Goal: Download file/media

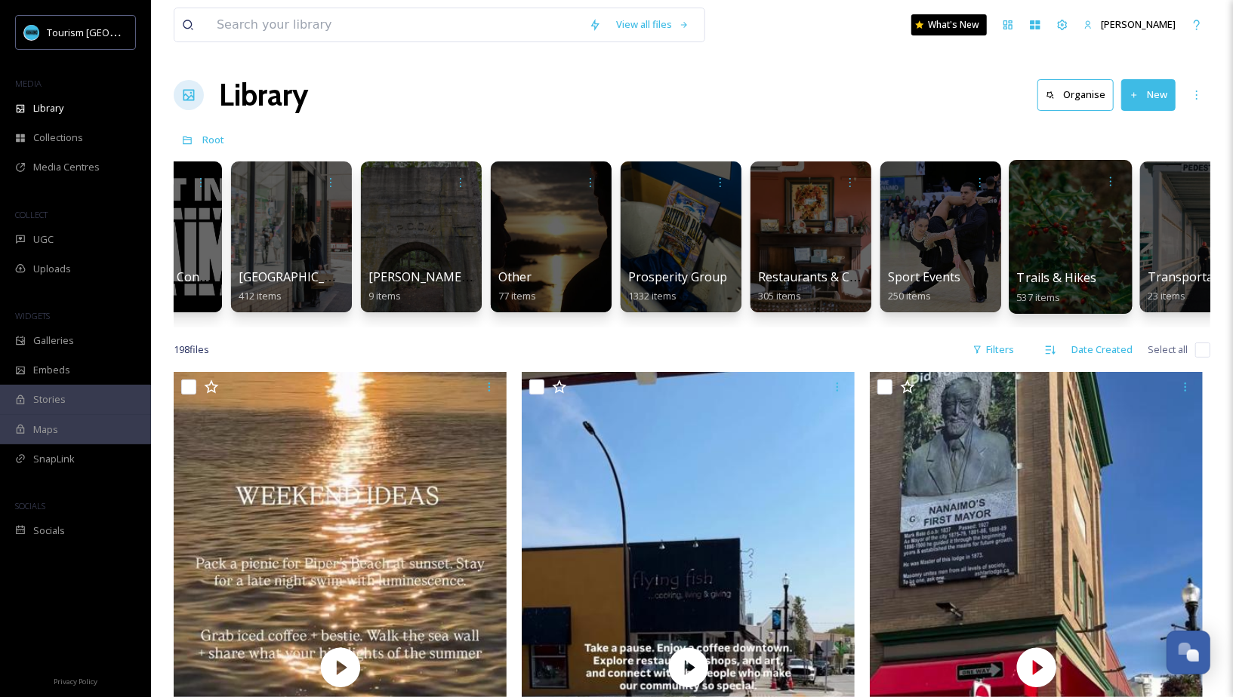
scroll to position [0, 1514]
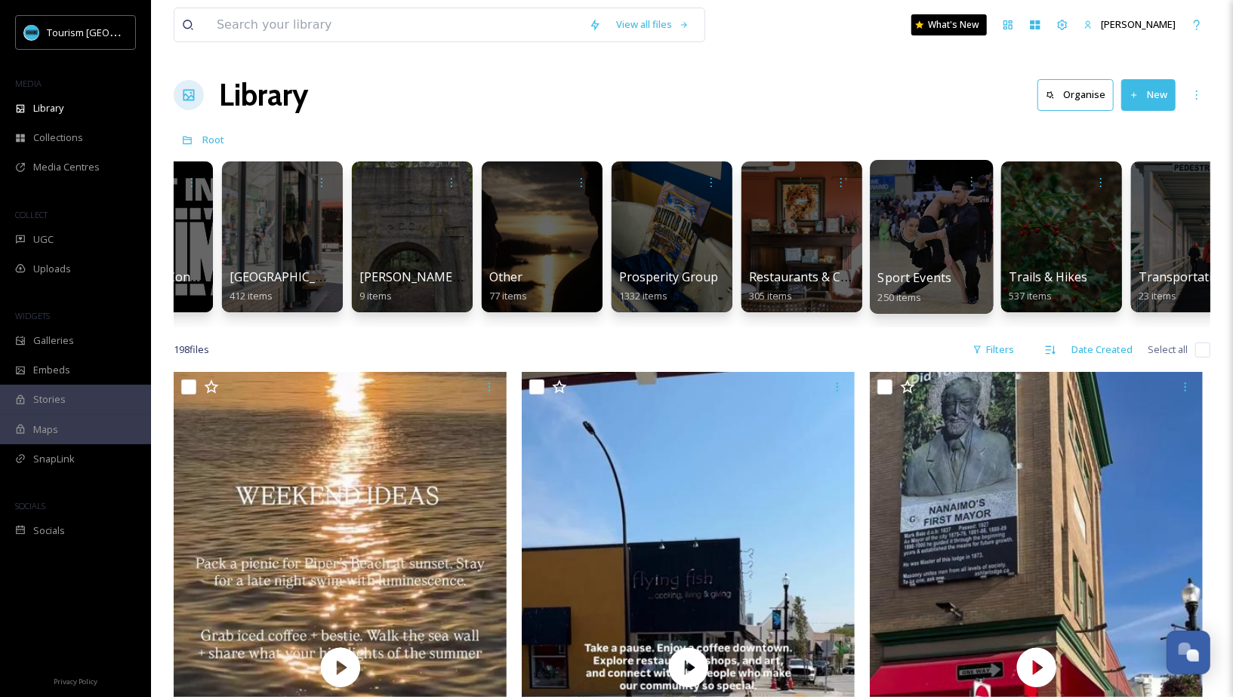
click at [934, 257] on div at bounding box center [931, 237] width 123 height 154
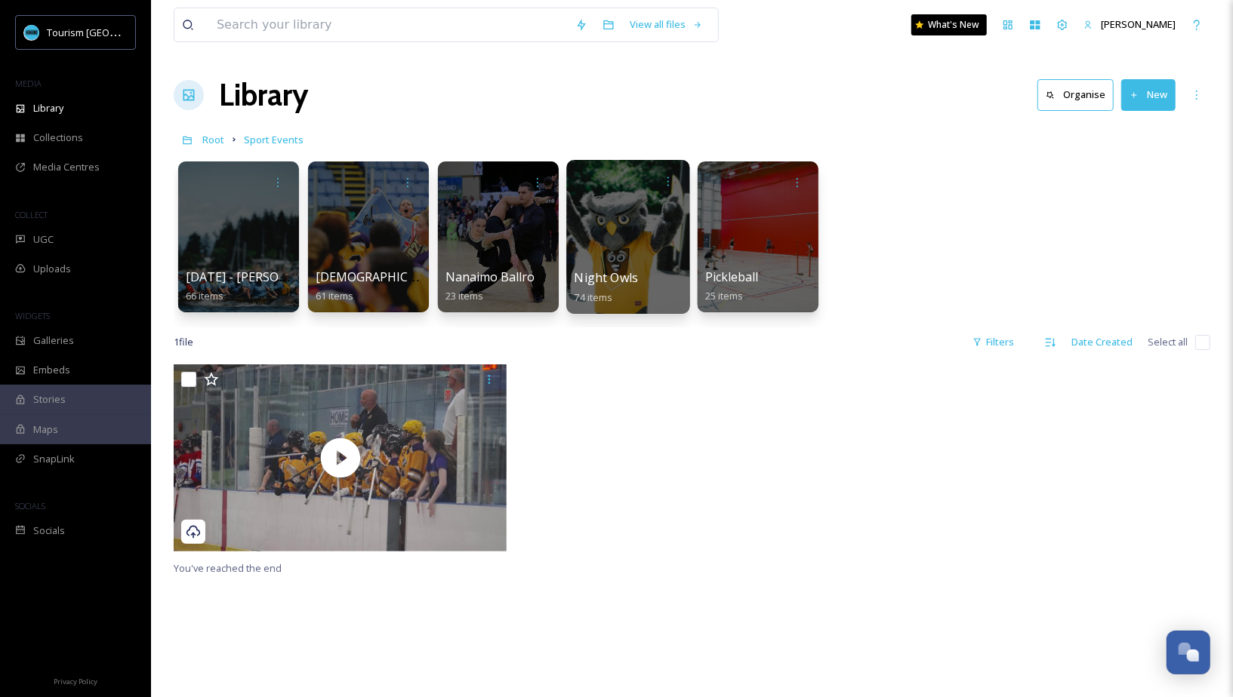
click at [641, 255] on div at bounding box center [627, 237] width 123 height 154
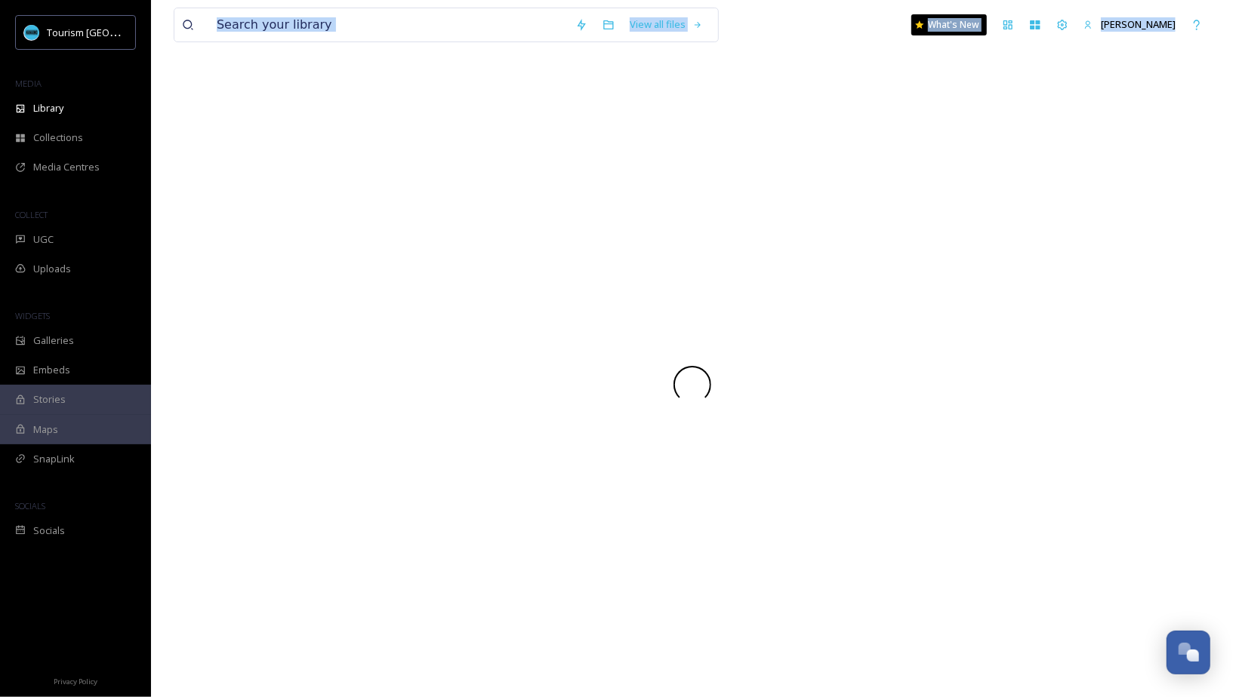
click at [641, 255] on div at bounding box center [692, 384] width 1036 height 625
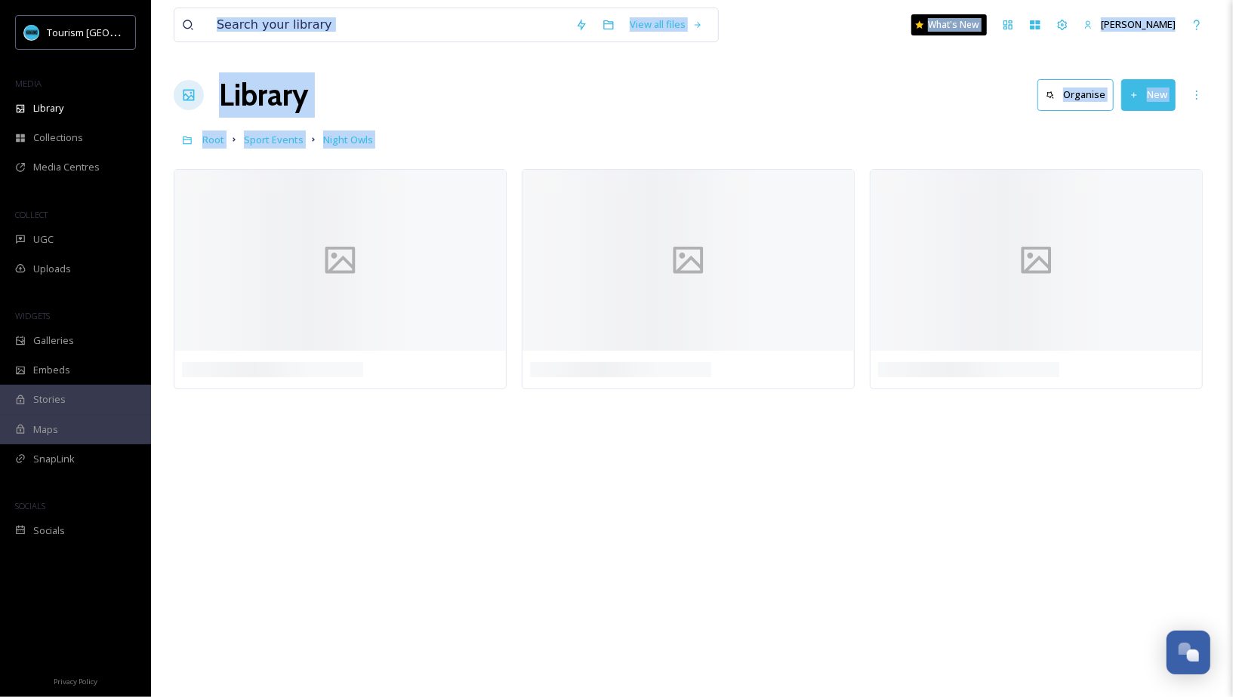
click at [619, 109] on div "Library Organise New" at bounding box center [692, 94] width 1036 height 45
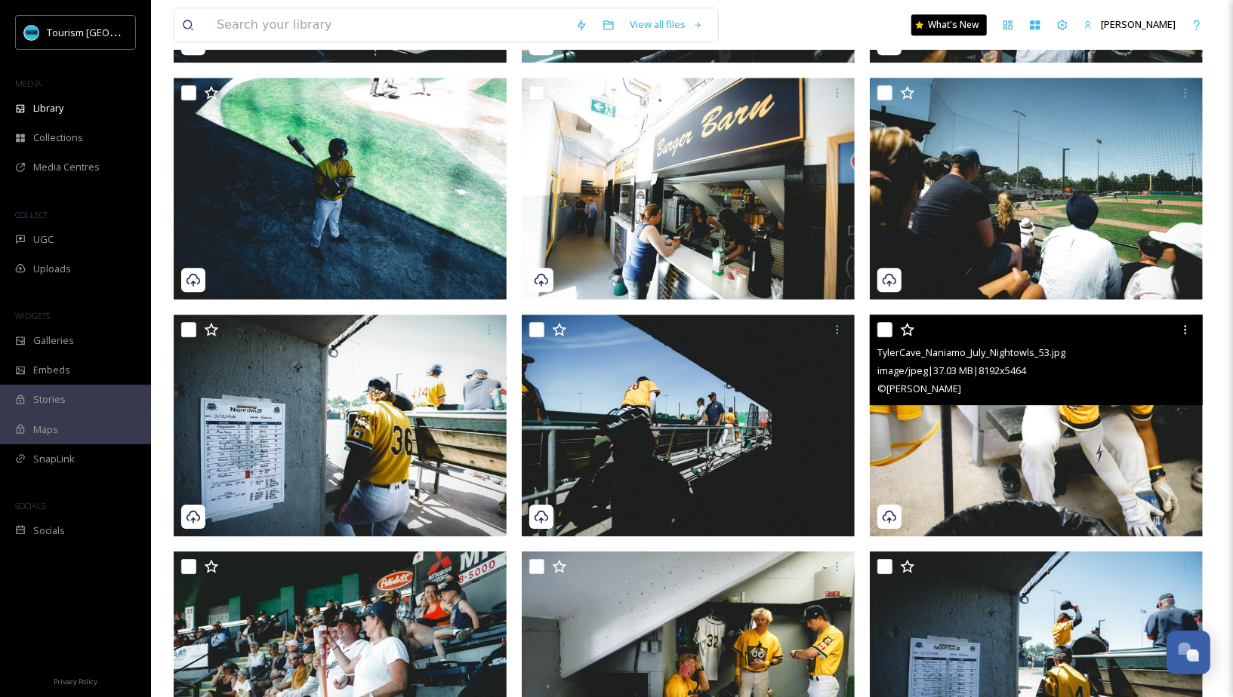
scroll to position [2696, 0]
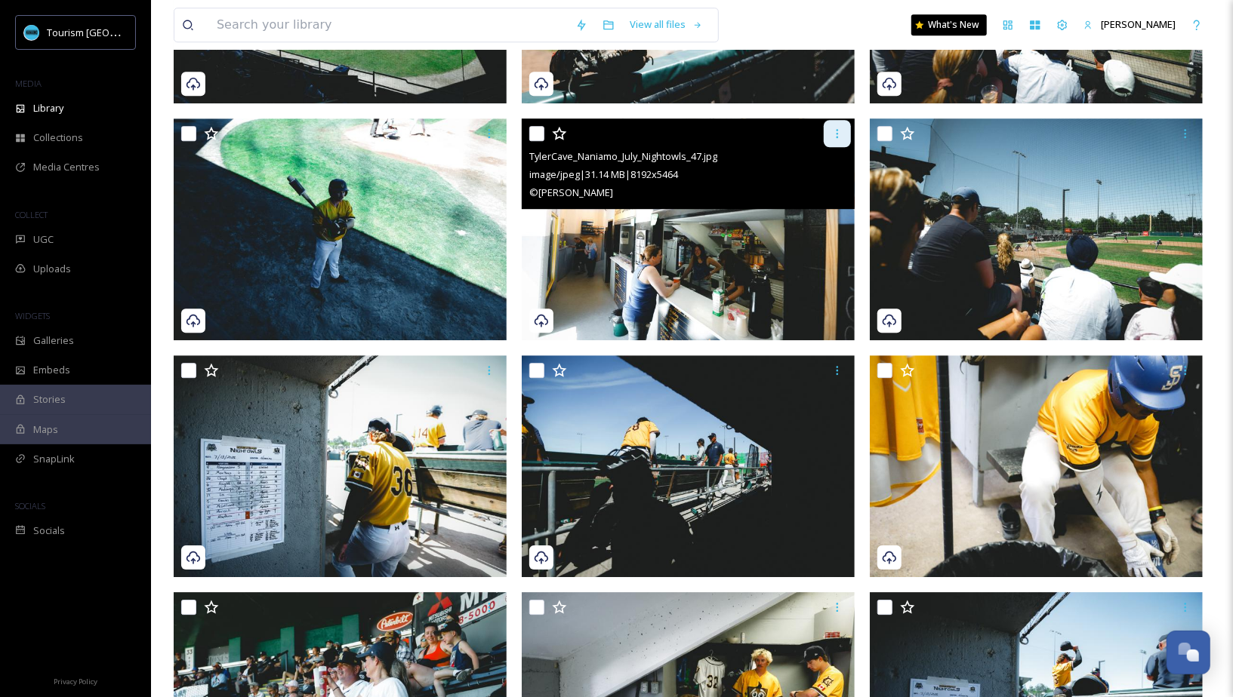
click at [841, 129] on icon at bounding box center [837, 134] width 12 height 12
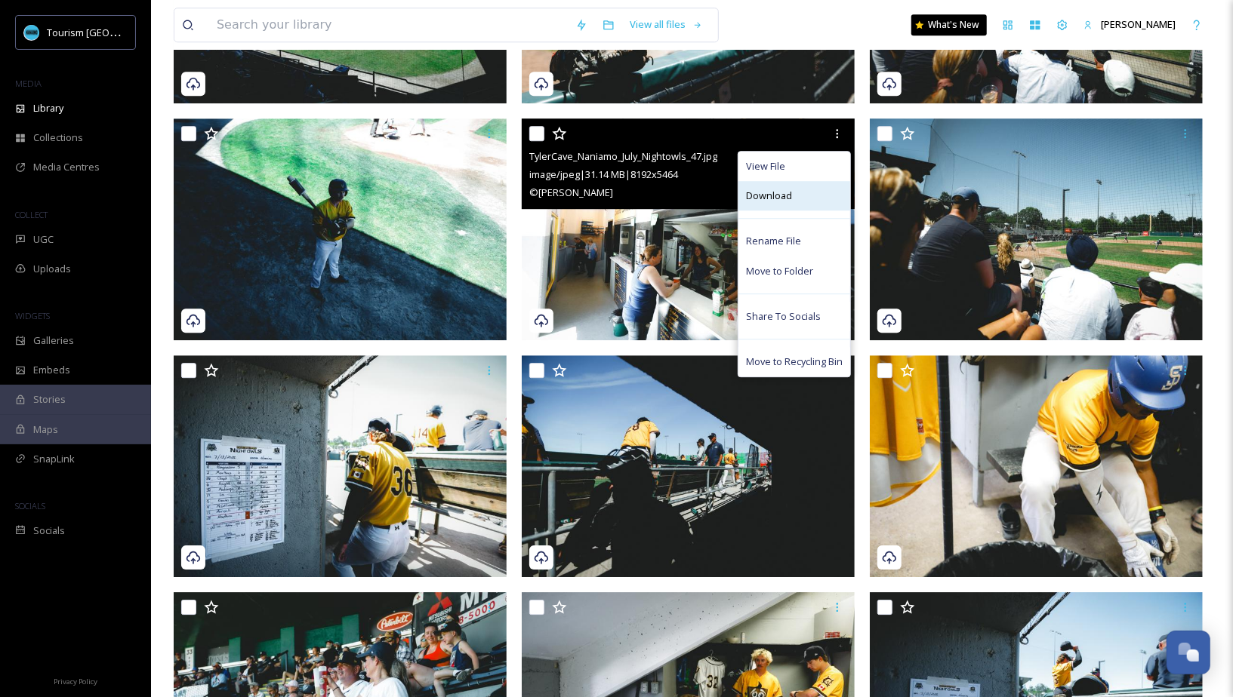
click at [801, 192] on div "Download" at bounding box center [794, 195] width 112 height 29
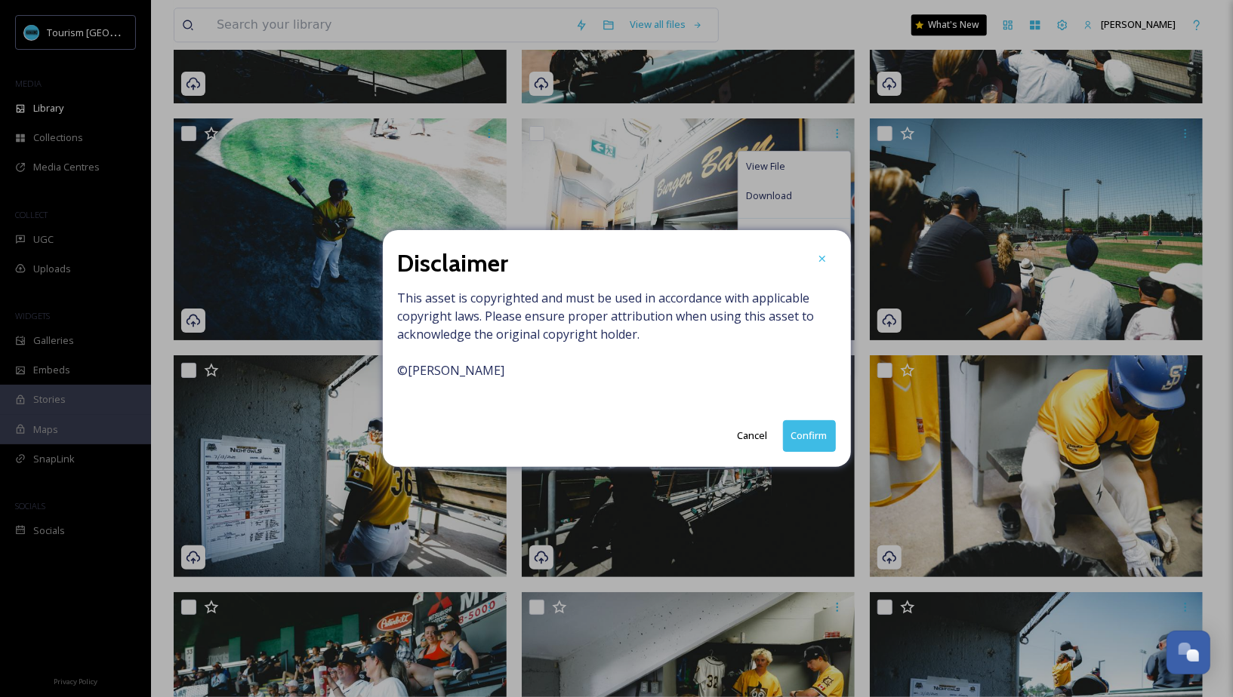
click at [799, 431] on button "Confirm" at bounding box center [809, 435] width 53 height 31
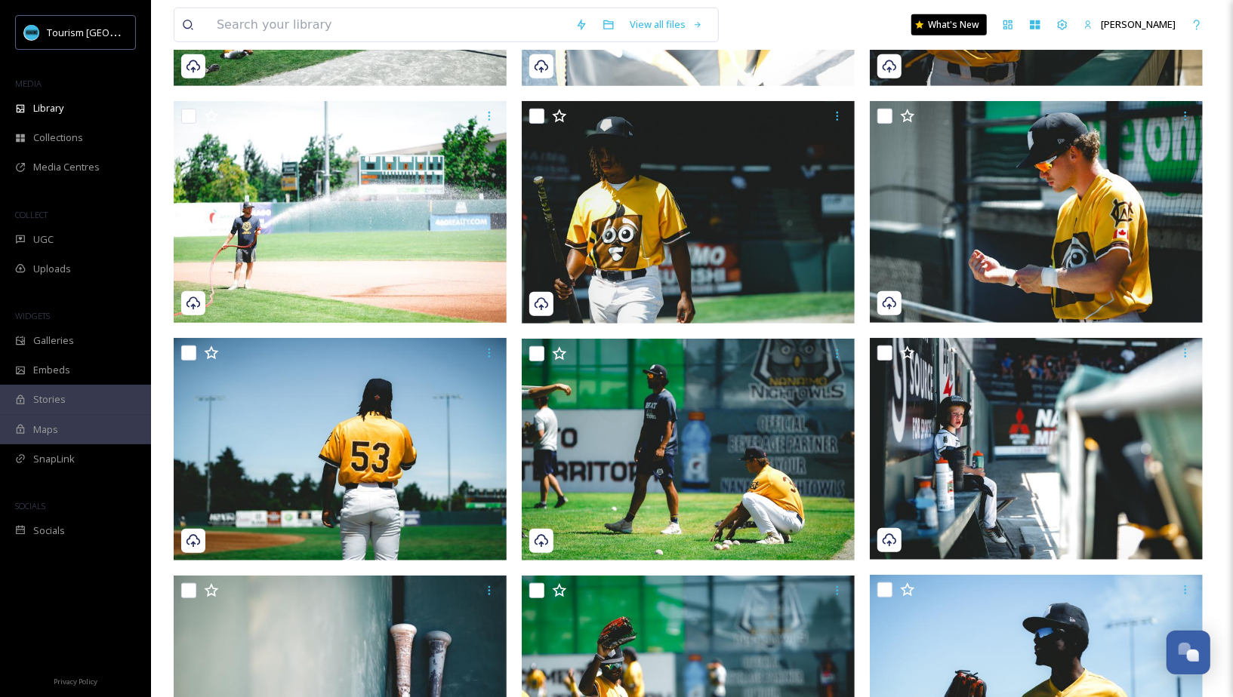
scroll to position [239, 0]
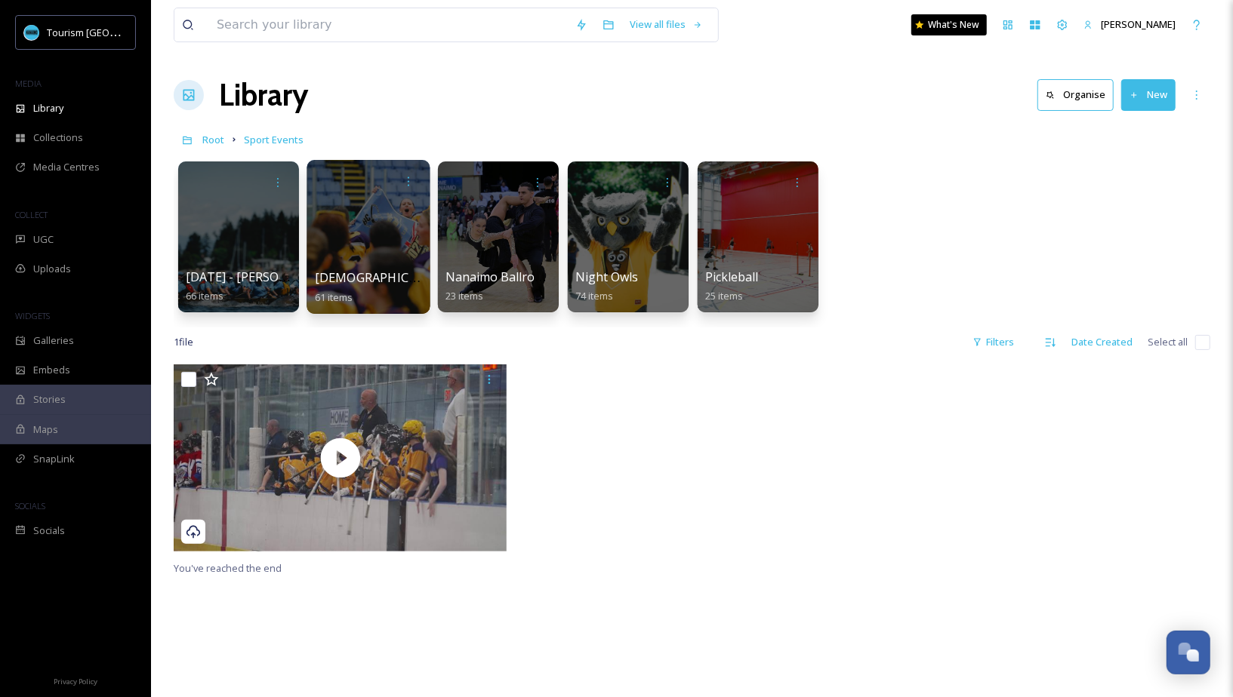
click at [340, 256] on div at bounding box center [367, 237] width 123 height 154
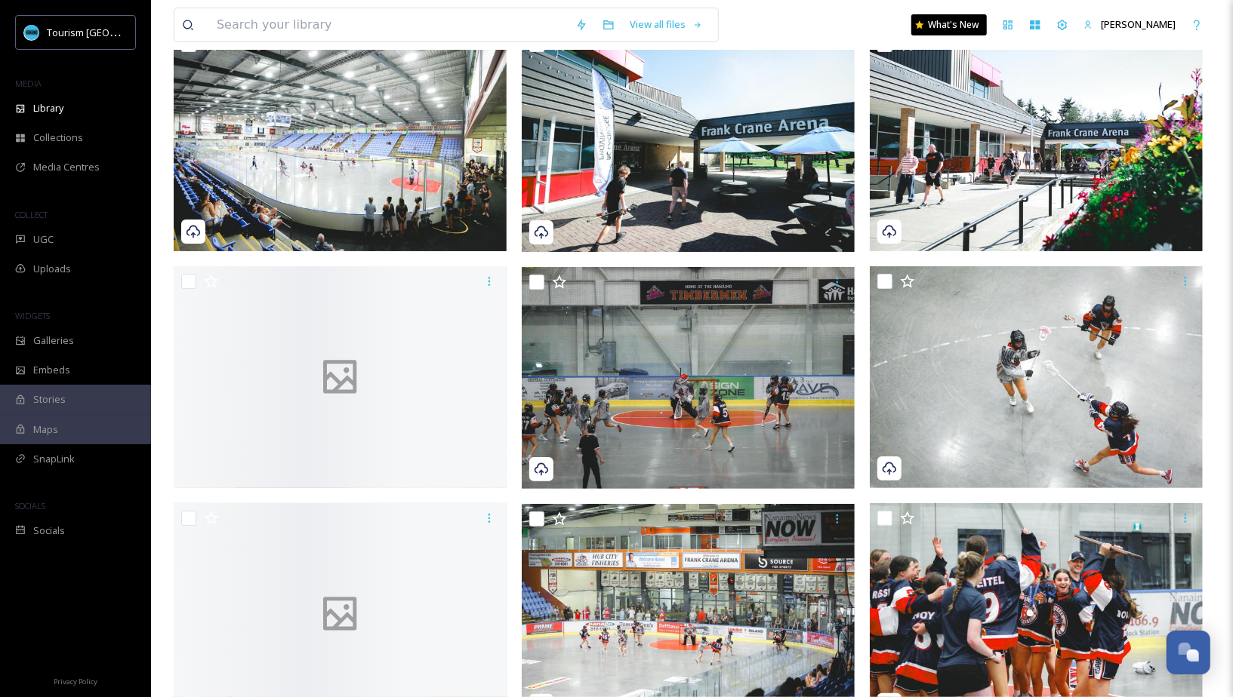
scroll to position [4496, 0]
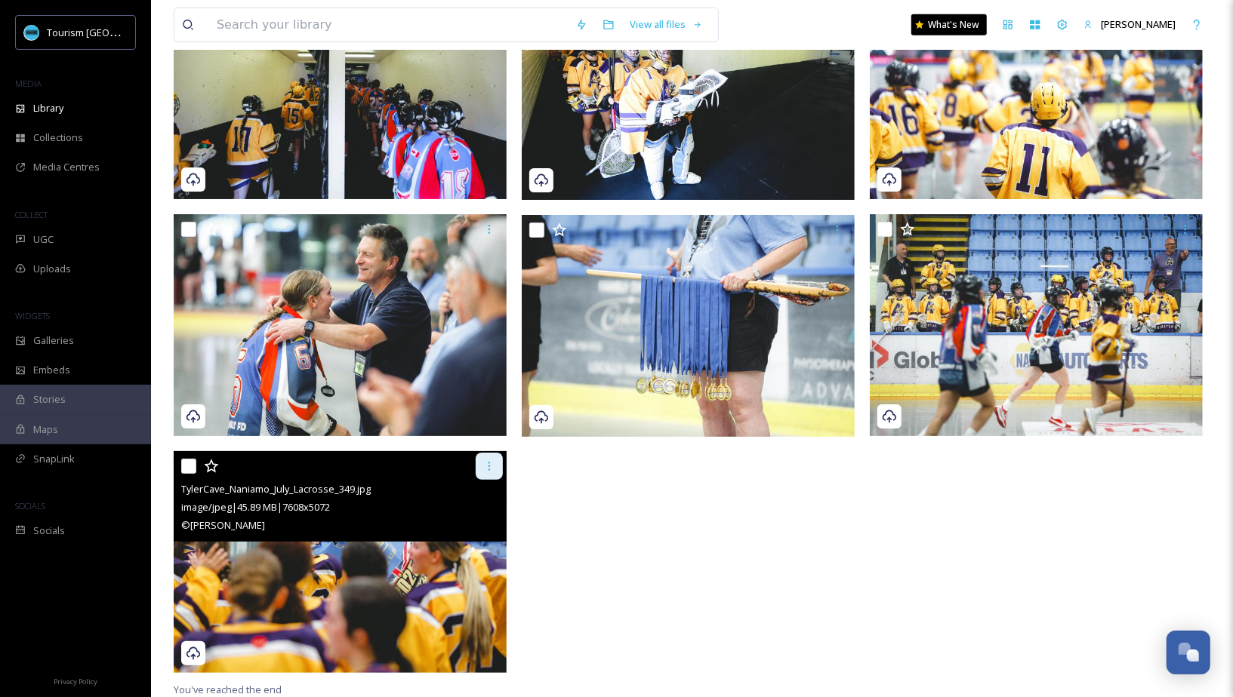
click at [489, 469] on icon at bounding box center [489, 466] width 2 height 9
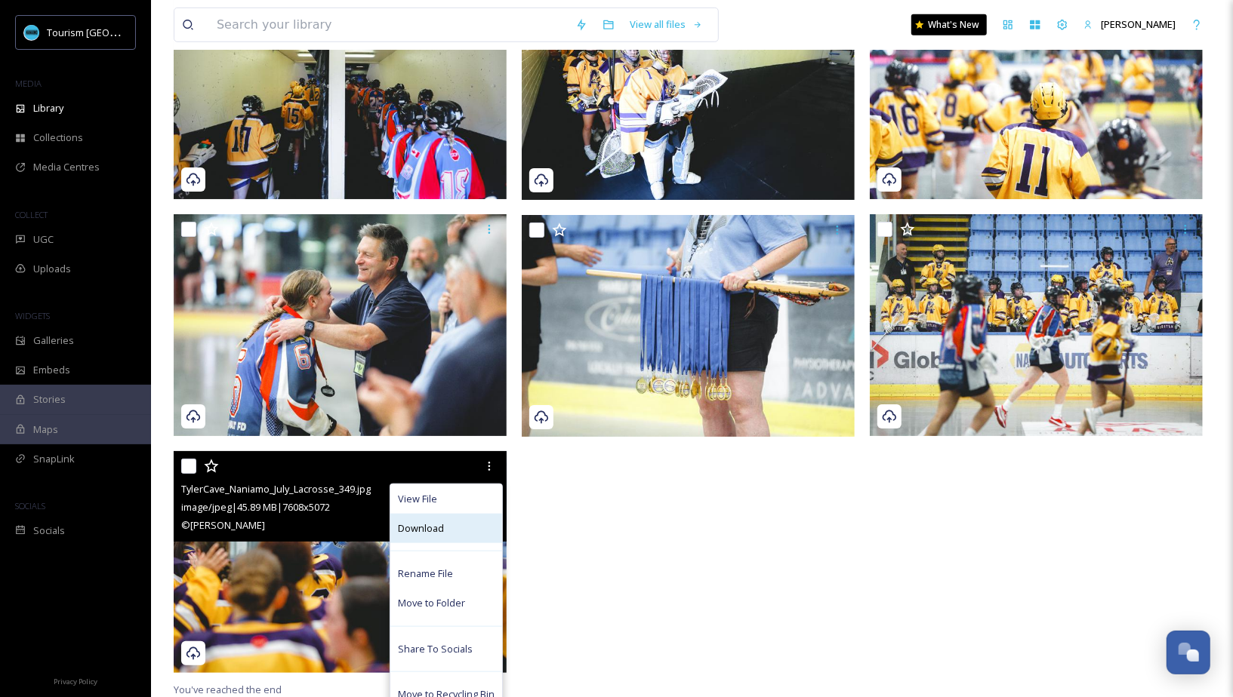
click at [463, 514] on div "Download" at bounding box center [446, 528] width 112 height 29
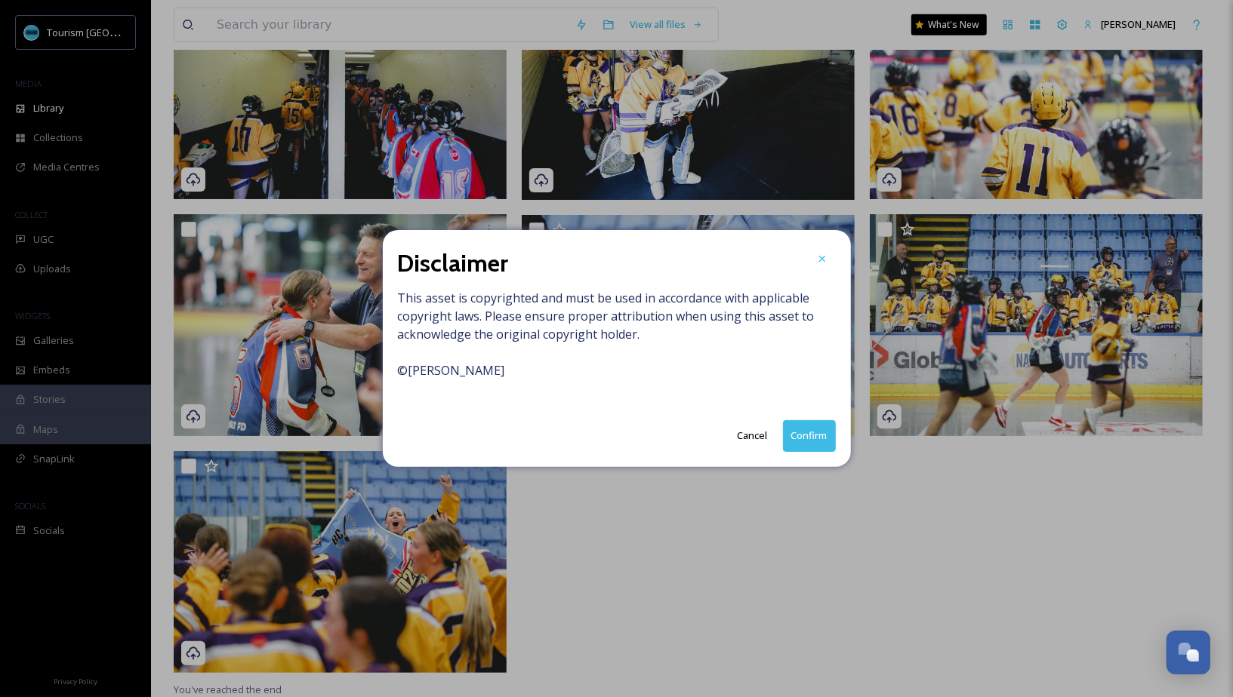
click at [802, 426] on button "Confirm" at bounding box center [809, 435] width 53 height 31
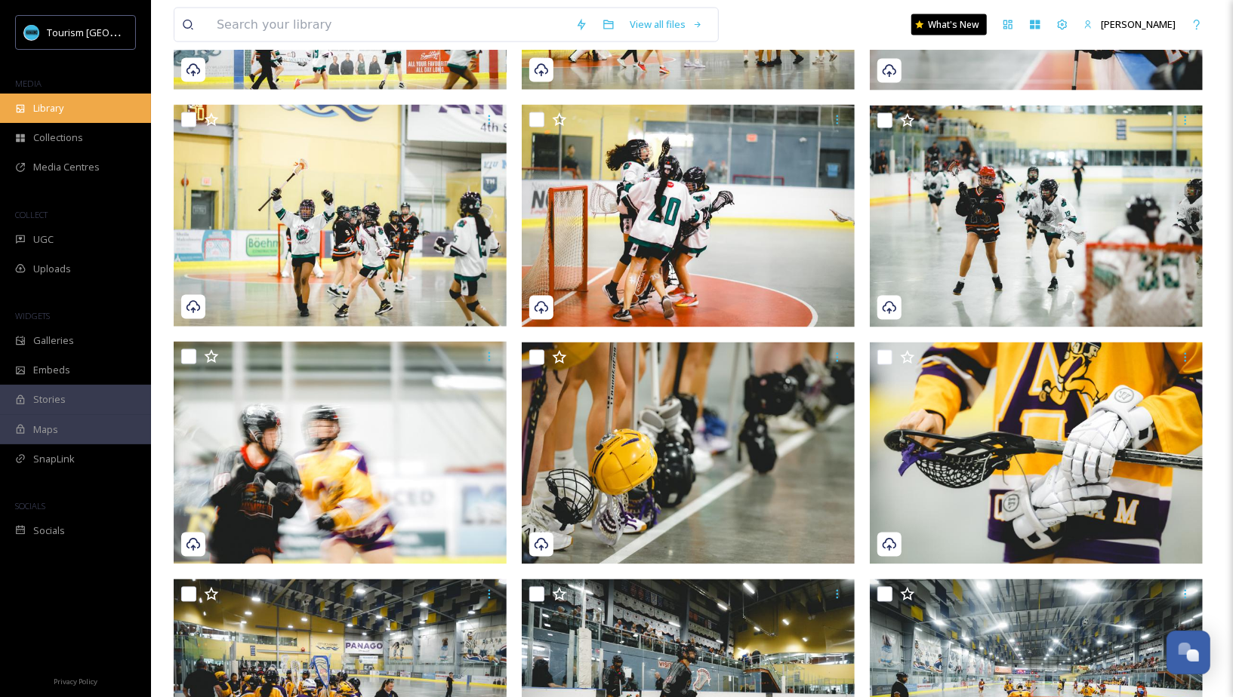
scroll to position [1523, 0]
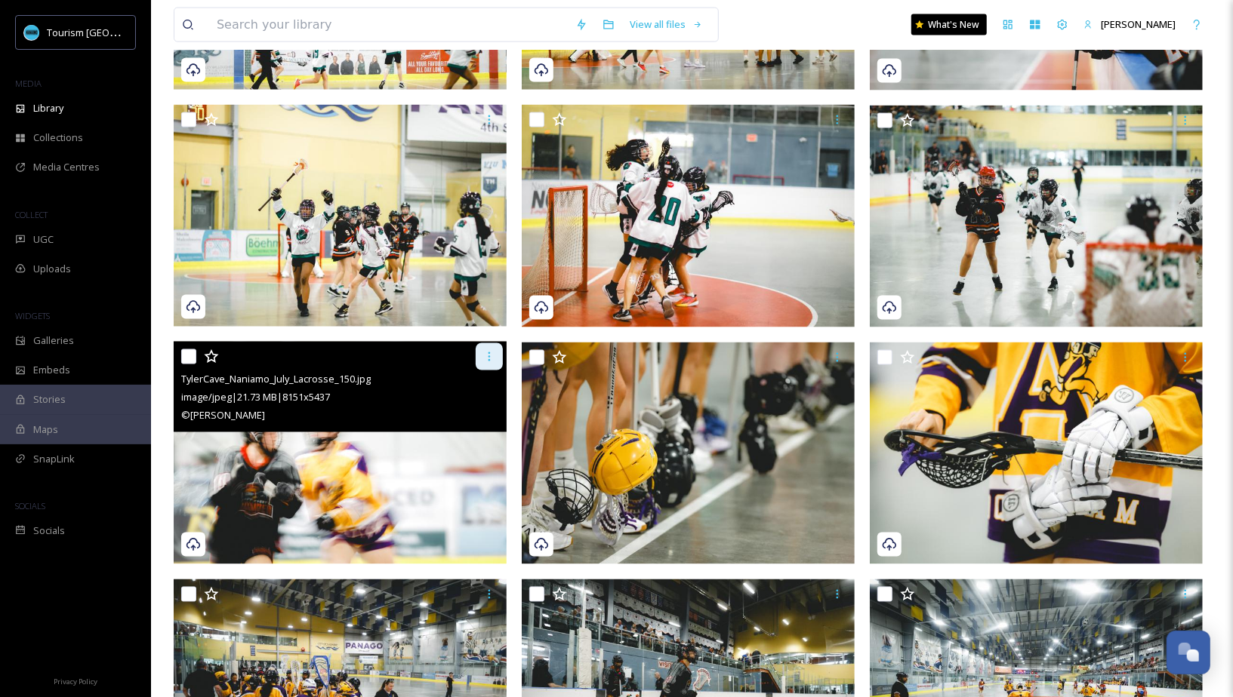
click at [487, 363] on div at bounding box center [489, 356] width 27 height 27
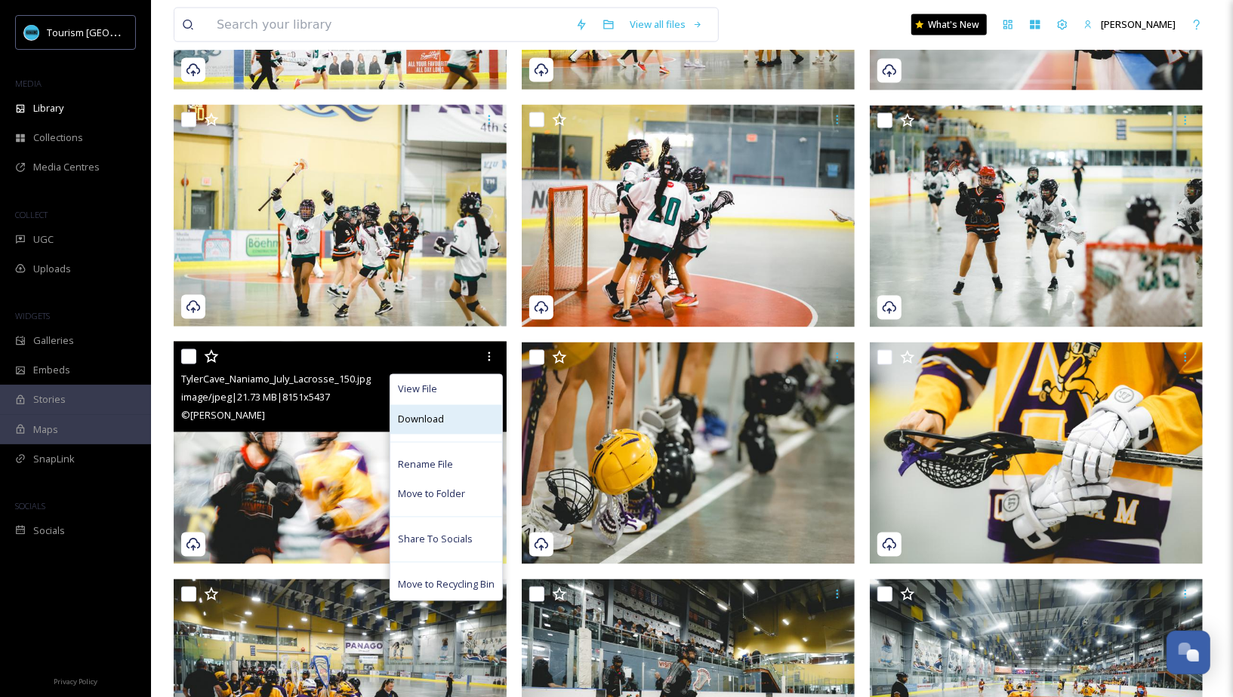
click at [451, 420] on div "Download" at bounding box center [446, 419] width 112 height 29
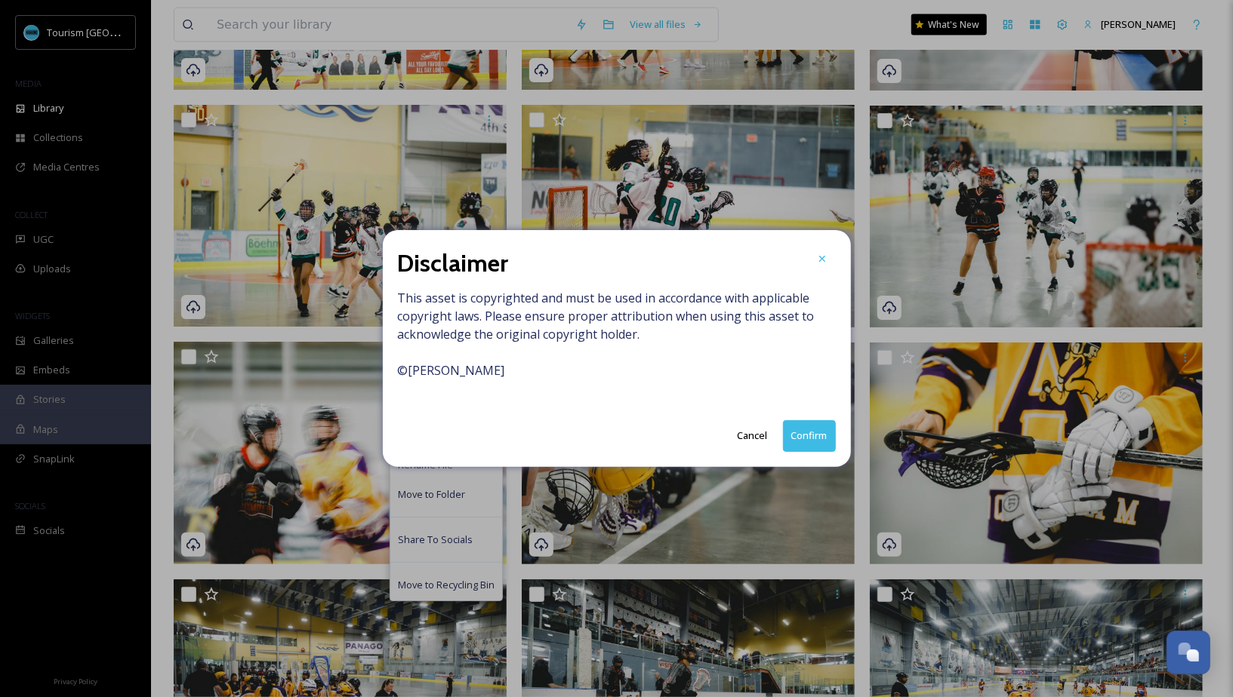
click at [818, 430] on button "Confirm" at bounding box center [809, 435] width 53 height 31
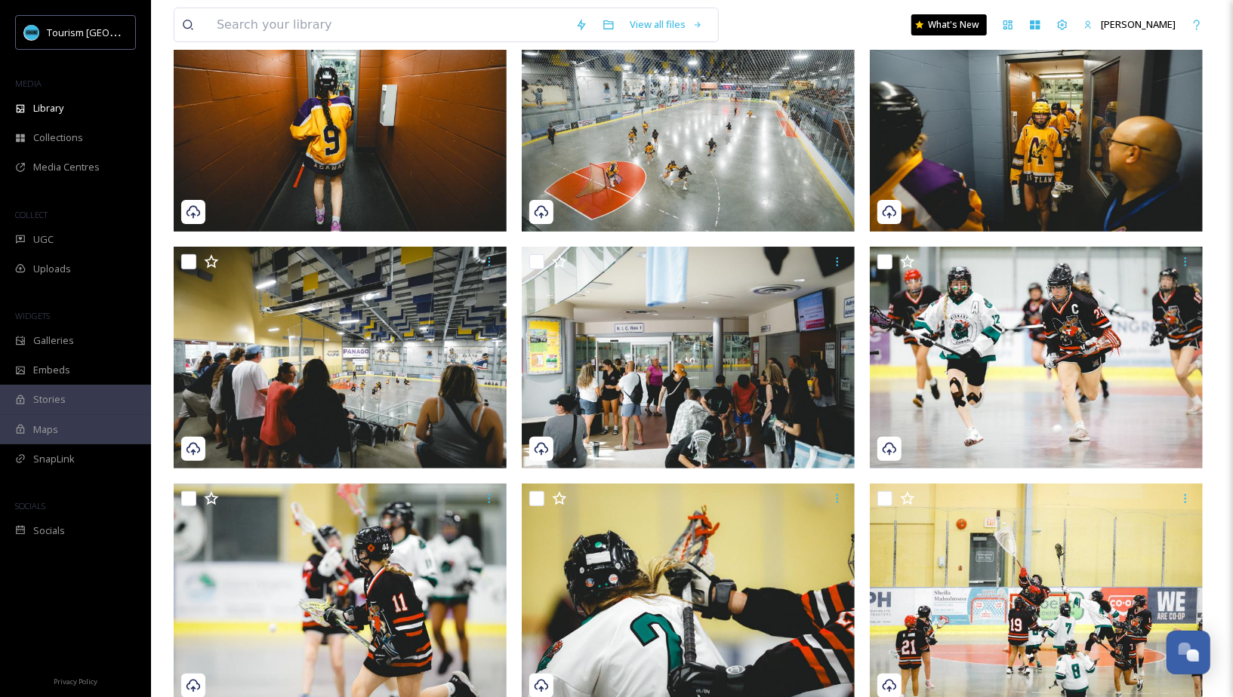
scroll to position [0, 0]
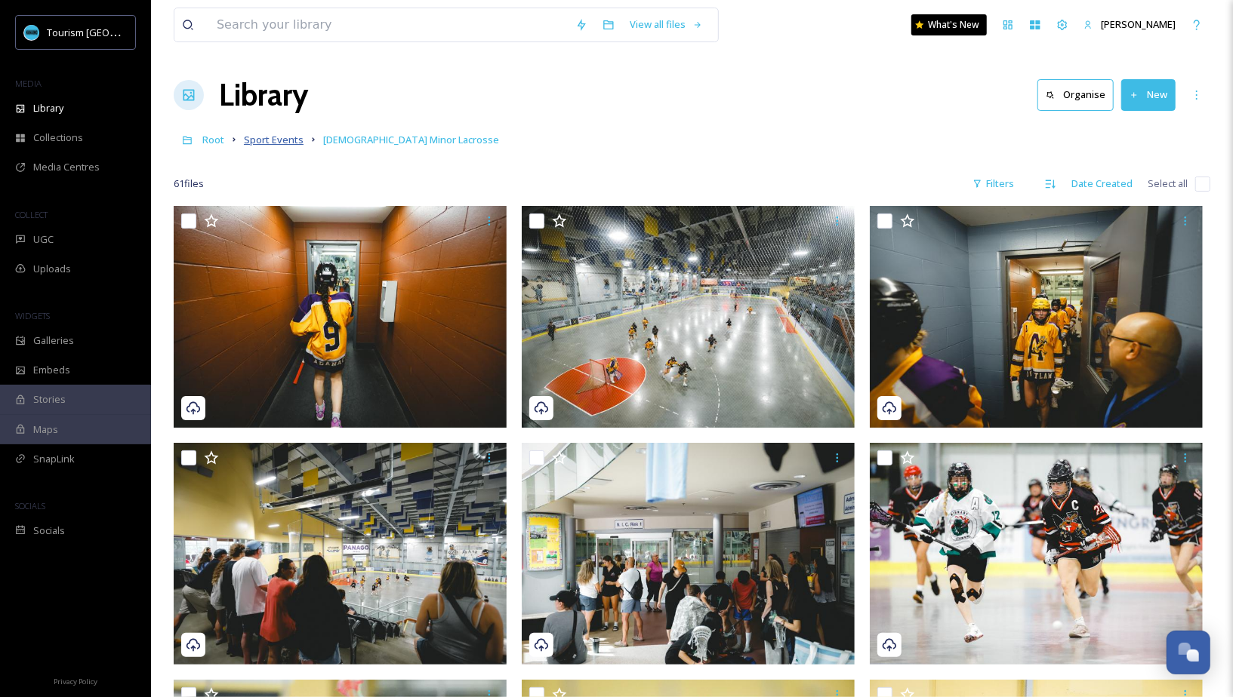
click at [293, 134] on span "Sport Events" at bounding box center [274, 140] width 60 height 14
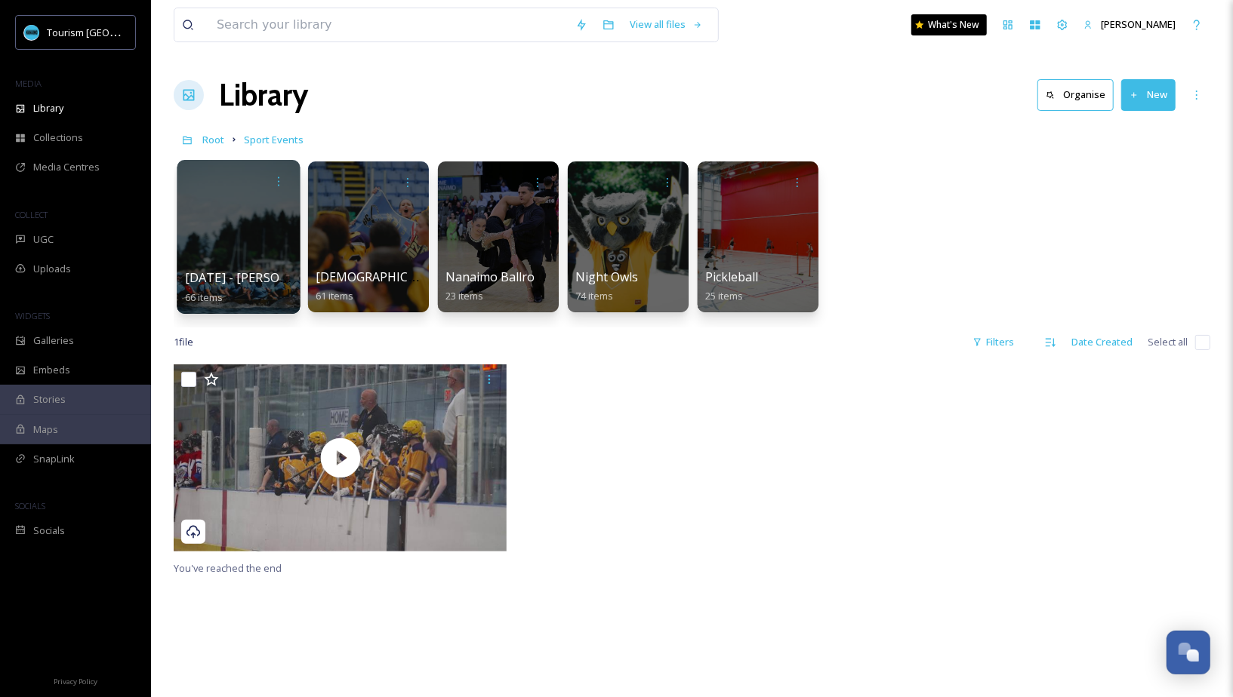
click at [279, 276] on span "Dragon Boat Festival - Maffeo Sutton" at bounding box center [311, 277] width 252 height 17
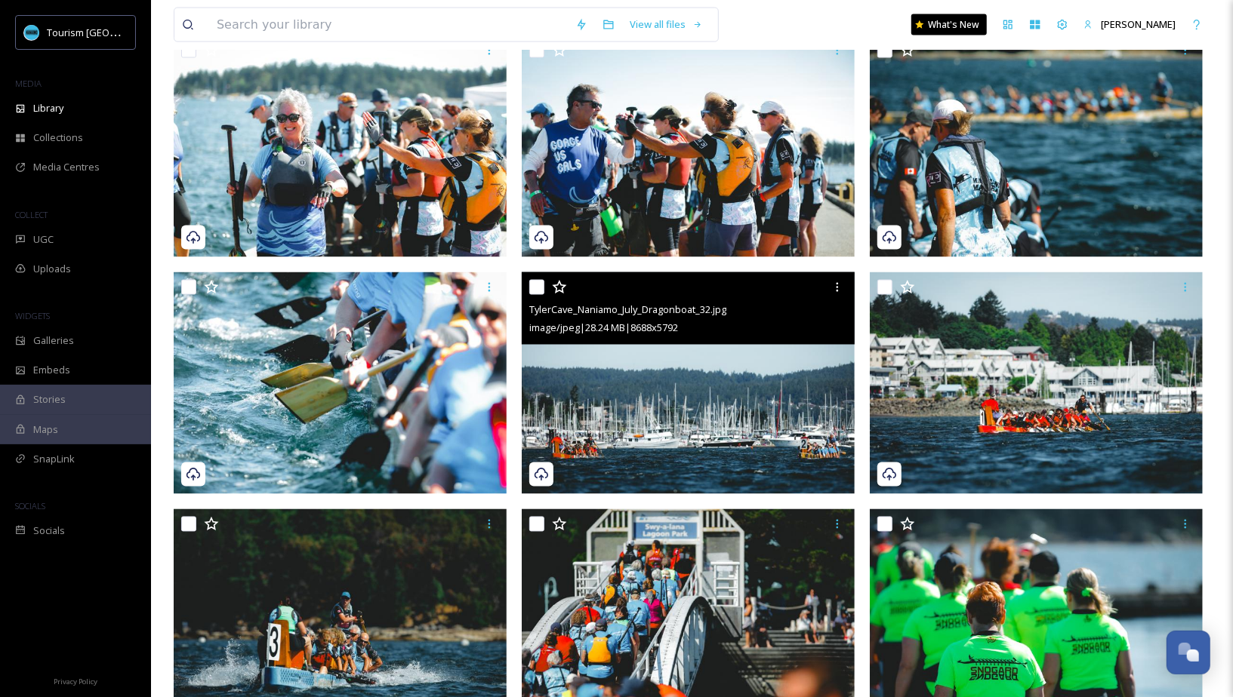
scroll to position [1595, 0]
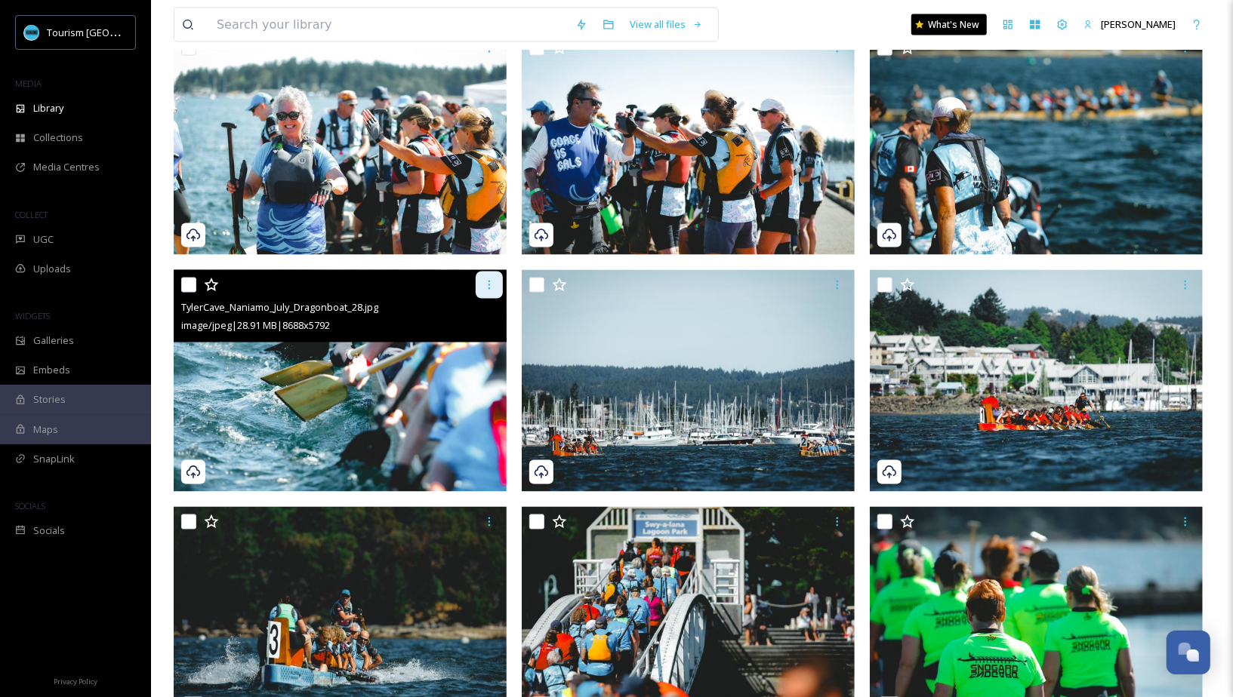
click at [497, 288] on div at bounding box center [489, 285] width 27 height 27
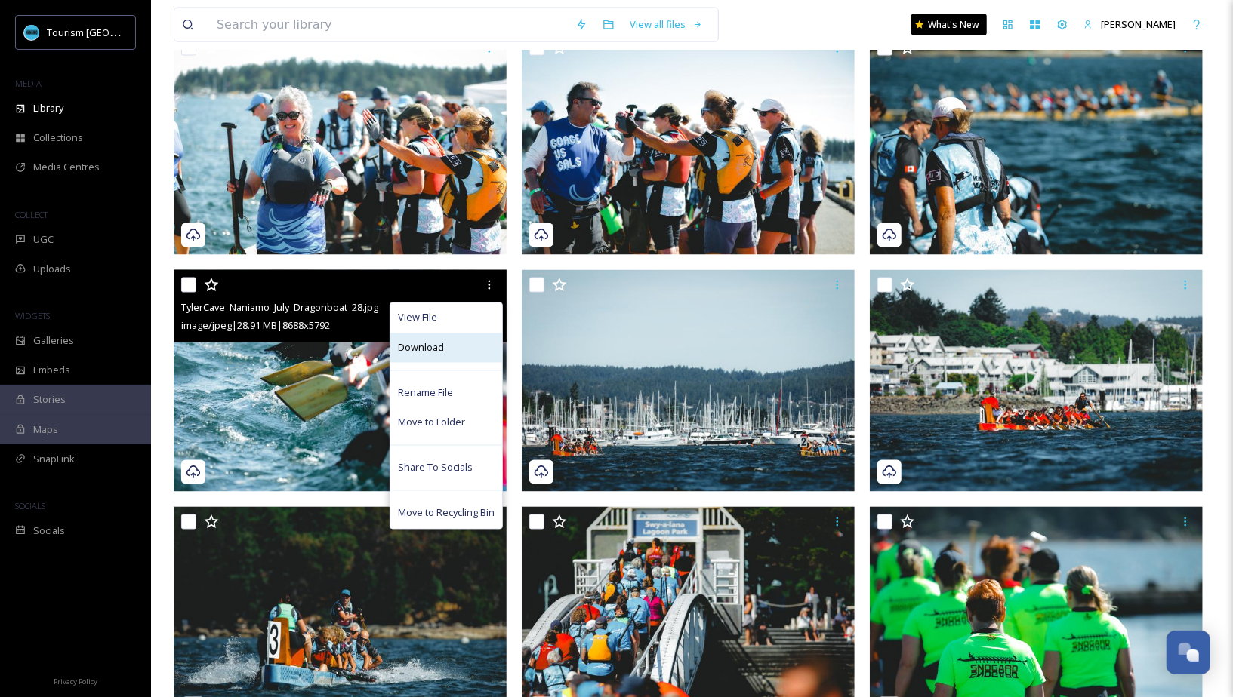
click at [470, 349] on div "Download" at bounding box center [446, 348] width 112 height 29
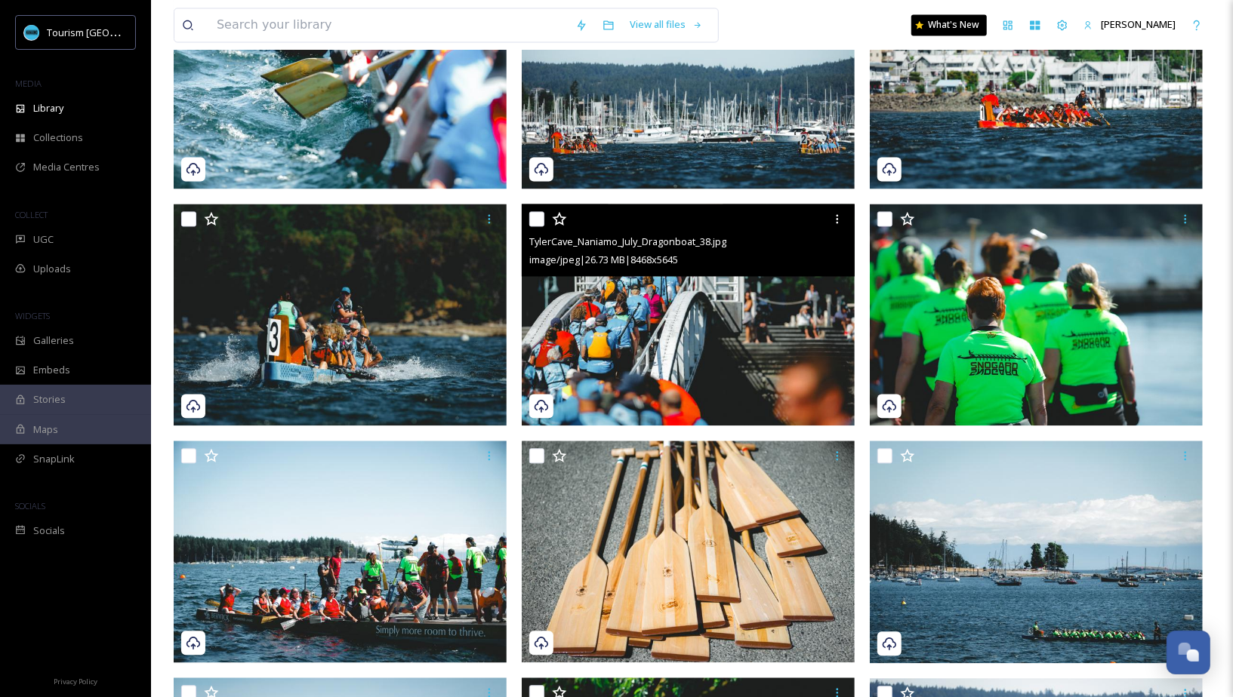
scroll to position [1894, 0]
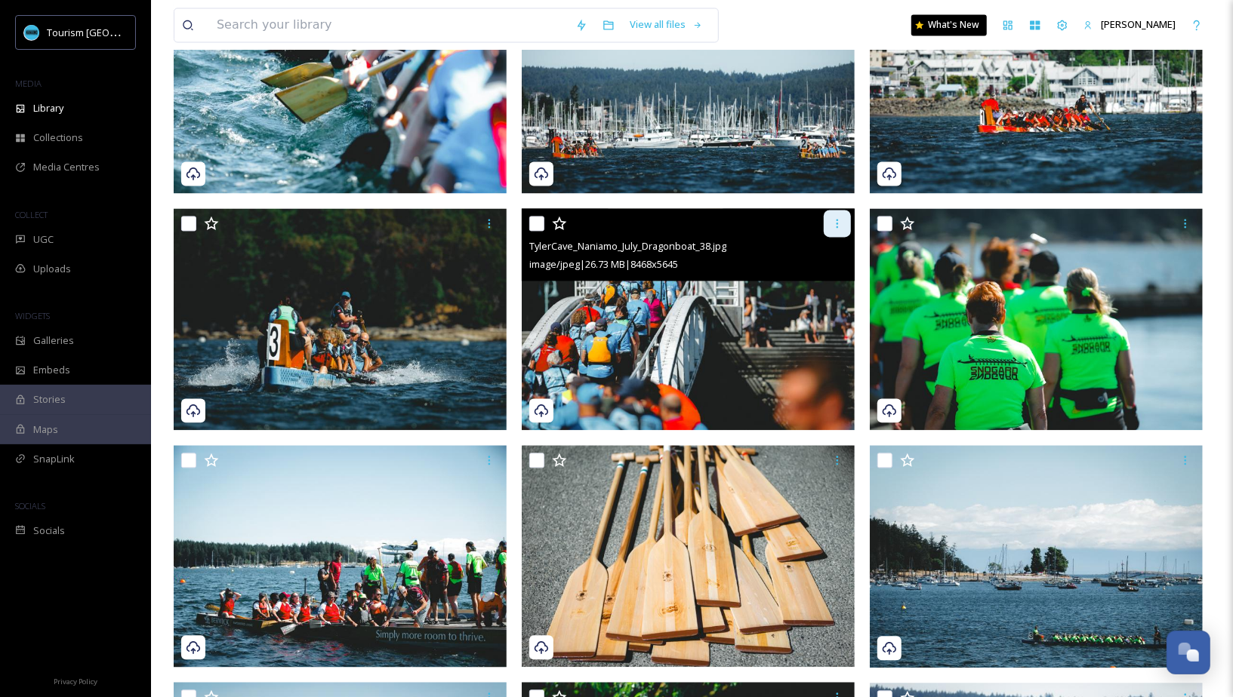
click at [841, 224] on icon at bounding box center [837, 223] width 12 height 12
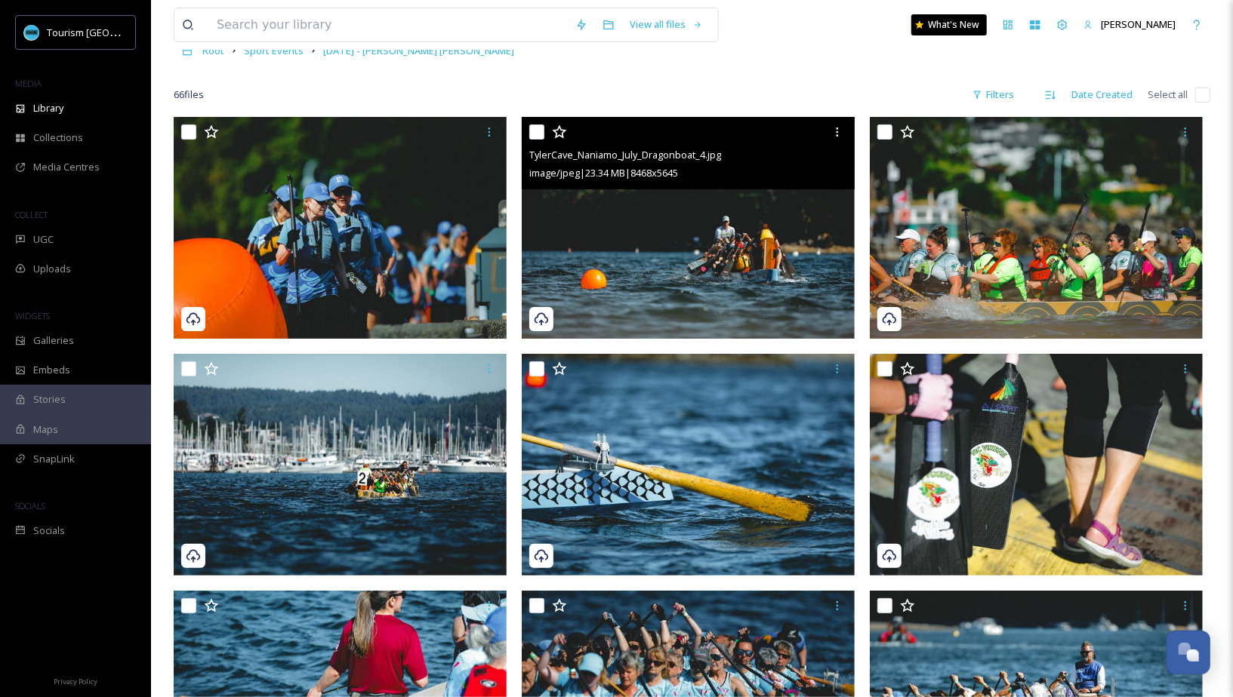
scroll to position [69, 0]
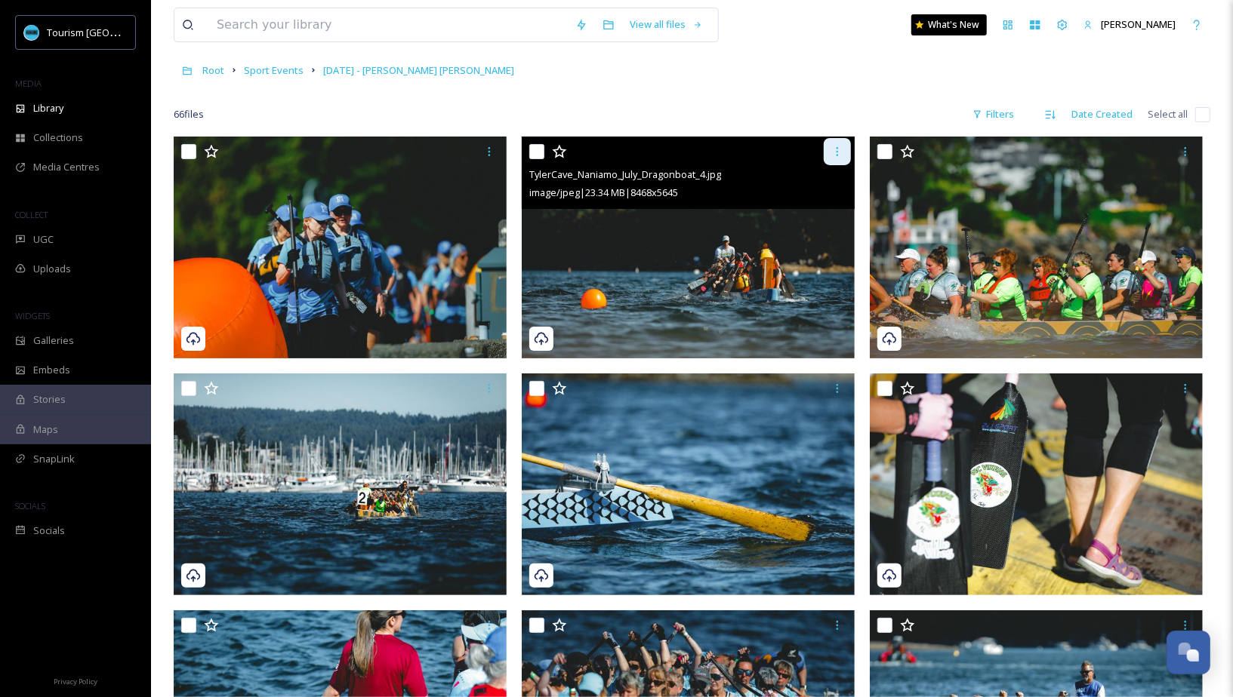
click at [830, 156] on div at bounding box center [837, 151] width 27 height 27
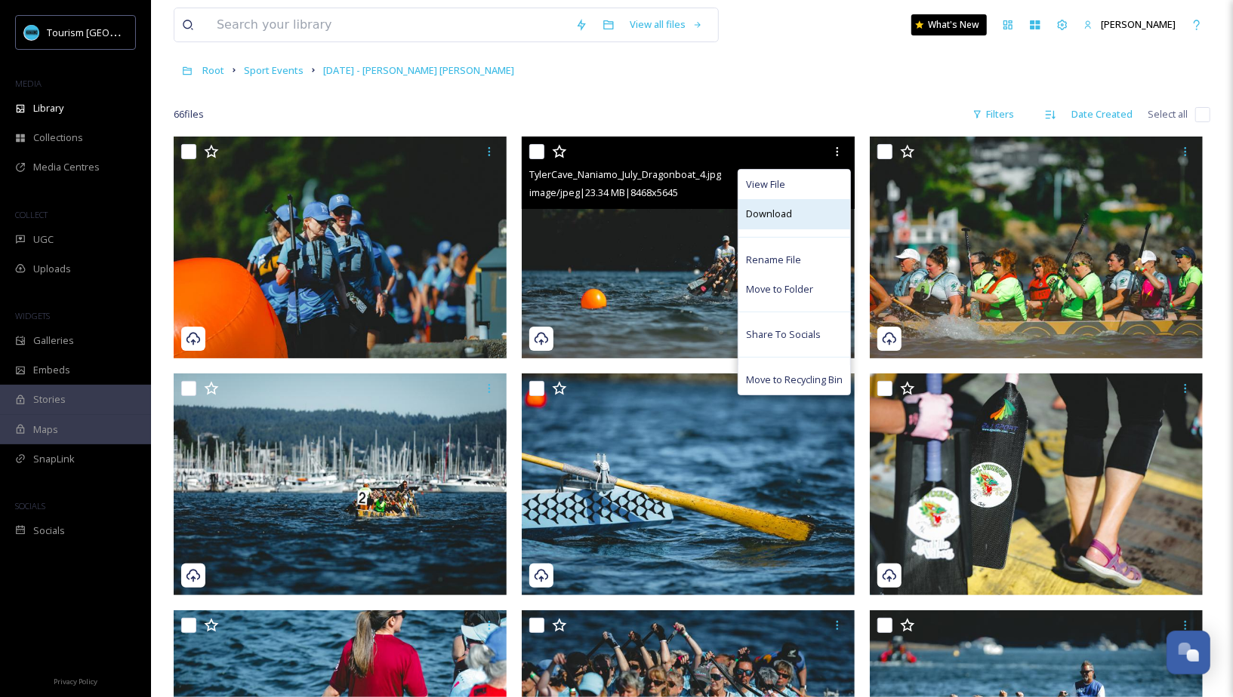
click at [762, 208] on span "Download" at bounding box center [769, 214] width 46 height 14
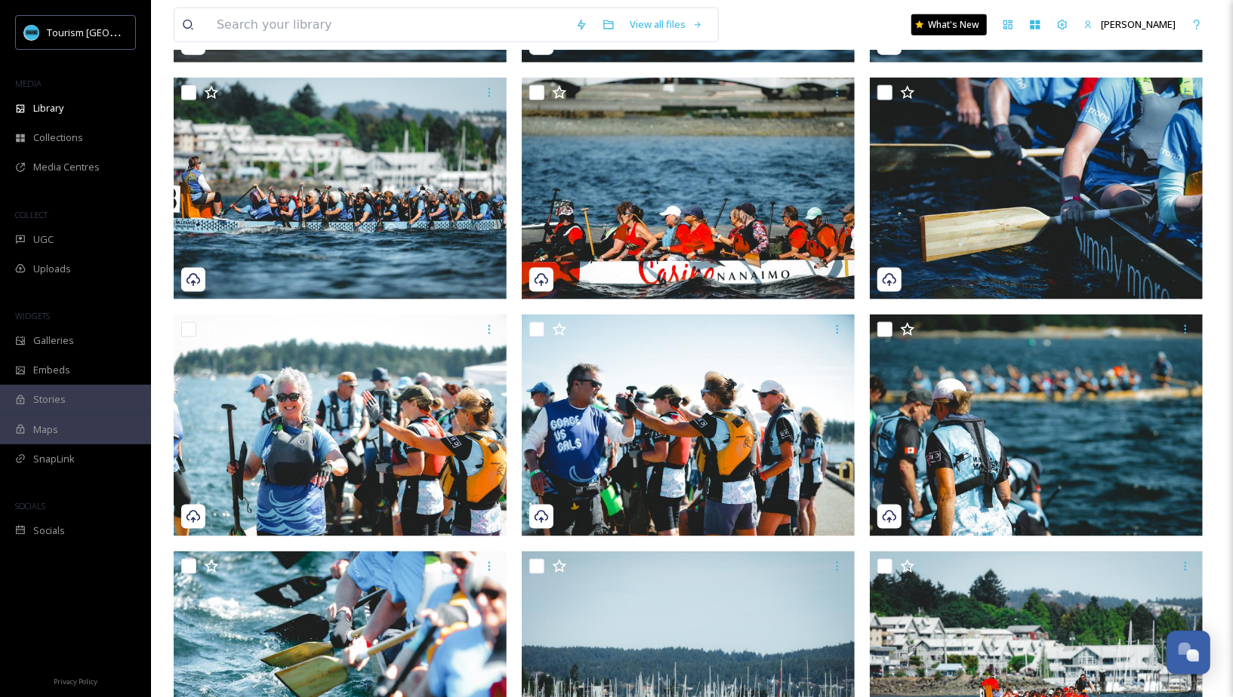
scroll to position [1312, 0]
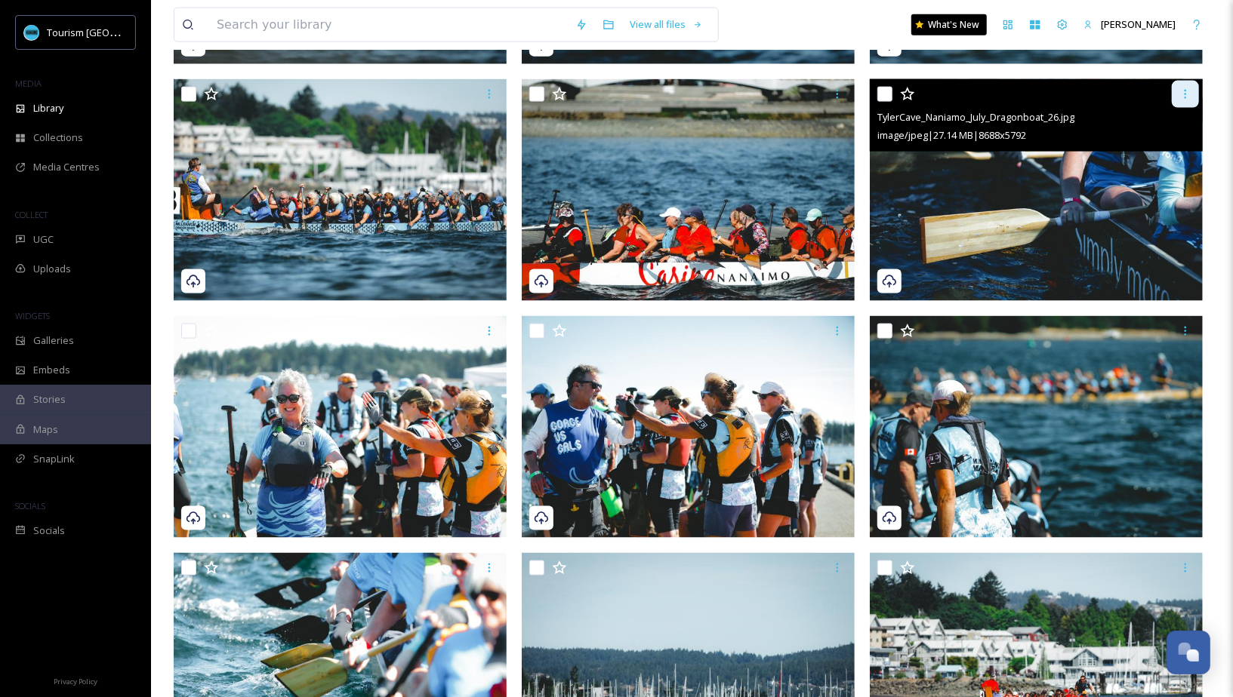
click at [1195, 94] on div at bounding box center [1185, 94] width 27 height 27
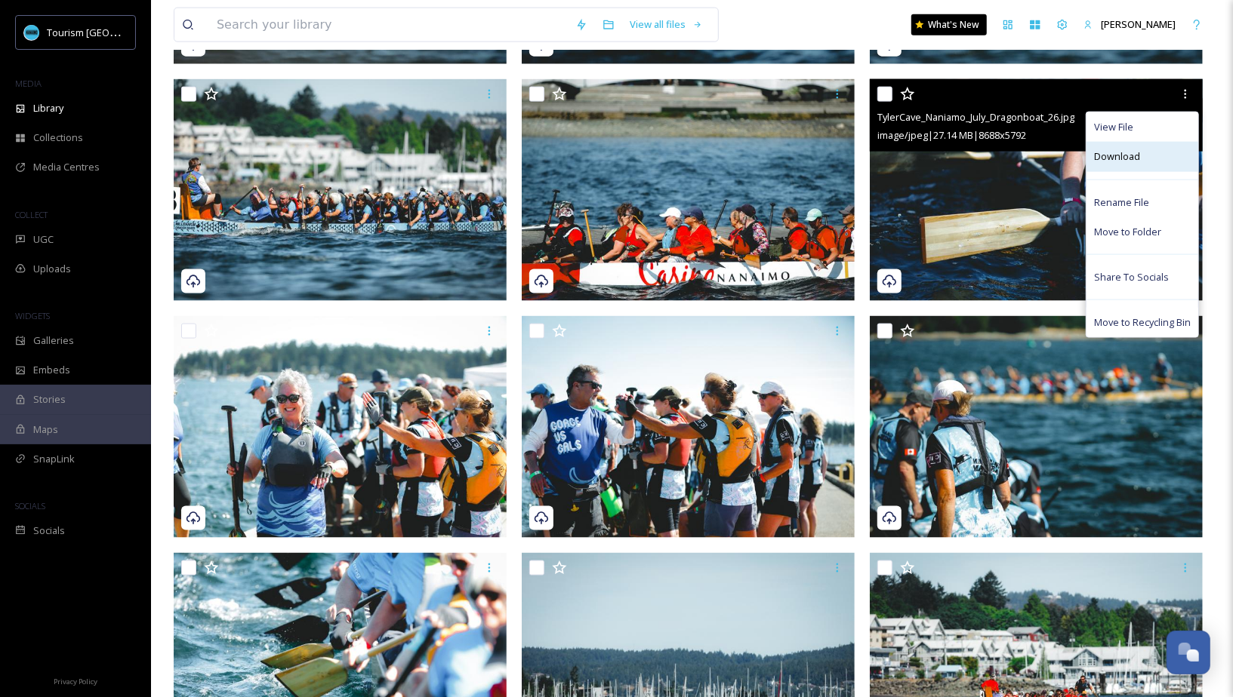
click at [1129, 165] on div "Download" at bounding box center [1142, 156] width 112 height 29
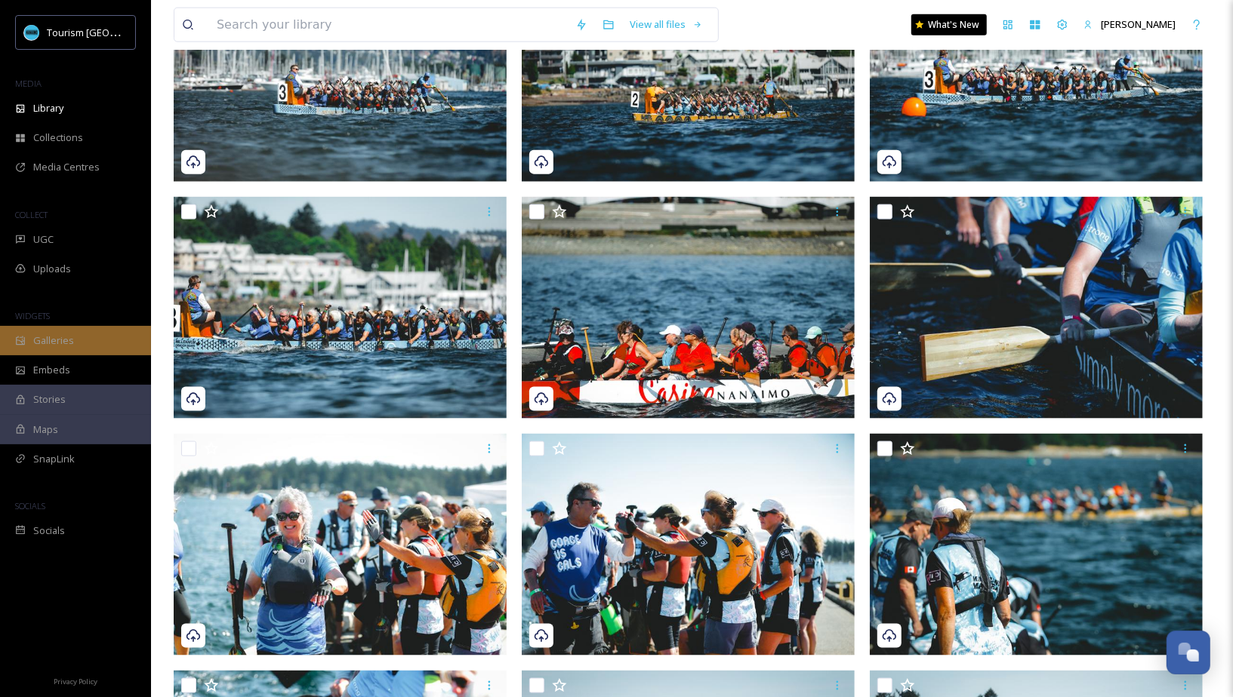
scroll to position [755, 0]
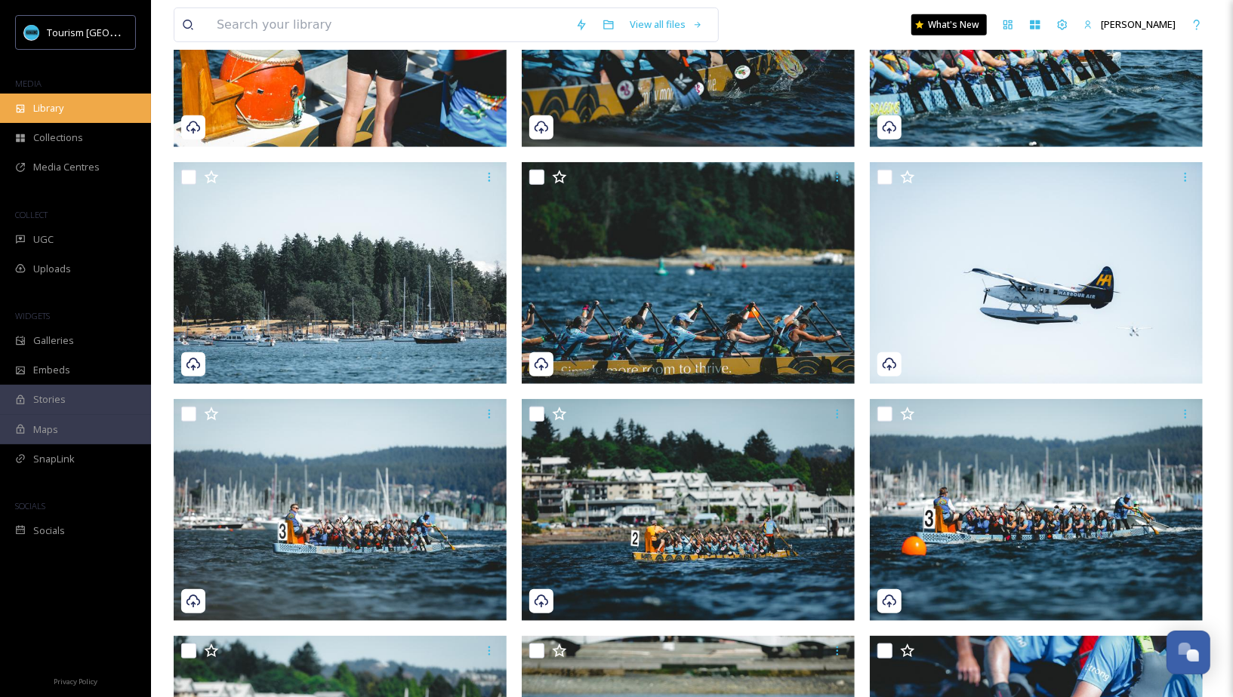
click at [77, 103] on div "Library" at bounding box center [75, 108] width 151 height 29
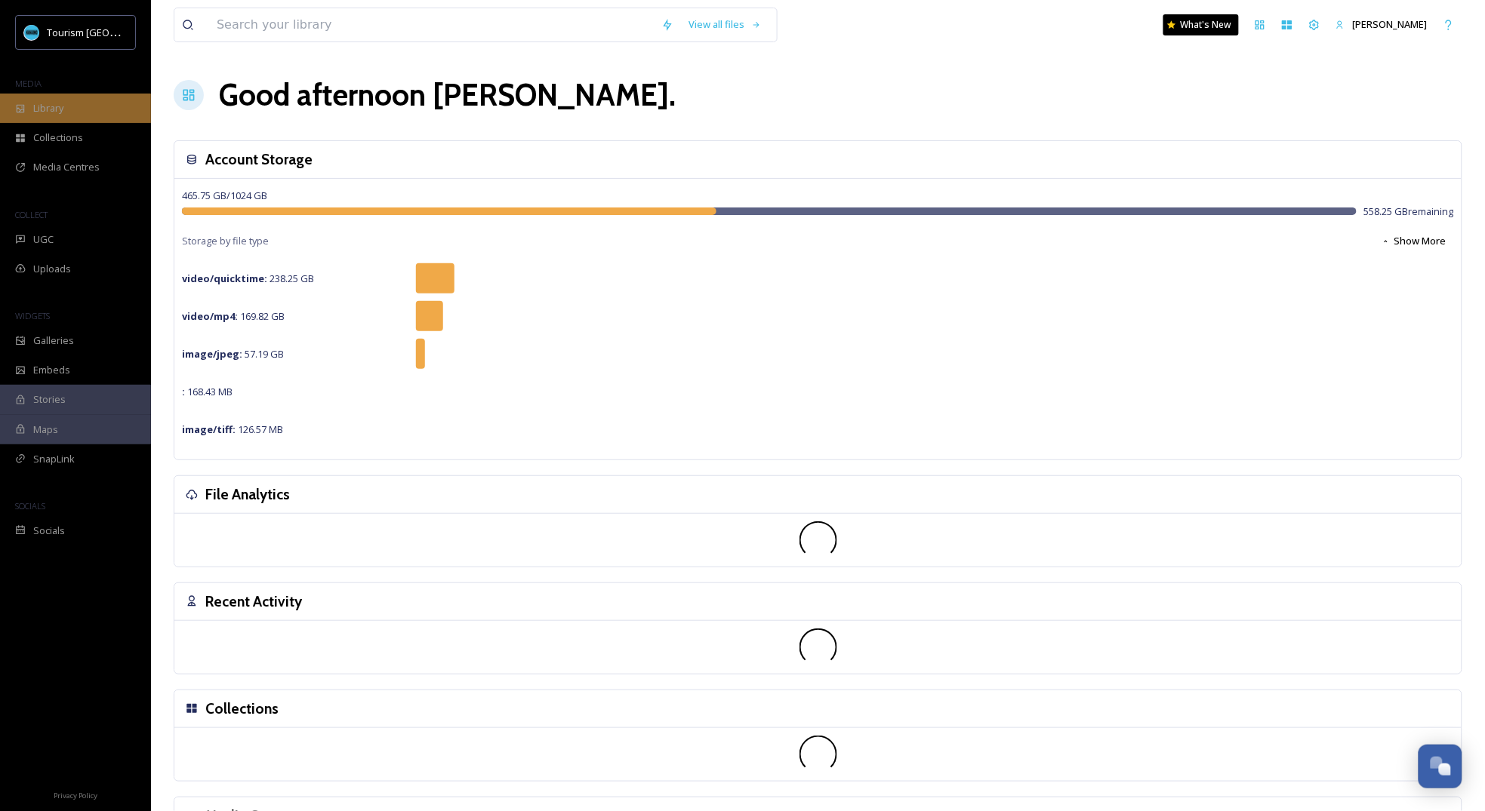
click at [62, 115] on div "Library" at bounding box center [75, 108] width 151 height 29
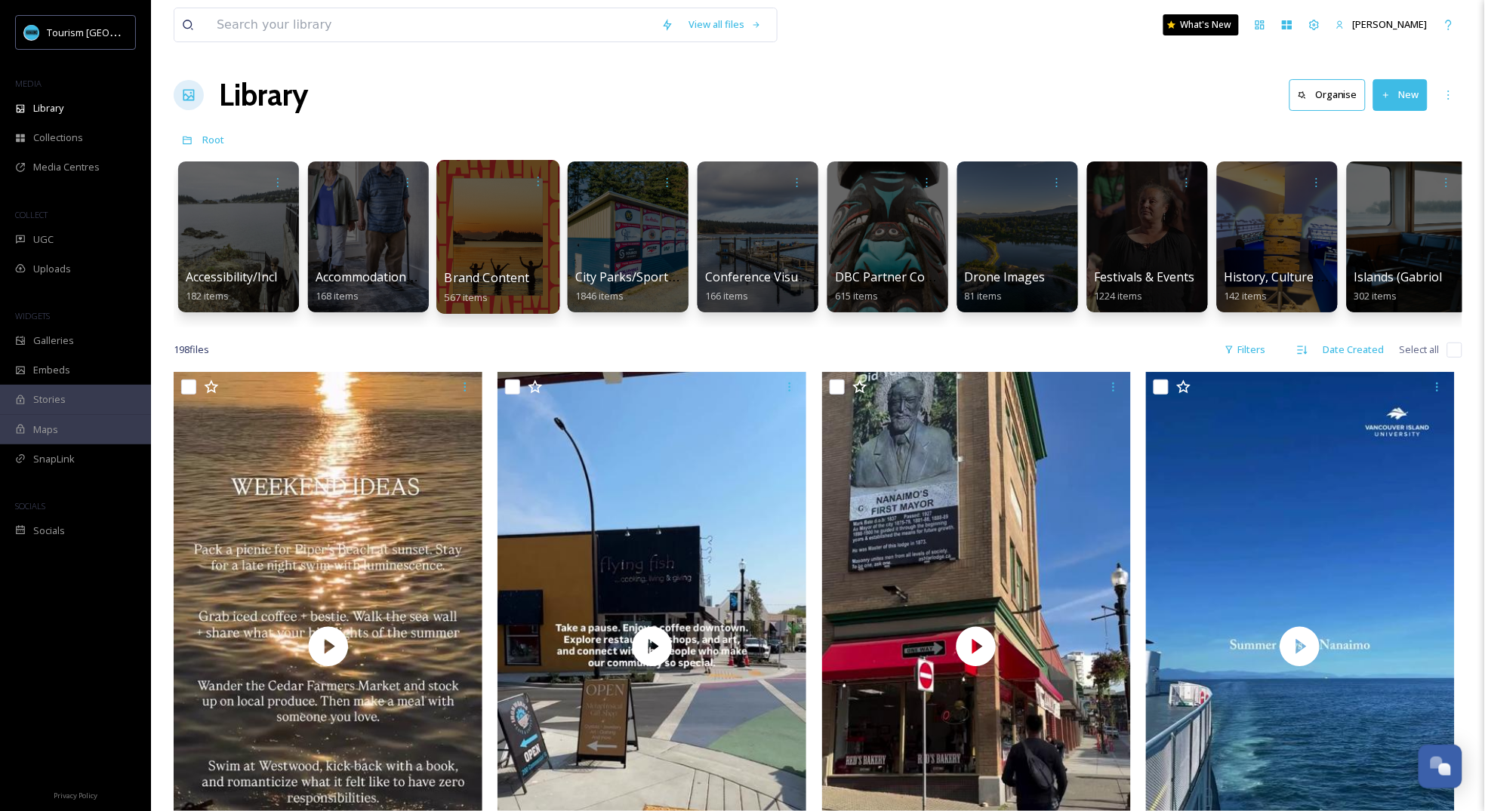
click at [479, 274] on span "Brand Content" at bounding box center [487, 277] width 85 height 17
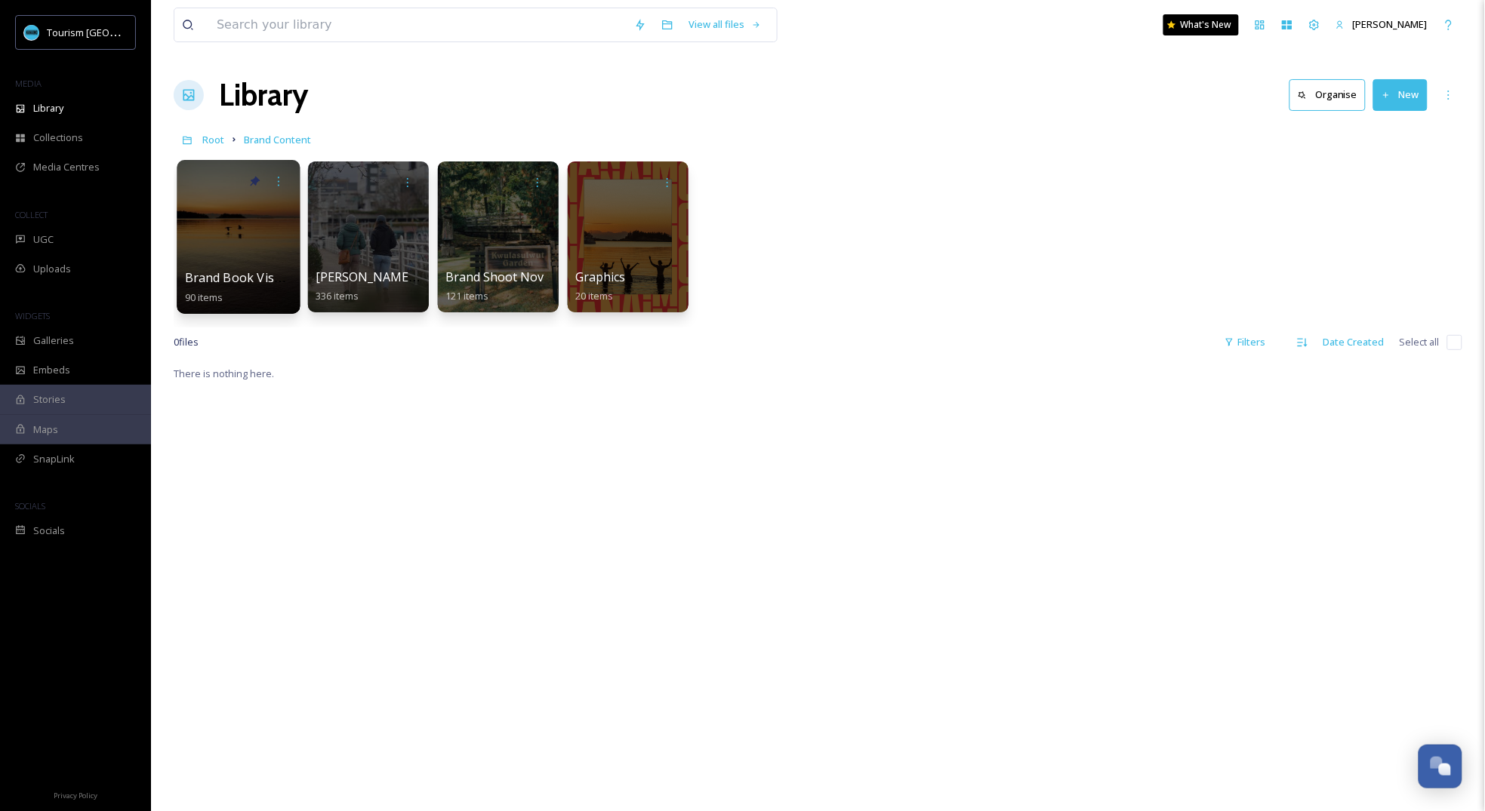
click at [235, 269] on div "Brand Book Visuals 90 items" at bounding box center [239, 288] width 108 height 38
click at [248, 265] on div at bounding box center [238, 237] width 123 height 154
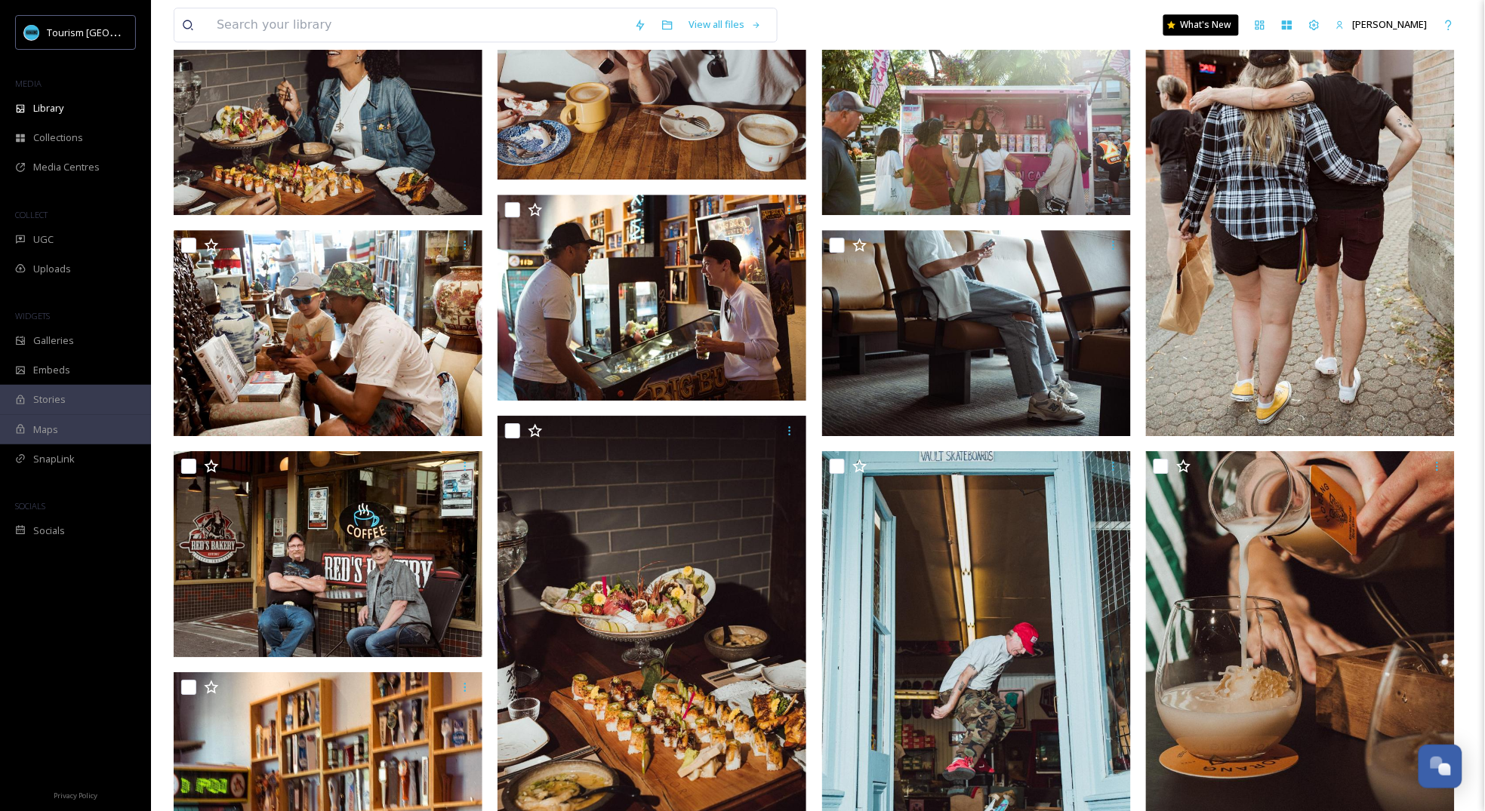
scroll to position [1307, 0]
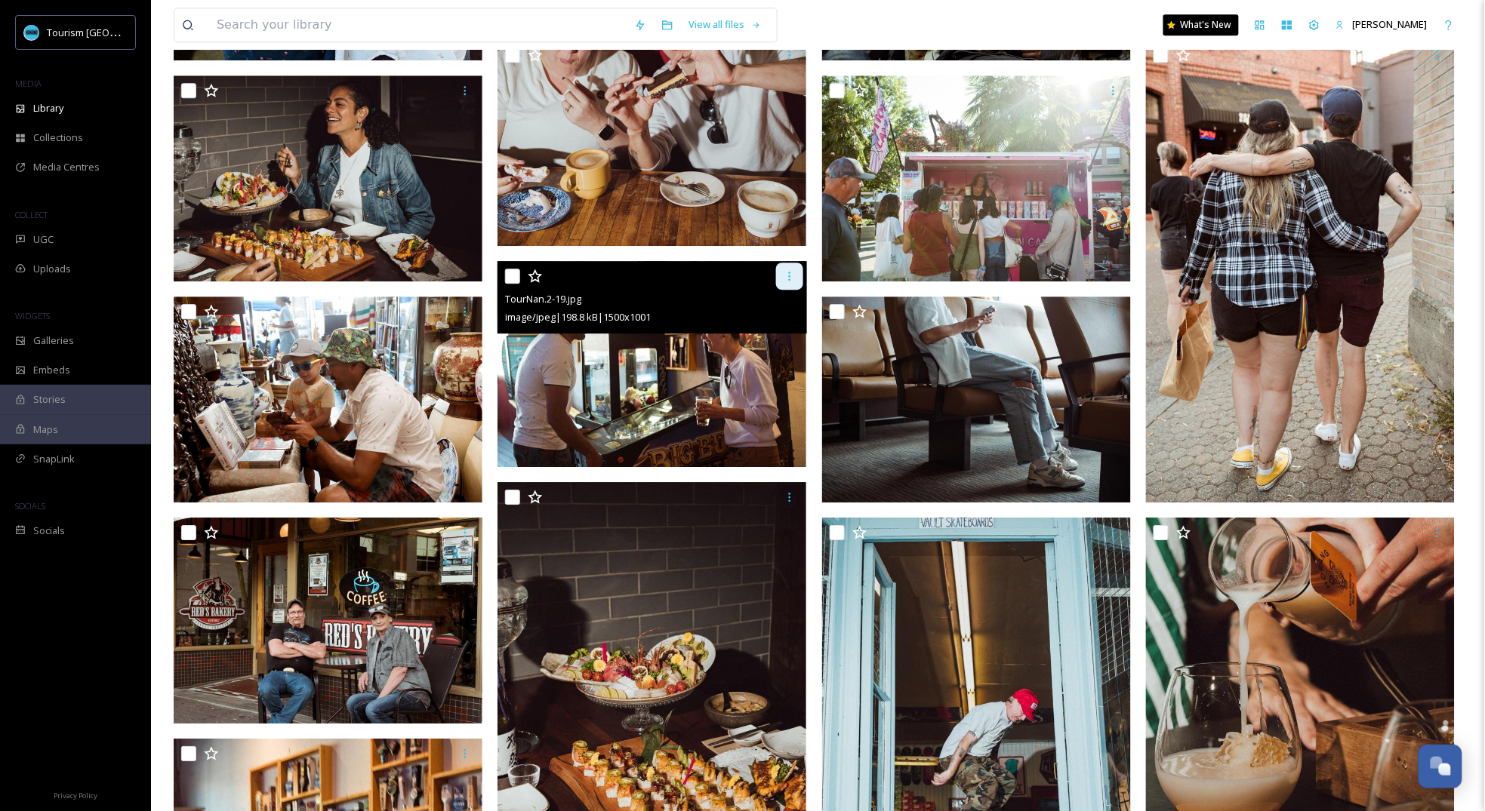
click at [786, 276] on icon at bounding box center [790, 276] width 12 height 12
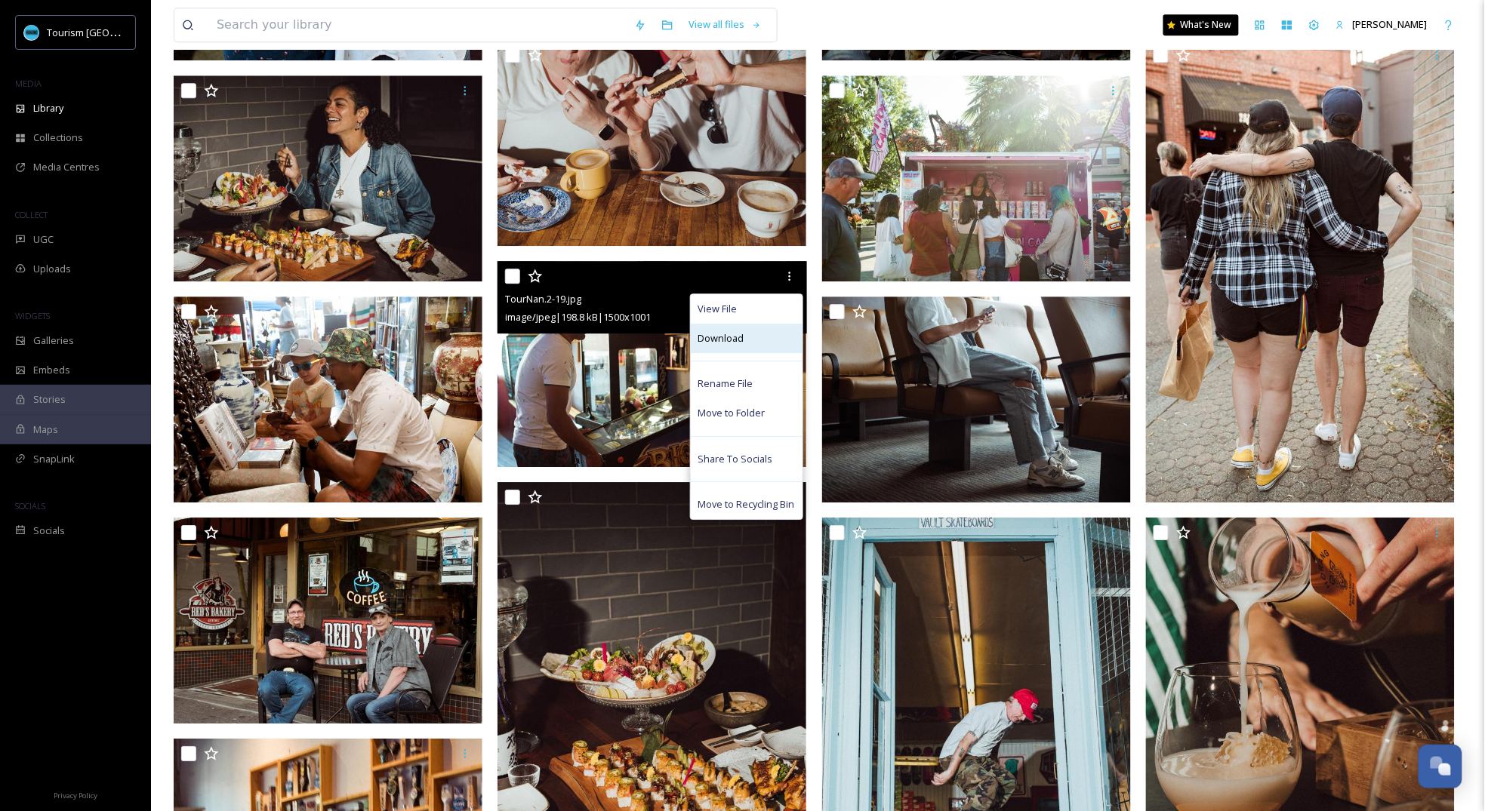
click at [728, 341] on span "Download" at bounding box center [721, 338] width 46 height 14
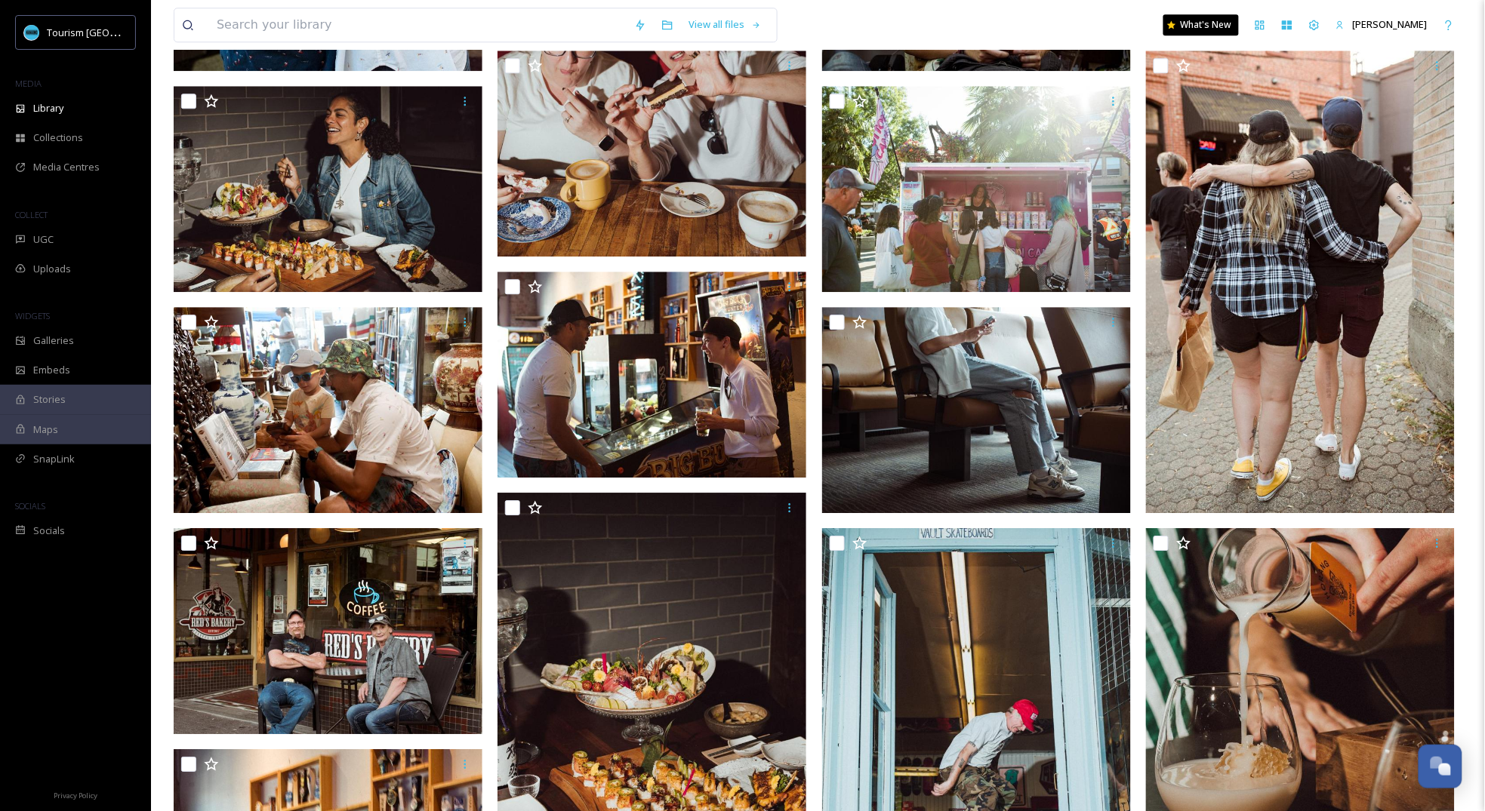
scroll to position [0, 0]
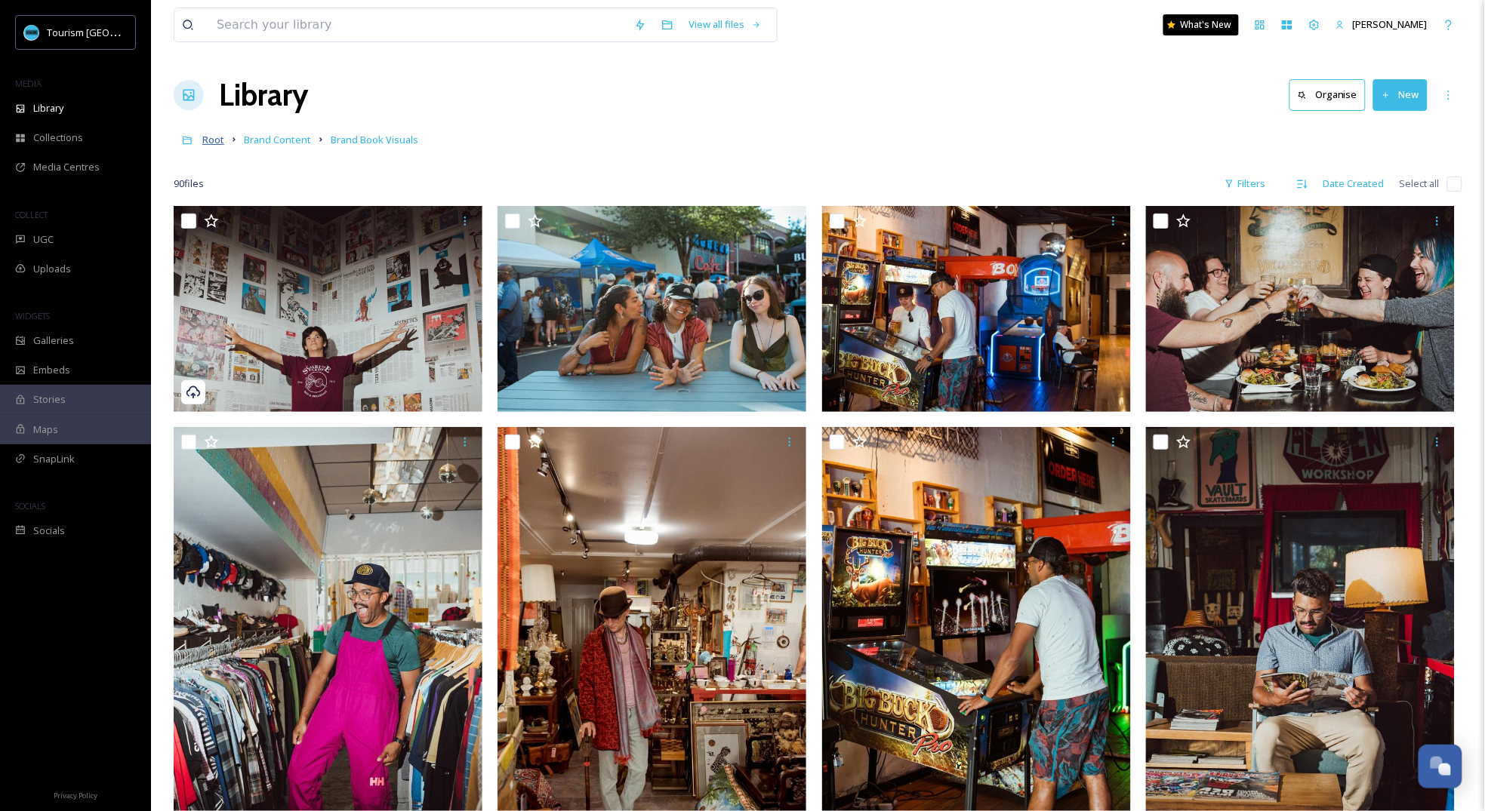
click at [210, 139] on span "Root" at bounding box center [213, 140] width 22 height 14
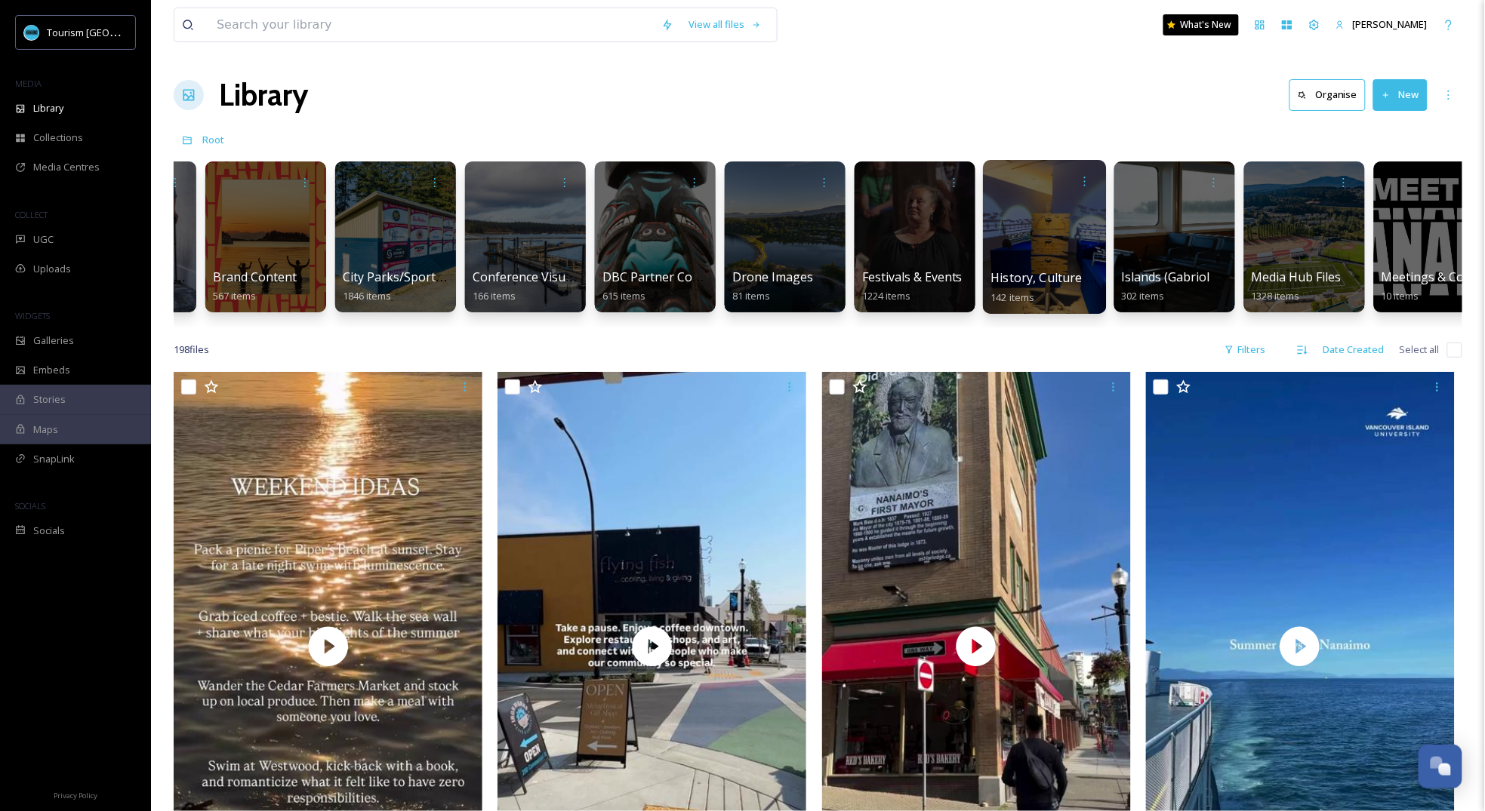
scroll to position [0, 295]
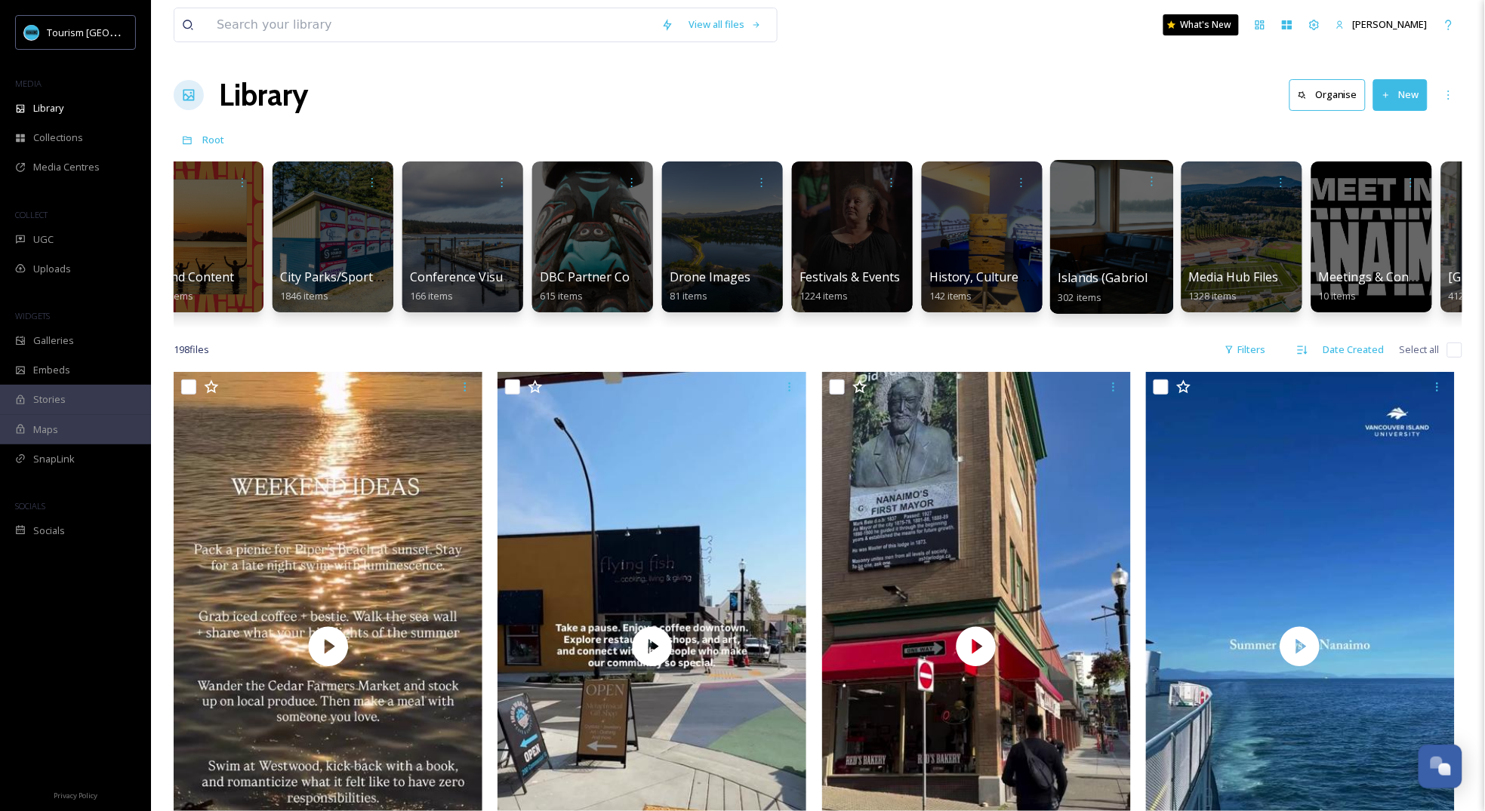
click at [1113, 283] on span "Islands (Gabriola, Saysutshun, Protection)" at bounding box center [1179, 277] width 242 height 17
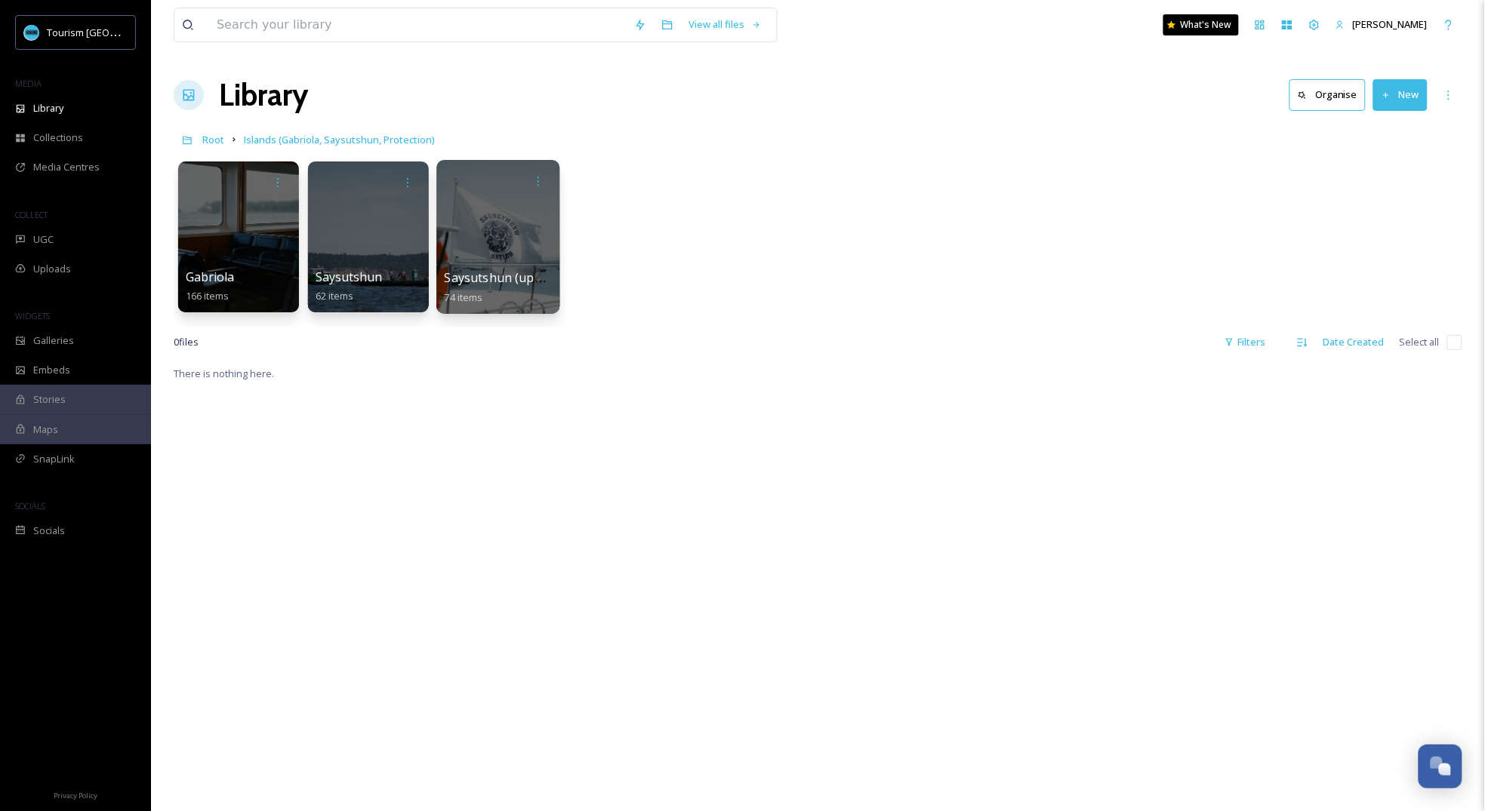
click at [532, 220] on div at bounding box center [497, 237] width 123 height 154
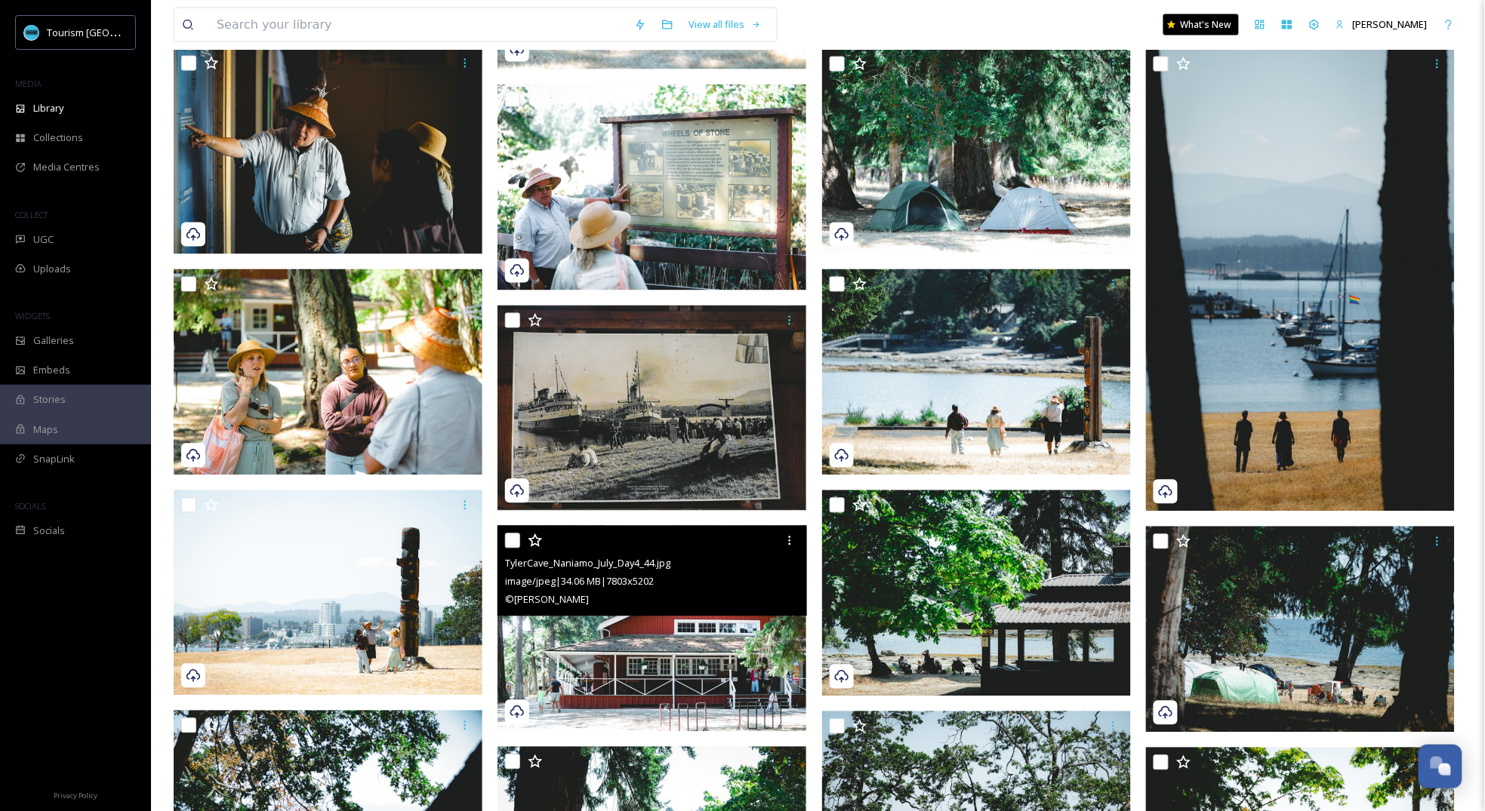
scroll to position [768, 0]
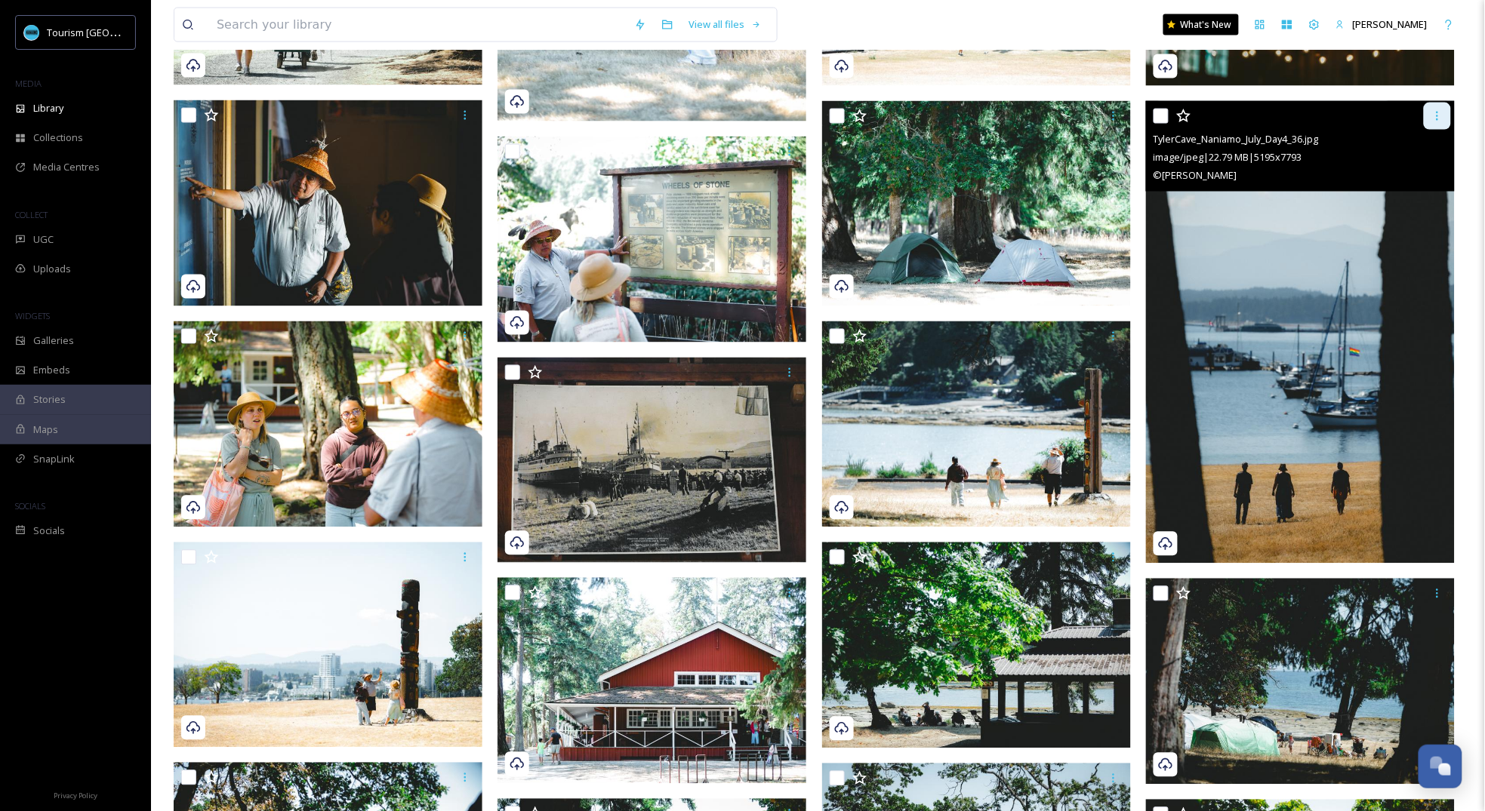
click at [1437, 115] on icon at bounding box center [1437, 116] width 2 height 9
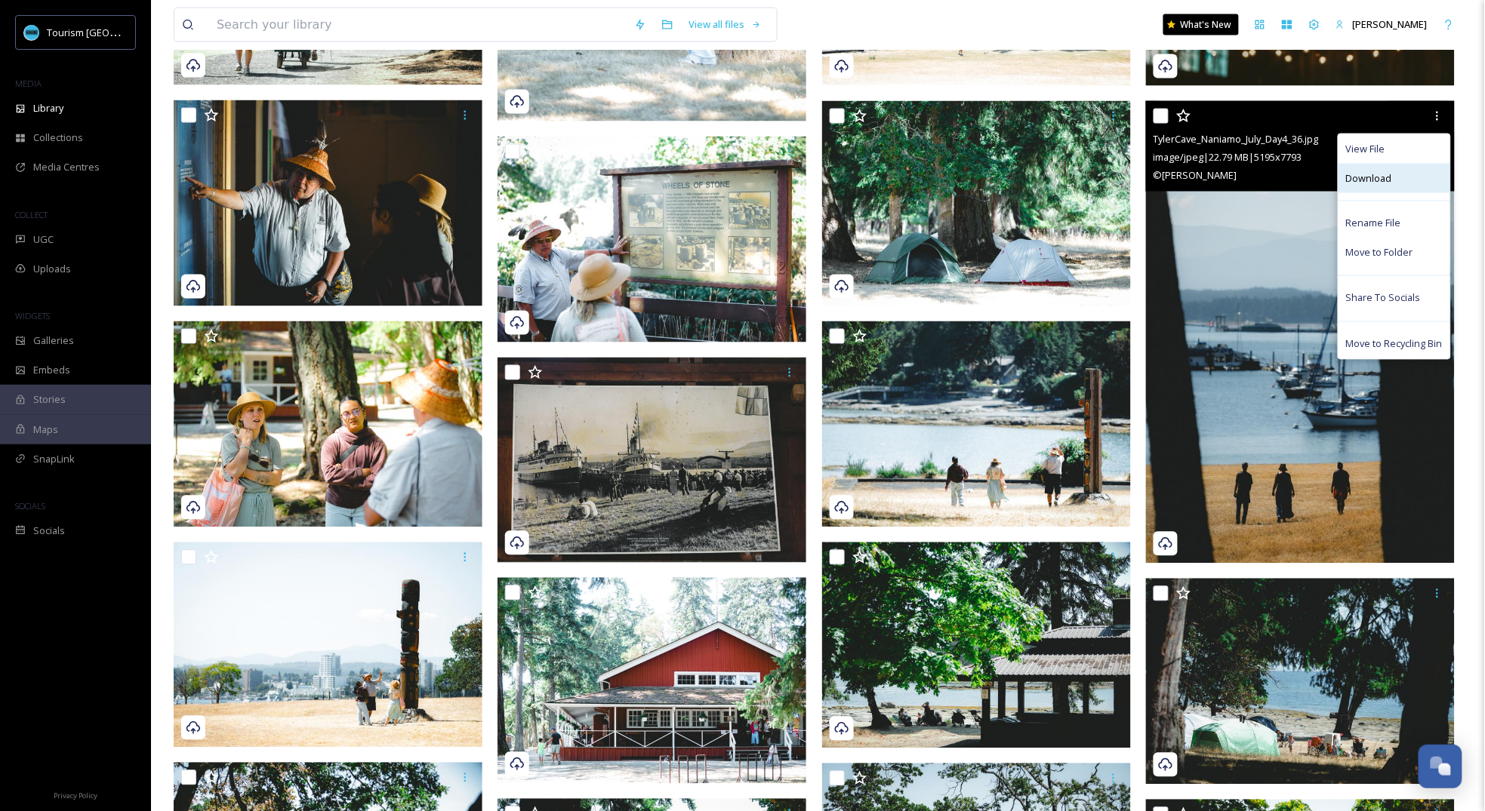
click at [1400, 178] on div "Download" at bounding box center [1394, 178] width 112 height 29
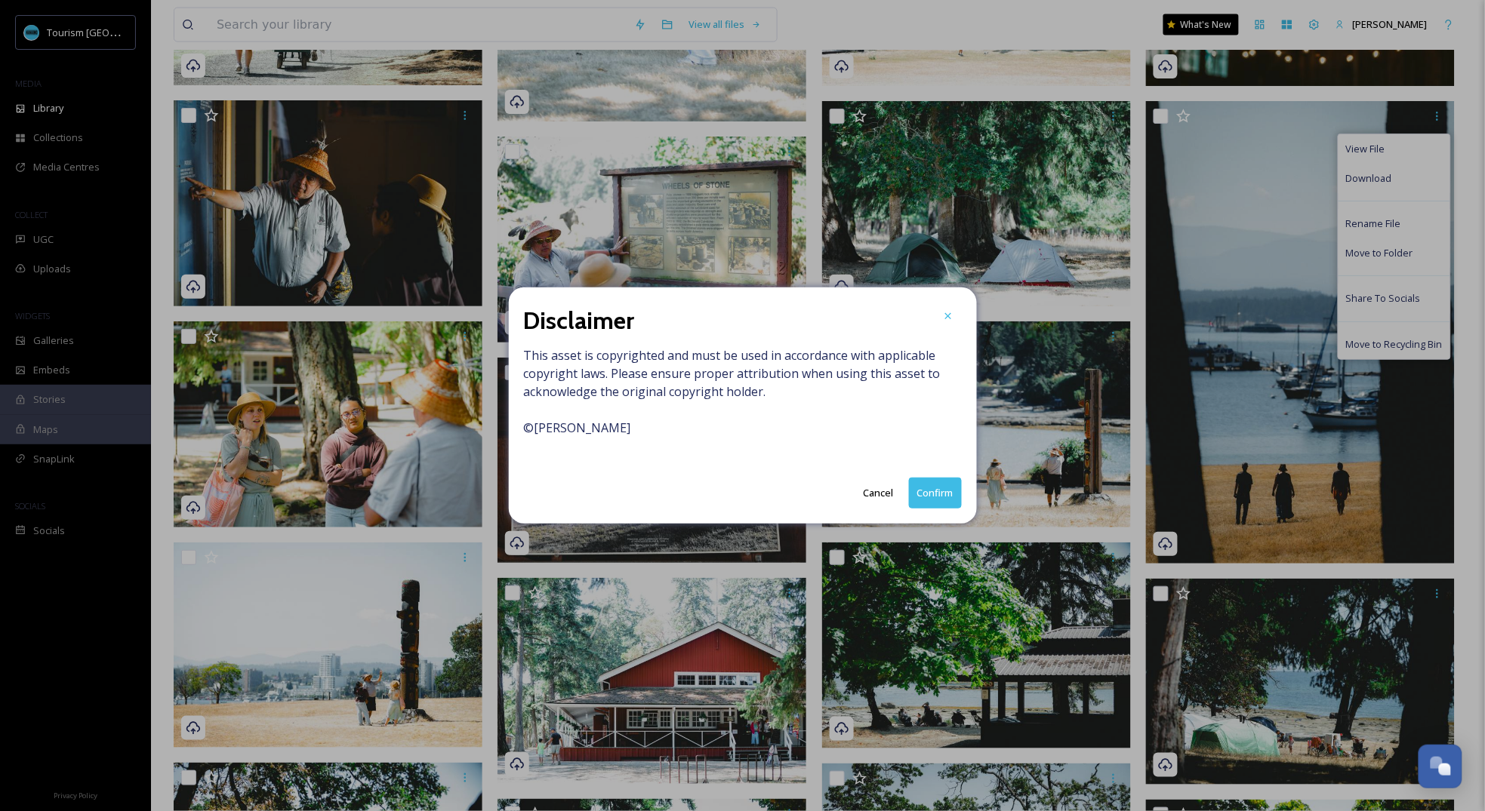
click at [947, 493] on button "Confirm" at bounding box center [935, 493] width 53 height 31
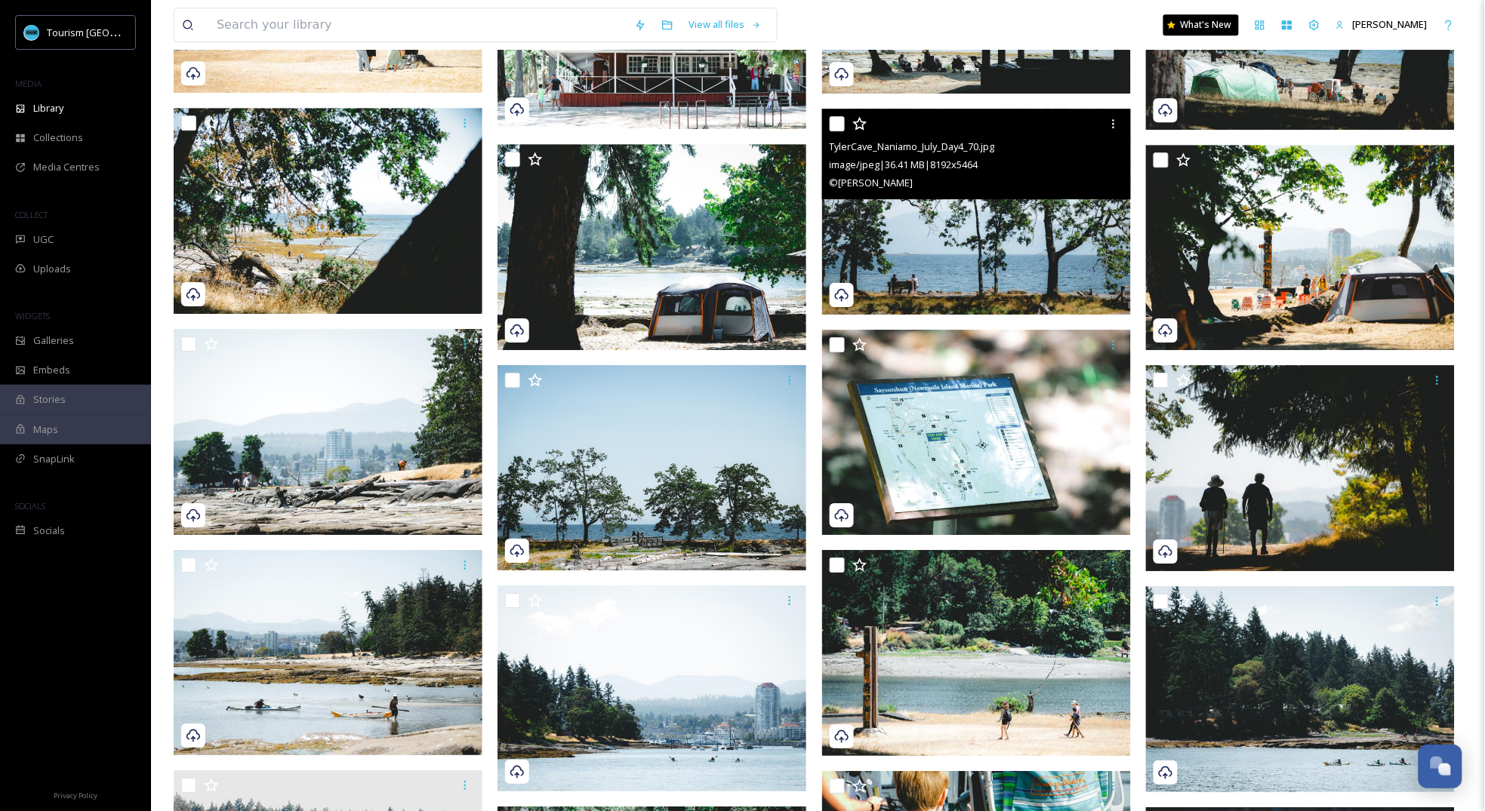
scroll to position [1375, 0]
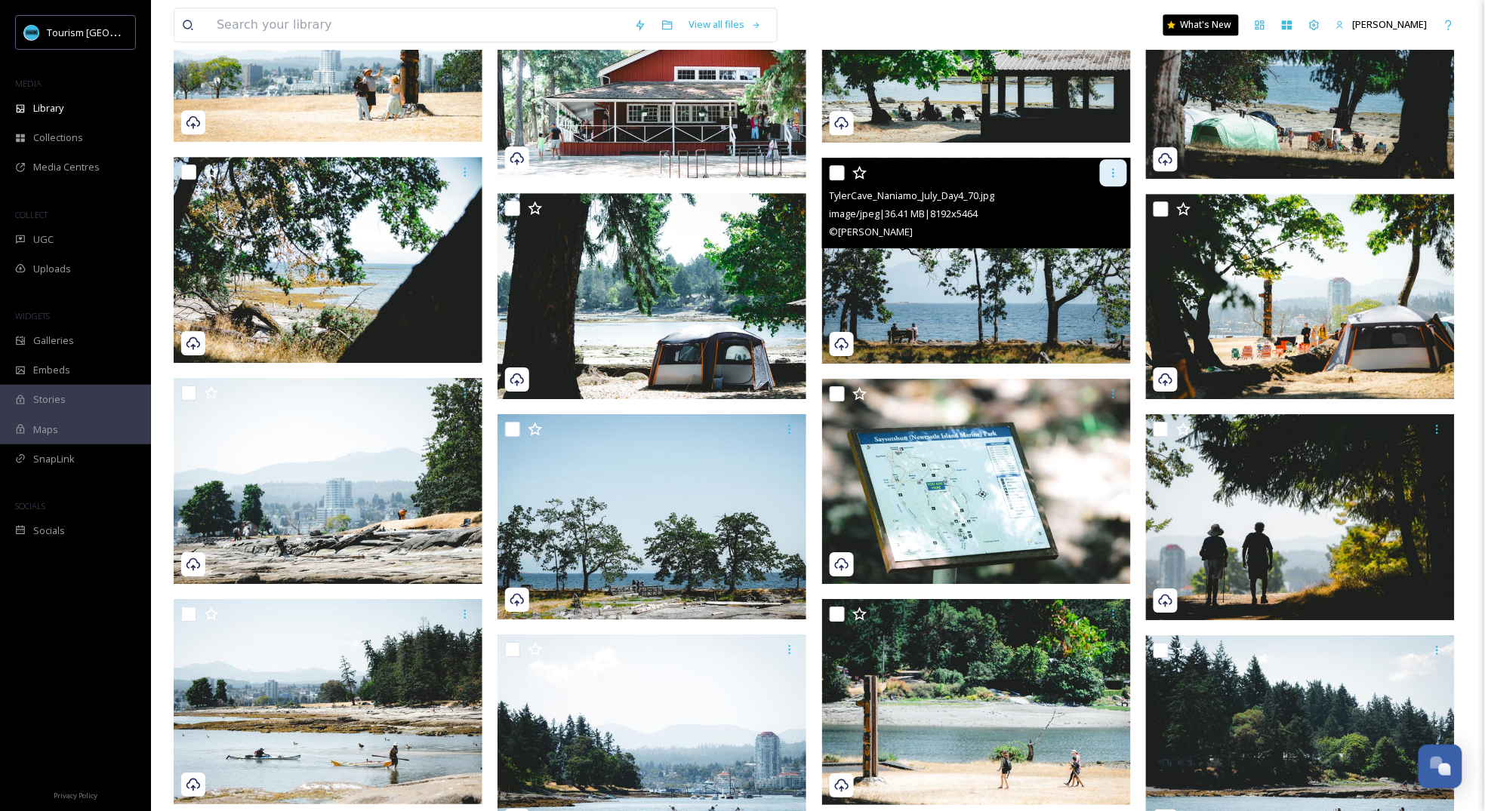
click at [1111, 172] on icon at bounding box center [1113, 173] width 12 height 12
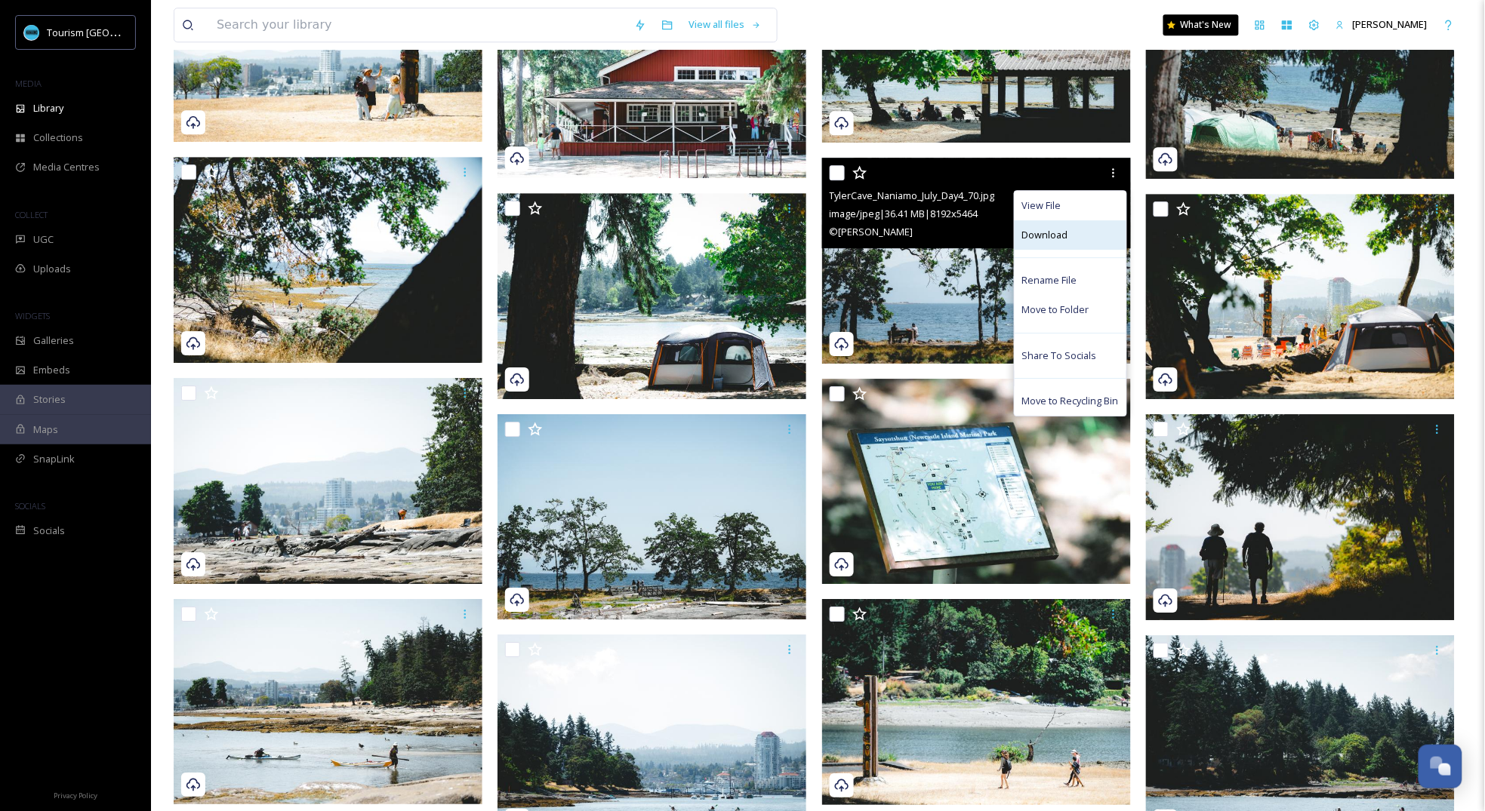
click at [1080, 242] on div "Download" at bounding box center [1071, 234] width 112 height 29
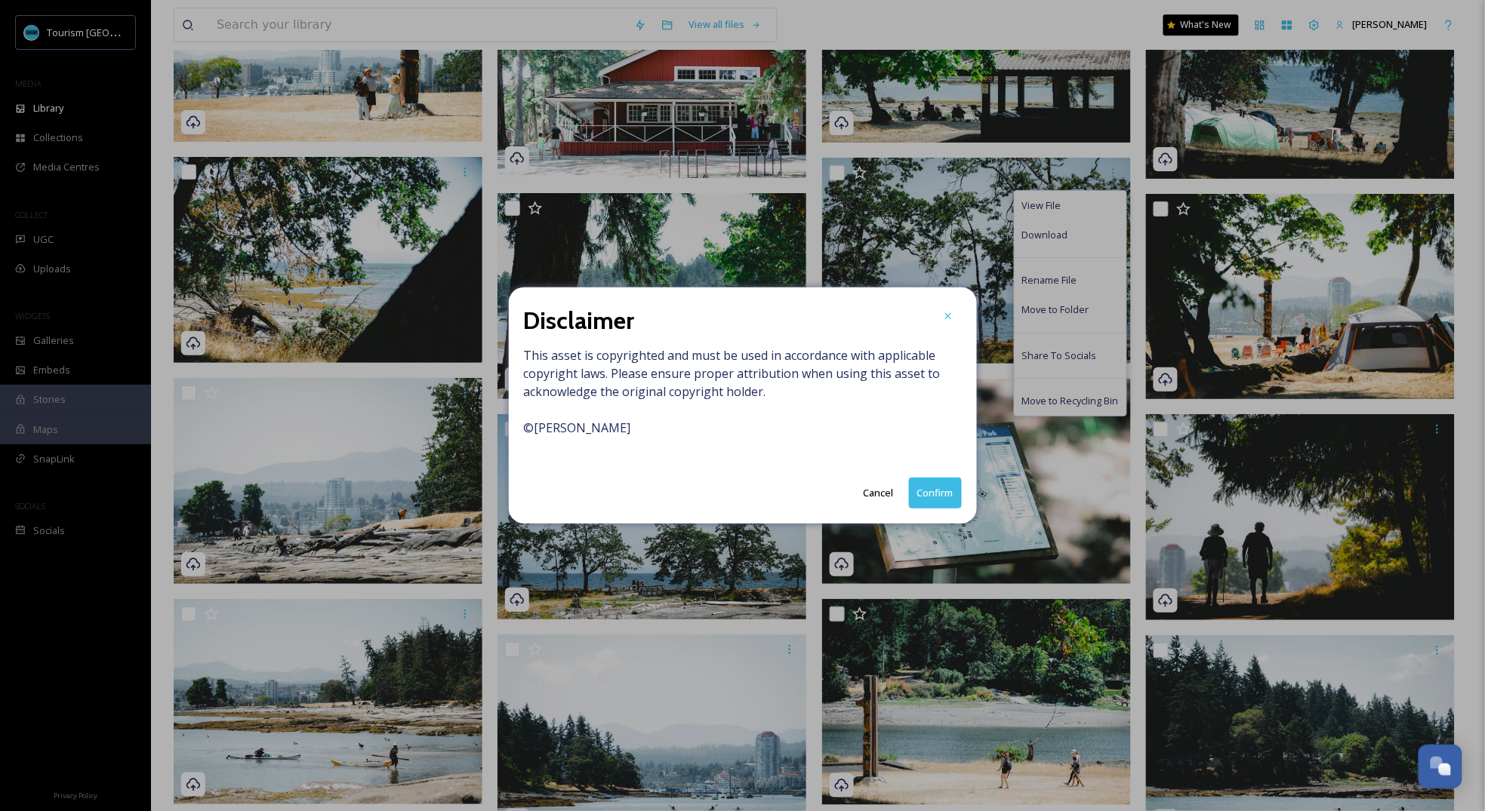
click at [942, 487] on button "Confirm" at bounding box center [935, 493] width 53 height 31
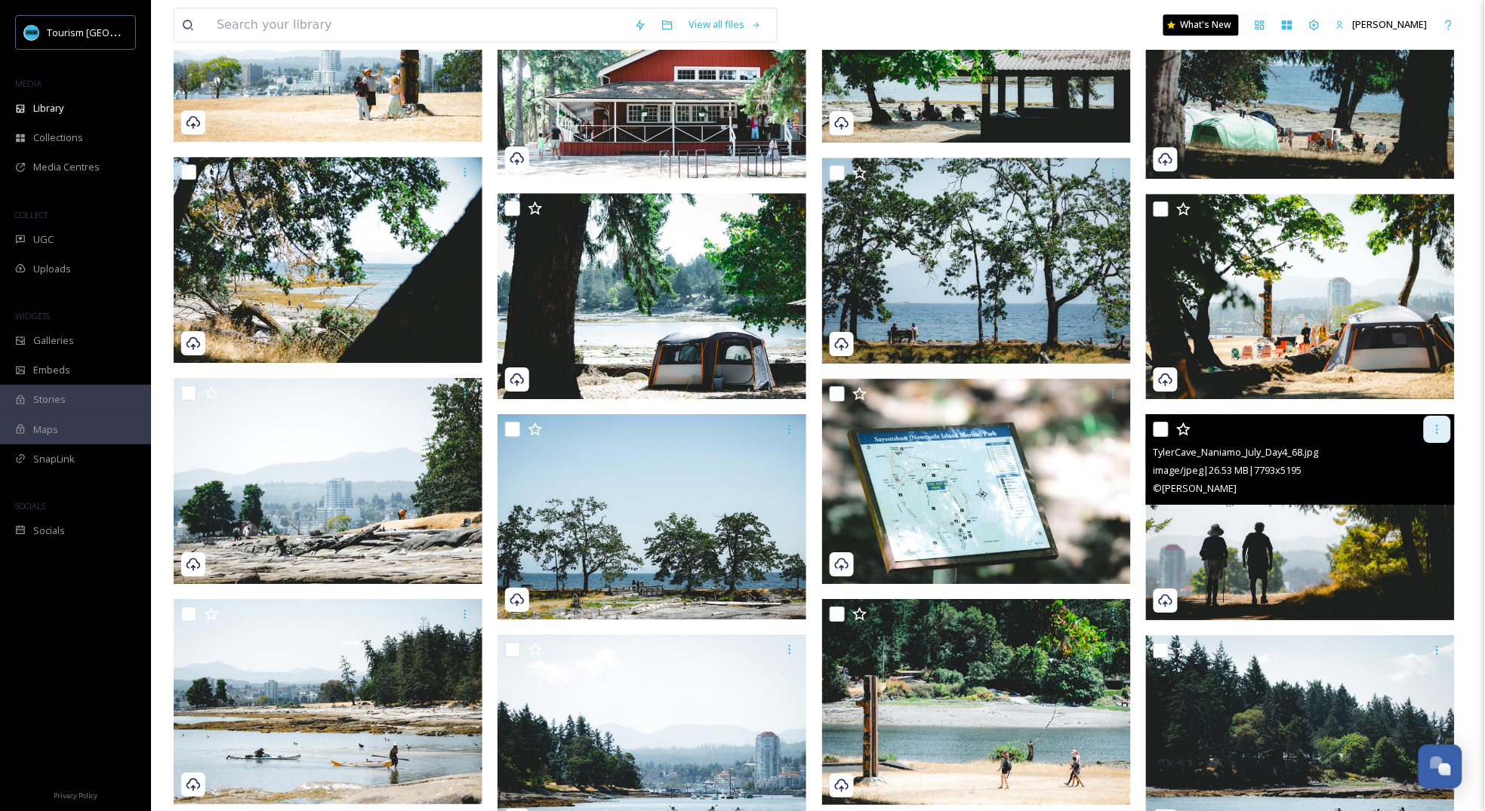
click at [1437, 433] on icon at bounding box center [1437, 429] width 2 height 9
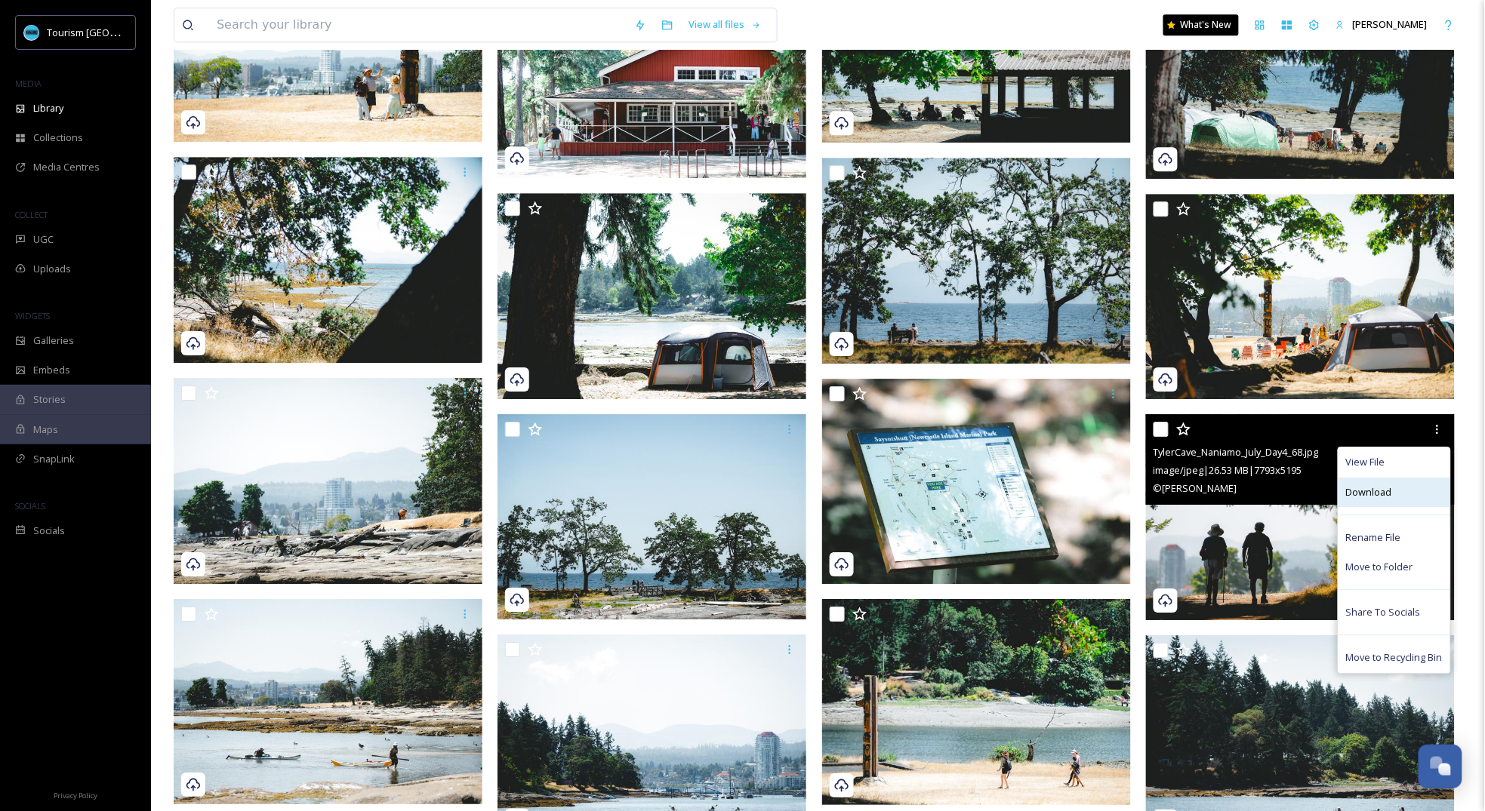
click at [1386, 498] on span "Download" at bounding box center [1369, 492] width 46 height 14
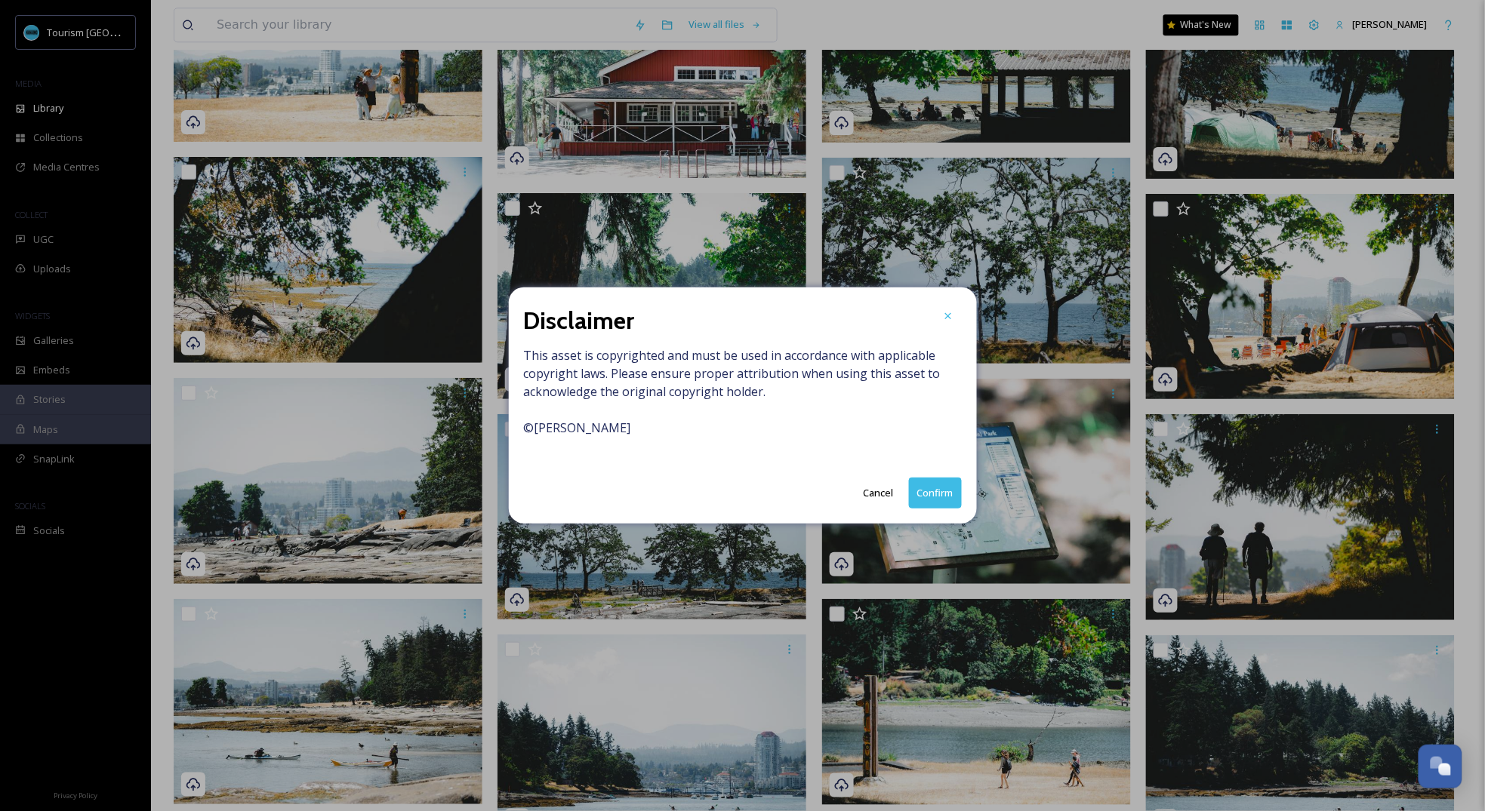
click at [939, 495] on button "Confirm" at bounding box center [935, 493] width 53 height 31
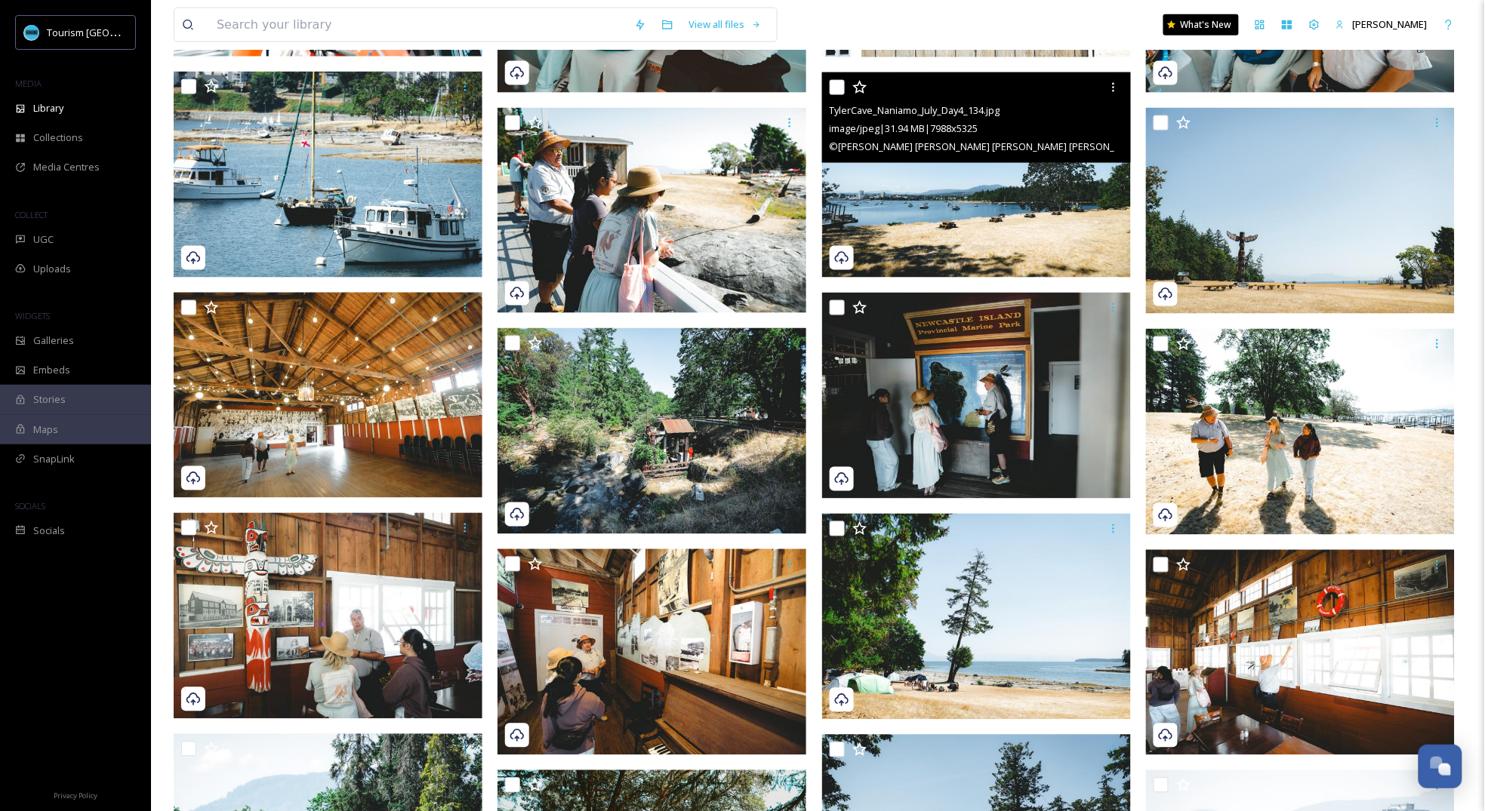
scroll to position [2574, 0]
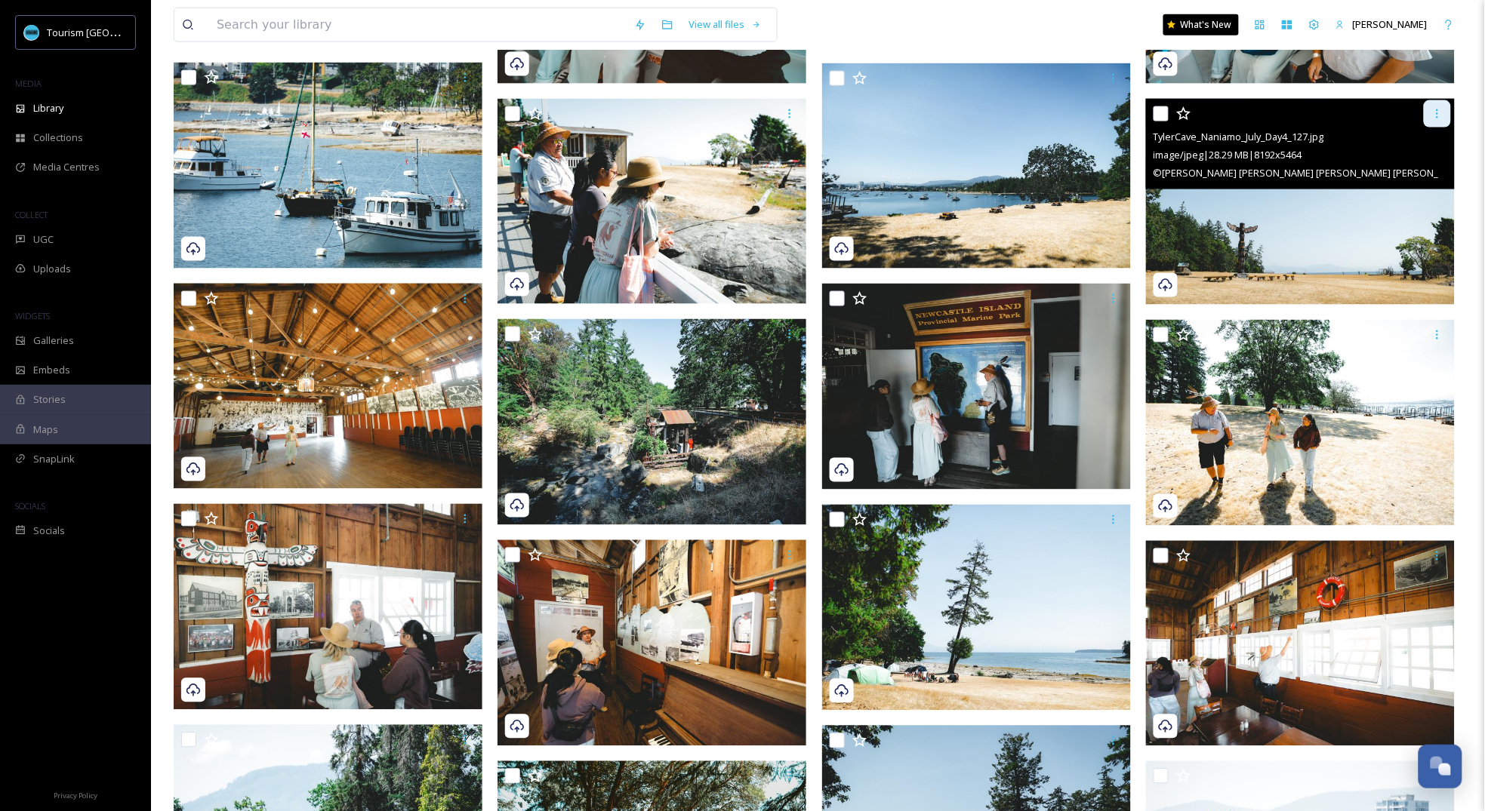
click at [1441, 112] on icon at bounding box center [1437, 114] width 12 height 12
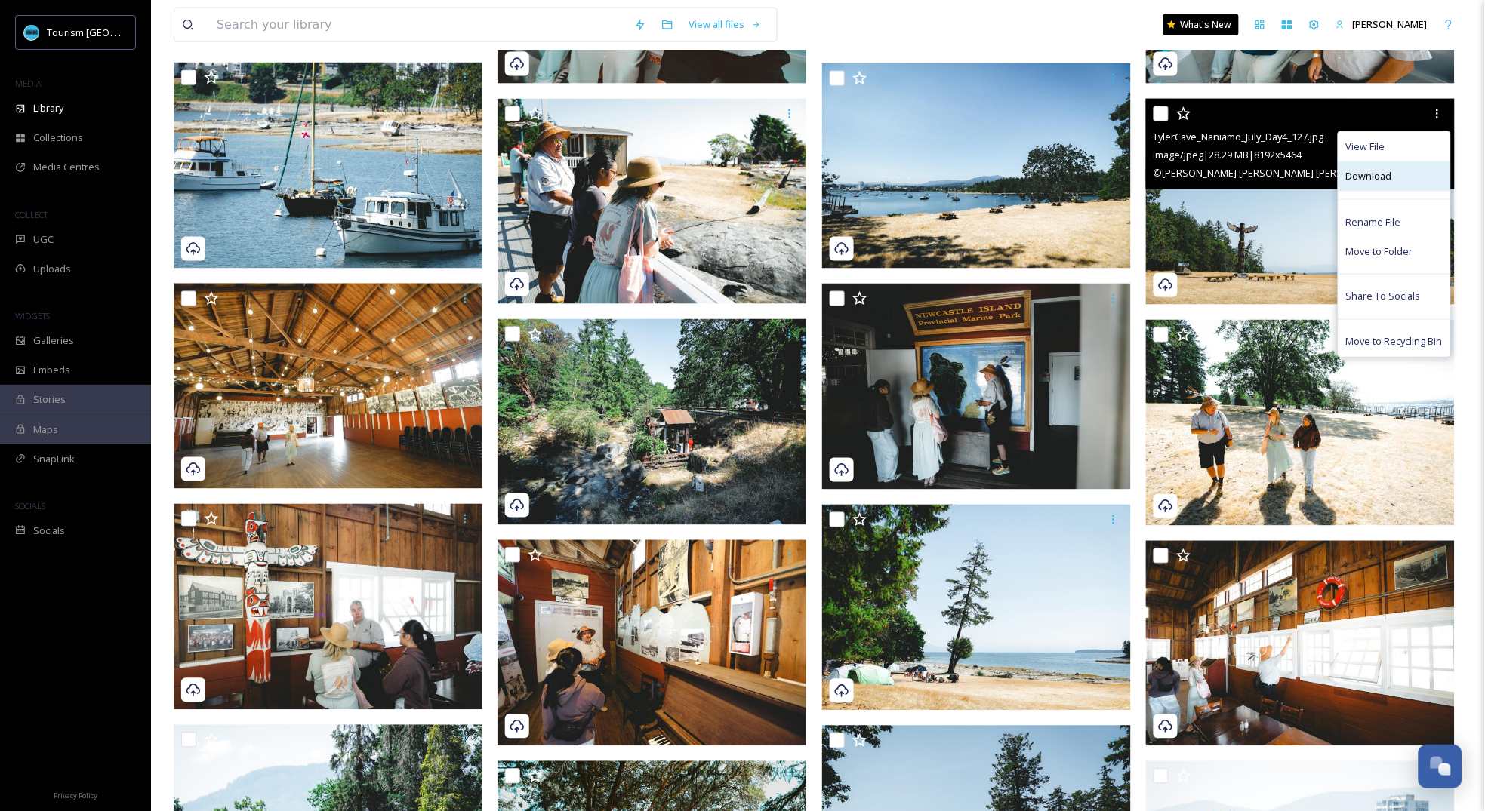
click at [1375, 176] on span "Download" at bounding box center [1369, 176] width 46 height 14
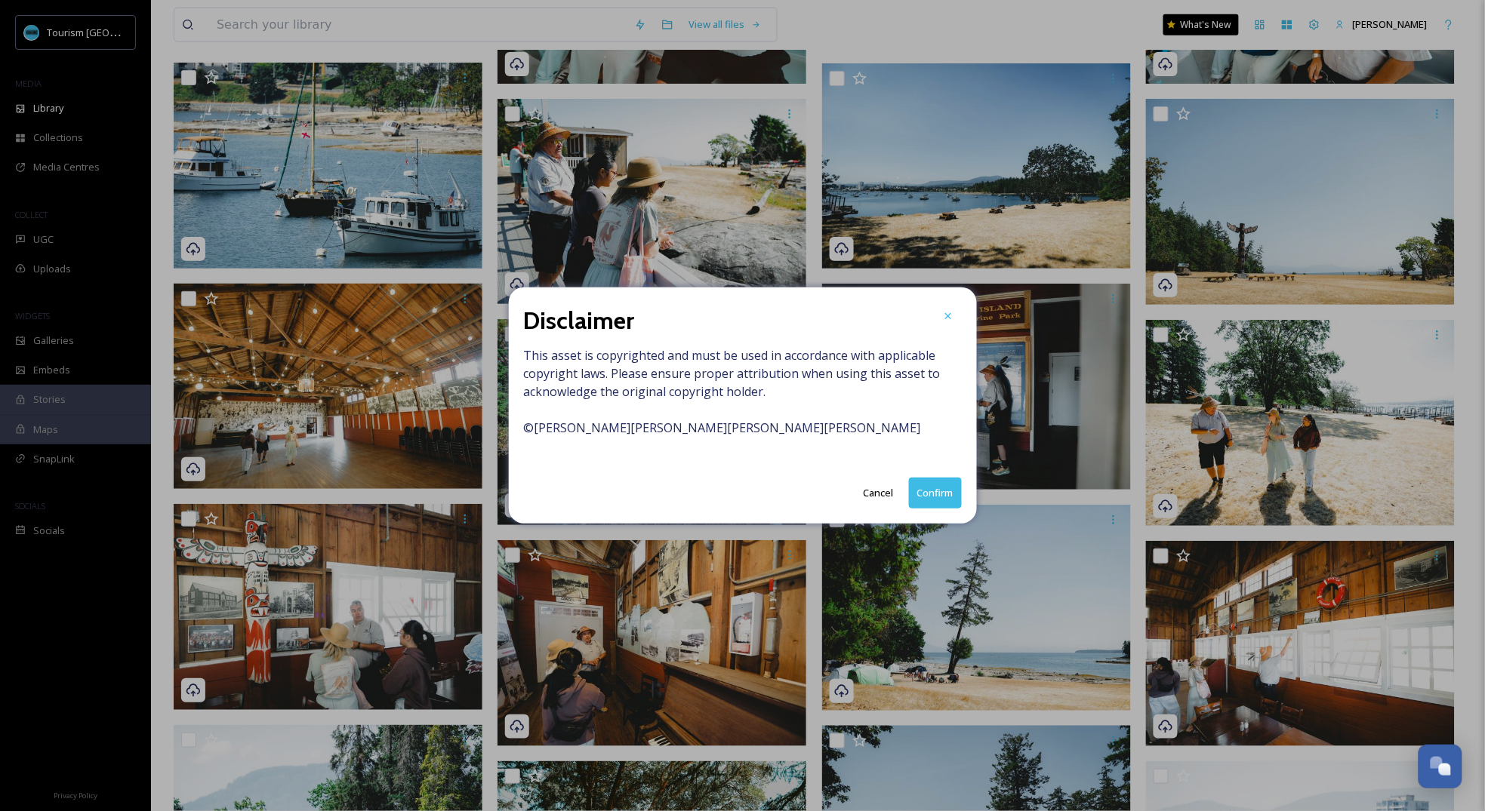
click at [942, 493] on button "Confirm" at bounding box center [935, 493] width 53 height 31
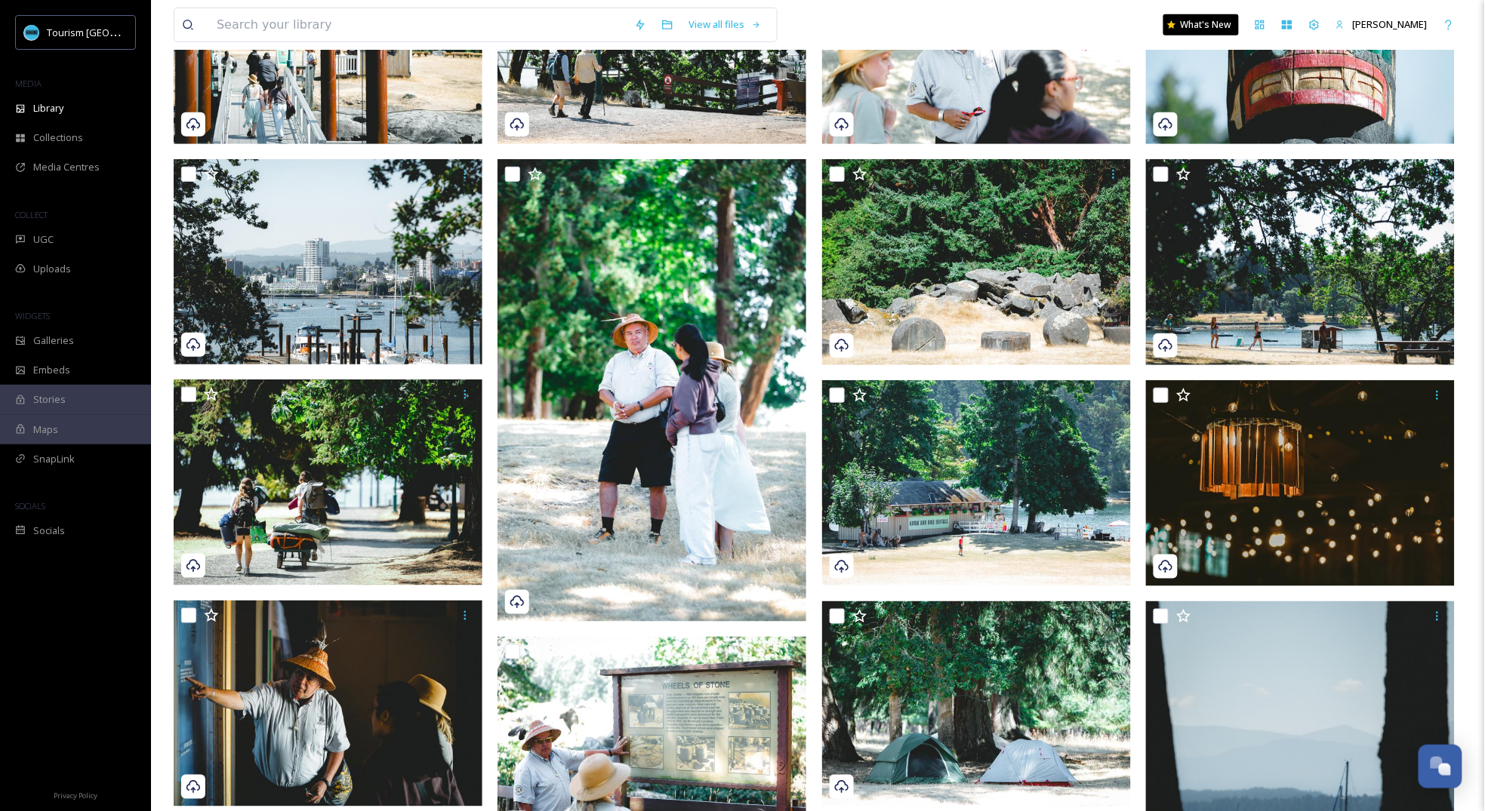
scroll to position [0, 0]
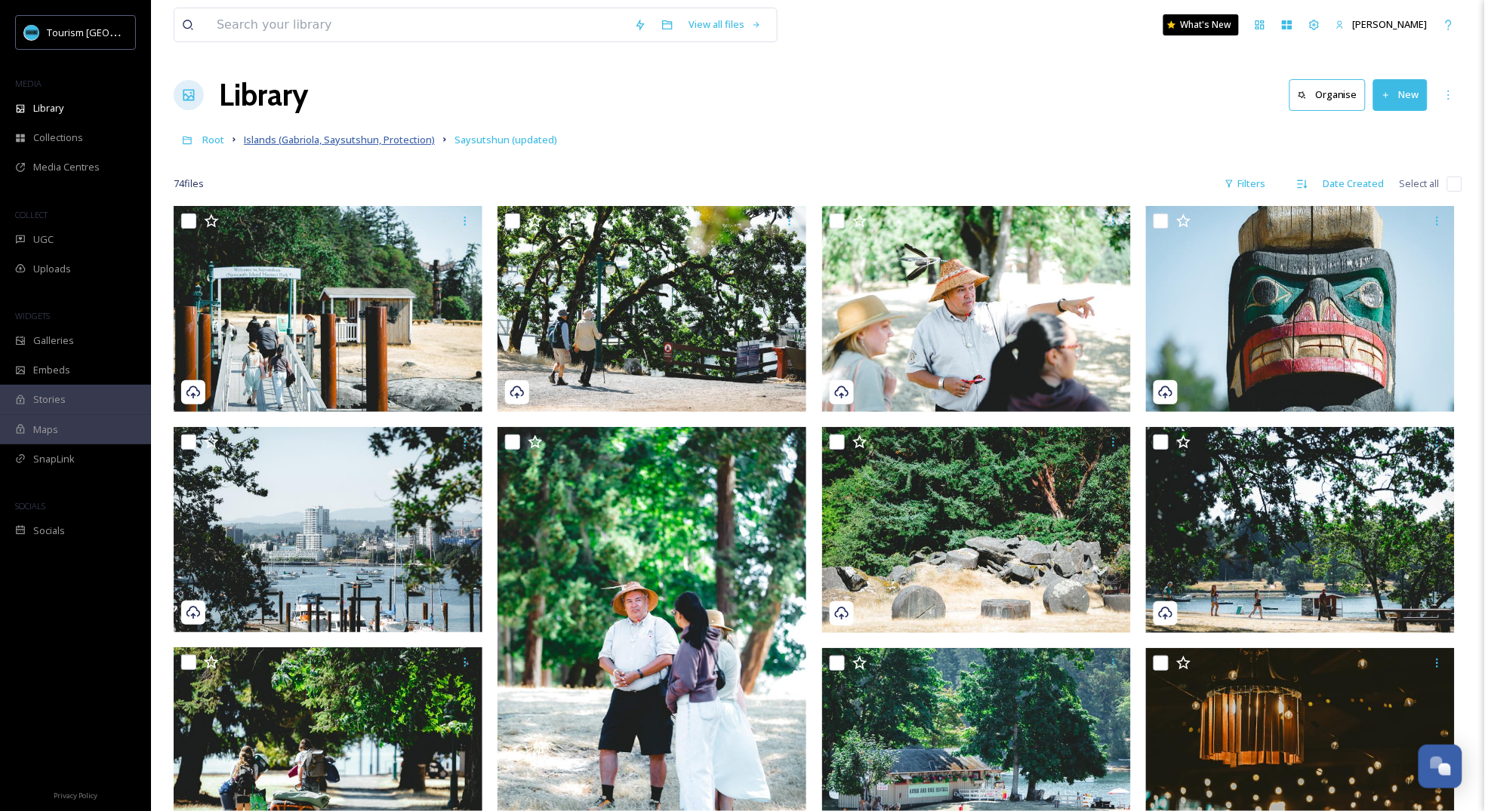
click at [335, 137] on span "Islands (Gabriola, Saysutshun, Protection)" at bounding box center [339, 140] width 191 height 14
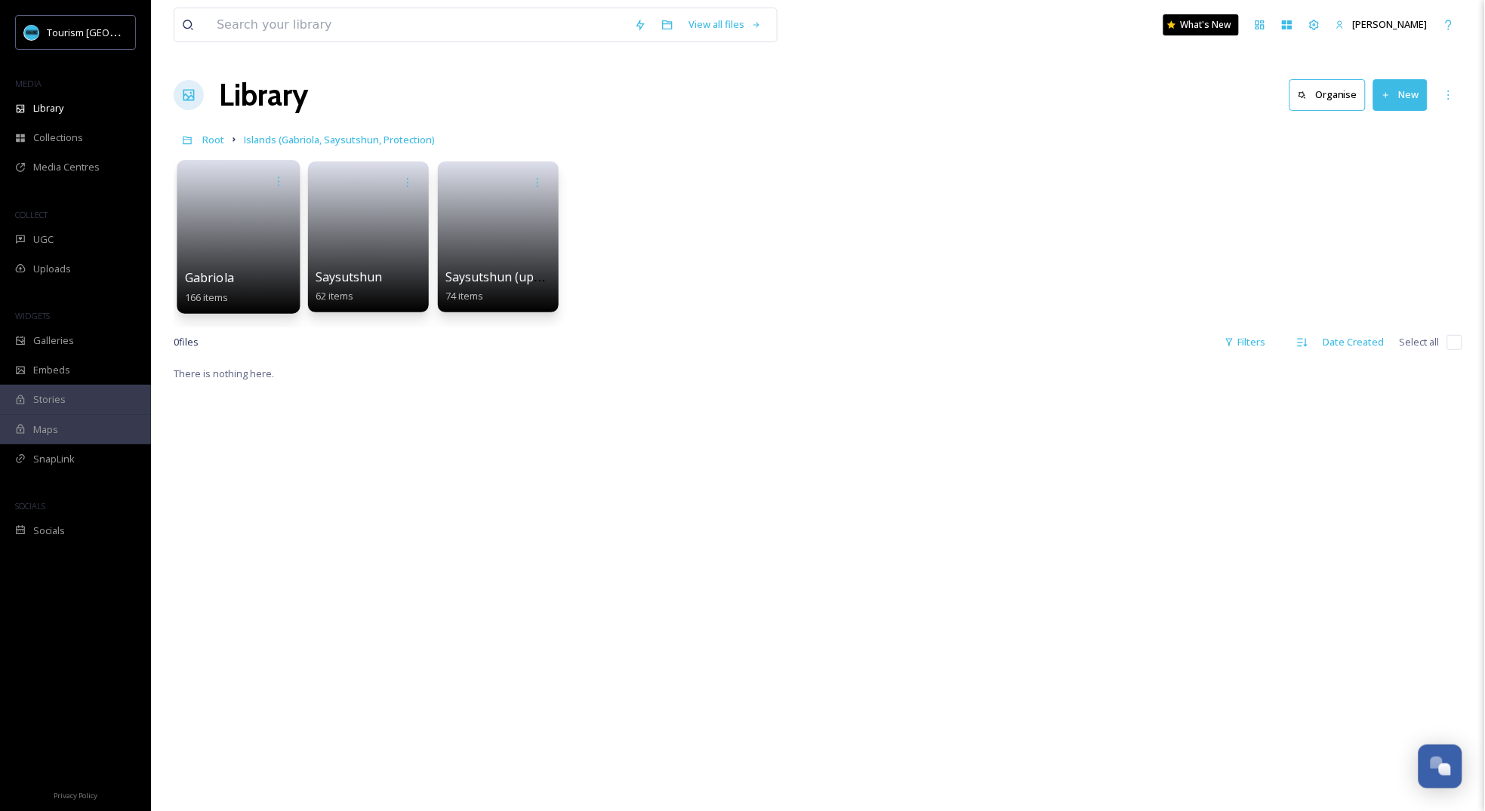
click at [265, 274] on div "Gabriola 166 items" at bounding box center [239, 288] width 108 height 38
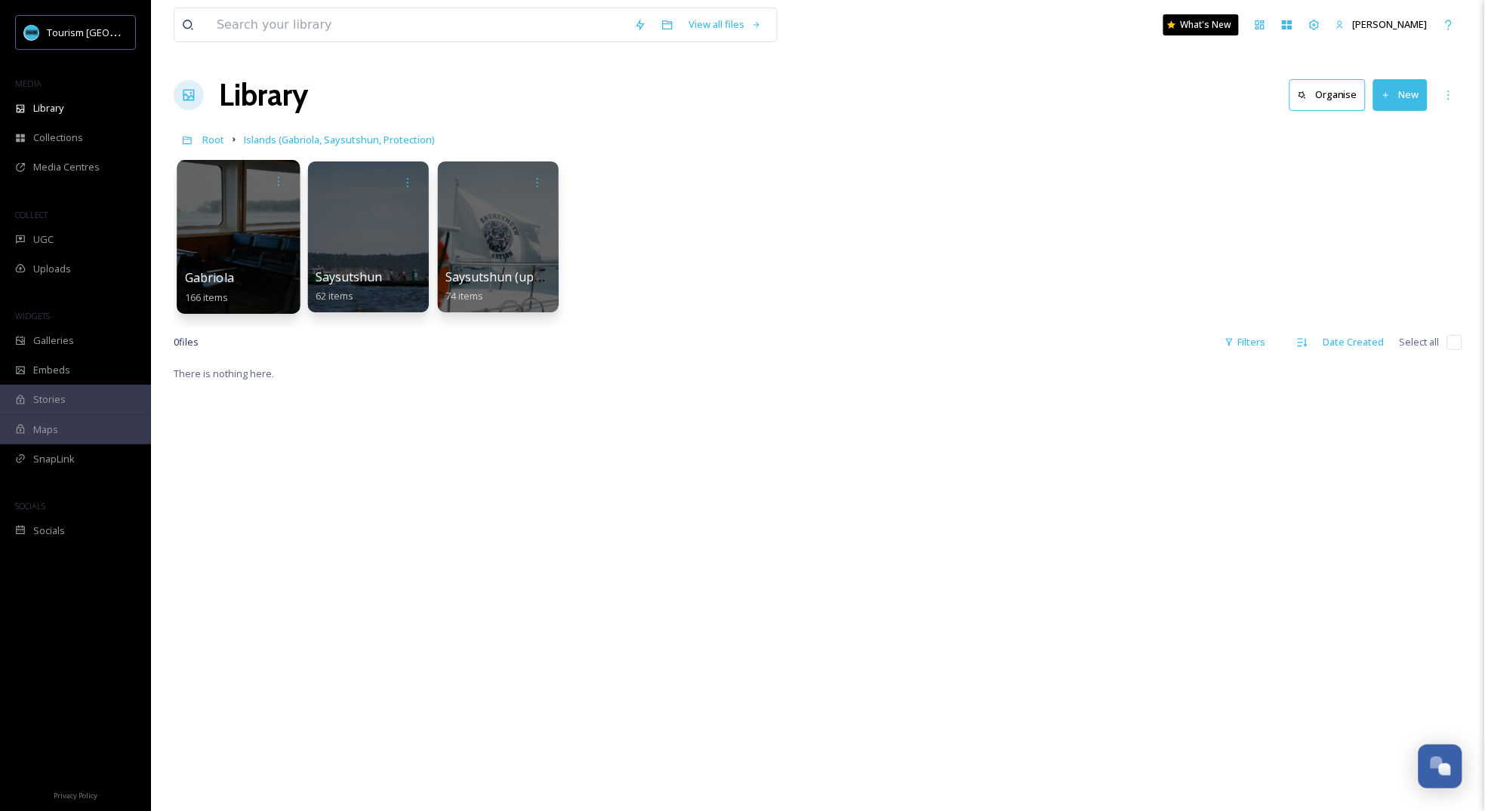
click at [265, 274] on div "Gabriola 166 items" at bounding box center [239, 288] width 108 height 38
click at [210, 289] on link "Gabriola 166 items" at bounding box center [209, 287] width 49 height 33
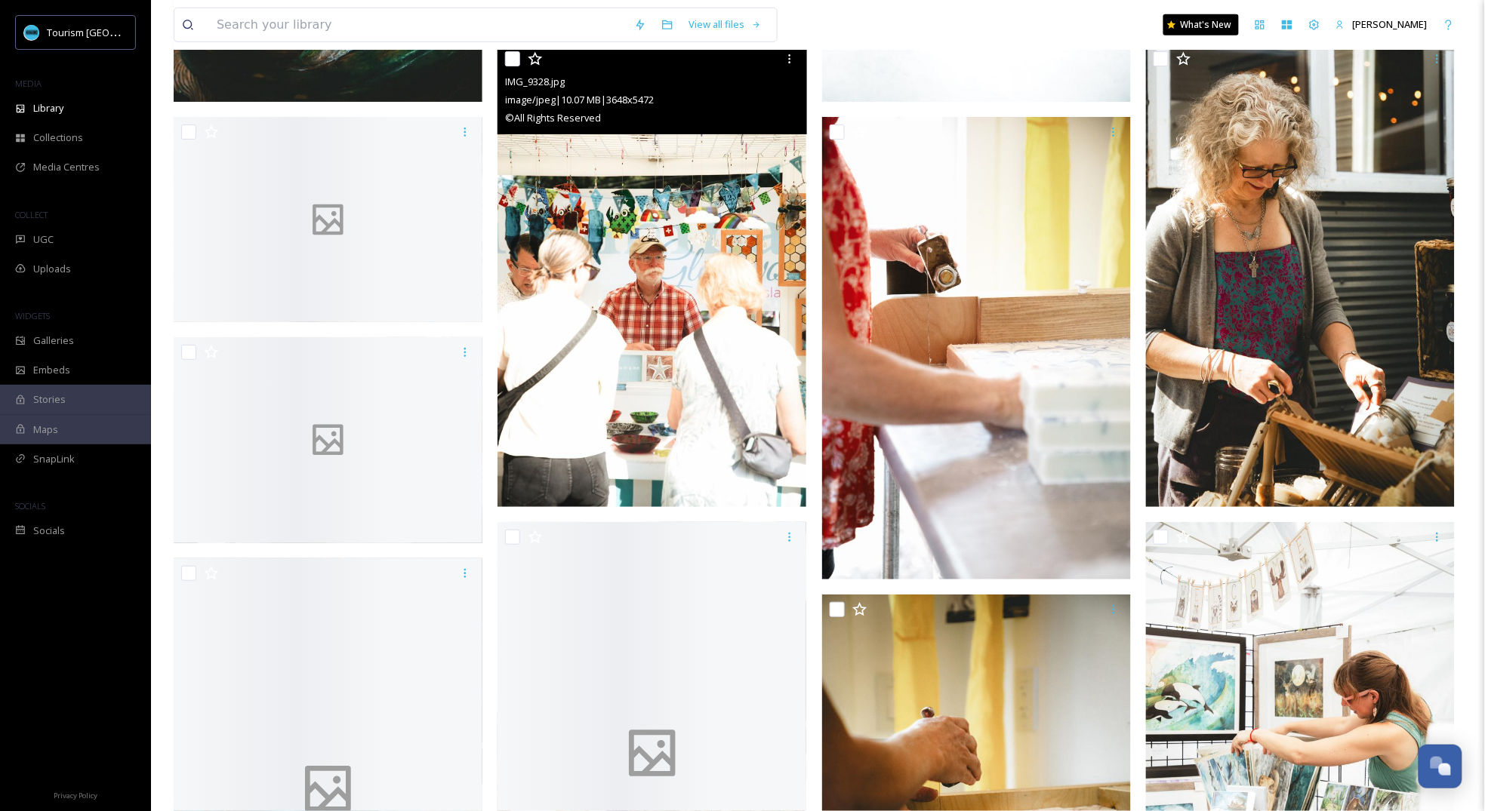
scroll to position [5764, 0]
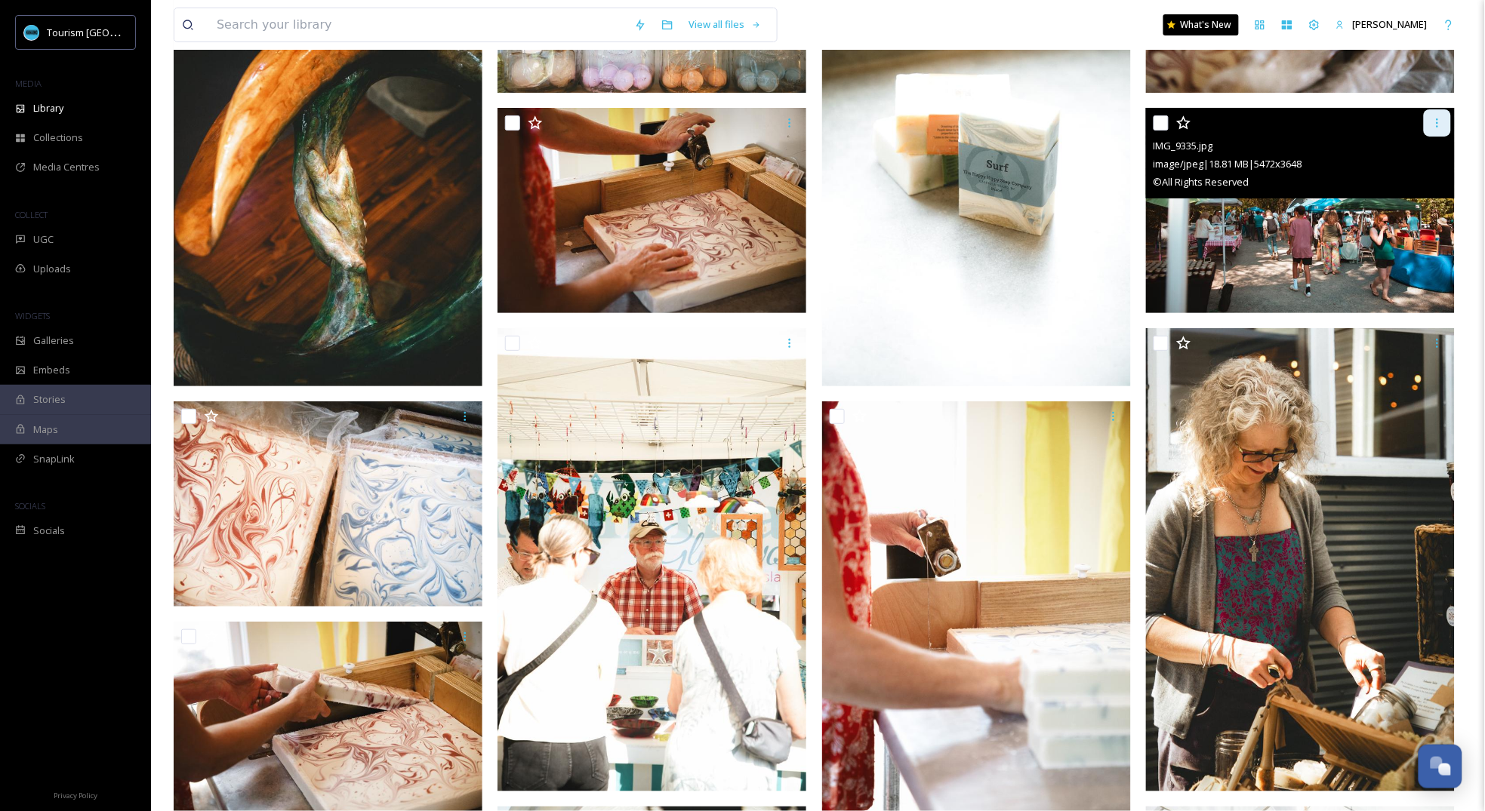
click at [1439, 131] on div at bounding box center [1437, 122] width 27 height 27
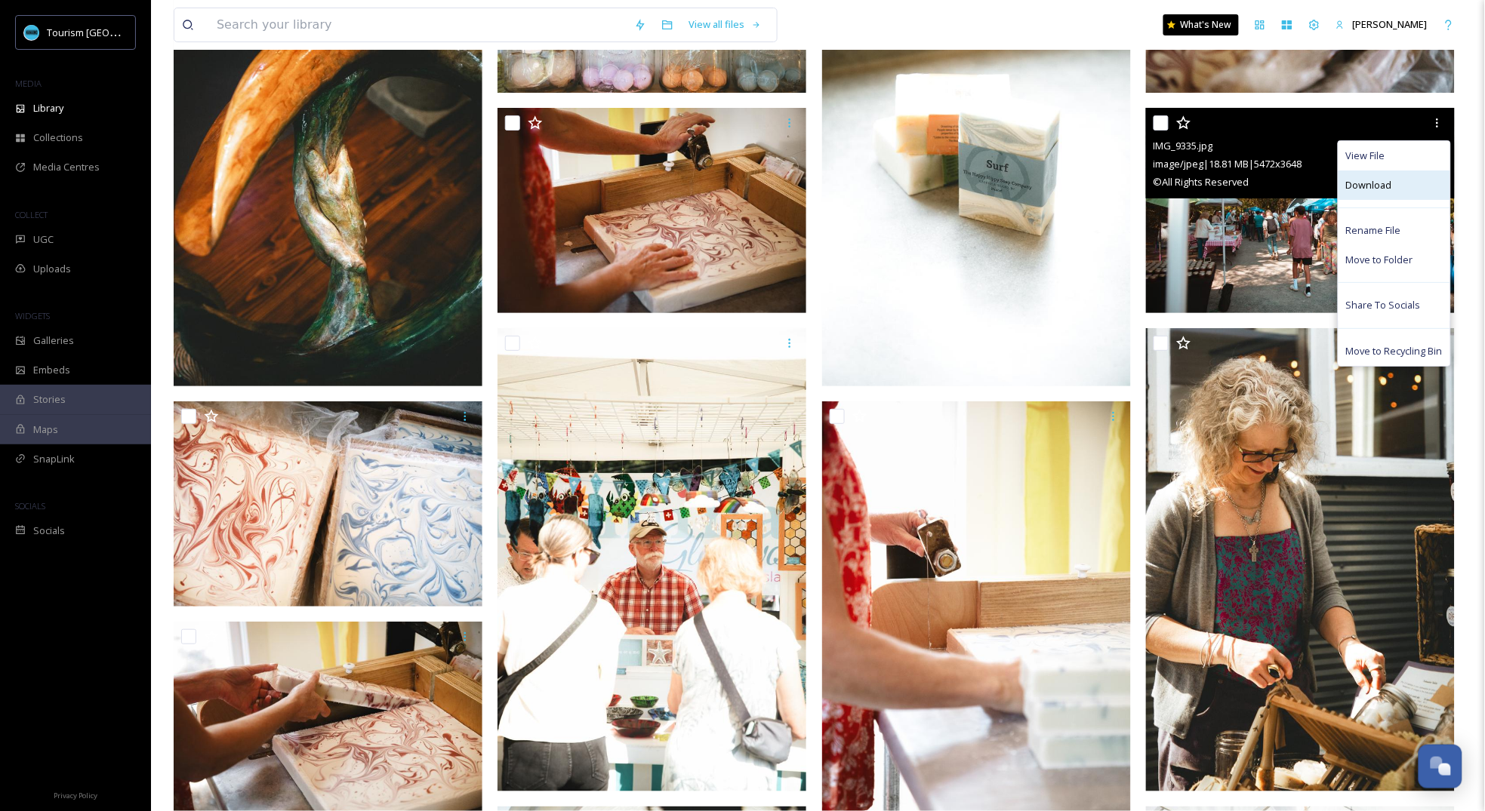
click at [1392, 174] on div "Download" at bounding box center [1394, 185] width 112 height 29
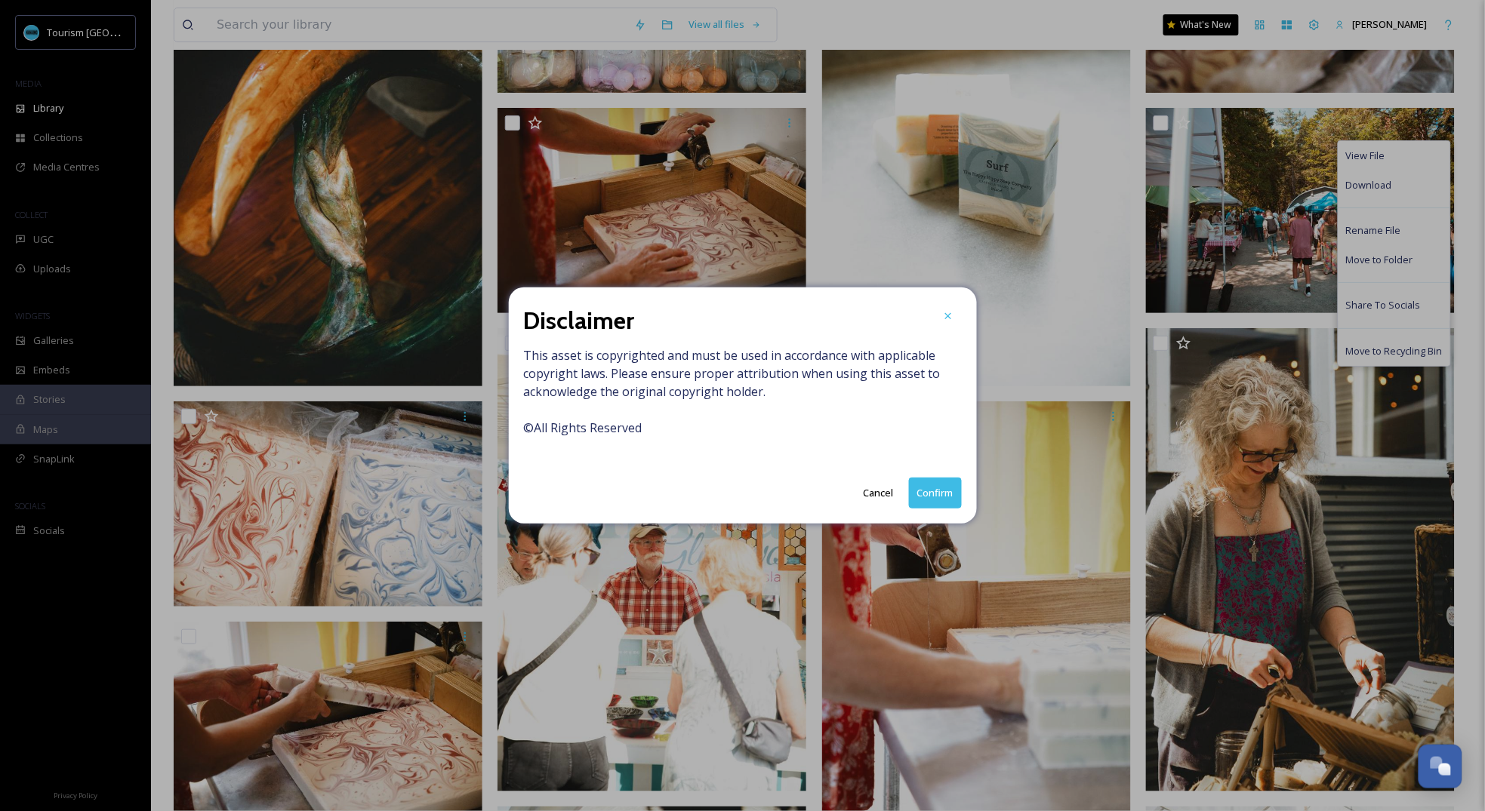
click at [929, 496] on button "Confirm" at bounding box center [935, 493] width 53 height 31
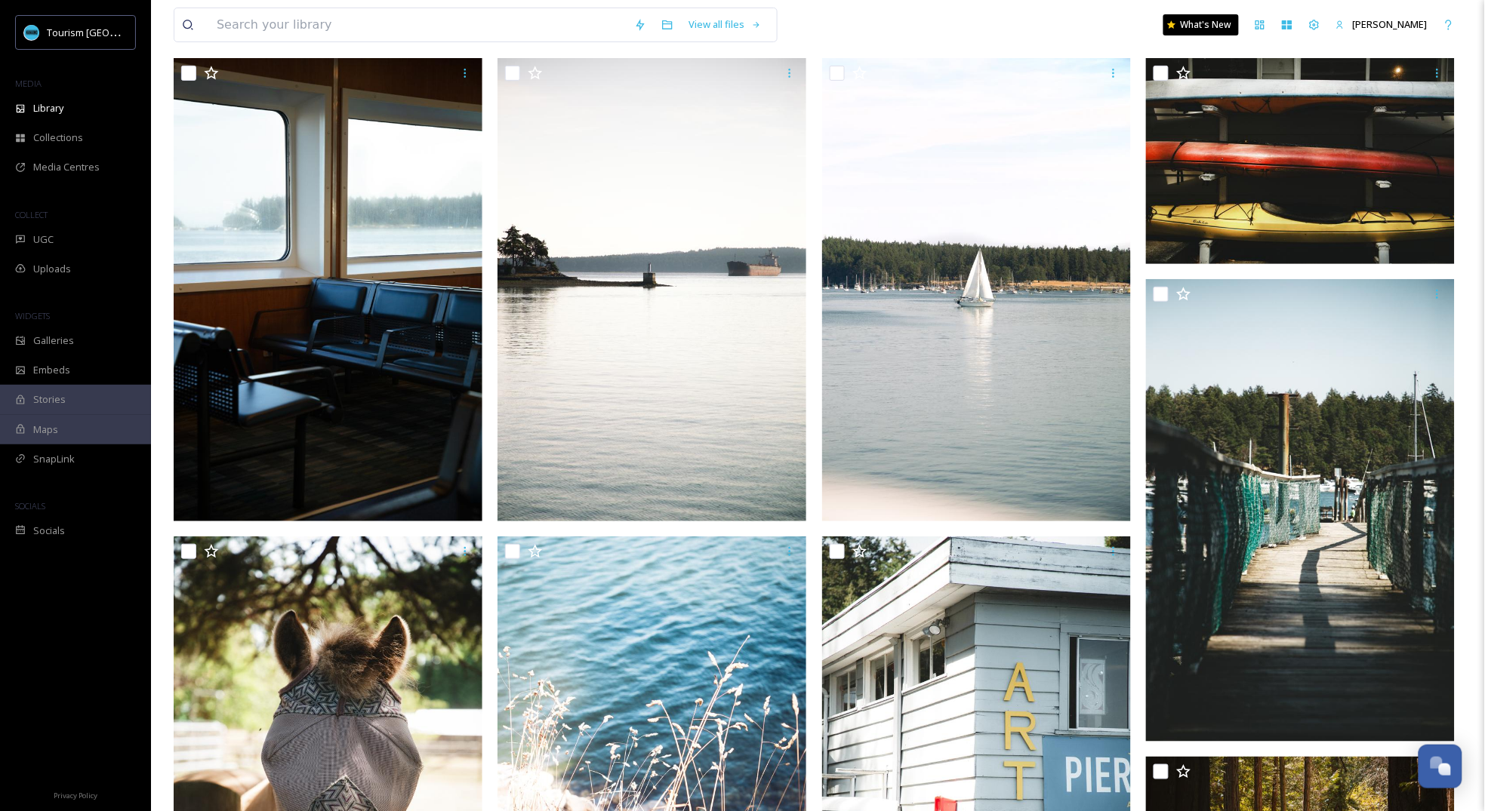
scroll to position [0, 0]
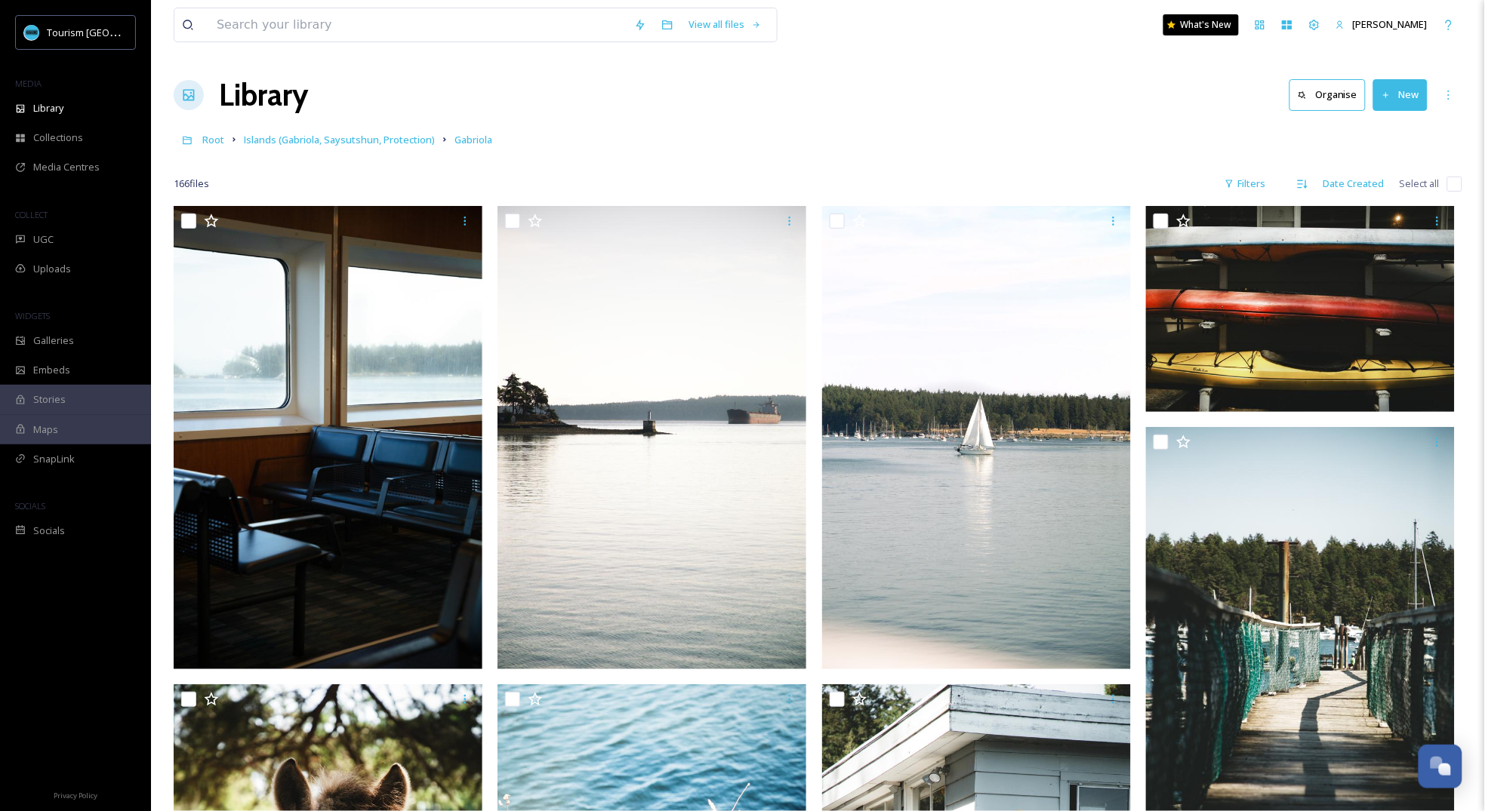
click at [206, 131] on link "Root" at bounding box center [213, 140] width 22 height 18
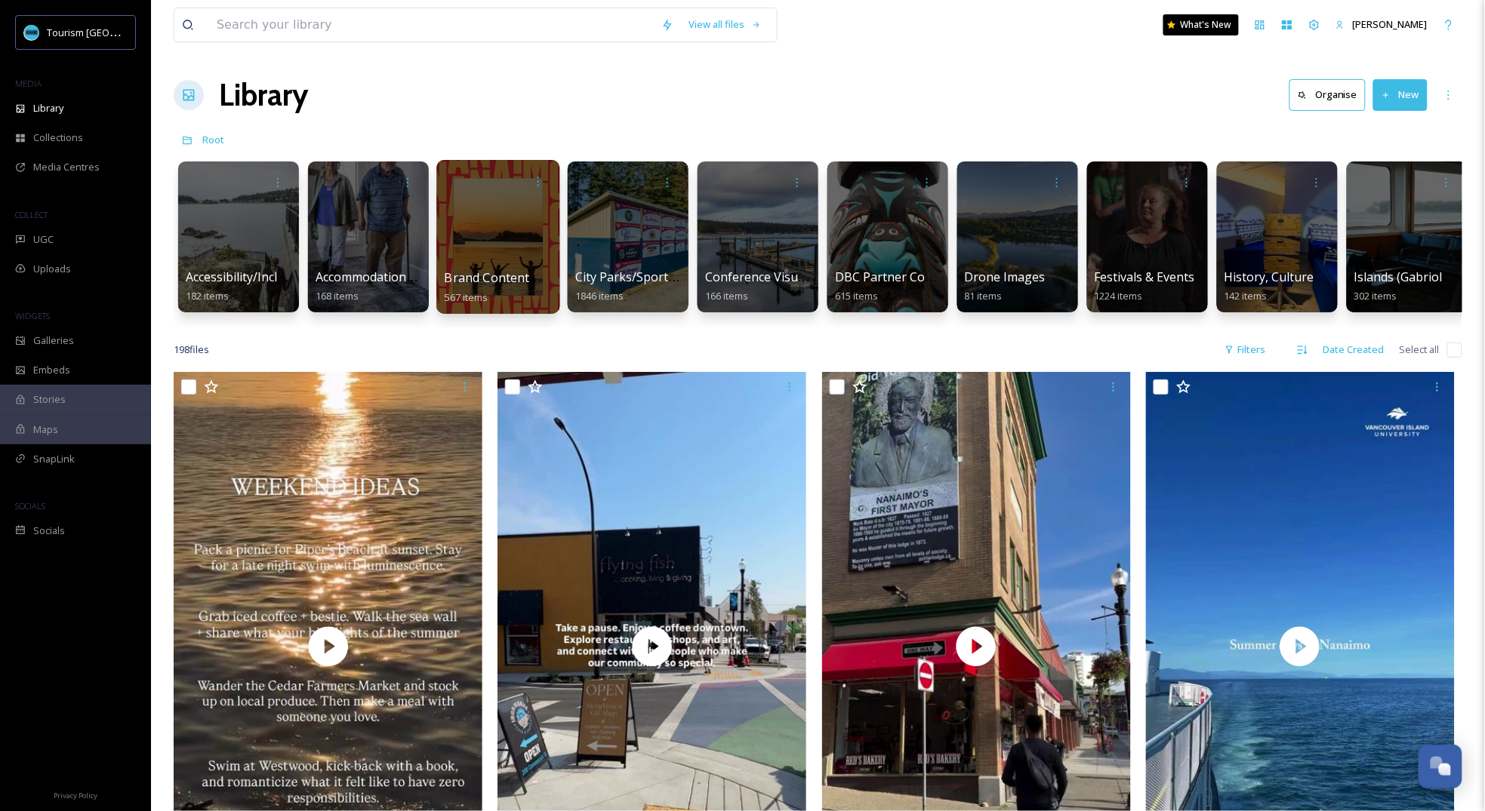
click at [464, 239] on div at bounding box center [497, 237] width 123 height 154
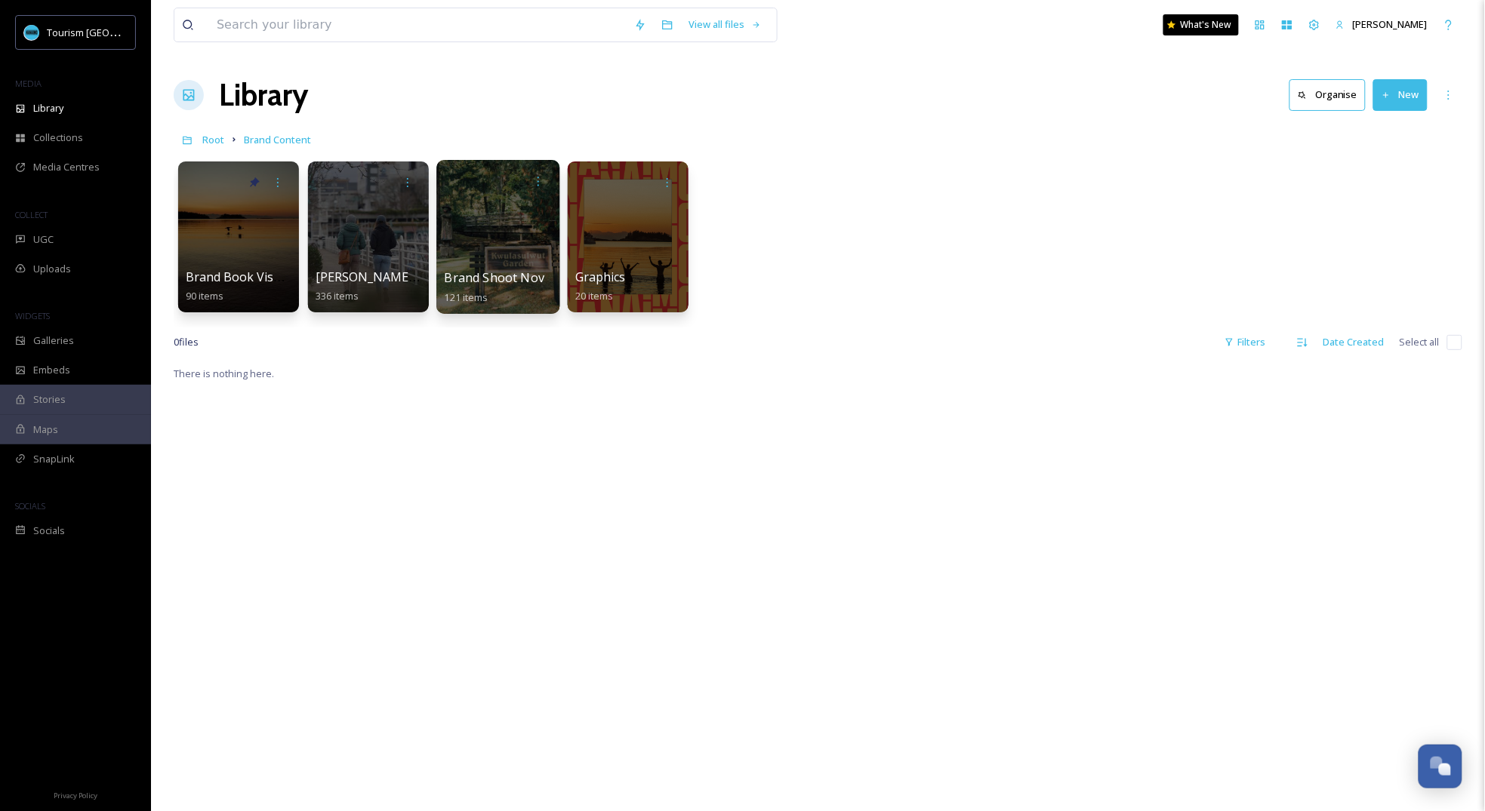
click at [523, 272] on span "Brand Shoot Nov" at bounding box center [495, 277] width 100 height 17
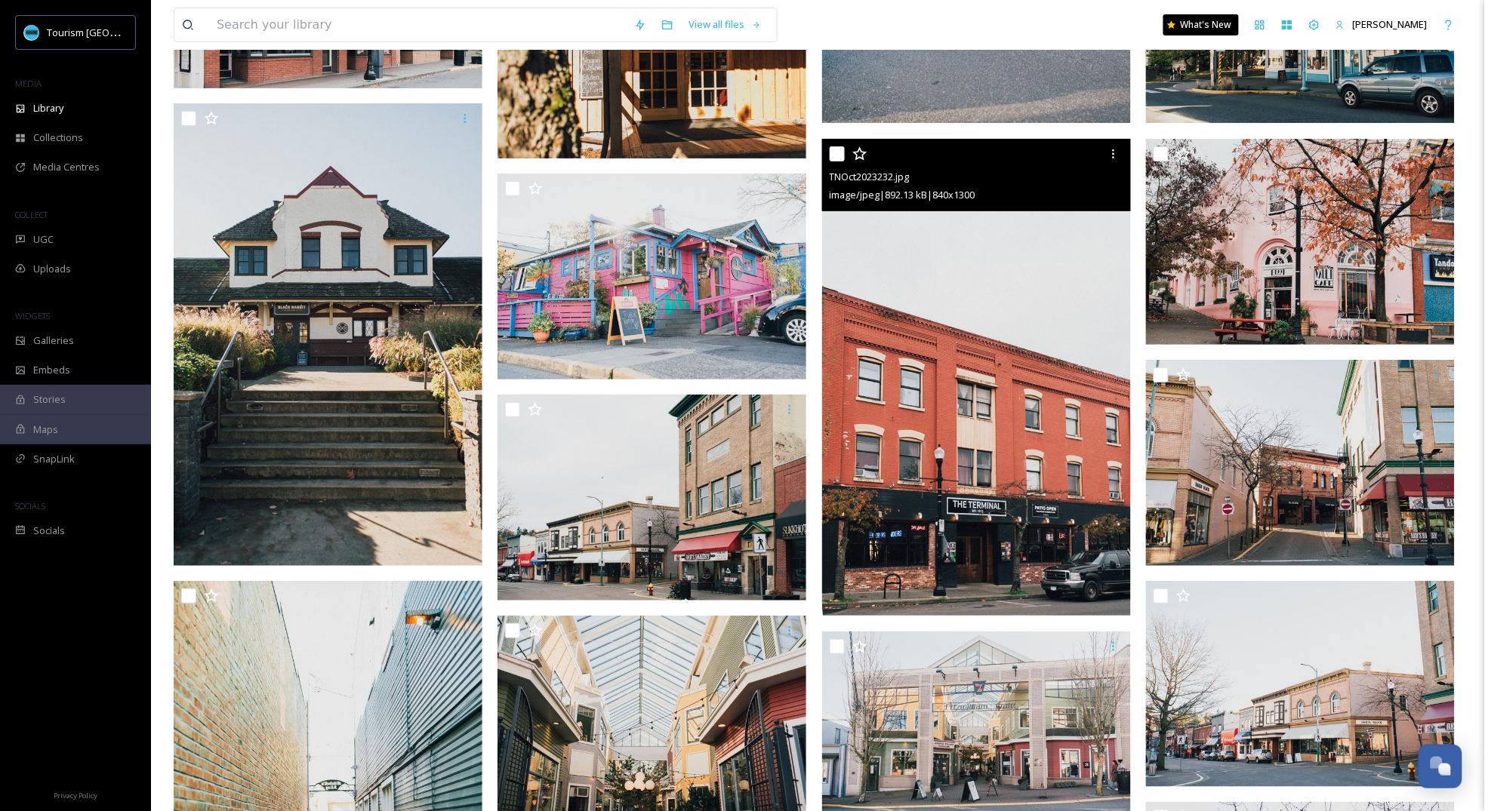
scroll to position [1883, 0]
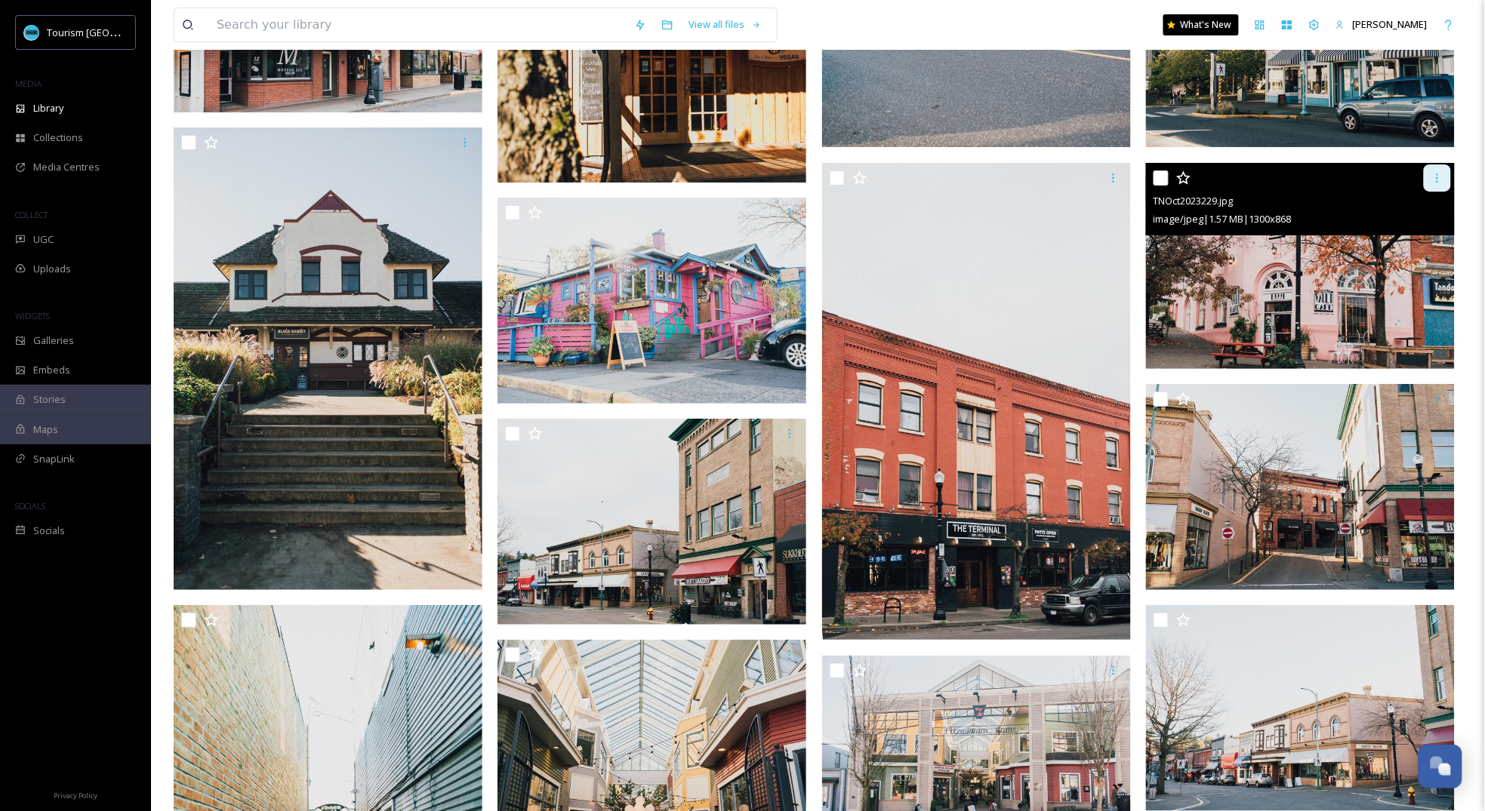
click at [1443, 176] on icon at bounding box center [1437, 178] width 12 height 12
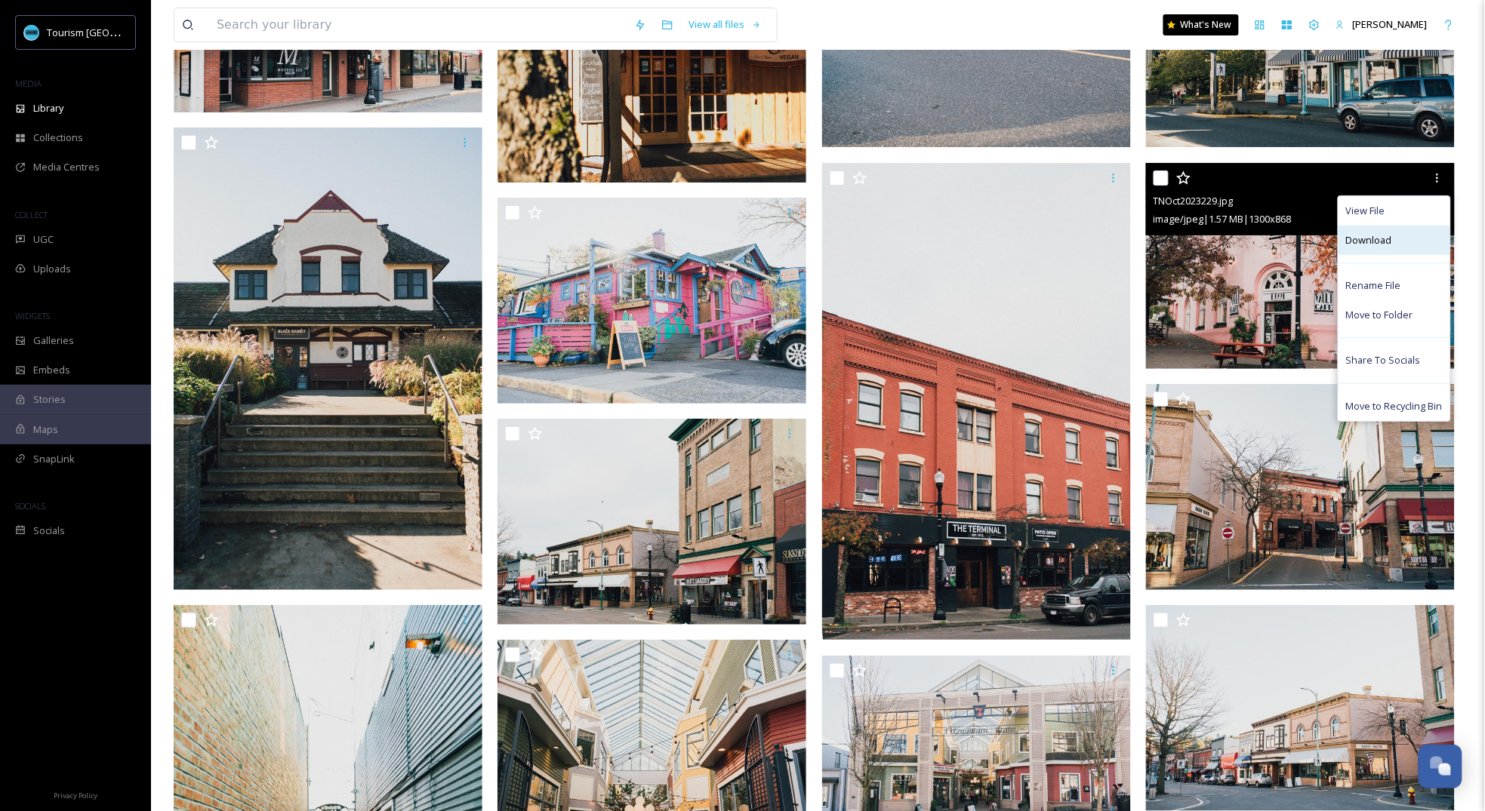
click at [1368, 245] on span "Download" at bounding box center [1369, 240] width 46 height 14
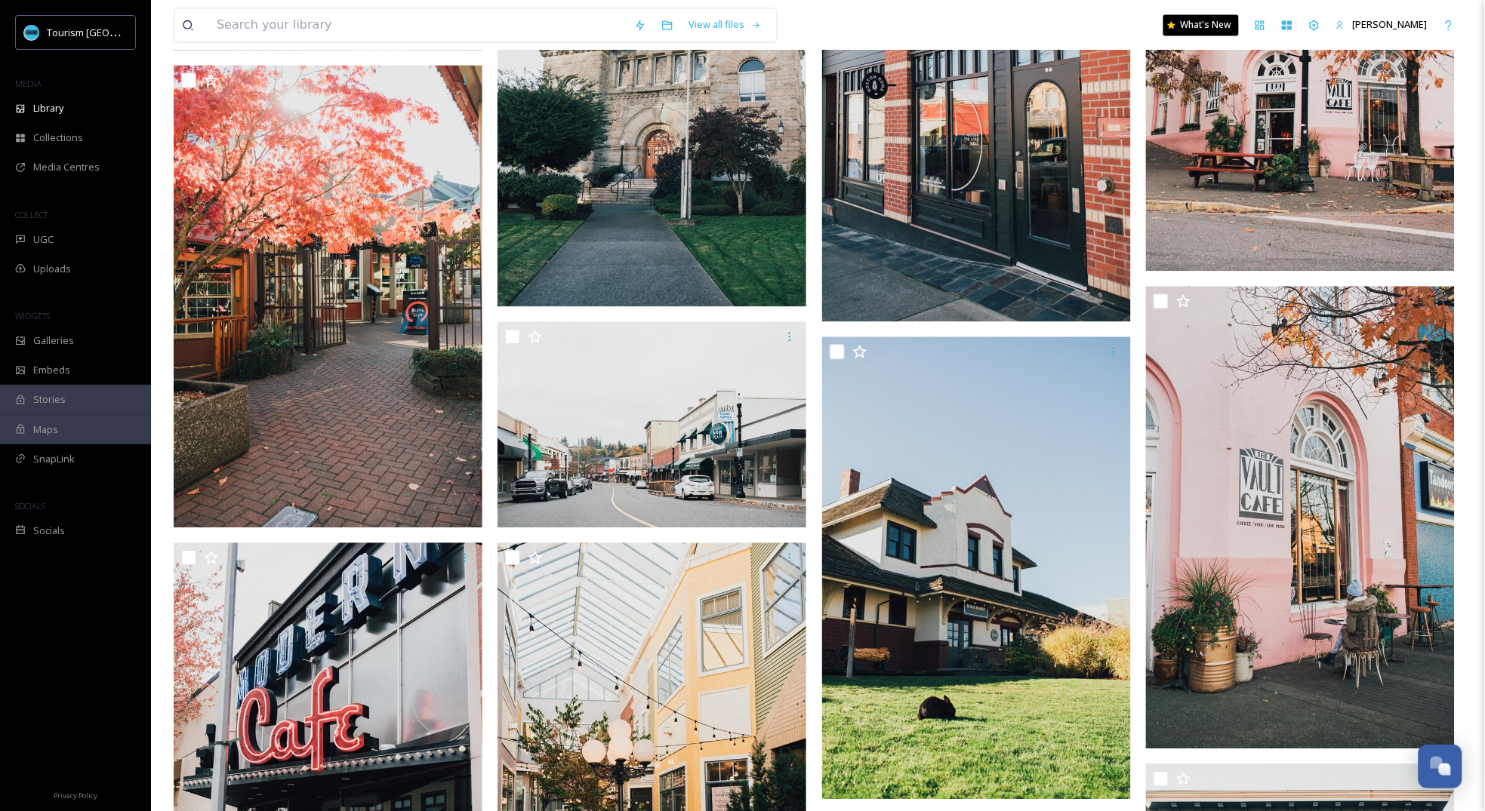
scroll to position [2897, 0]
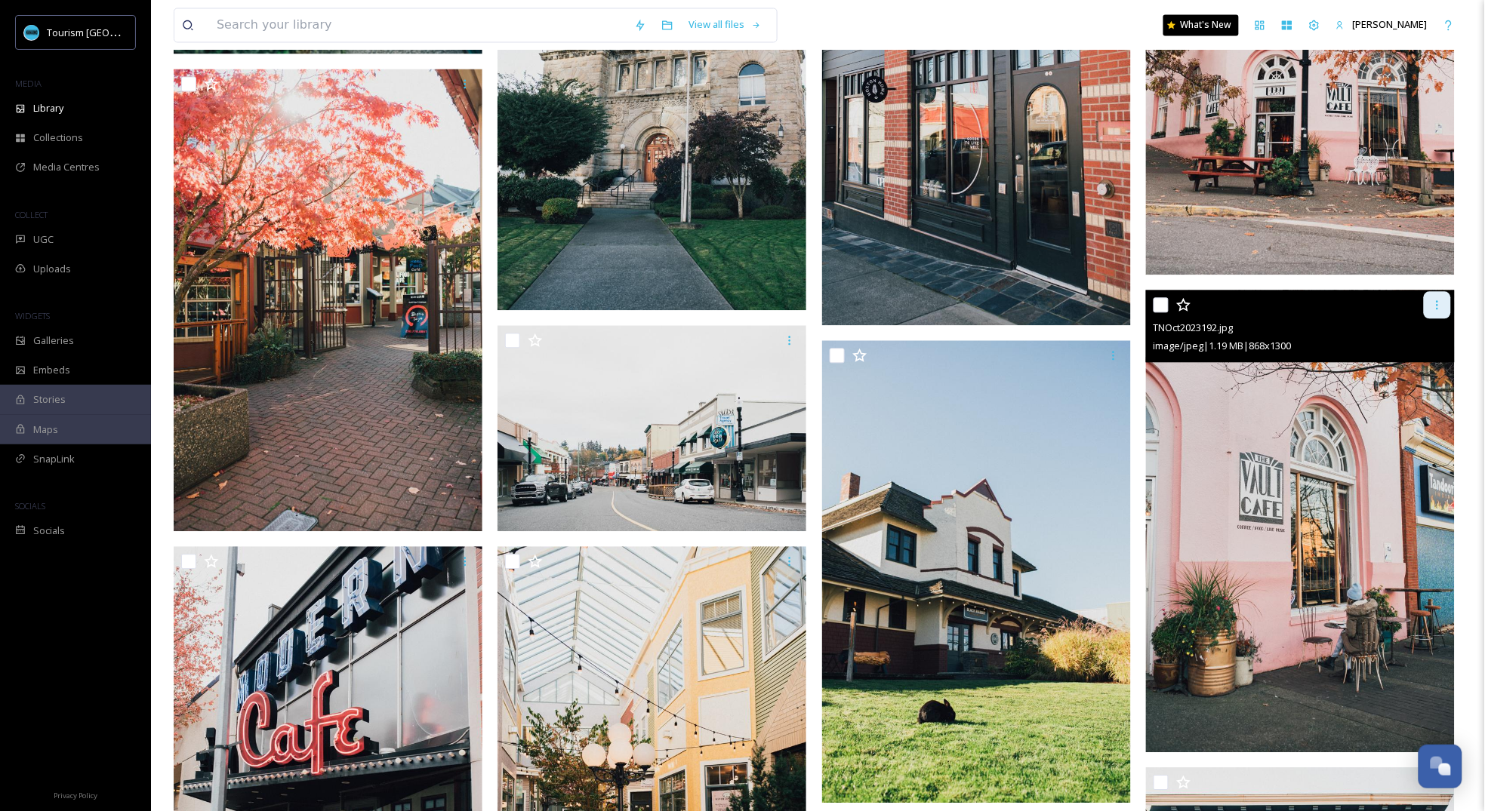
click at [1439, 313] on div at bounding box center [1437, 304] width 27 height 27
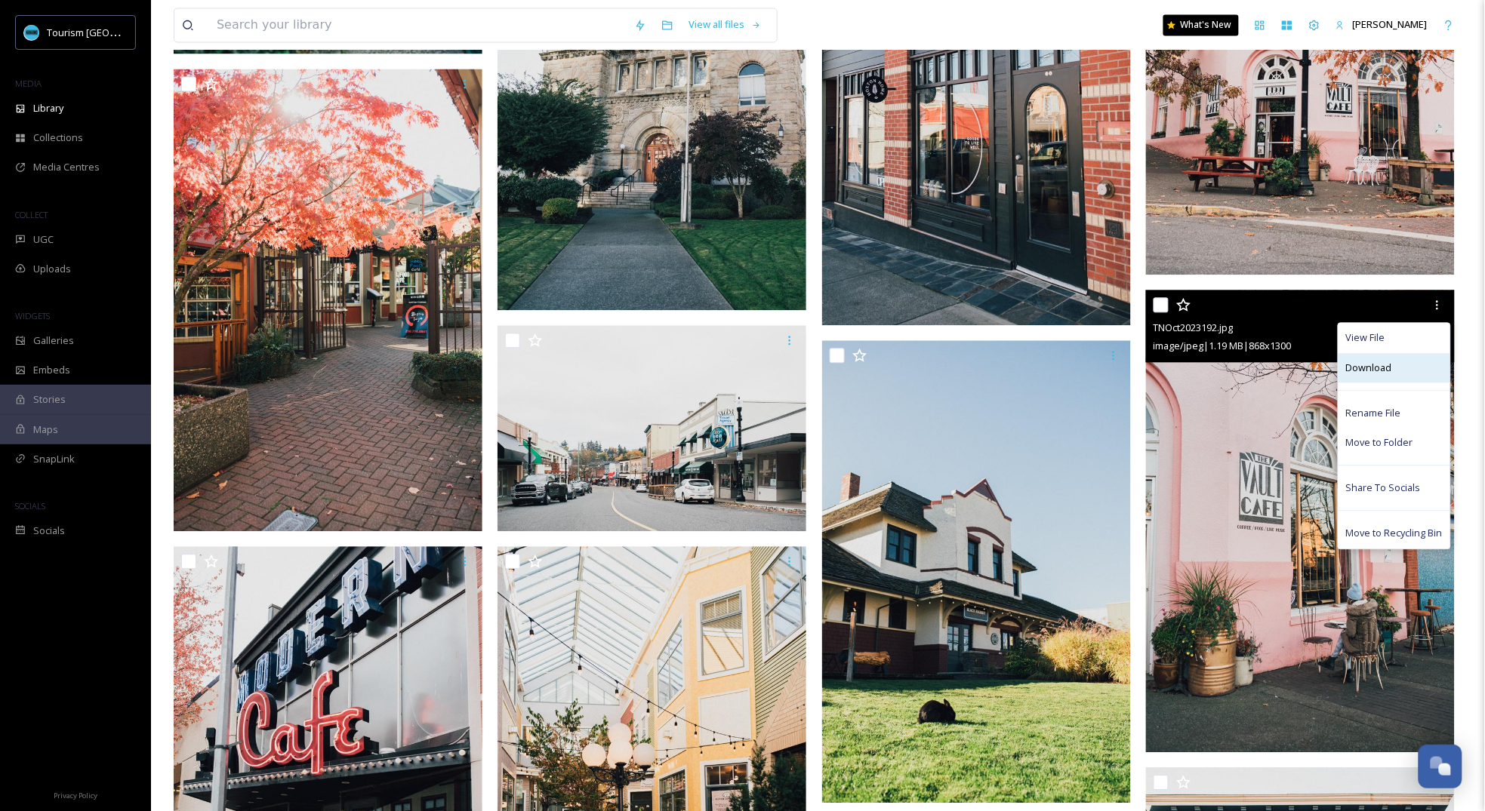
click at [1378, 372] on span "Download" at bounding box center [1369, 368] width 46 height 14
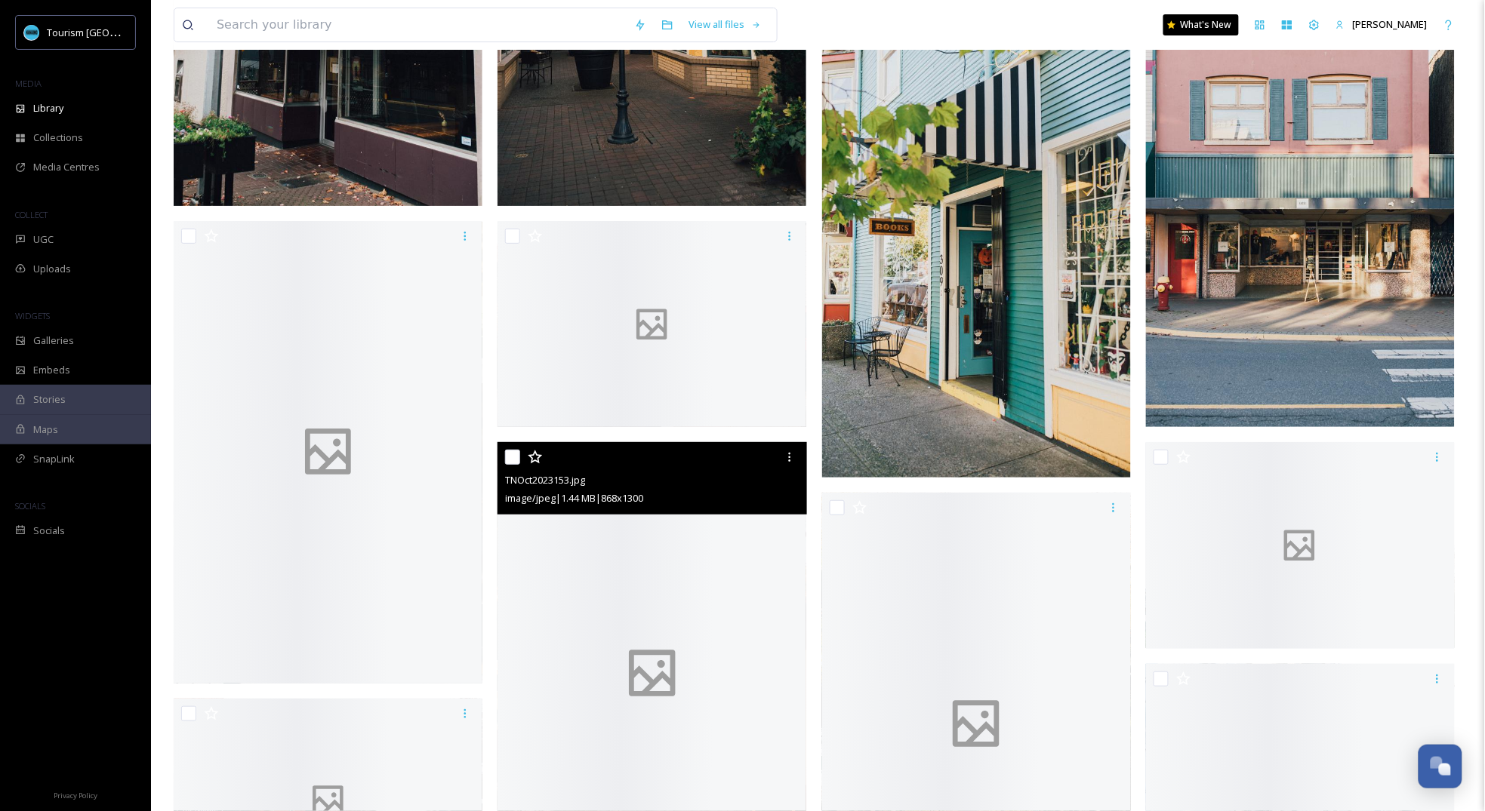
scroll to position [3841, 0]
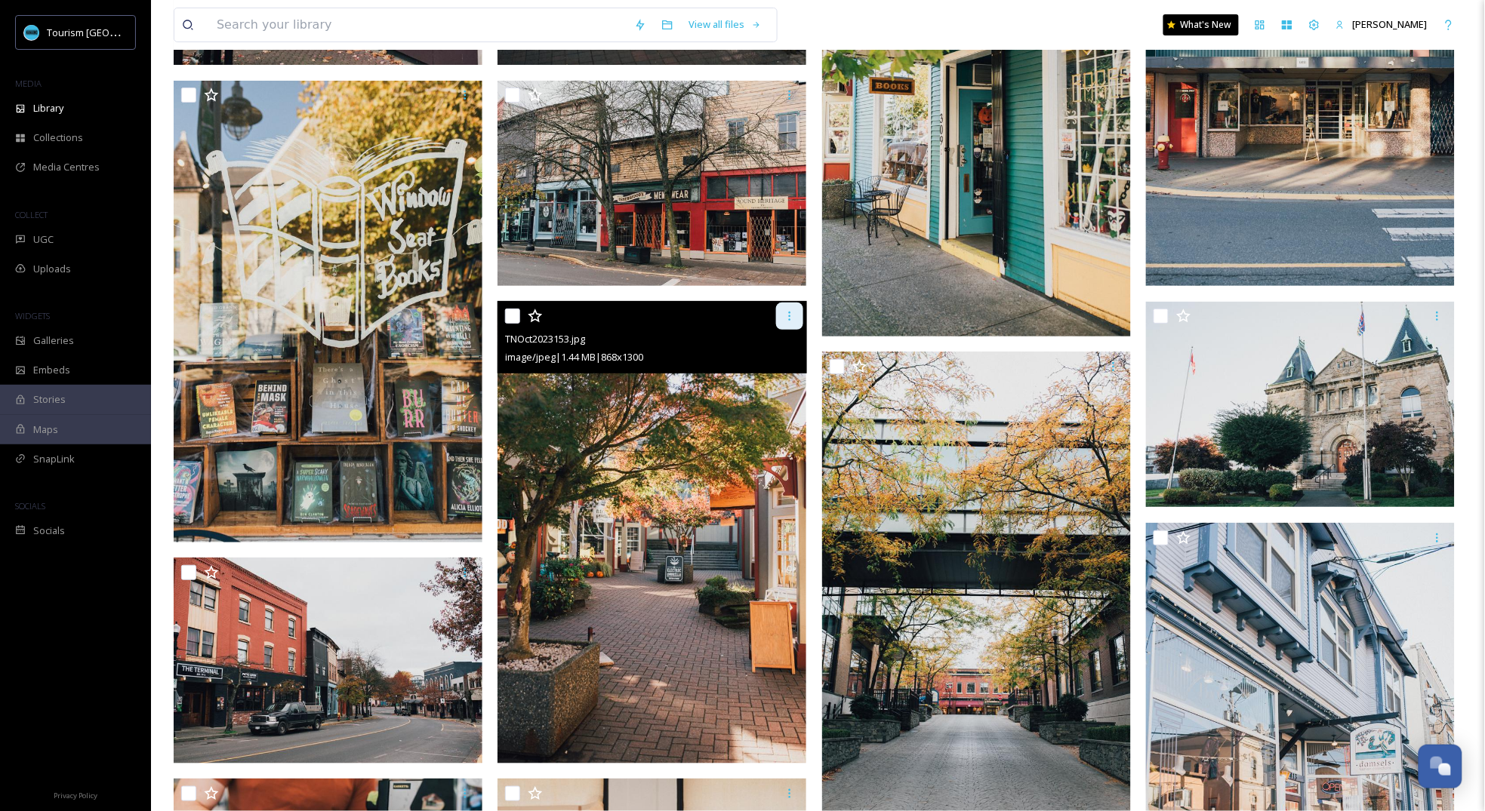
click at [789, 318] on icon at bounding box center [790, 316] width 12 height 12
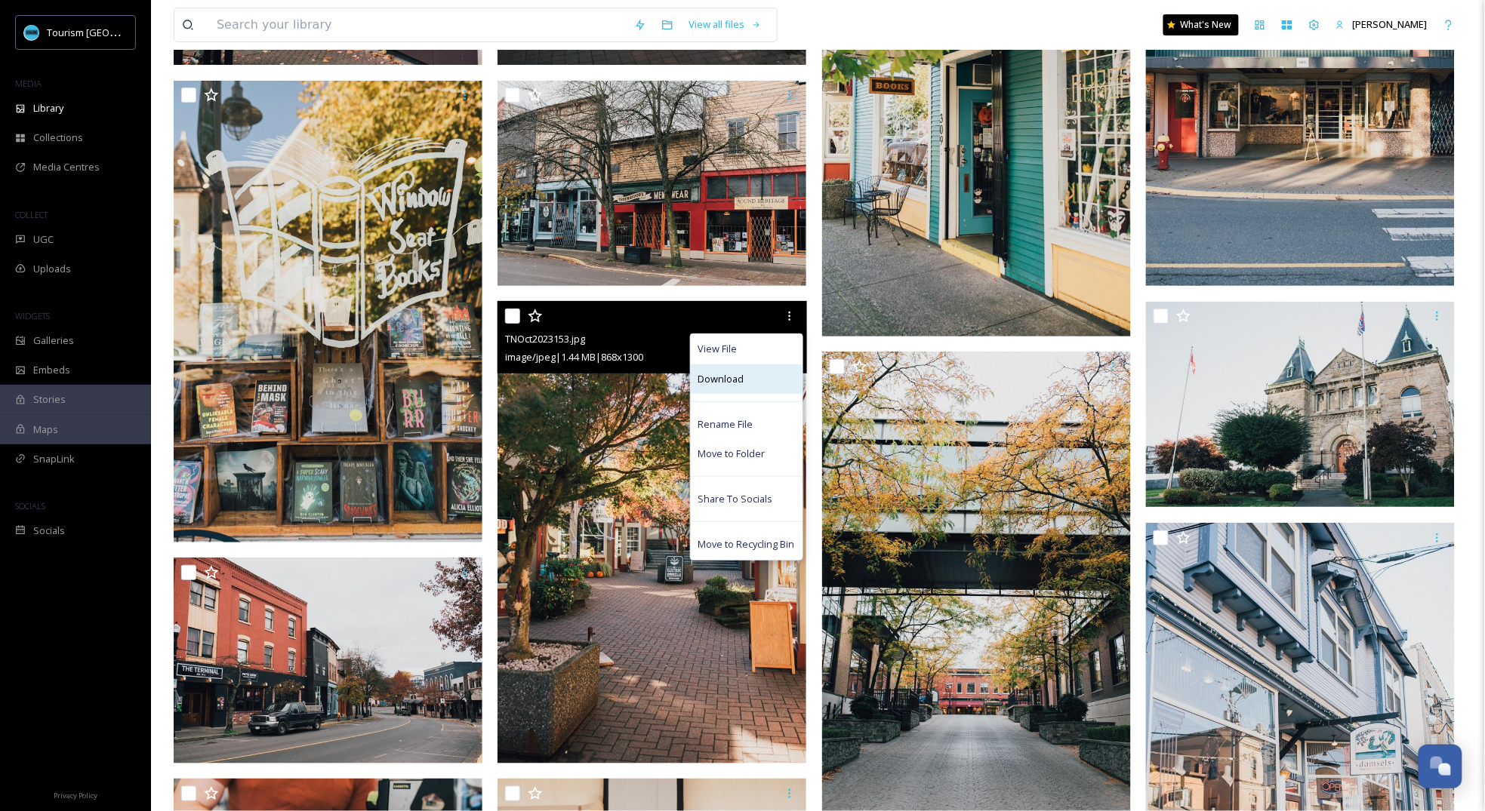
click at [774, 377] on div "Download" at bounding box center [747, 379] width 112 height 29
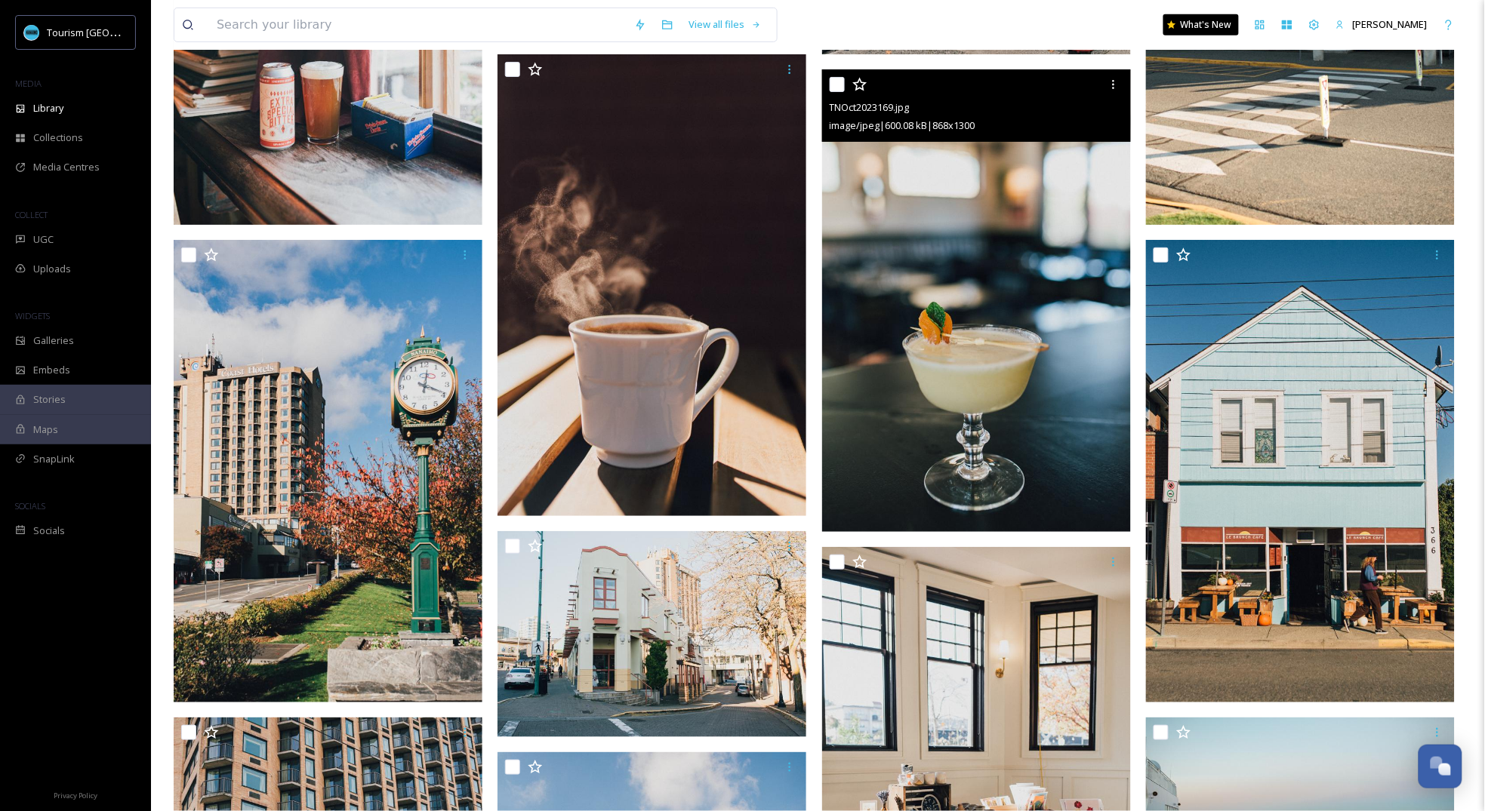
scroll to position [5904, 0]
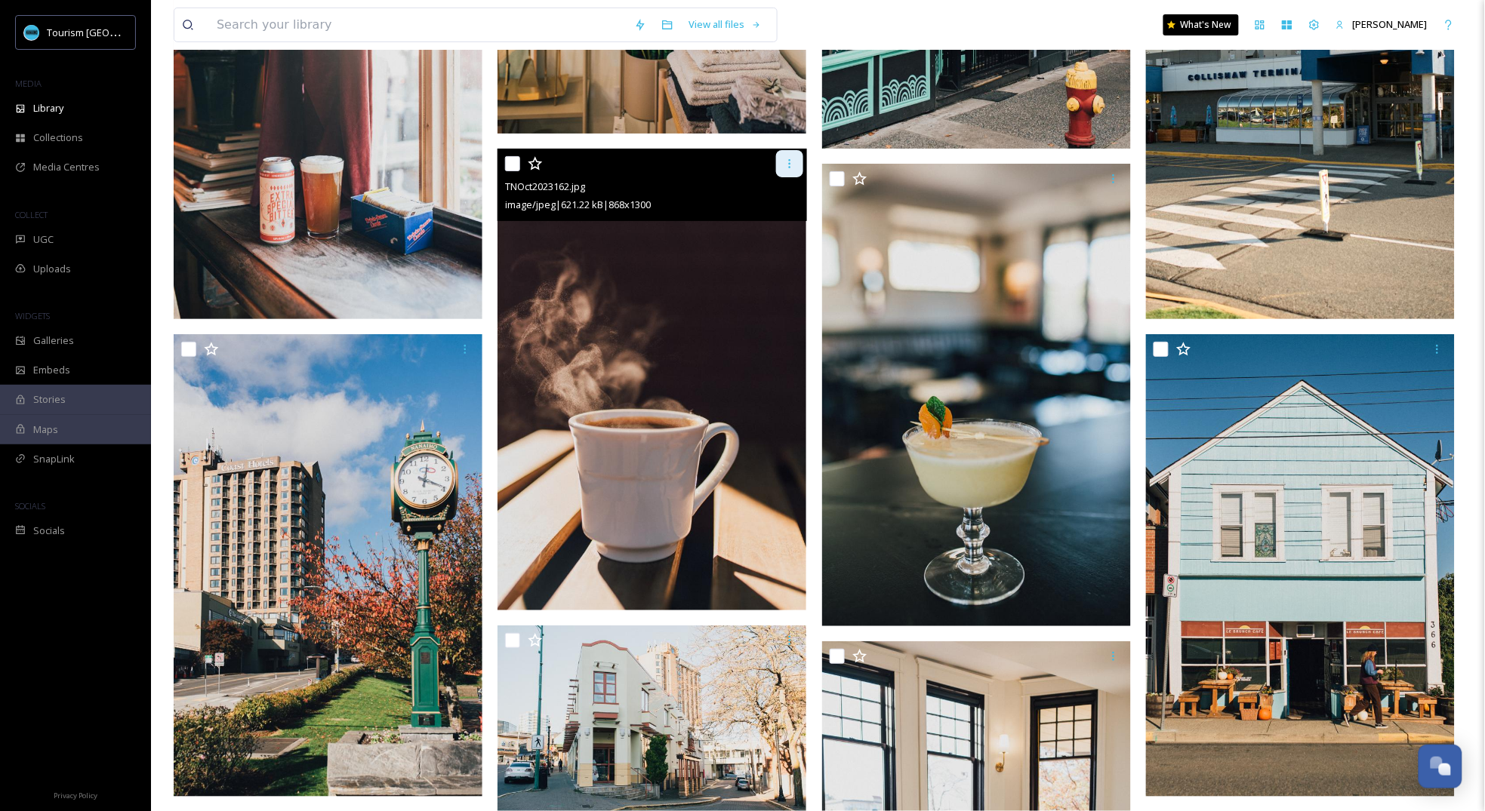
click at [791, 165] on icon at bounding box center [790, 164] width 12 height 12
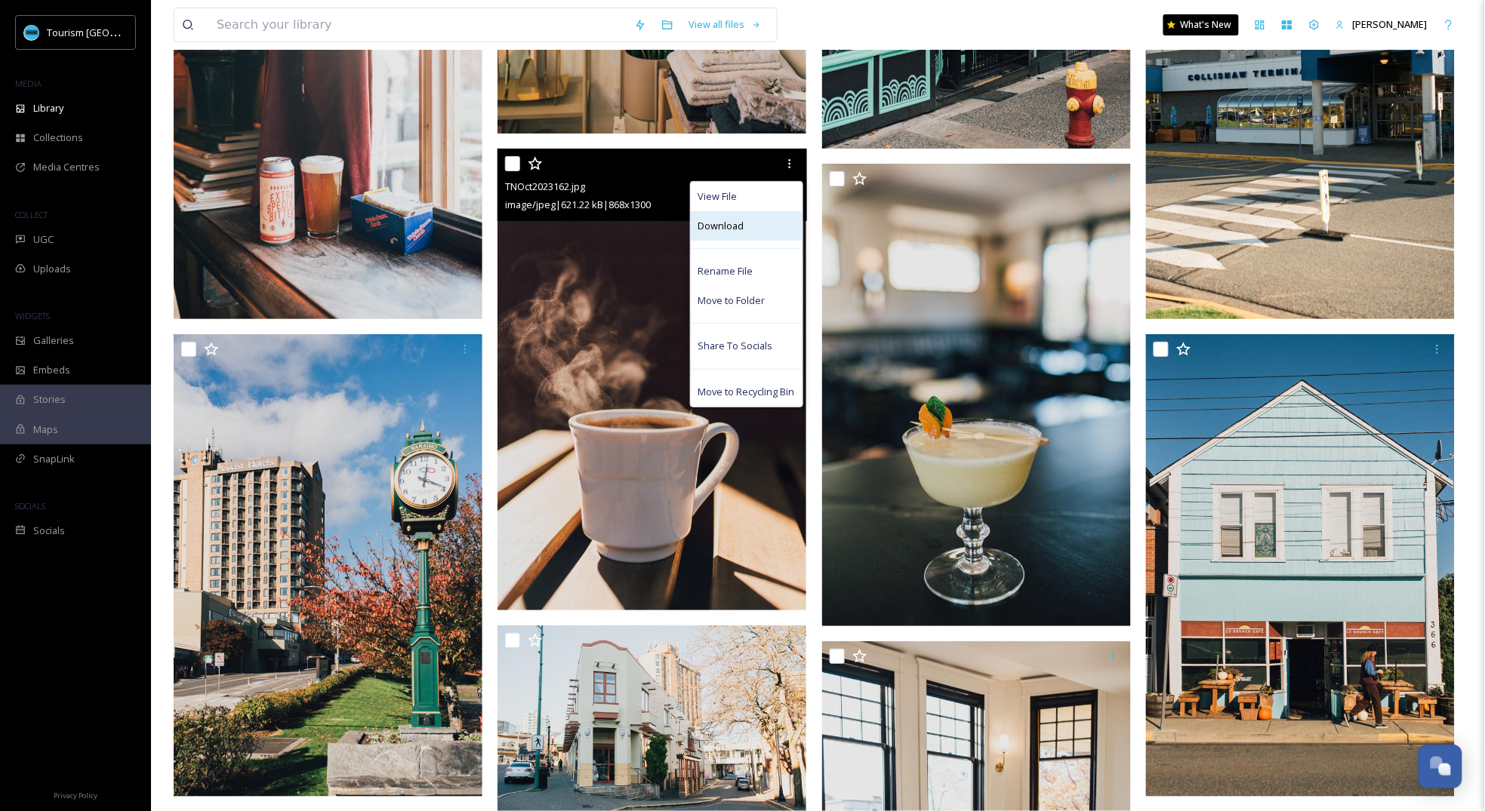
click at [774, 228] on div "Download" at bounding box center [747, 225] width 112 height 29
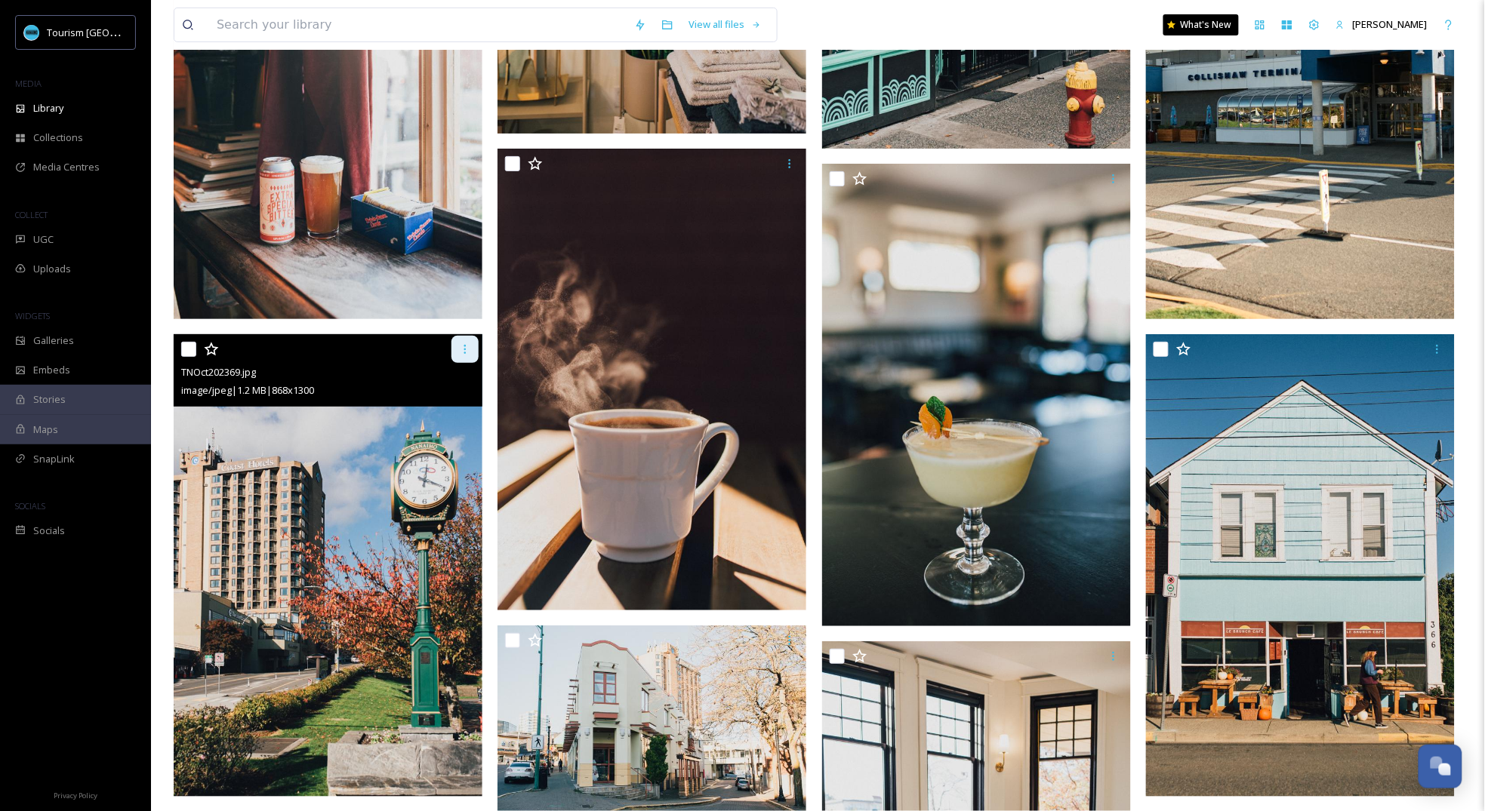
click at [464, 356] on icon at bounding box center [465, 349] width 12 height 12
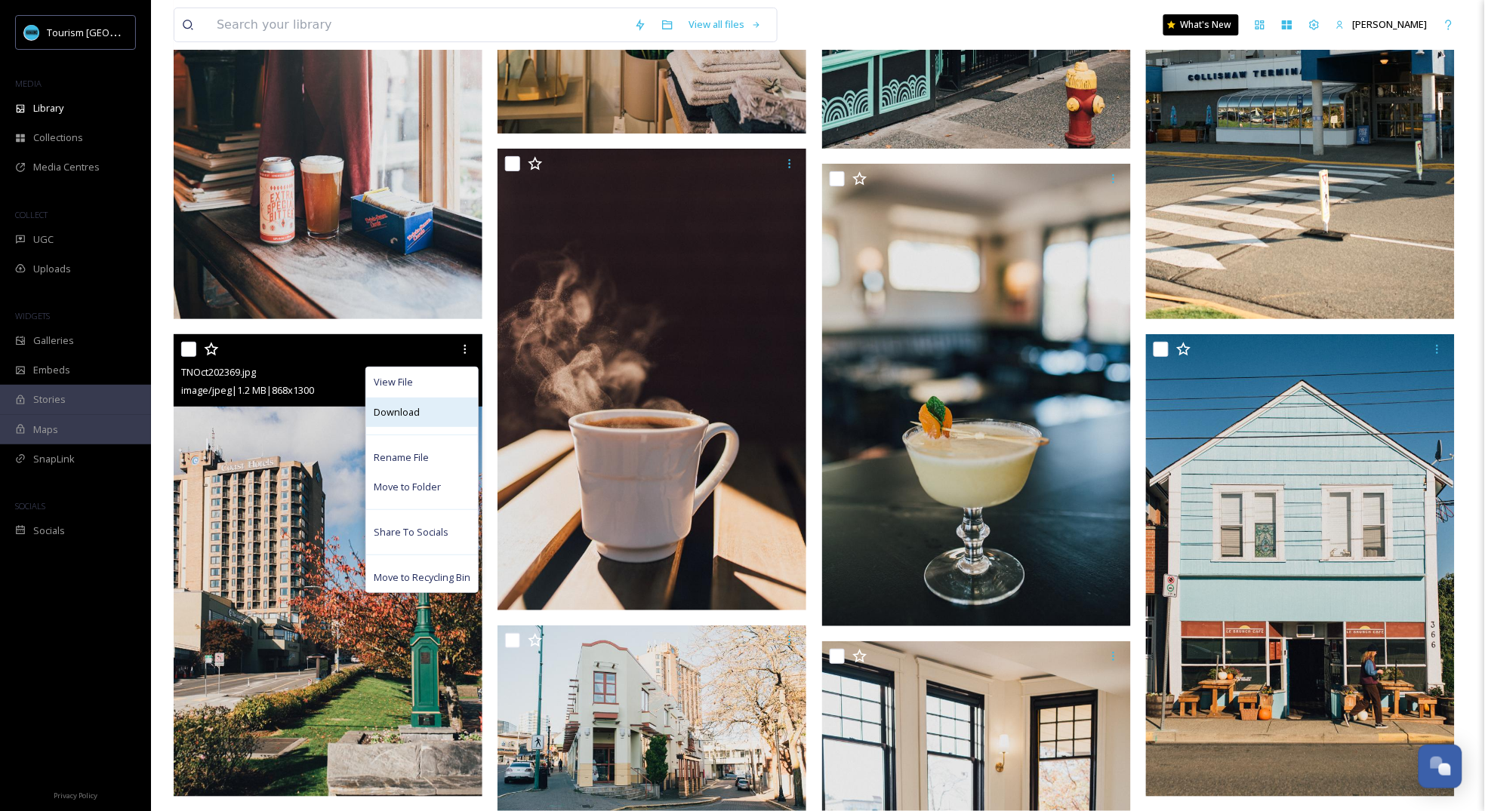
click at [458, 416] on div "Download" at bounding box center [422, 412] width 112 height 29
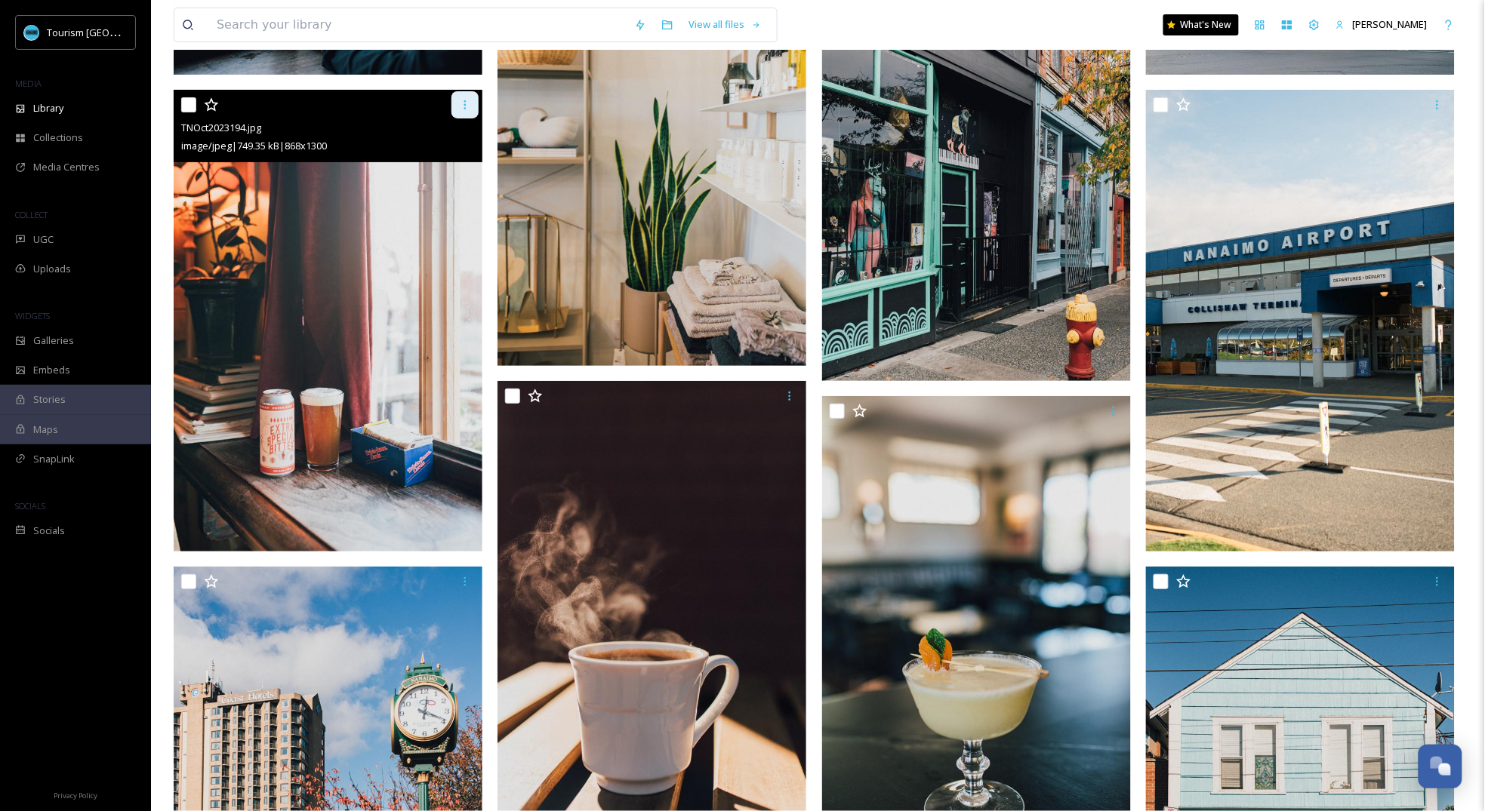
scroll to position [5649, 0]
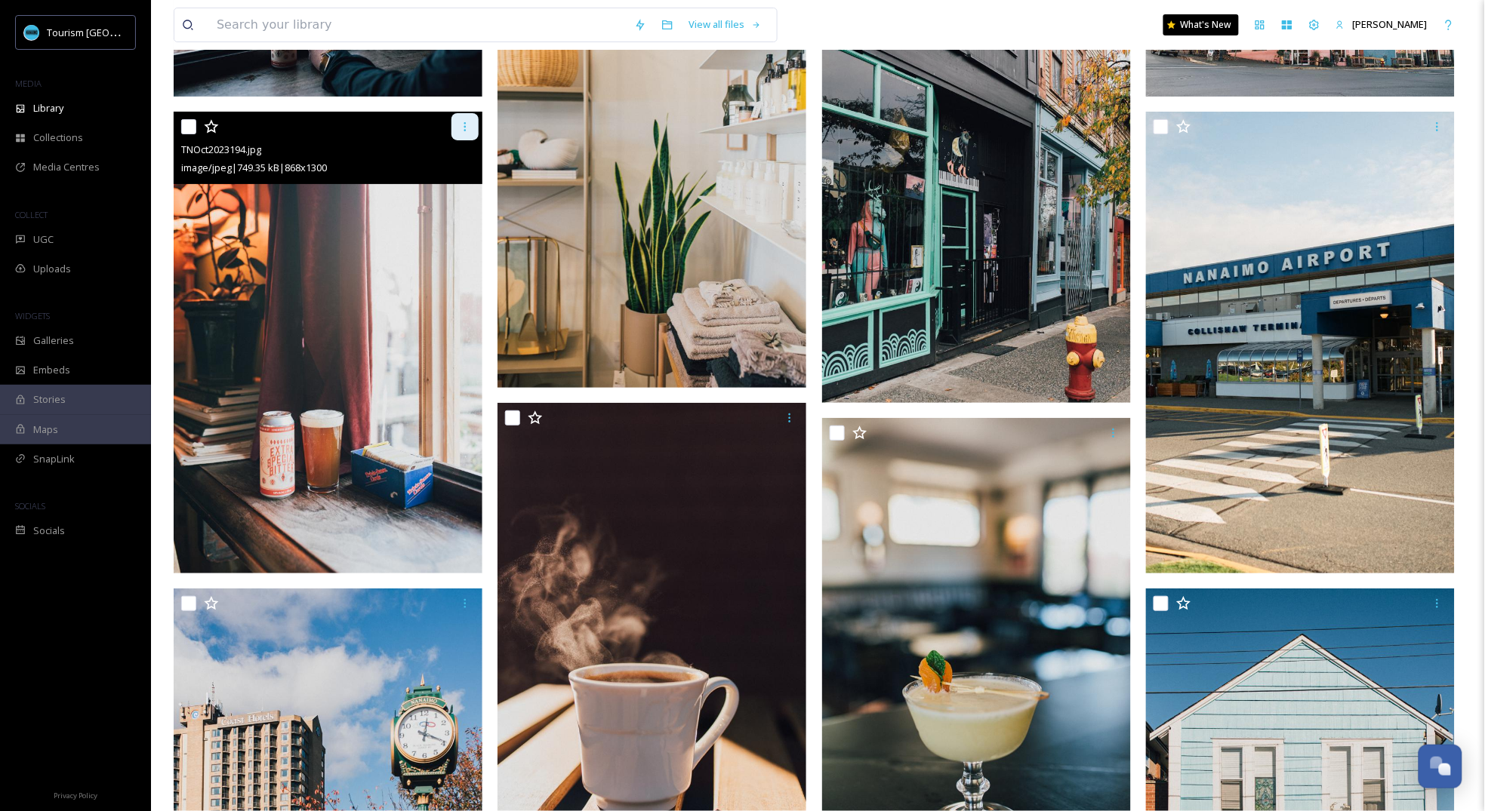
click at [471, 128] on div at bounding box center [464, 126] width 27 height 27
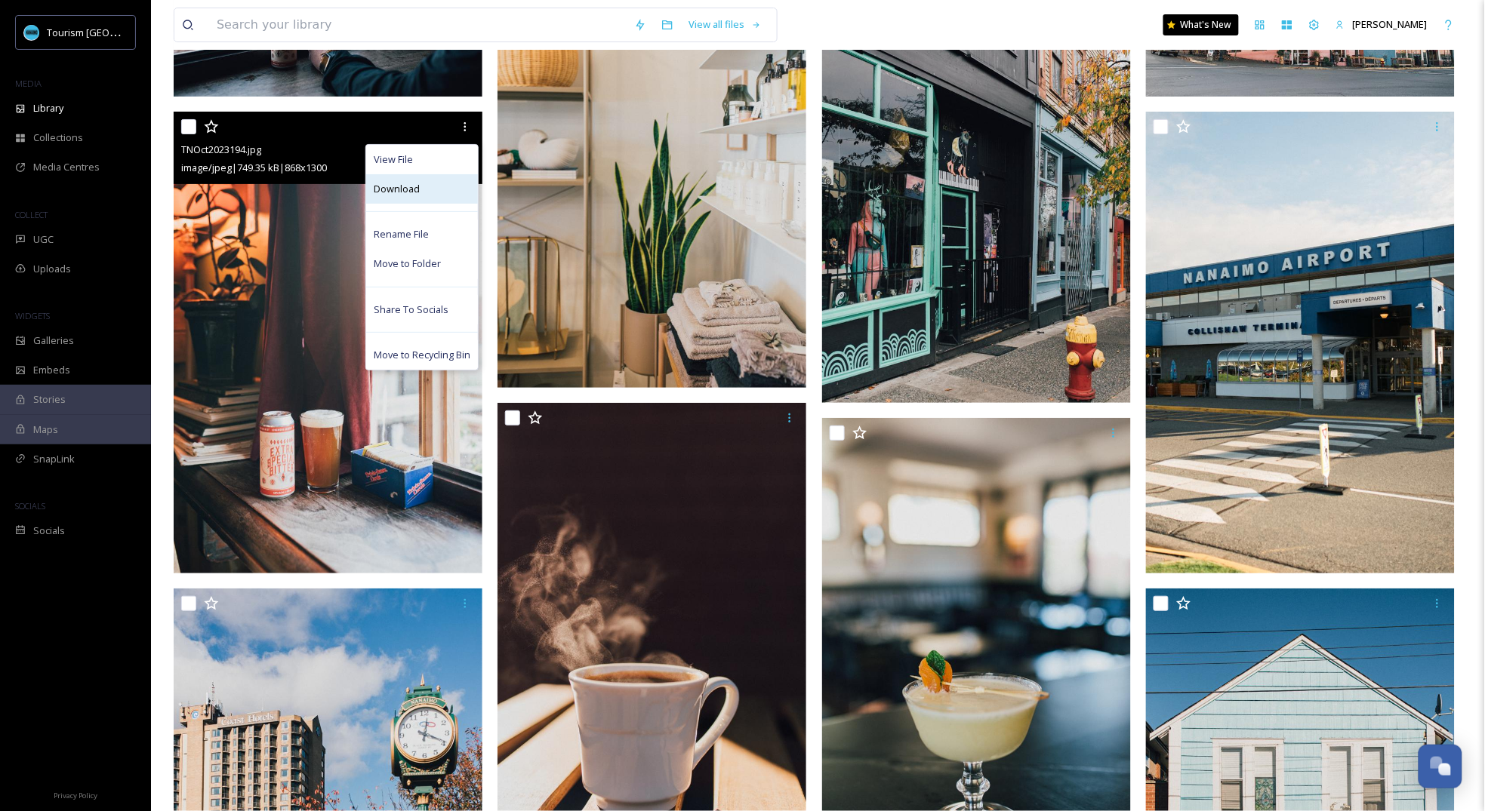
click at [456, 197] on div "Download" at bounding box center [422, 188] width 112 height 29
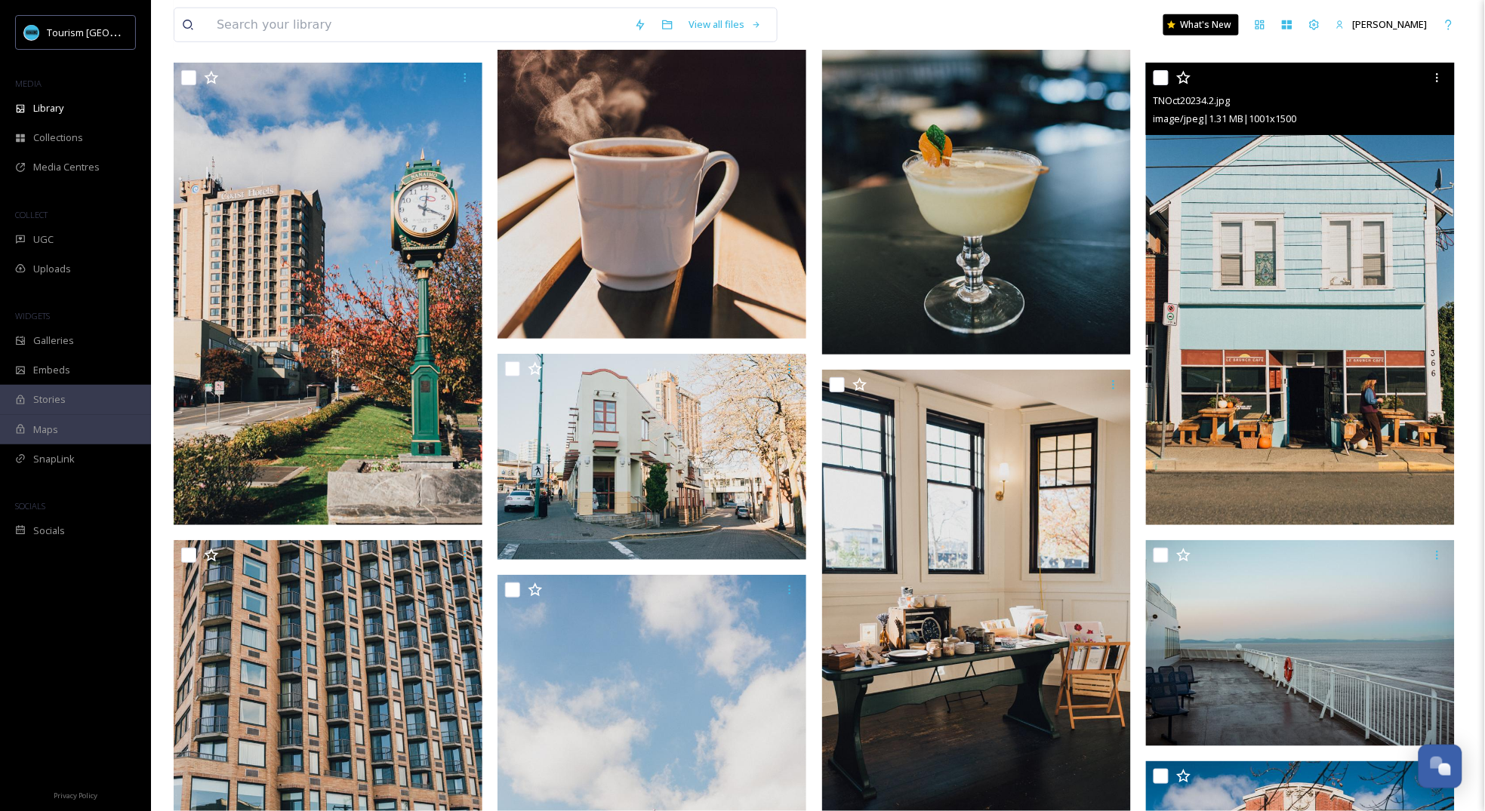
scroll to position [6120, 0]
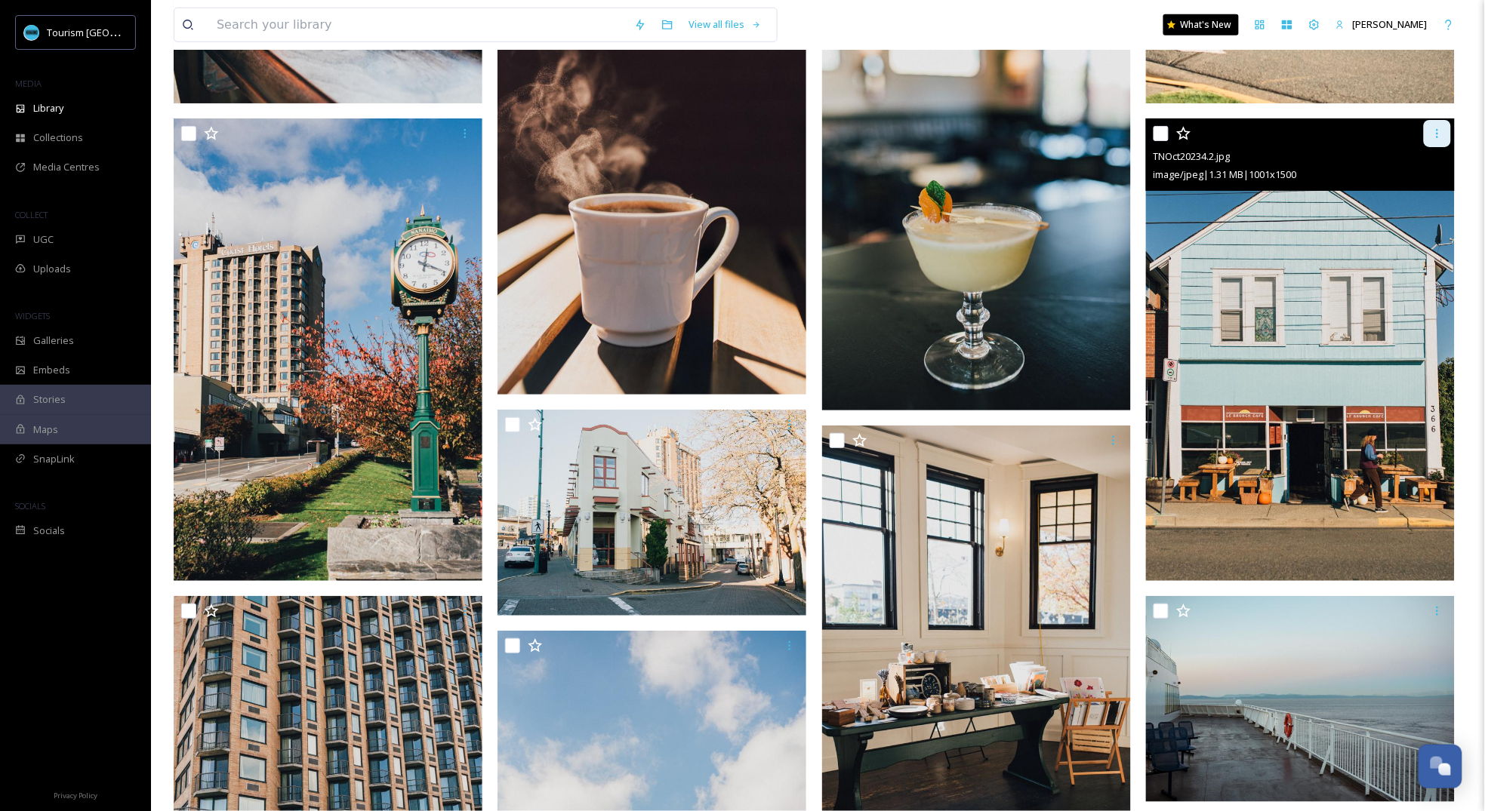
click at [1429, 132] on div at bounding box center [1437, 133] width 27 height 27
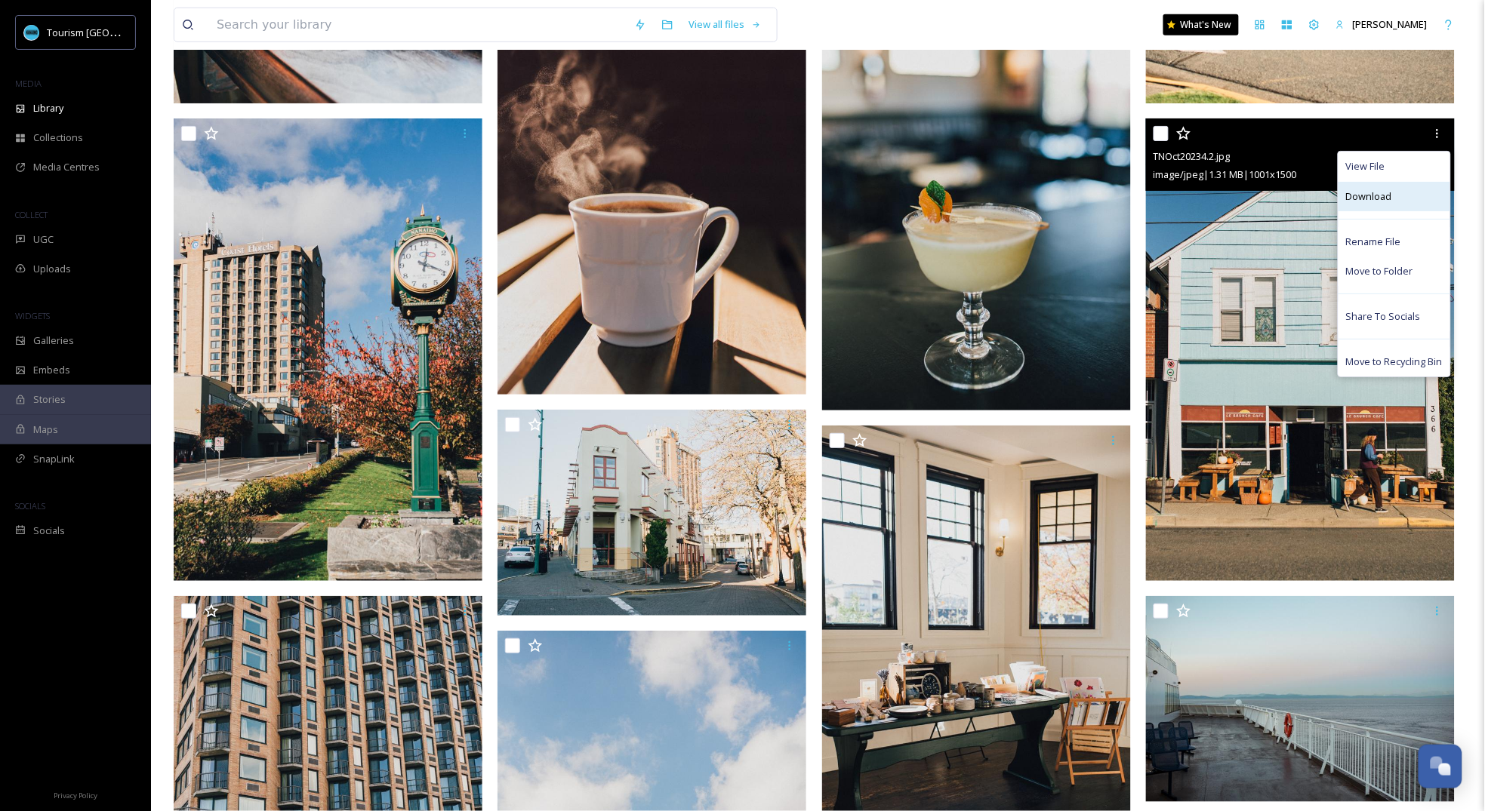
click at [1386, 201] on span "Download" at bounding box center [1369, 196] width 46 height 14
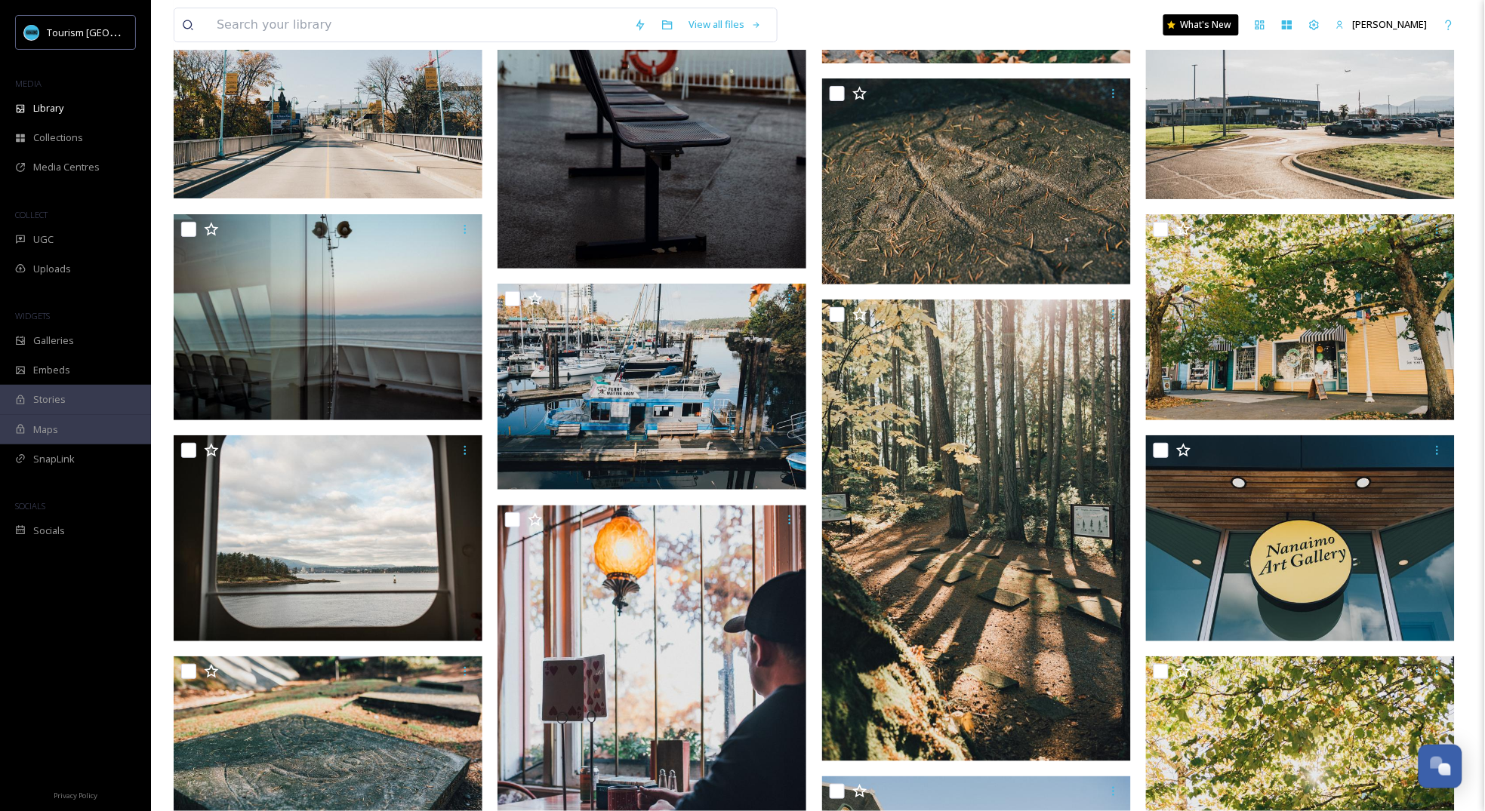
scroll to position [7422, 0]
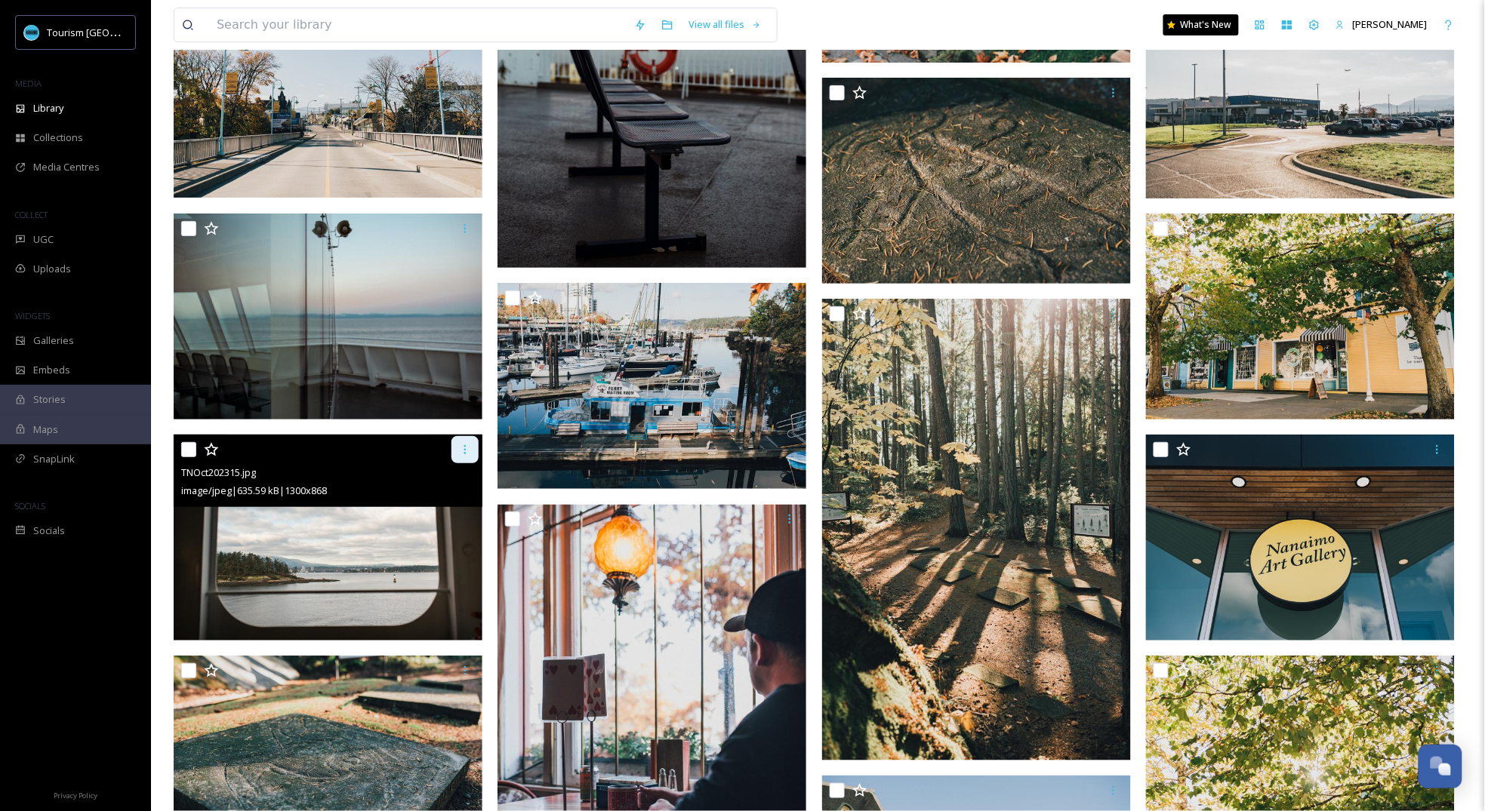
click at [462, 449] on icon at bounding box center [465, 450] width 12 height 12
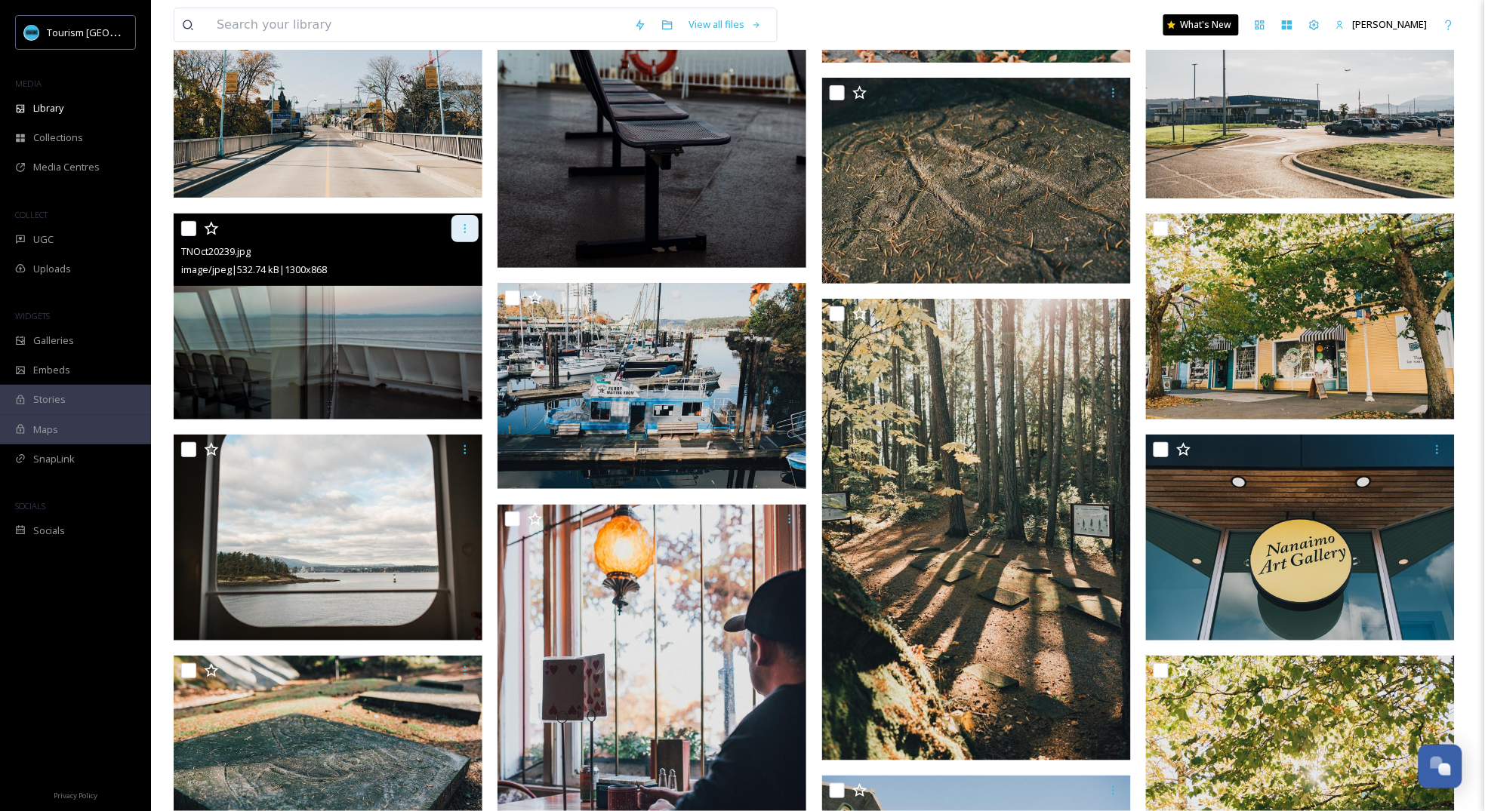
click at [465, 232] on icon at bounding box center [465, 228] width 2 height 9
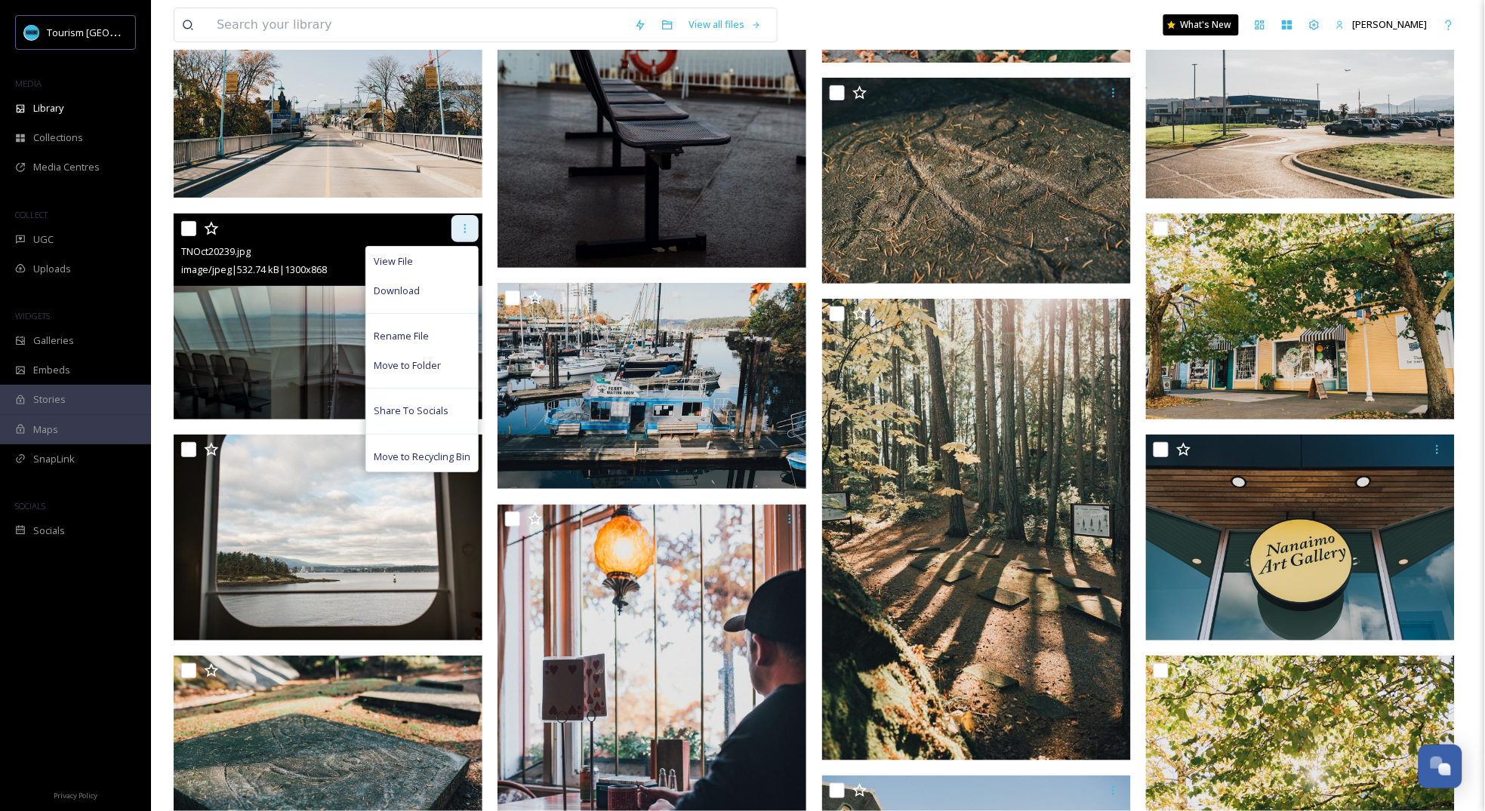
click at [466, 231] on icon at bounding box center [465, 228] width 2 height 9
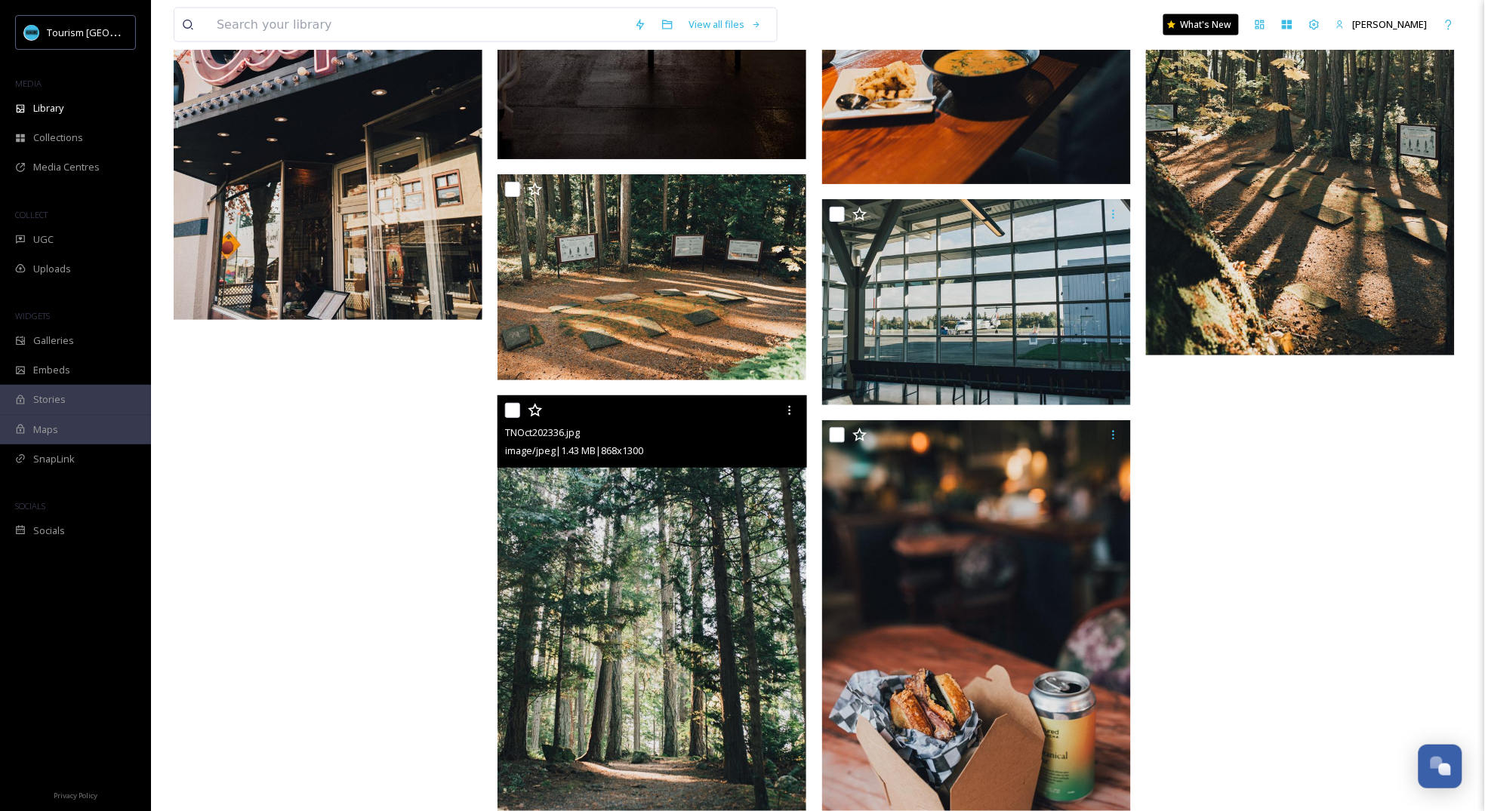
scroll to position [10233, 0]
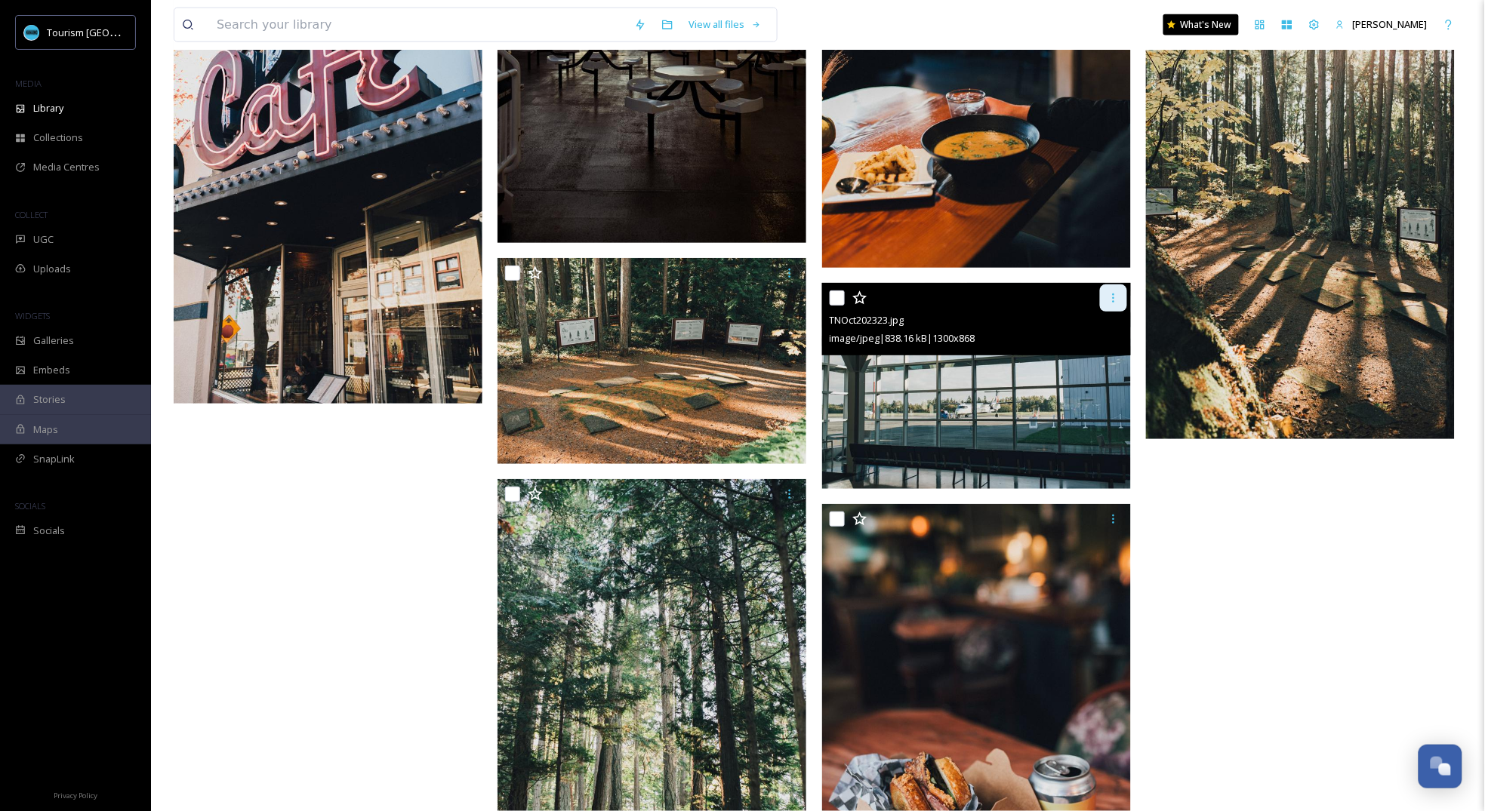
click at [1118, 301] on icon at bounding box center [1113, 298] width 12 height 12
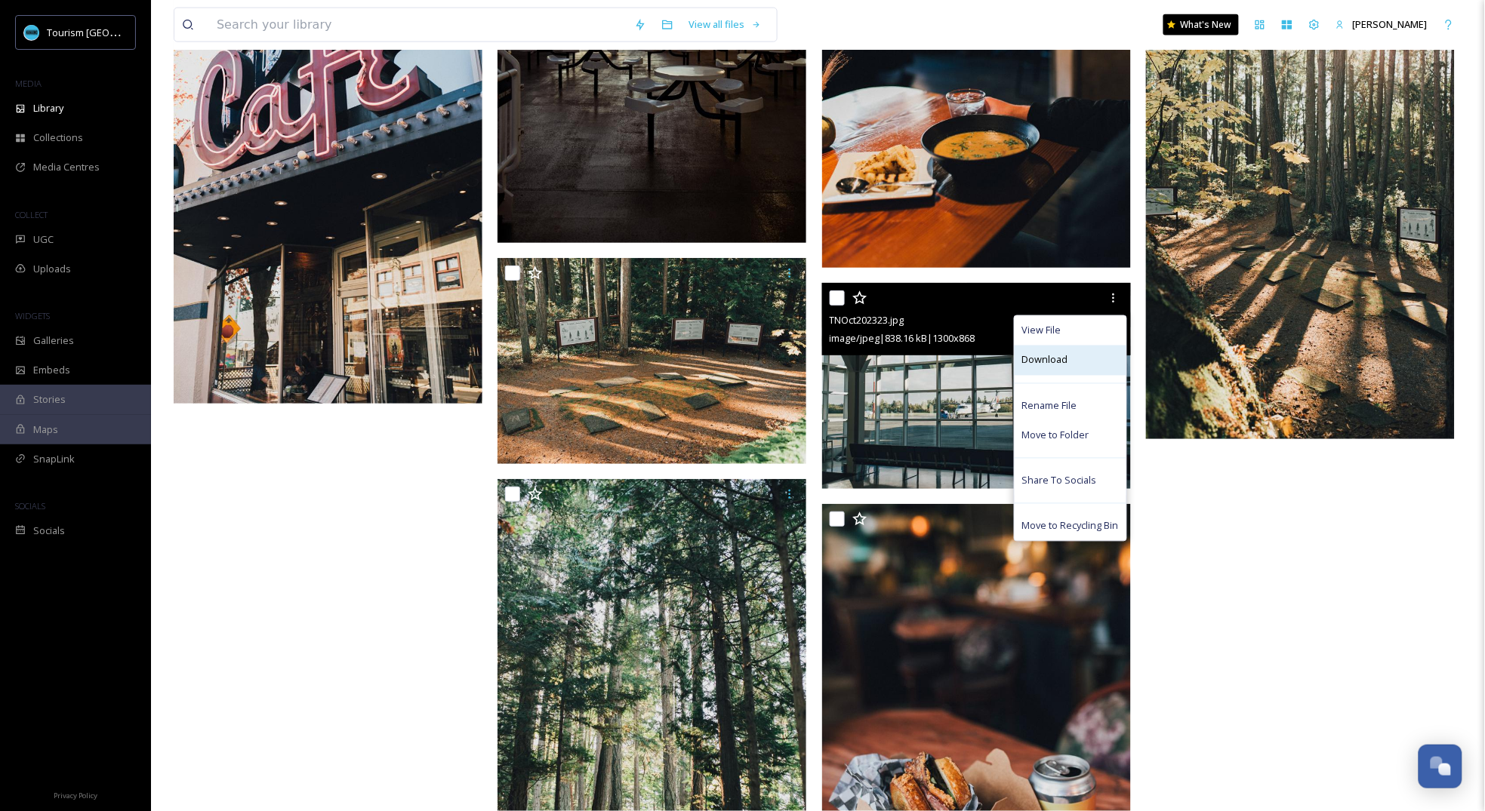
click at [1072, 360] on div "Download" at bounding box center [1071, 360] width 112 height 29
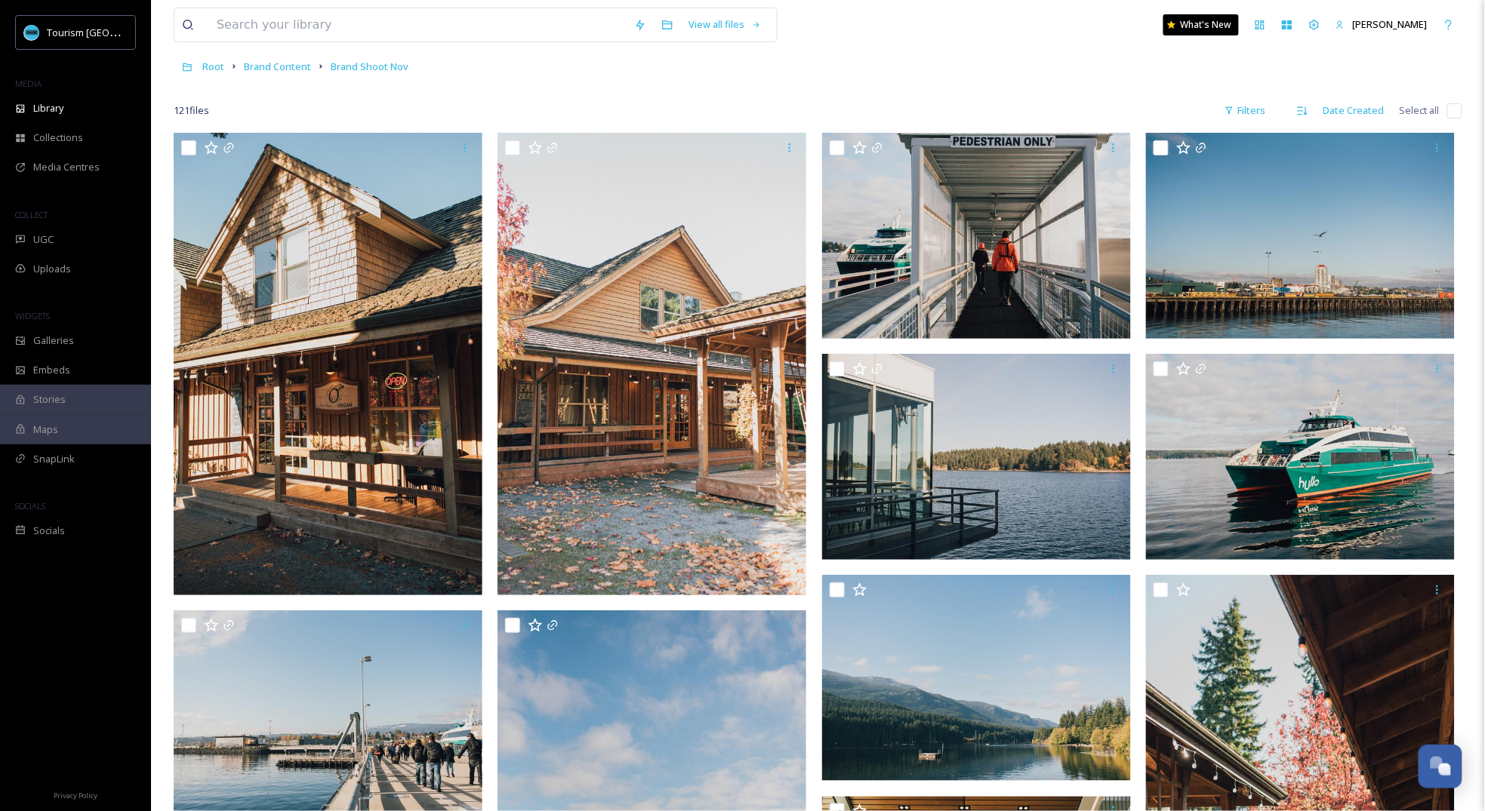
scroll to position [0, 0]
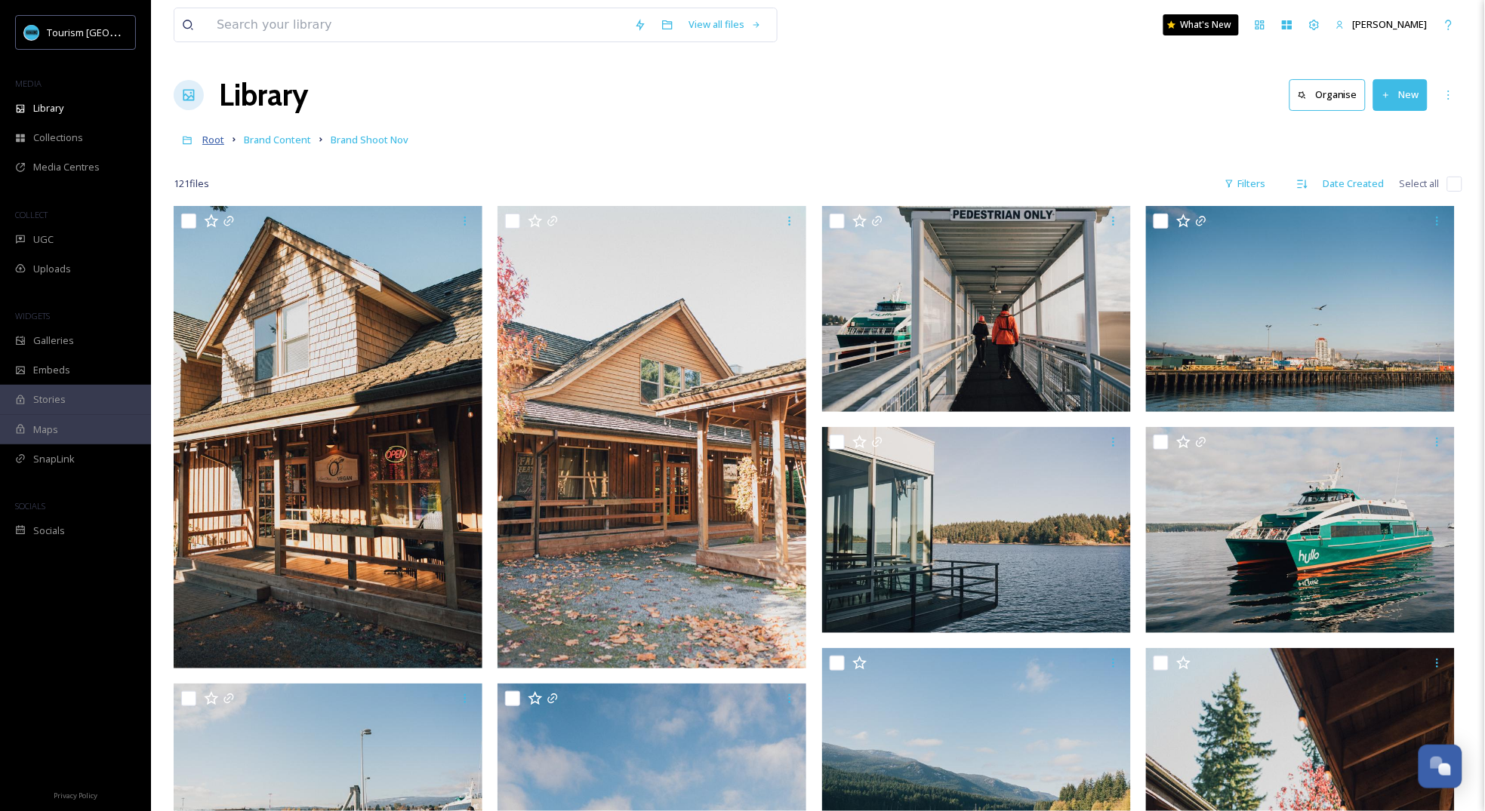
click at [217, 137] on span "Root" at bounding box center [213, 140] width 22 height 14
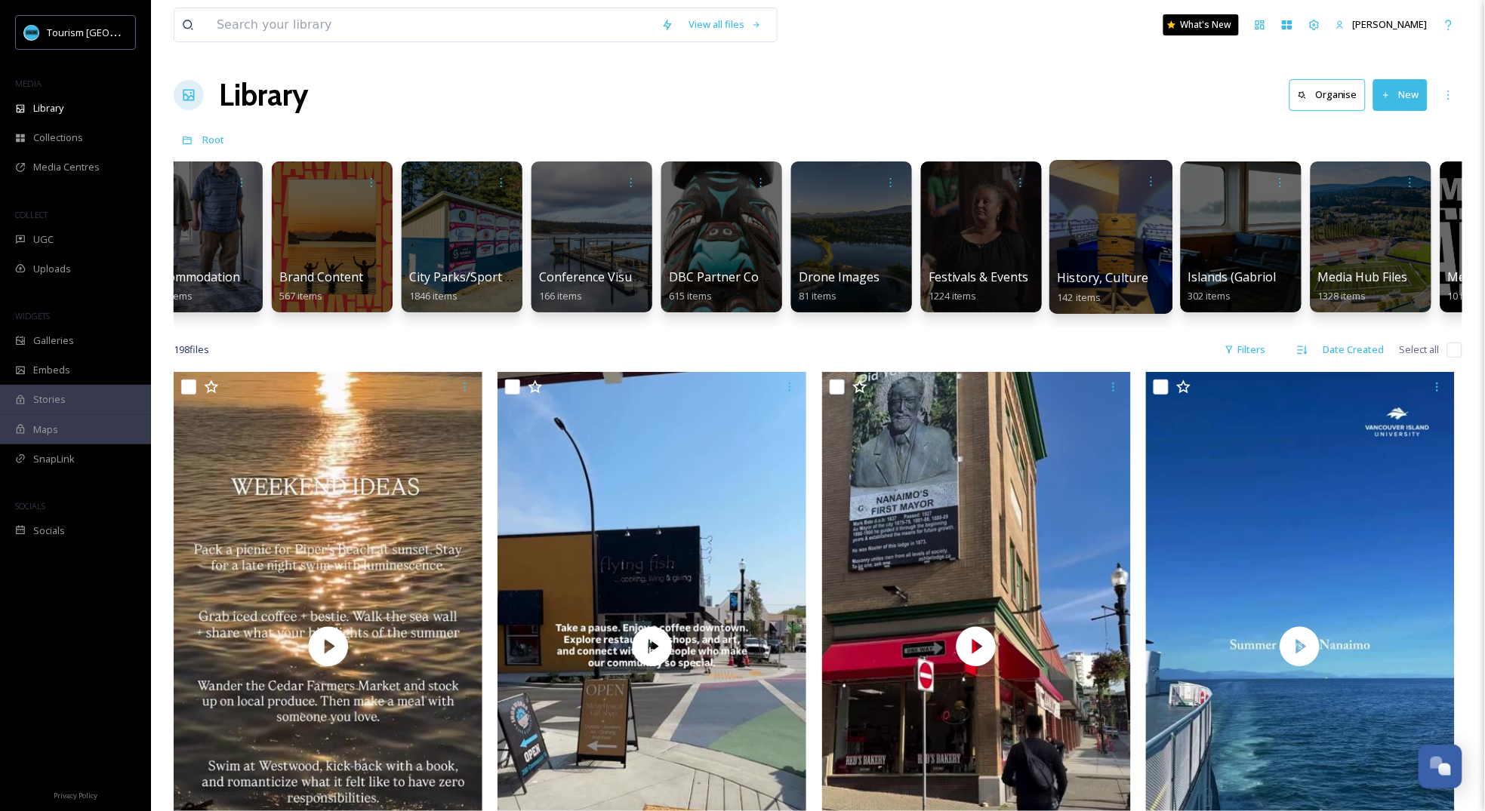
scroll to position [0, 253]
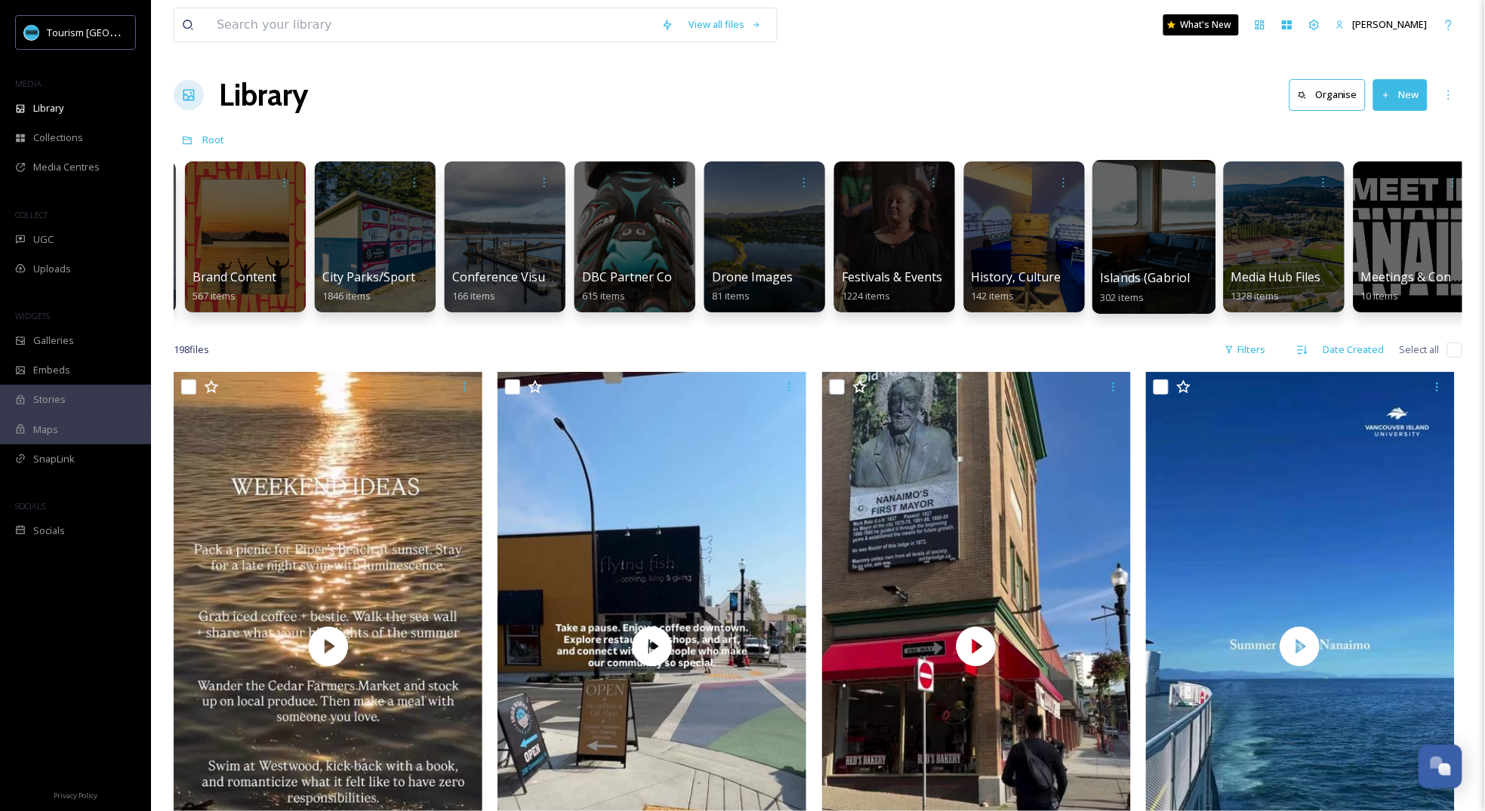
click at [1180, 263] on div at bounding box center [1153, 237] width 123 height 154
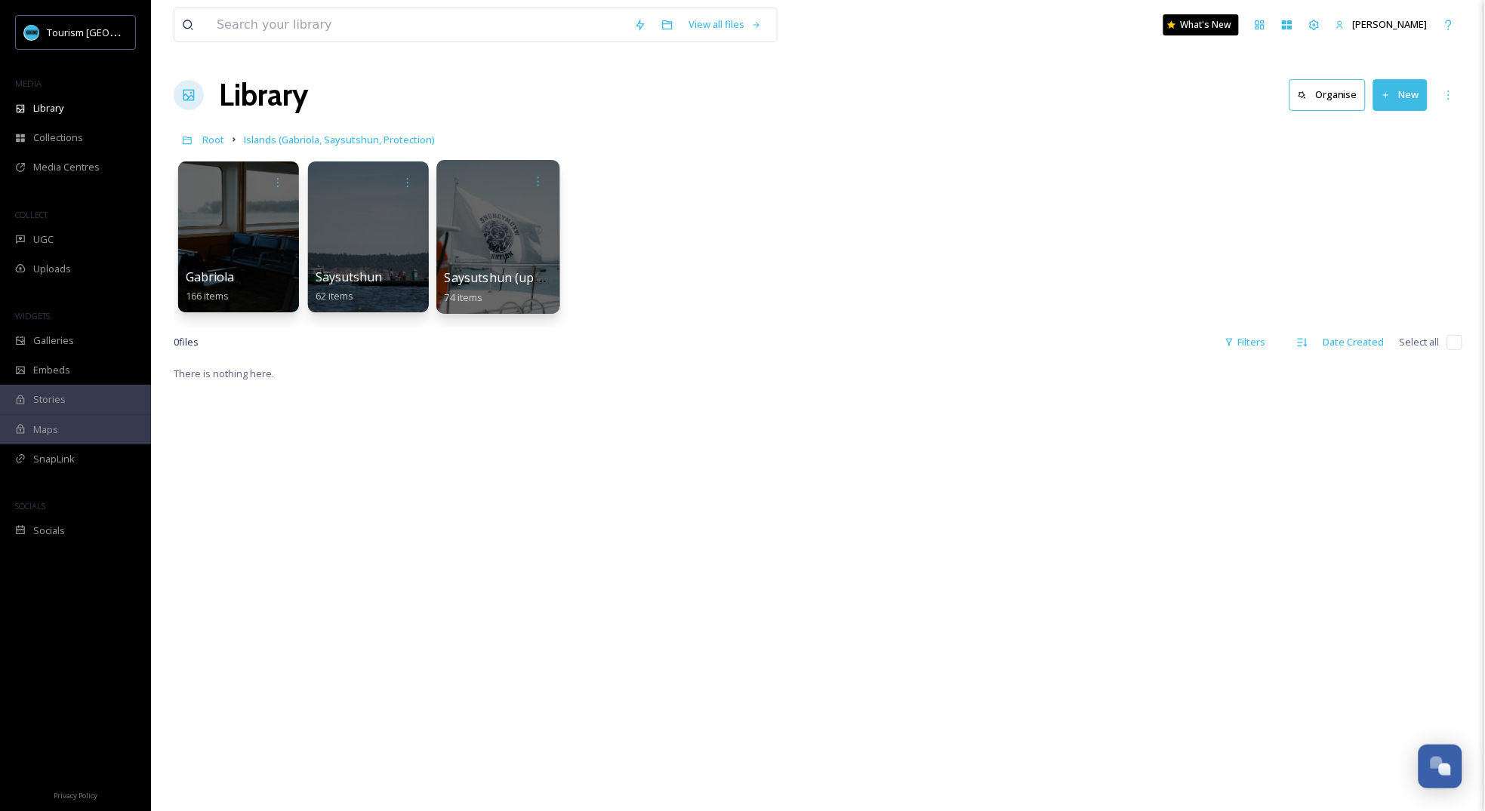
click at [511, 270] on span "Saysutshun (updated)" at bounding box center [508, 277] width 126 height 17
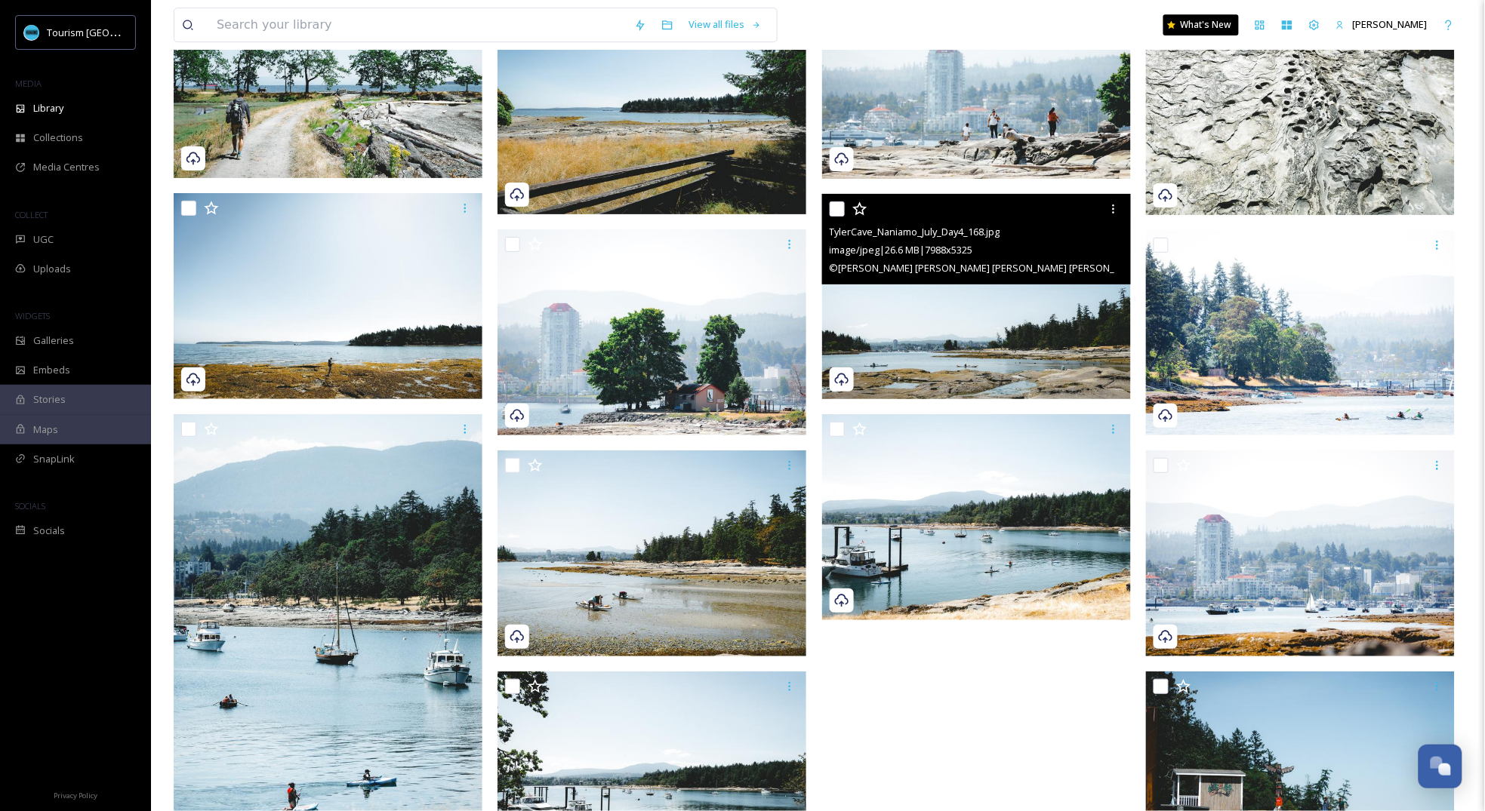
scroll to position [3860, 0]
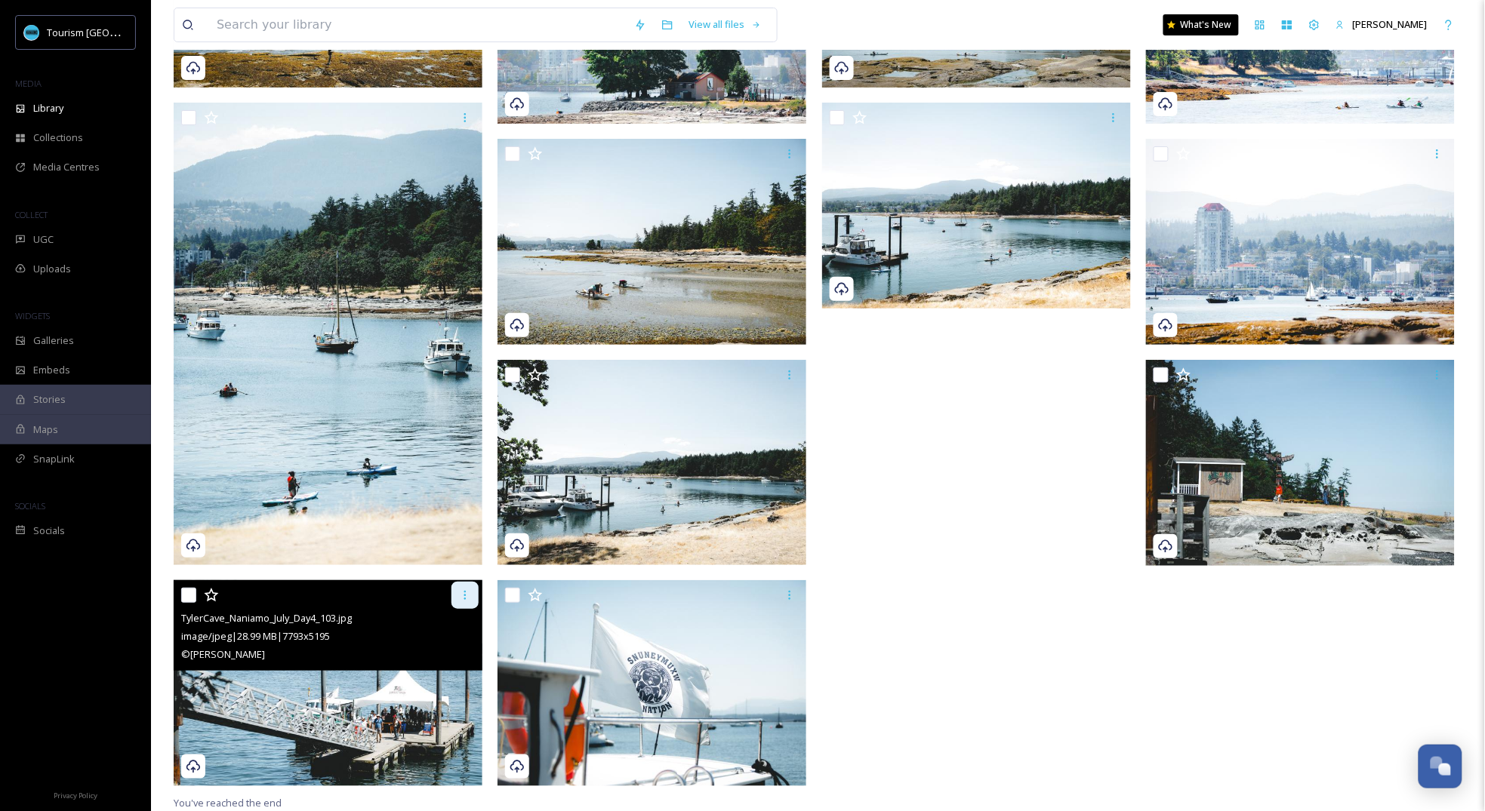
click at [468, 593] on icon at bounding box center [465, 596] width 12 height 12
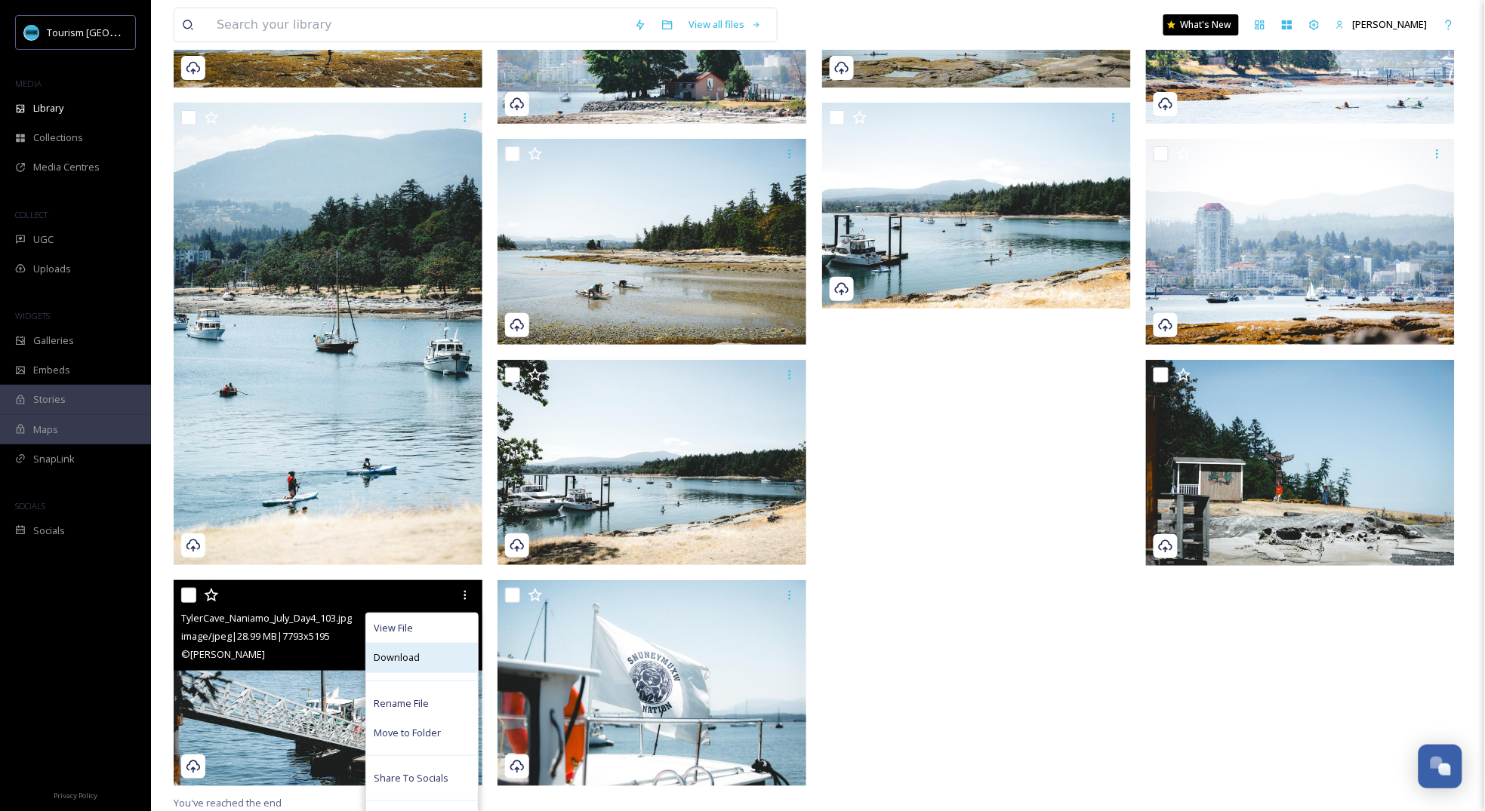
click at [439, 647] on div "Download" at bounding box center [422, 657] width 112 height 29
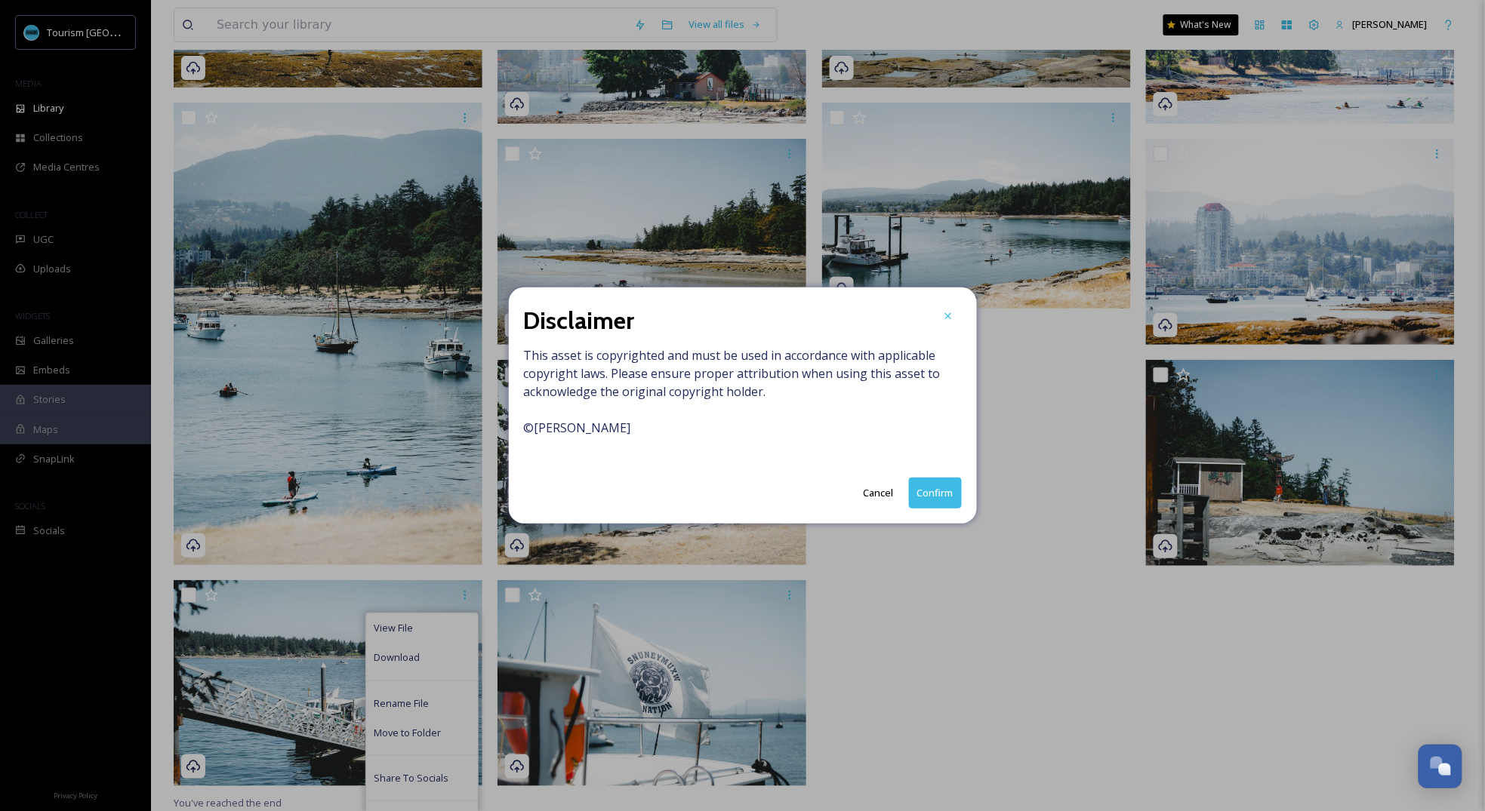
click at [943, 497] on button "Confirm" at bounding box center [935, 493] width 53 height 31
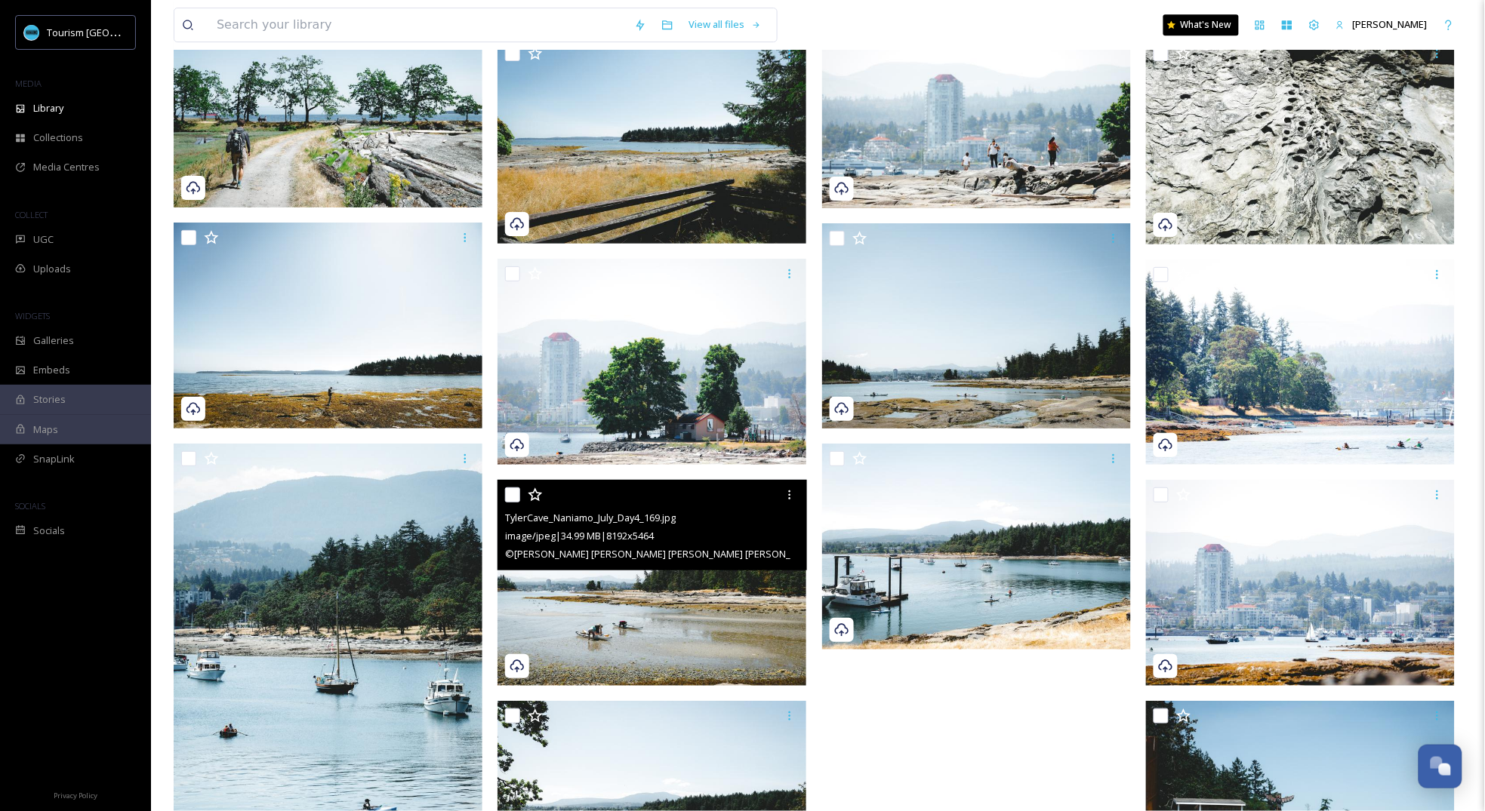
scroll to position [3439, 0]
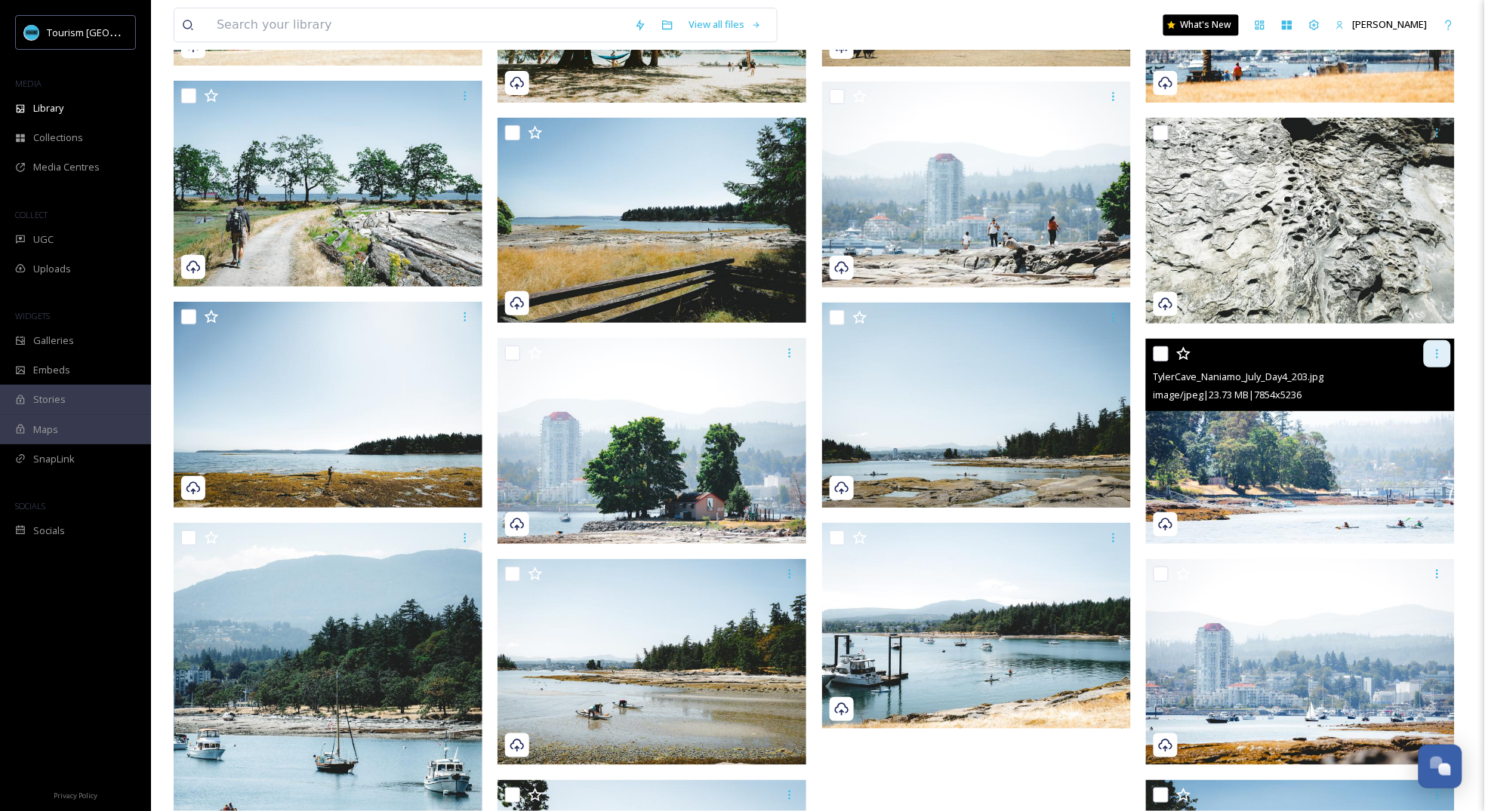
click at [1443, 350] on icon at bounding box center [1437, 354] width 12 height 12
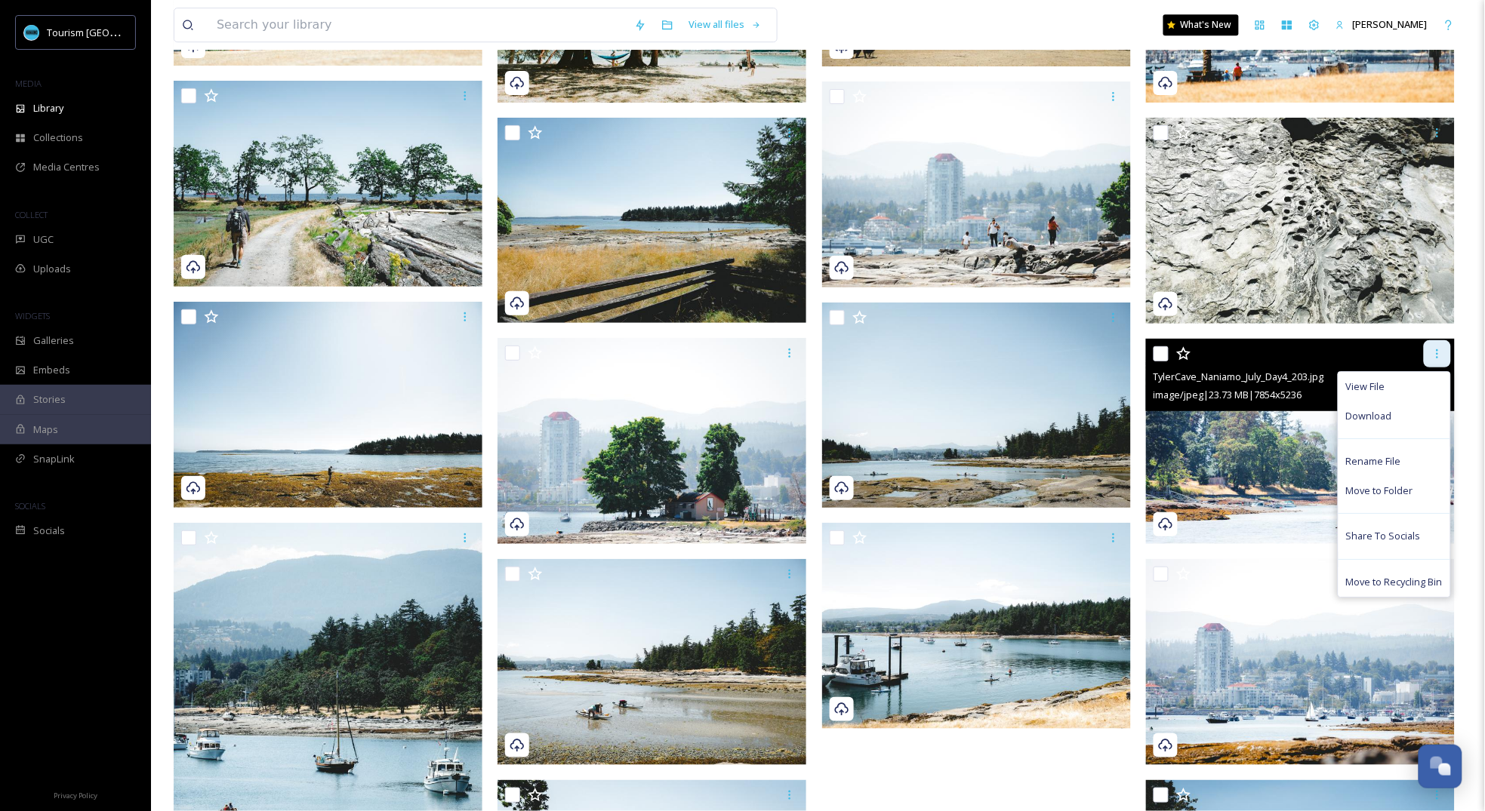
click at [1444, 348] on div at bounding box center [1437, 353] width 27 height 27
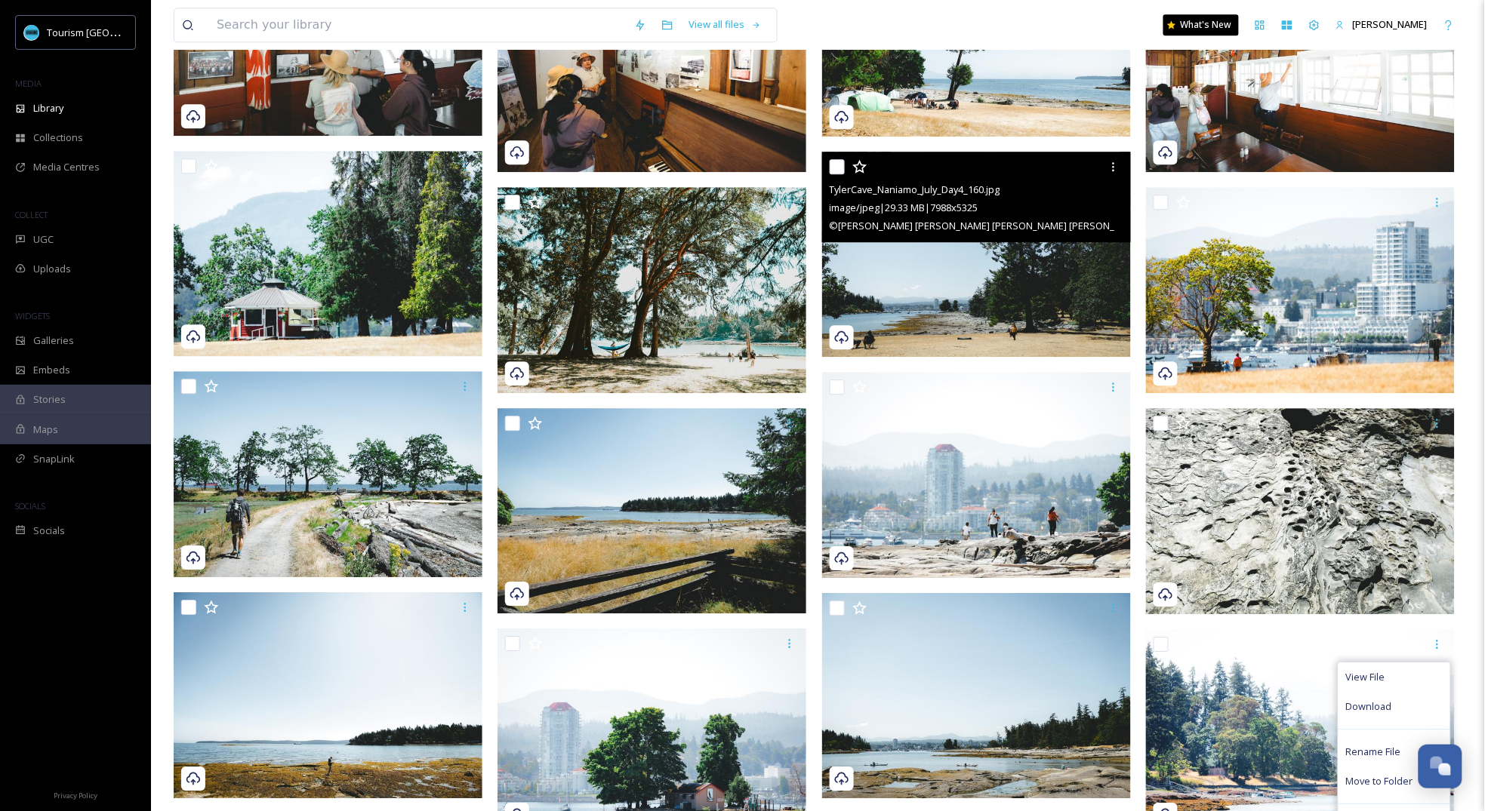
scroll to position [3130, 0]
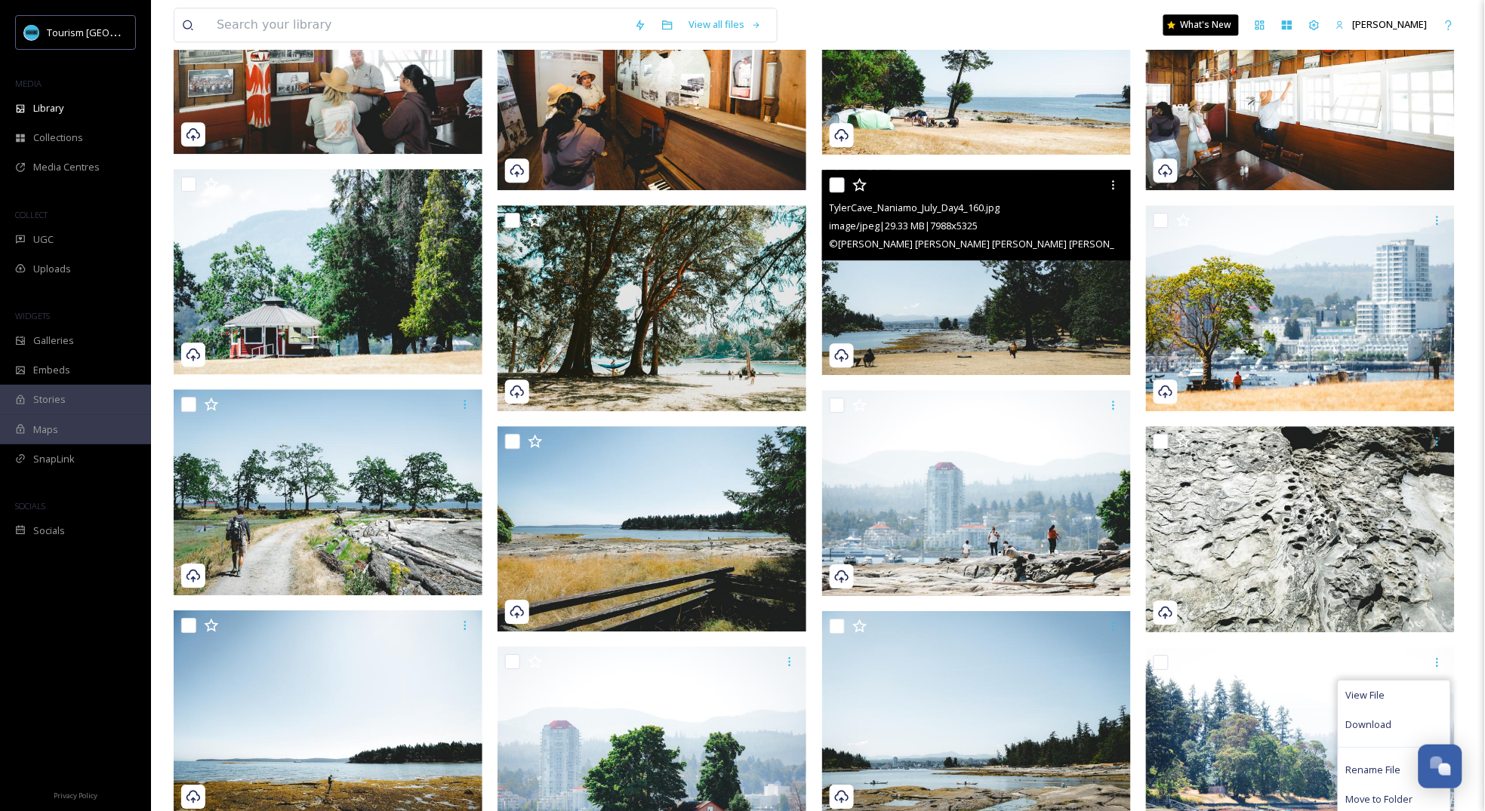
click at [1049, 331] on img at bounding box center [976, 272] width 309 height 206
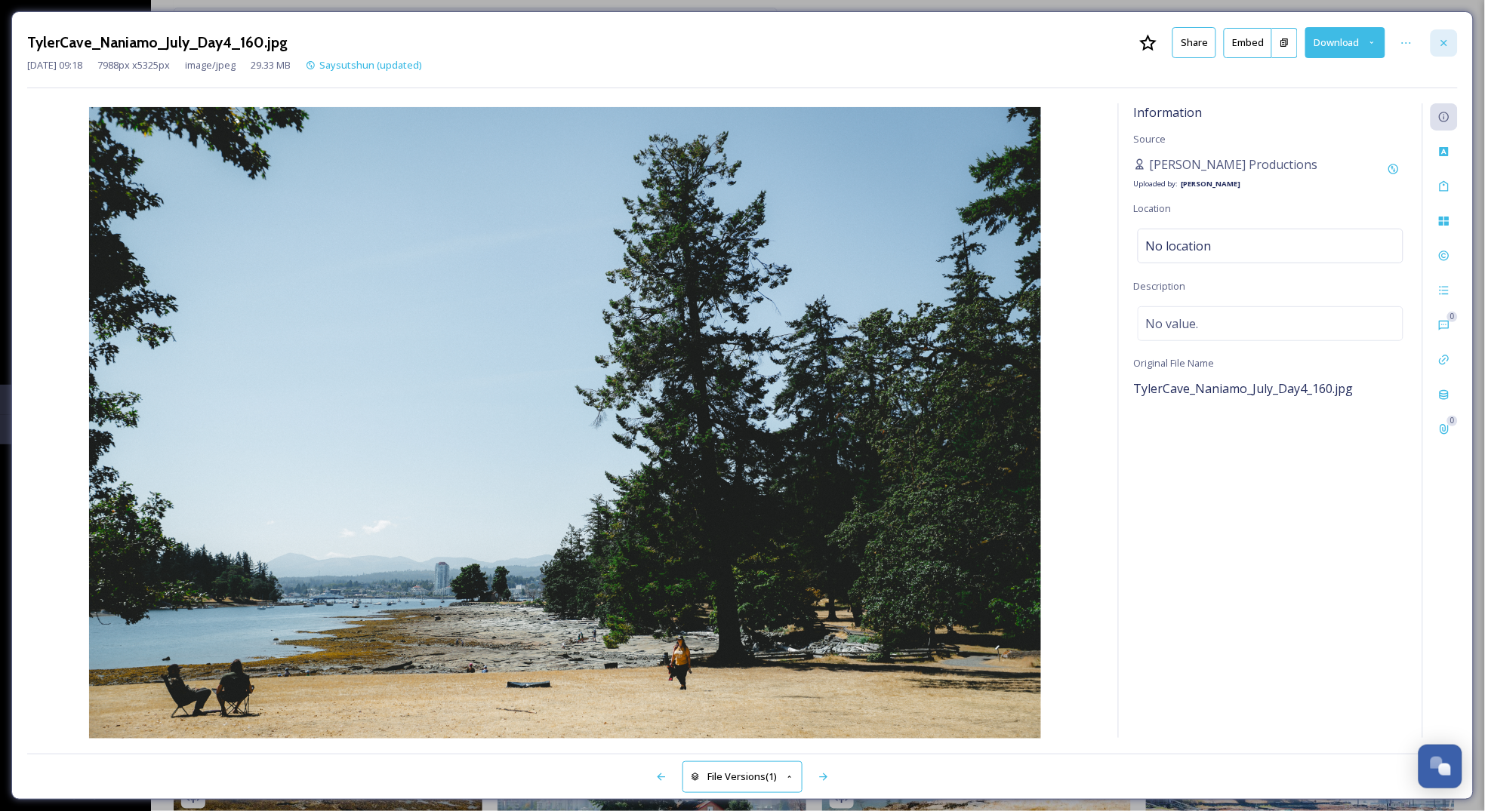
click at [1451, 42] on div at bounding box center [1443, 42] width 27 height 27
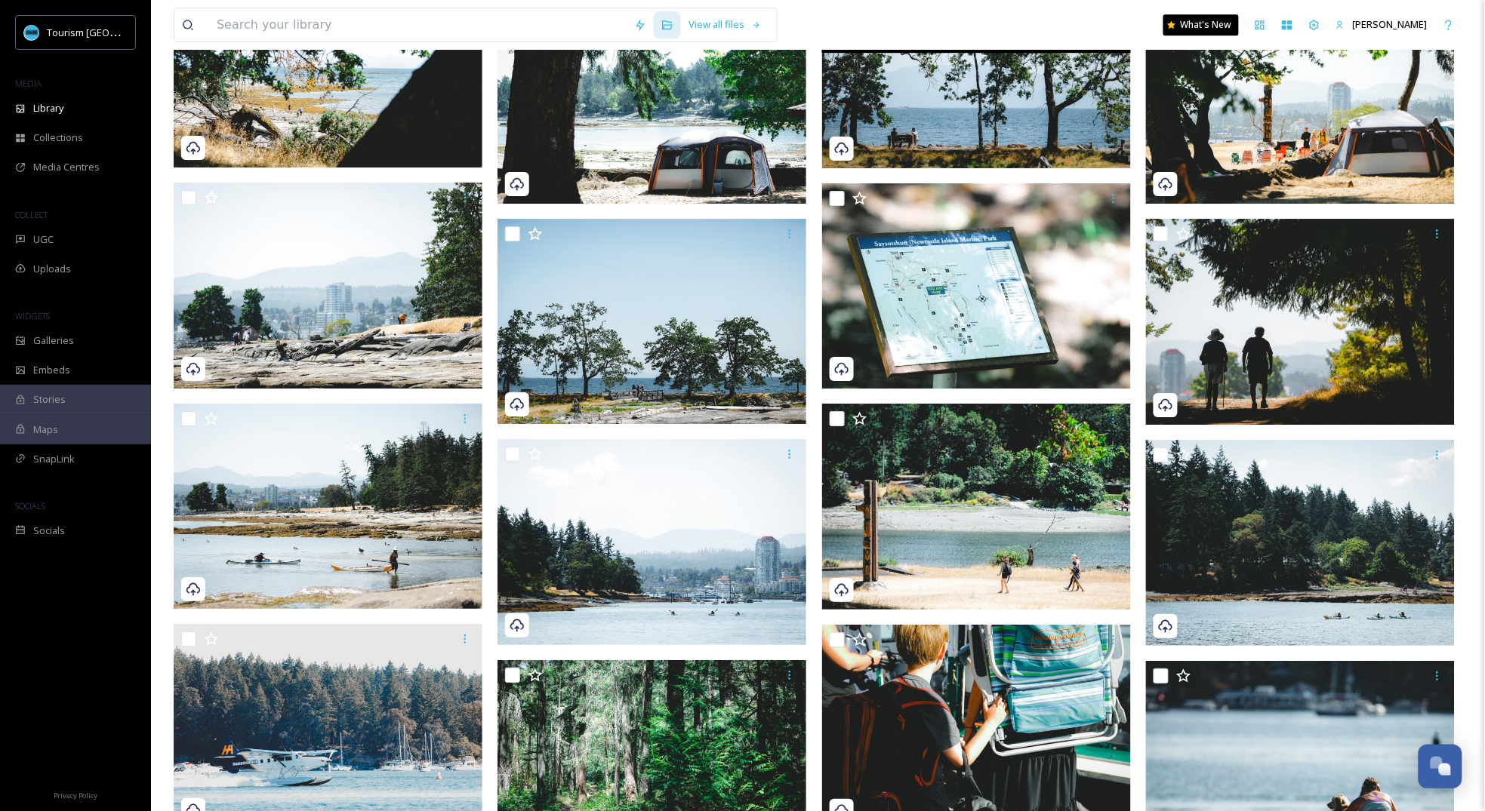
scroll to position [1729, 0]
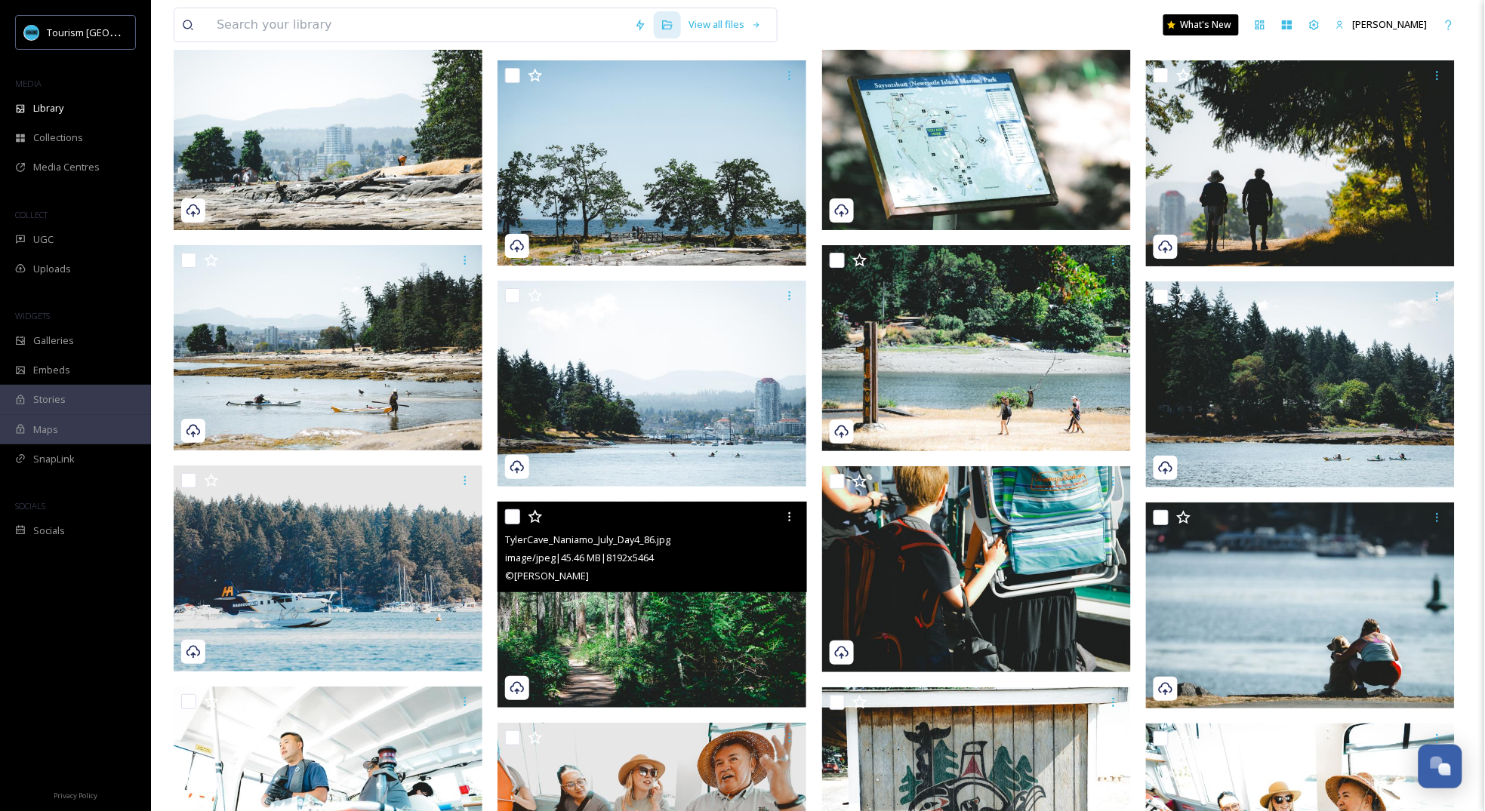
click at [628, 634] on img at bounding box center [651, 605] width 309 height 206
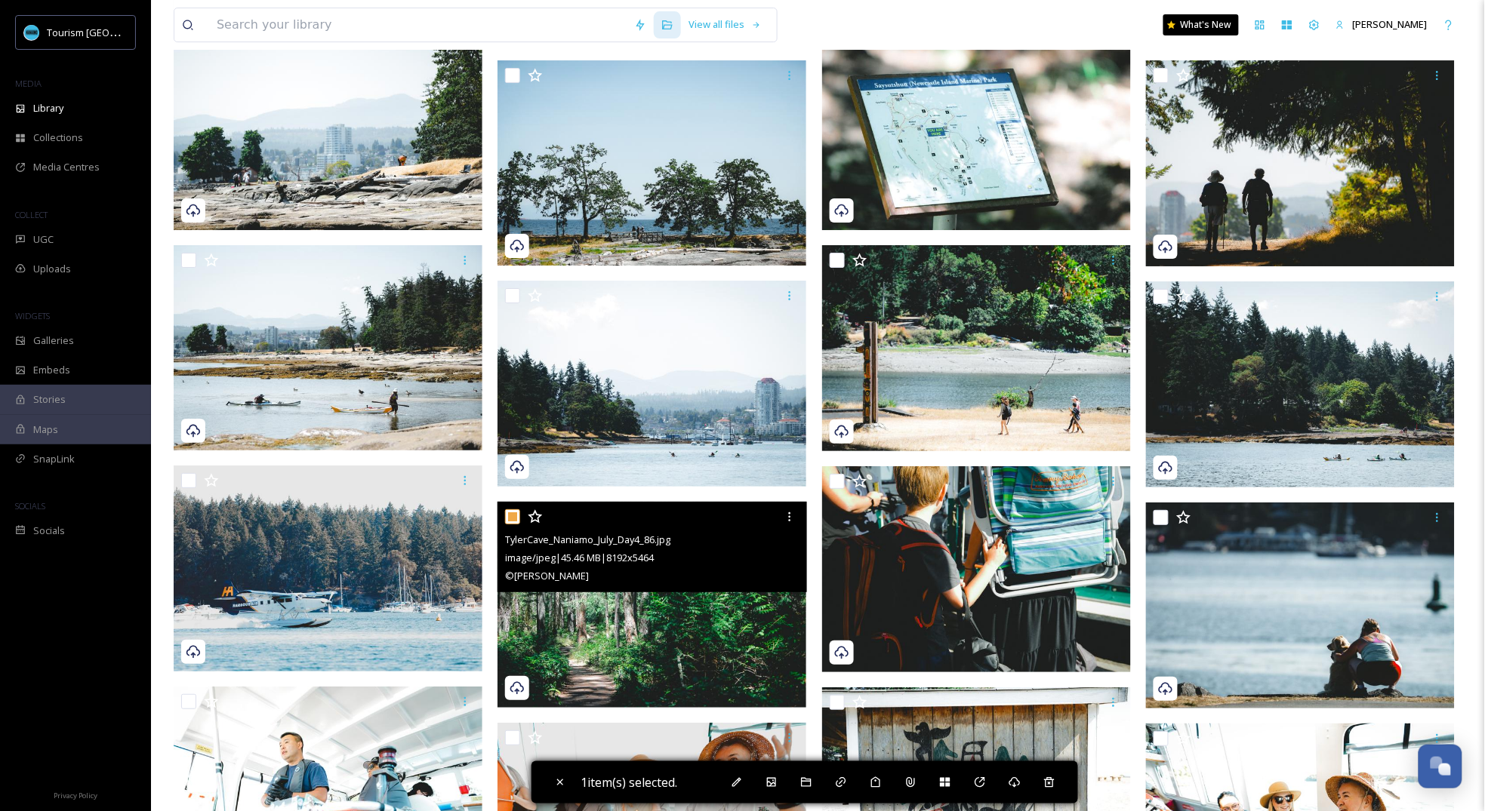
click at [722, 660] on img at bounding box center [651, 605] width 309 height 206
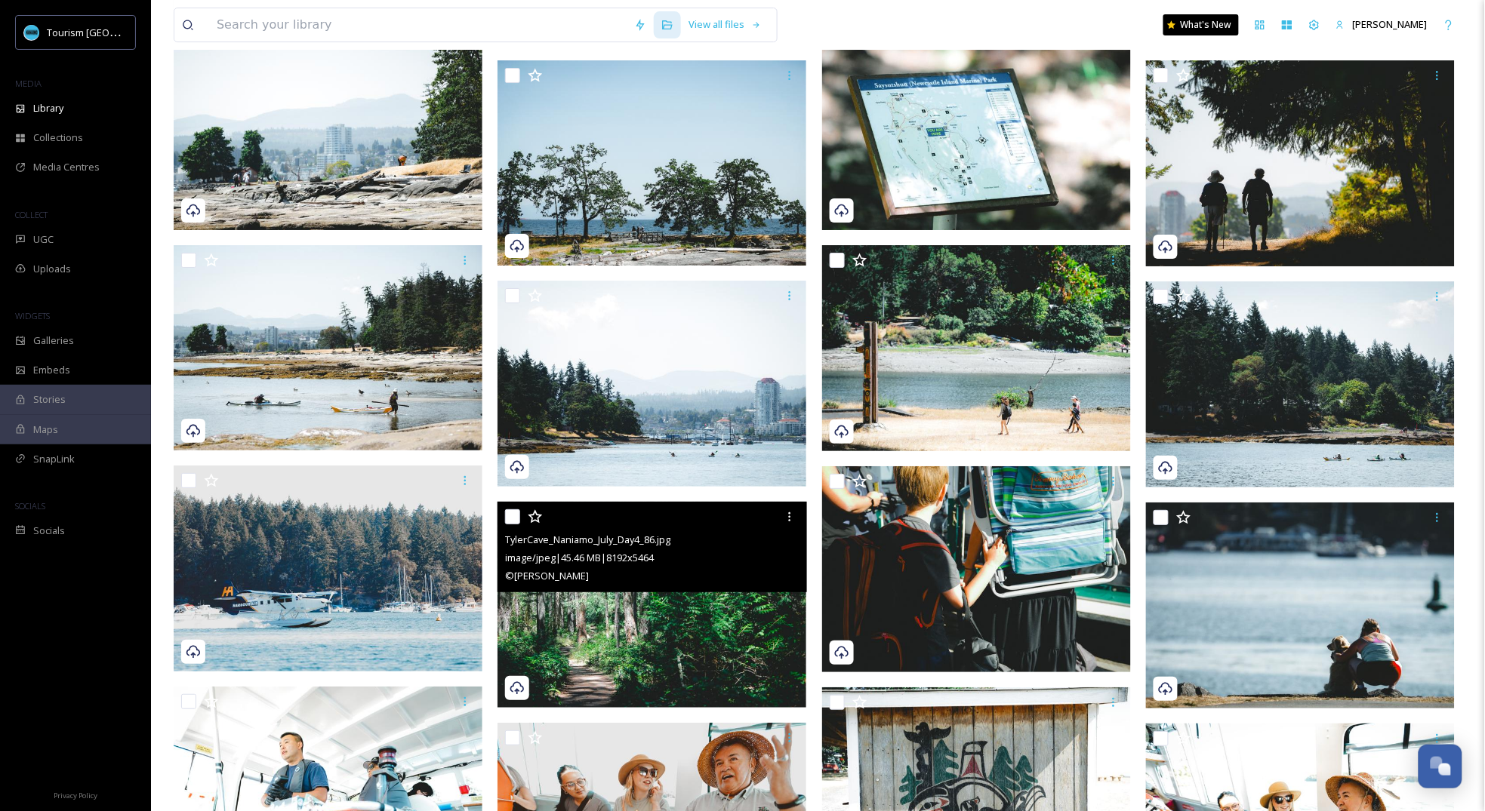
click at [742, 639] on img at bounding box center [651, 605] width 309 height 206
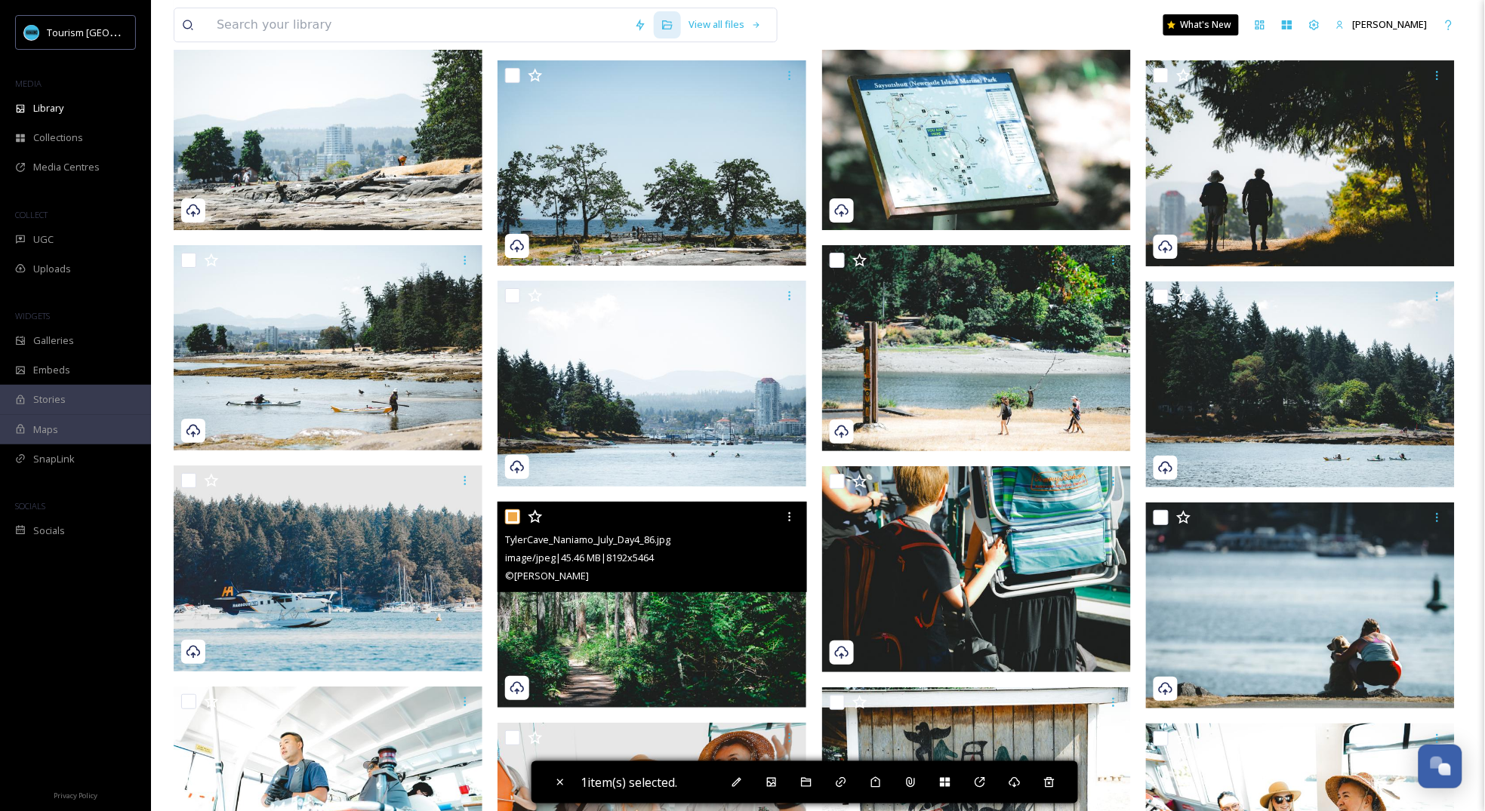
click at [741, 623] on img at bounding box center [651, 605] width 309 height 206
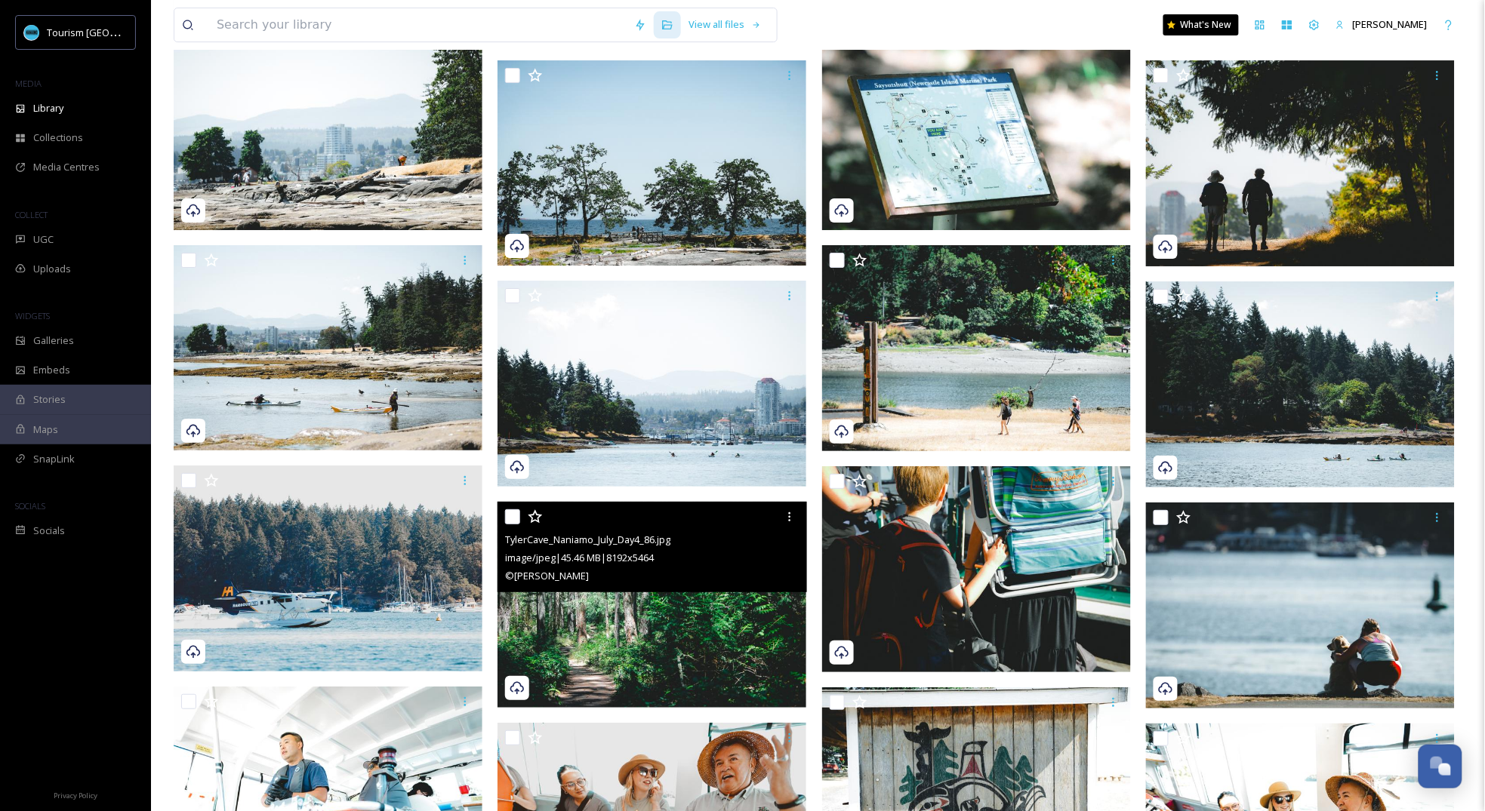
click at [633, 610] on img at bounding box center [651, 605] width 309 height 206
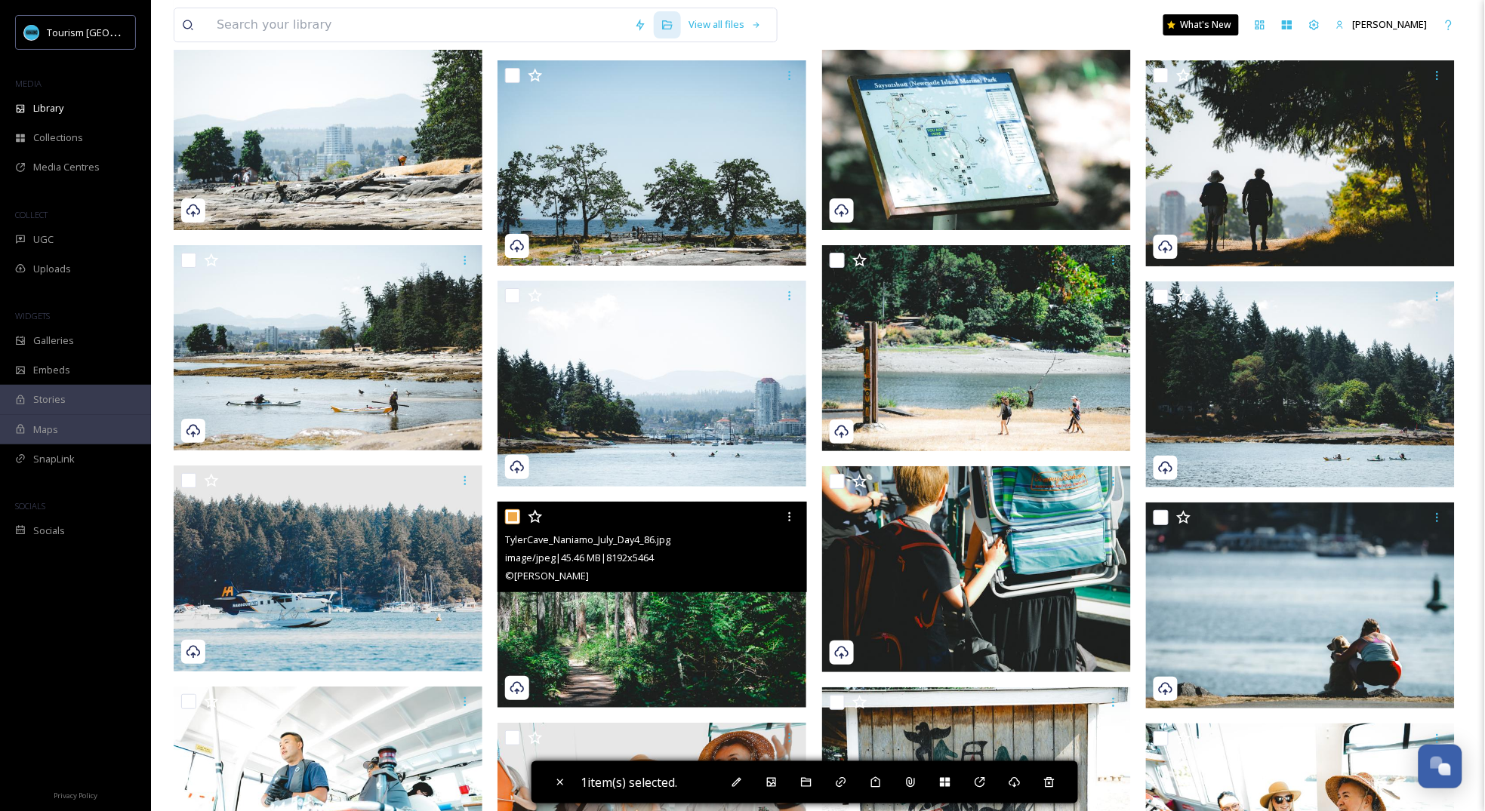
click at [626, 543] on span "TylerCave_Naniamo_July_Day4_86.jpg" at bounding box center [587, 540] width 165 height 14
click at [601, 666] on img at bounding box center [651, 605] width 309 height 206
checkbox input "false"
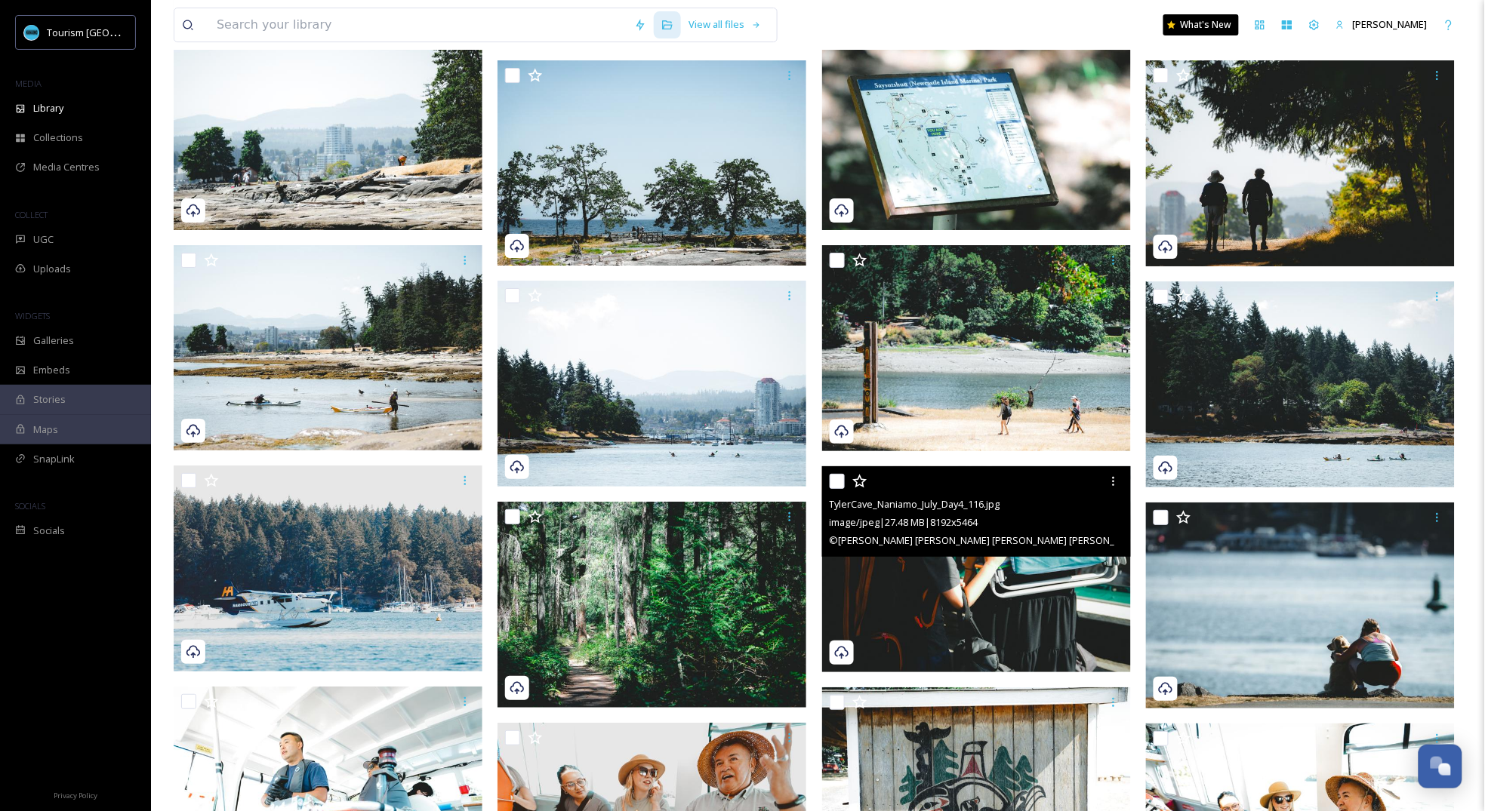
click at [942, 587] on img at bounding box center [976, 569] width 309 height 206
checkbox input "true"
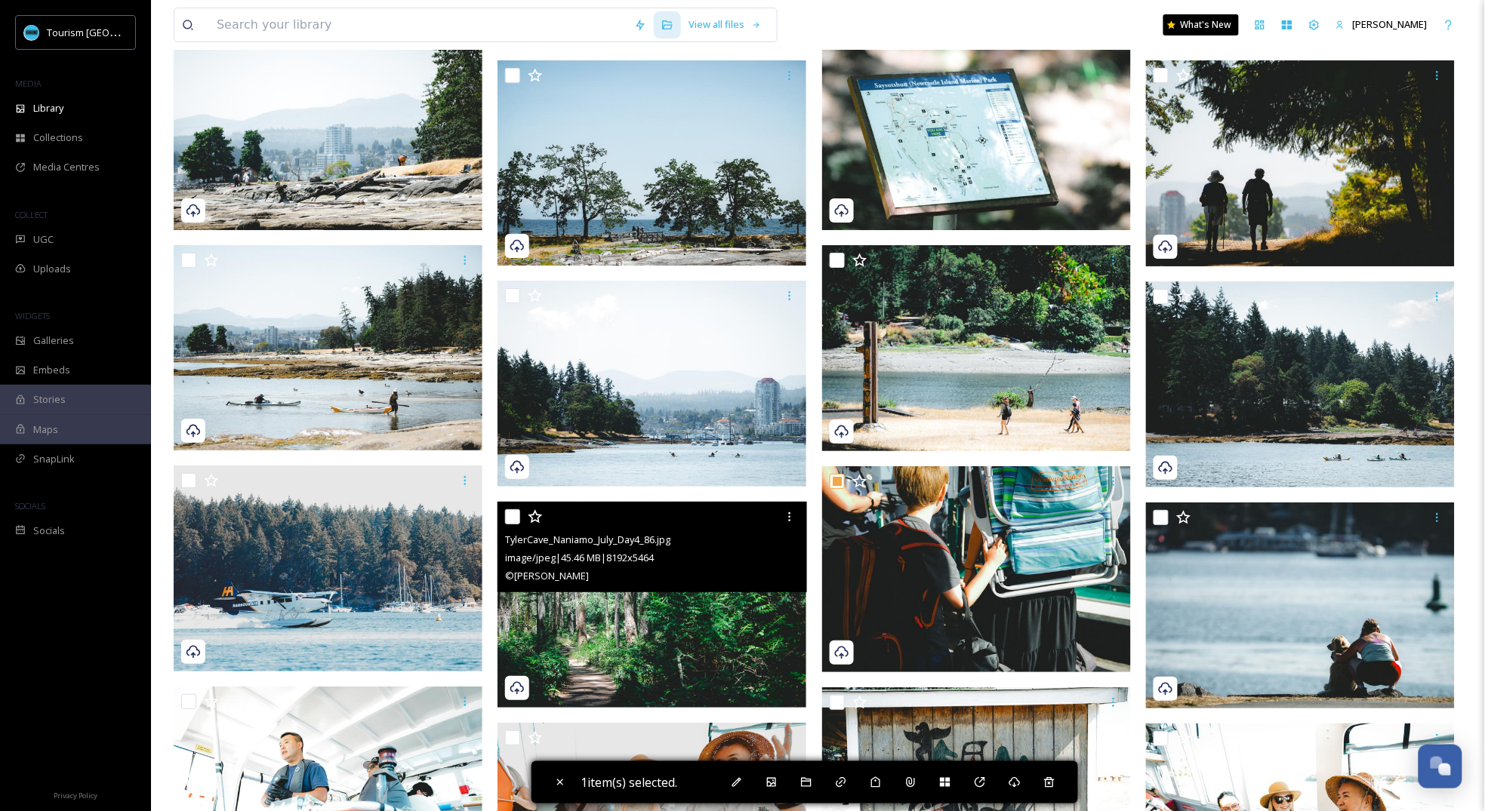
click at [691, 624] on img at bounding box center [651, 605] width 309 height 206
click at [746, 606] on img at bounding box center [651, 605] width 309 height 206
checkbox input "false"
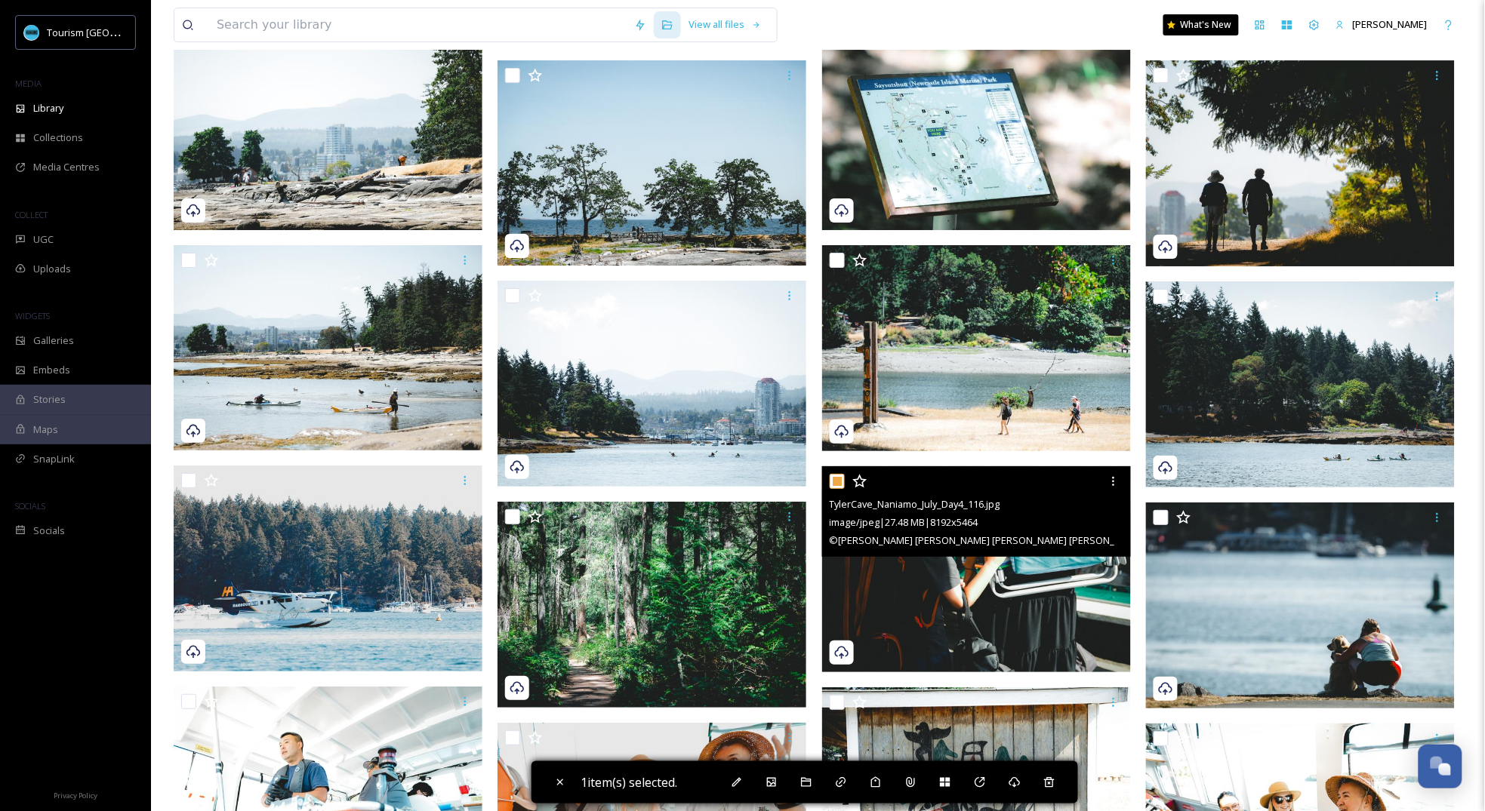
click at [954, 550] on div "TylerCave_Naniamo_July_Day4_116.jpg image/jpeg | 27.48 MB | 8192 x 5464 © [PERS…" at bounding box center [976, 511] width 309 height 91
click at [835, 479] on input "checkbox" at bounding box center [837, 481] width 15 height 15
checkbox input "false"
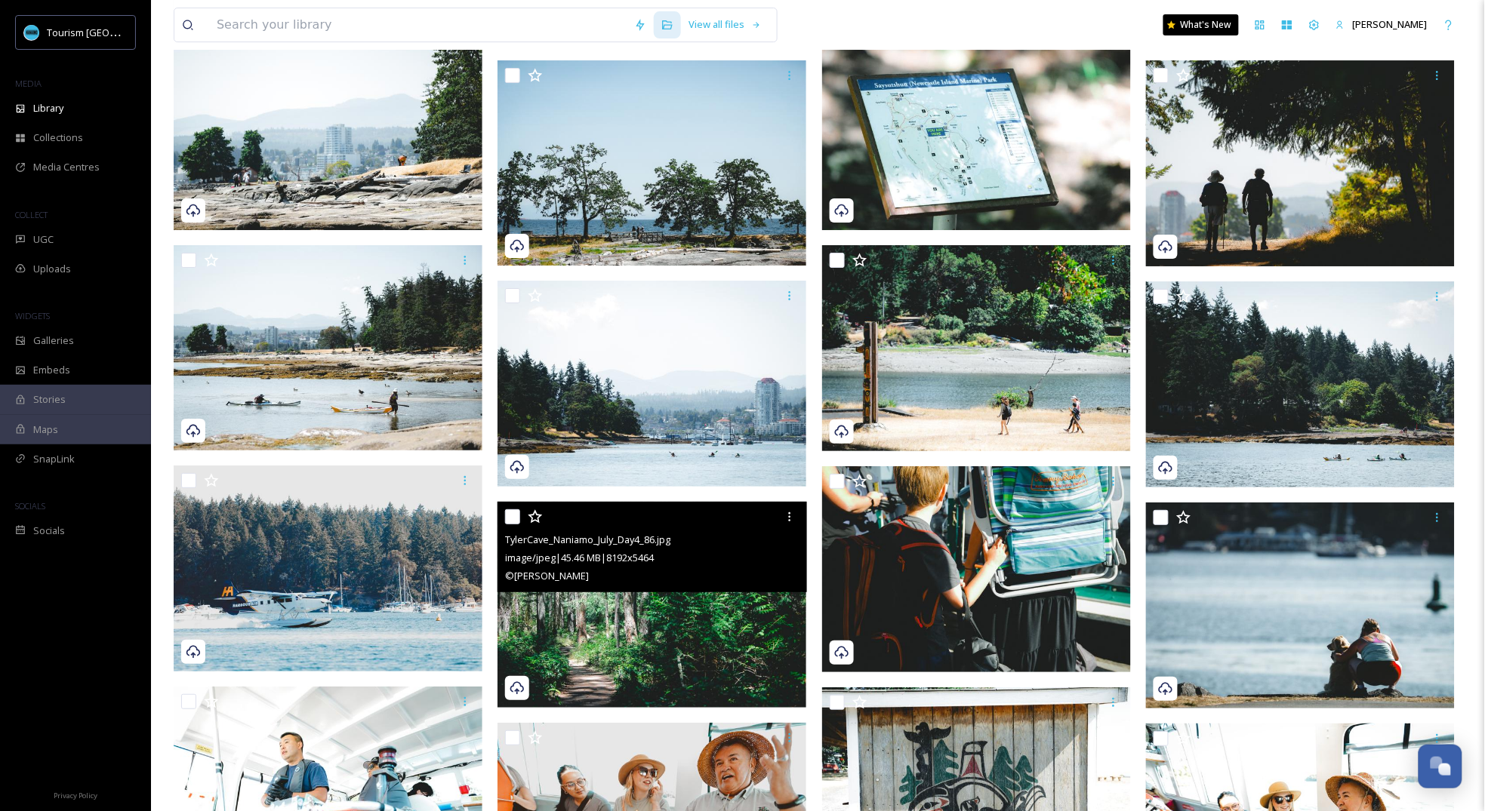
click at [613, 641] on img at bounding box center [651, 605] width 309 height 206
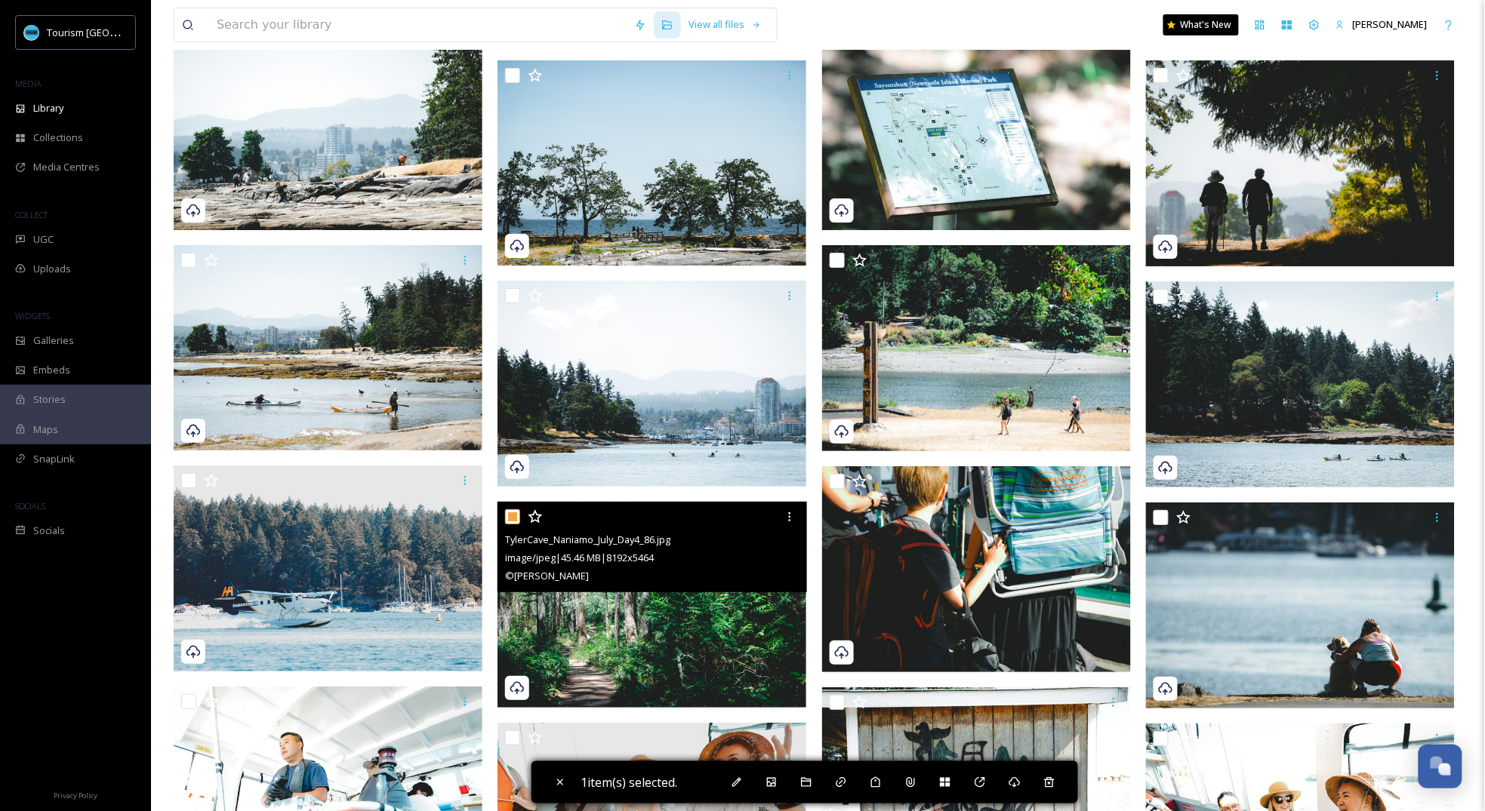
click at [608, 642] on img at bounding box center [651, 605] width 309 height 206
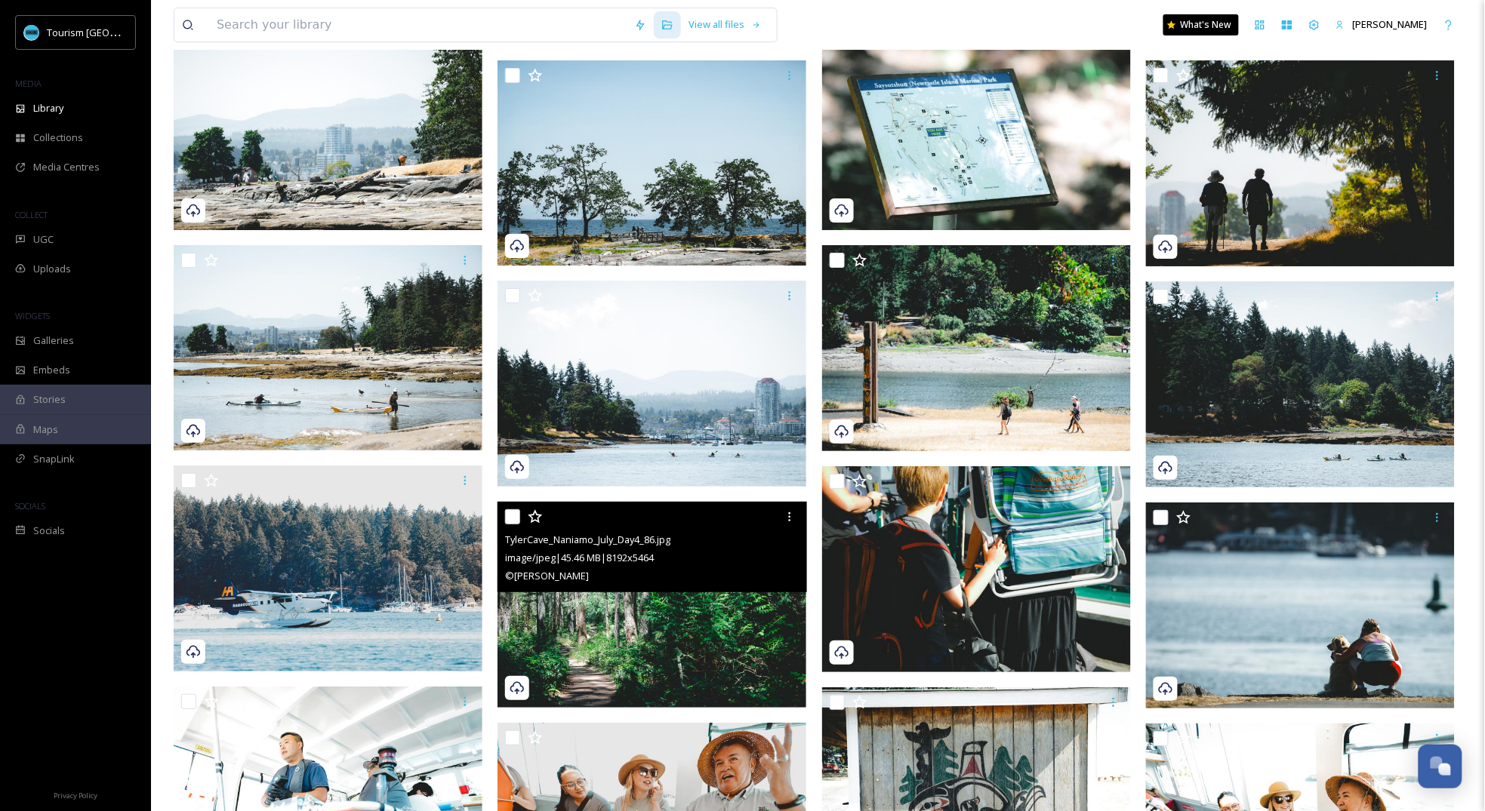
click at [519, 693] on icon at bounding box center [517, 688] width 15 height 15
click at [623, 631] on img at bounding box center [651, 605] width 309 height 206
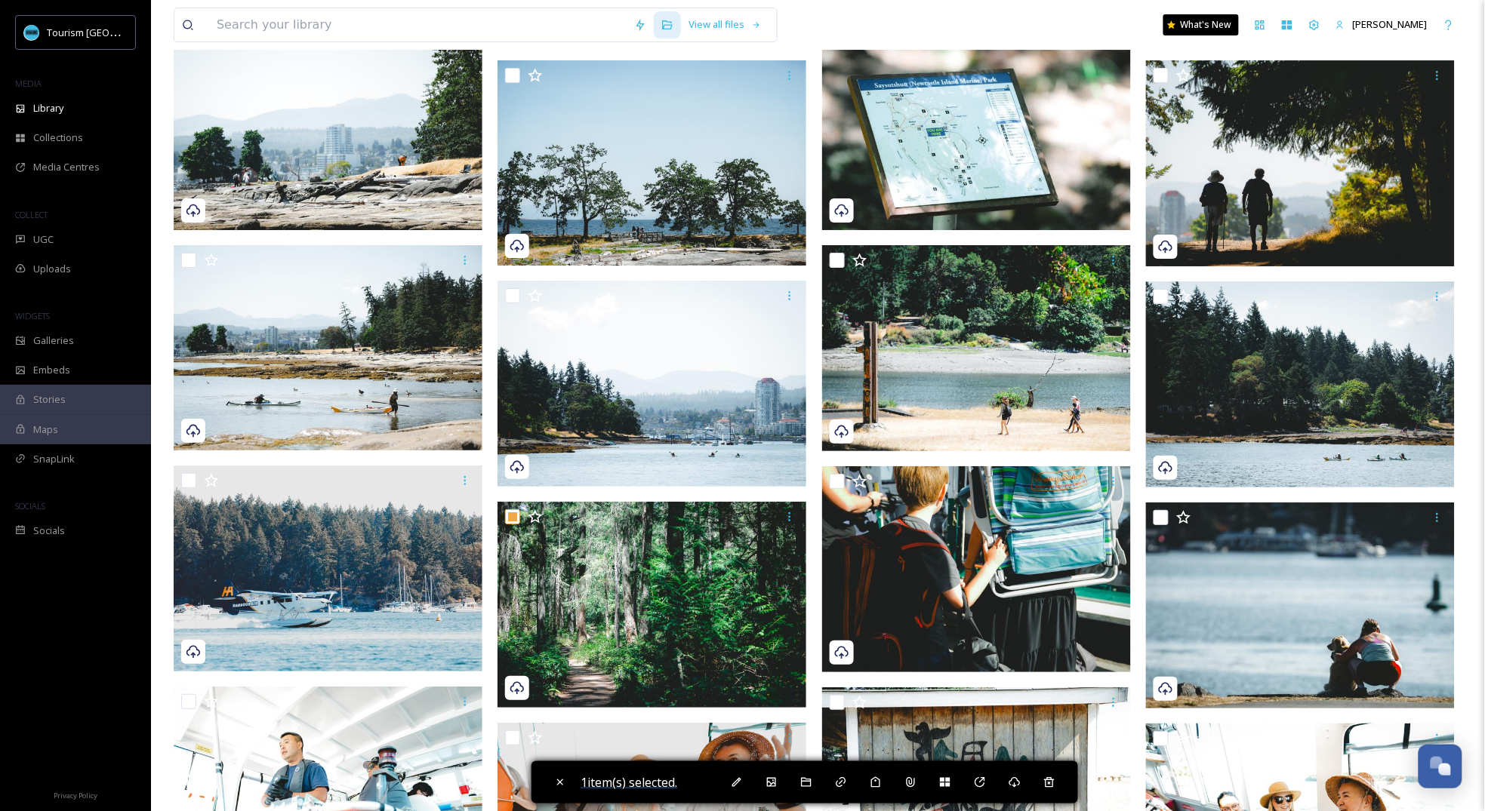
click at [667, 785] on span "1 item(s) selected." at bounding box center [629, 782] width 97 height 17
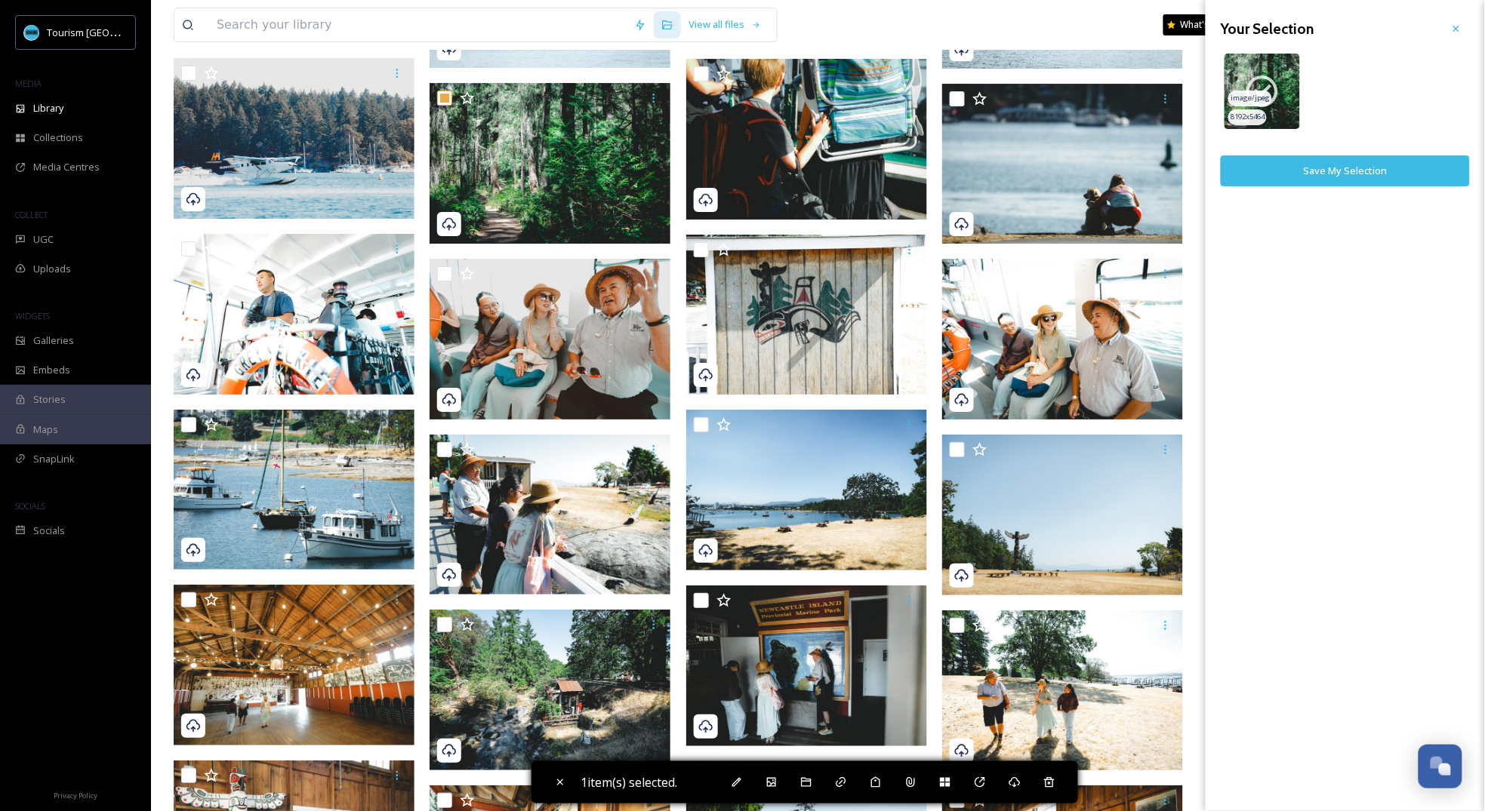
click at [1281, 80] on icon at bounding box center [1262, 91] width 38 height 38
checkbox input "false"
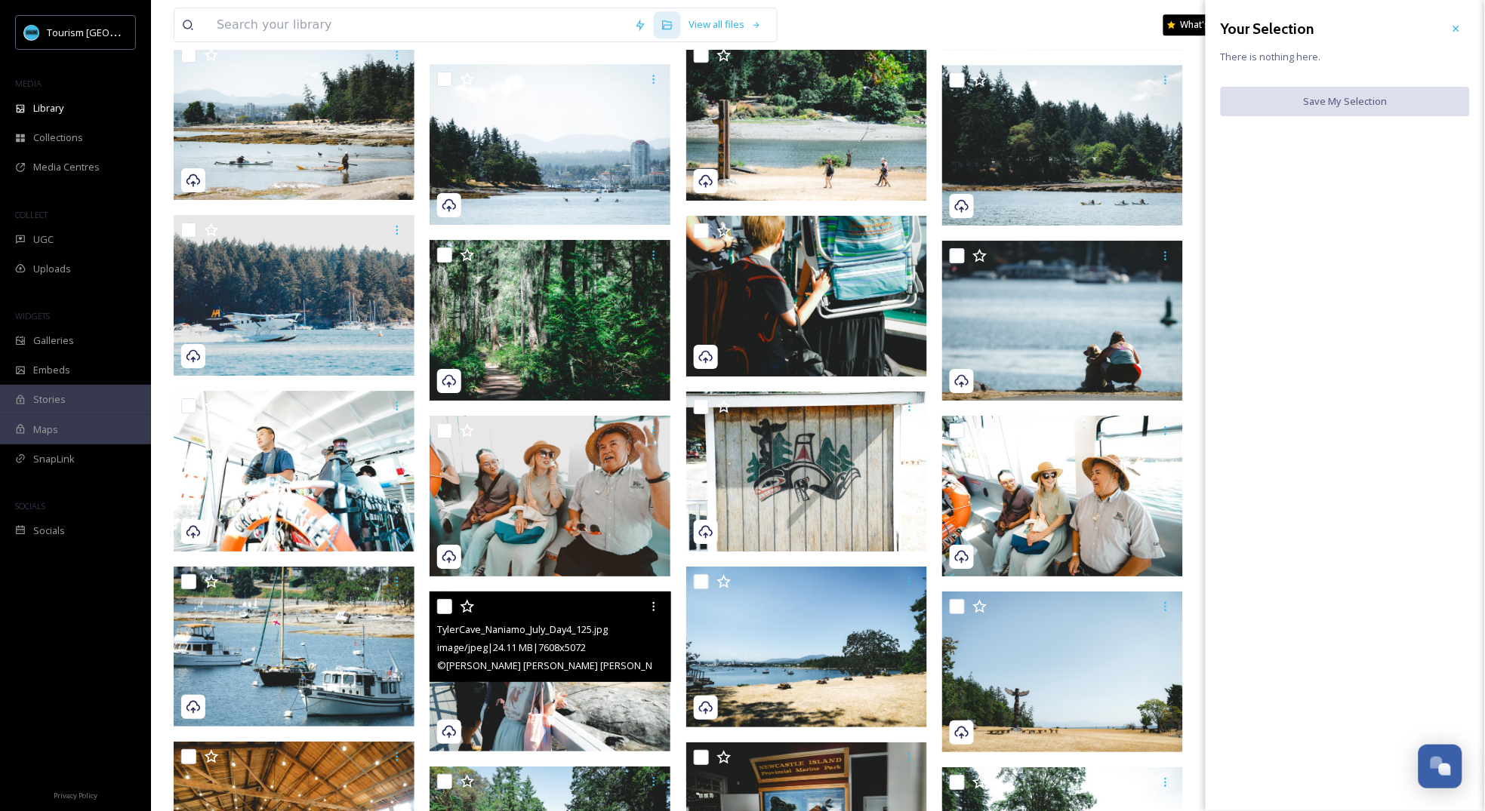
scroll to position [1556, 0]
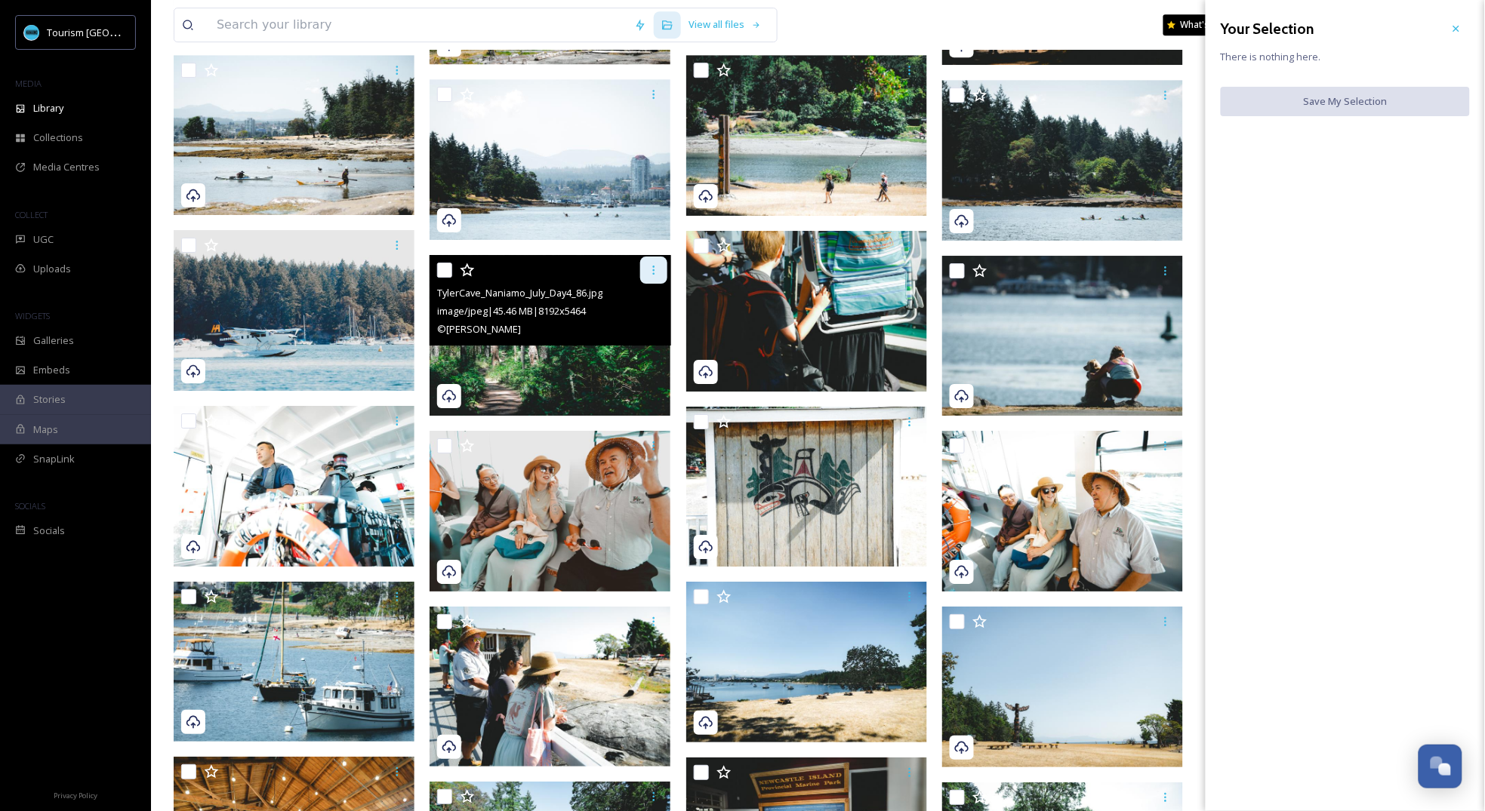
click at [645, 269] on div at bounding box center [653, 270] width 27 height 27
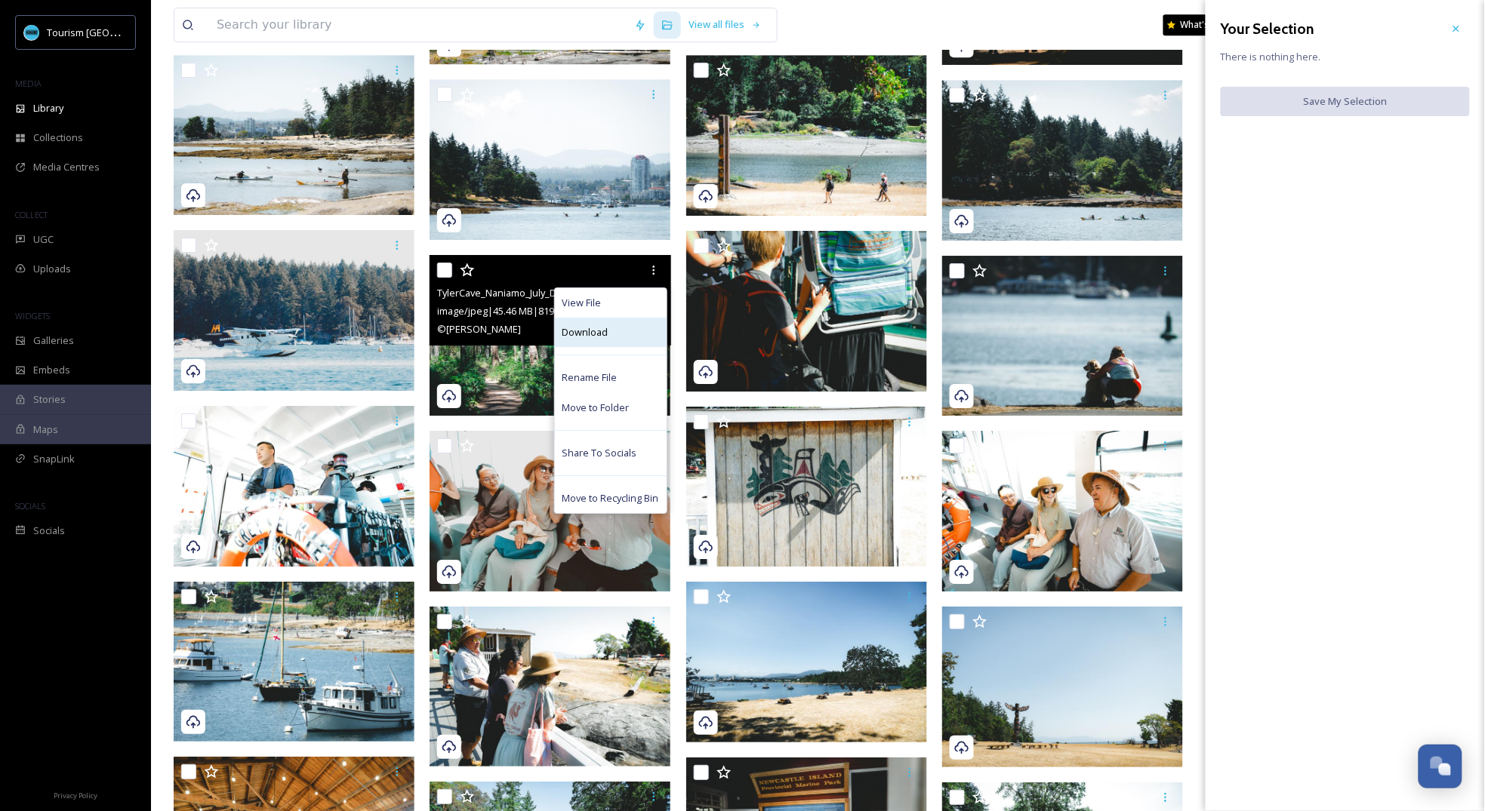
click at [636, 336] on div "Download" at bounding box center [611, 332] width 112 height 29
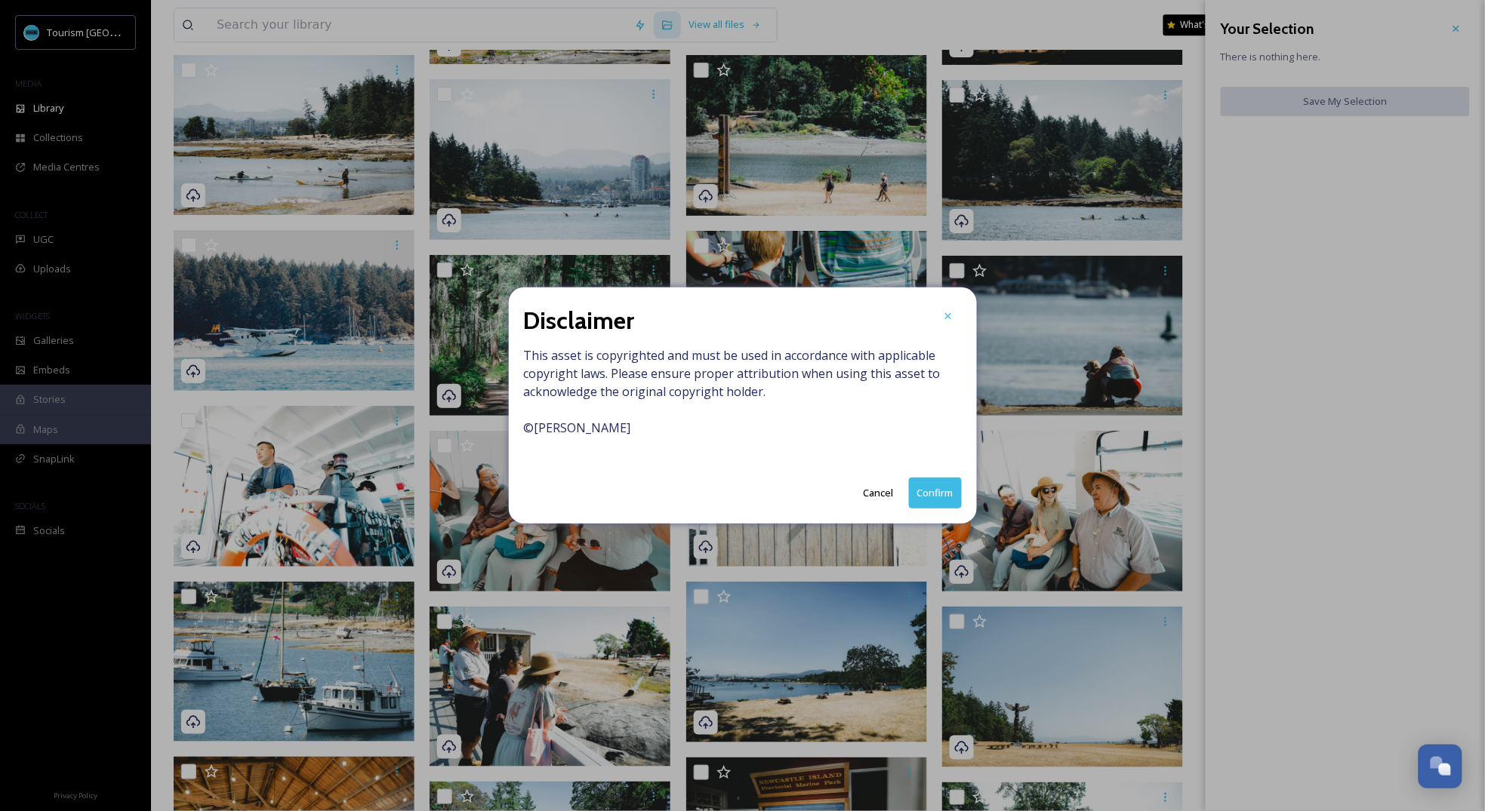
click at [922, 492] on button "Confirm" at bounding box center [935, 493] width 53 height 31
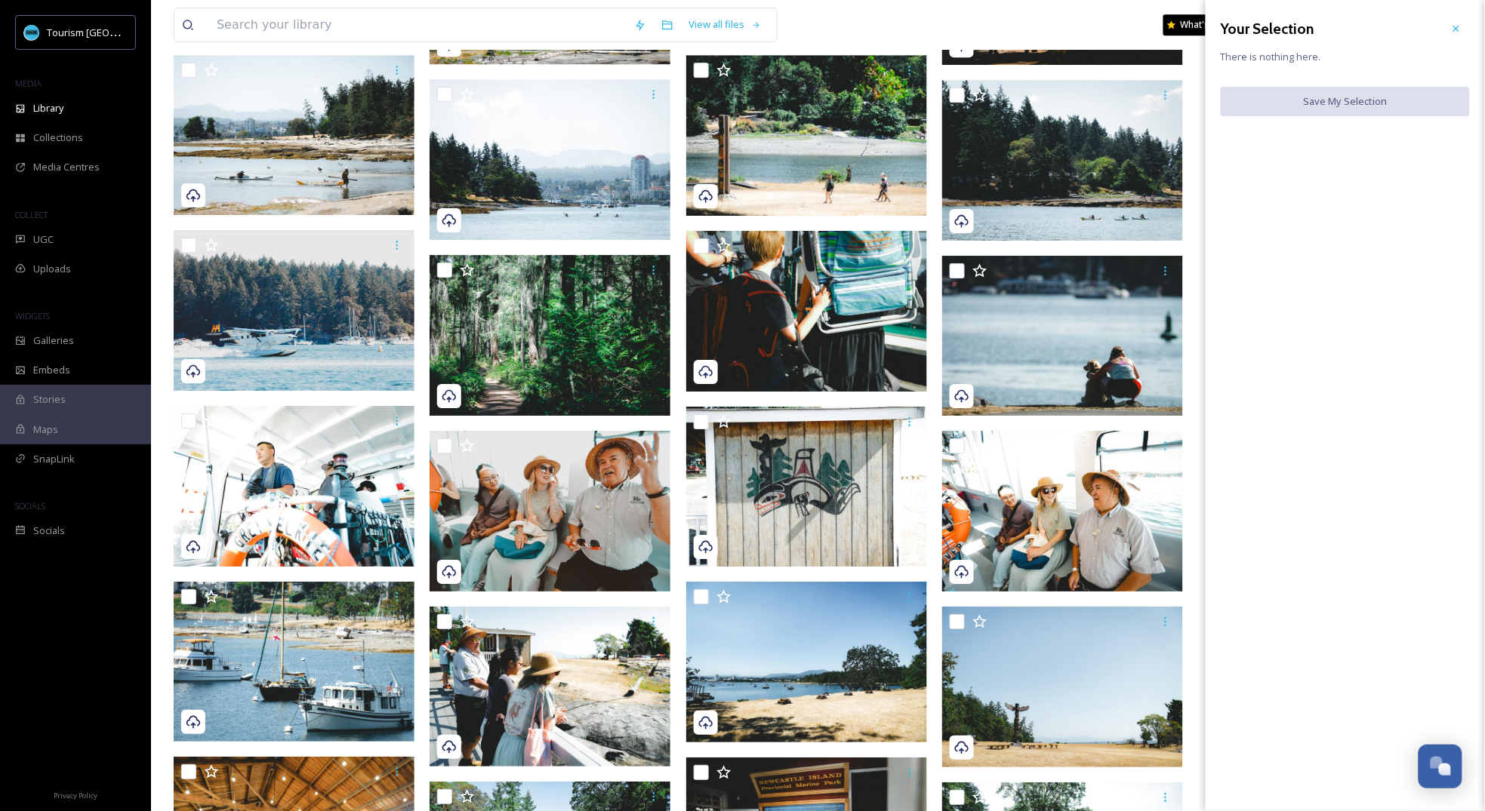
click at [1244, 583] on div "Your Selection There is nothing here. Save My Selection" at bounding box center [1344, 405] width 279 height 811
click at [1461, 32] on icon at bounding box center [1456, 29] width 12 height 12
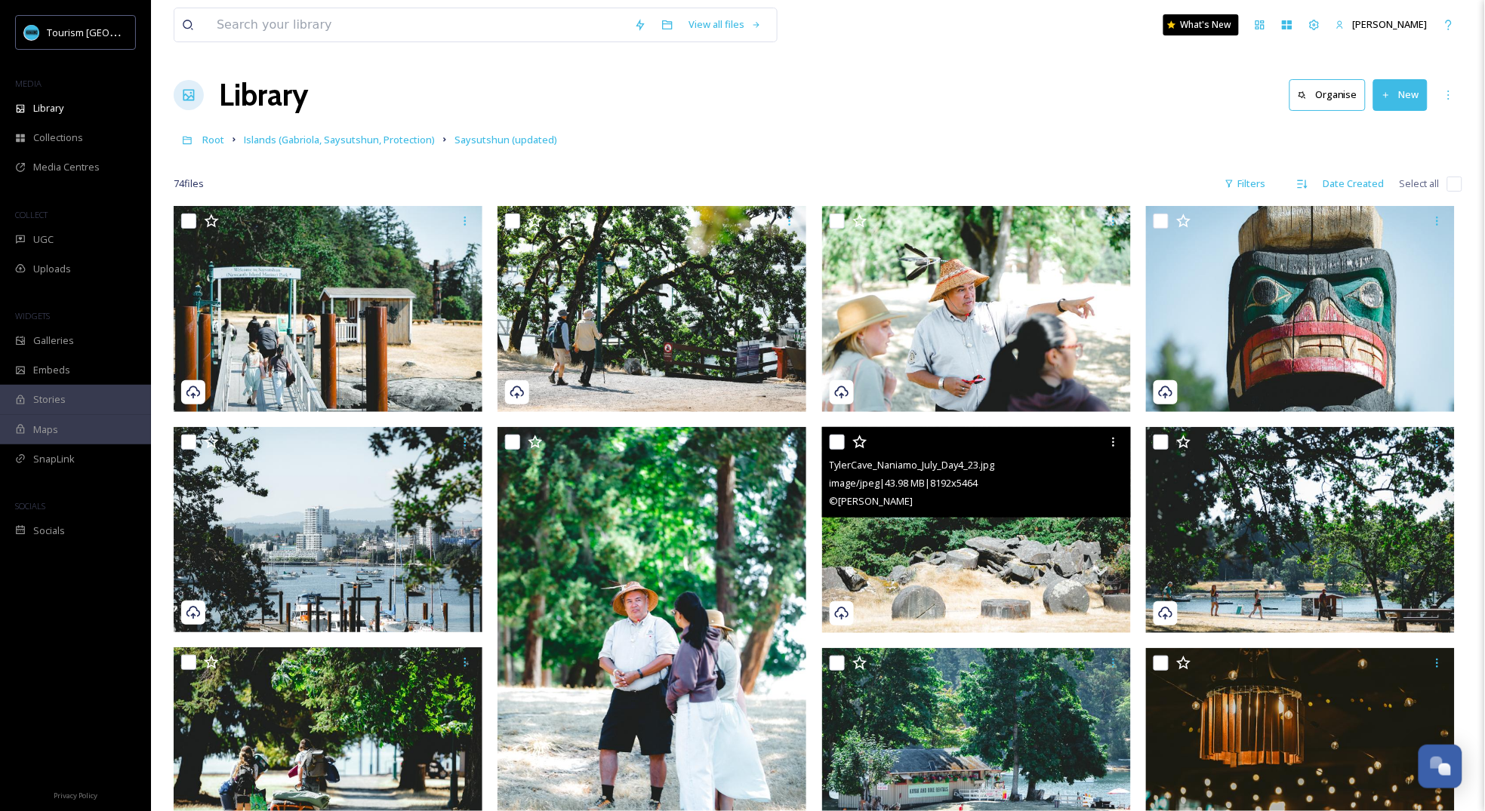
scroll to position [272, 0]
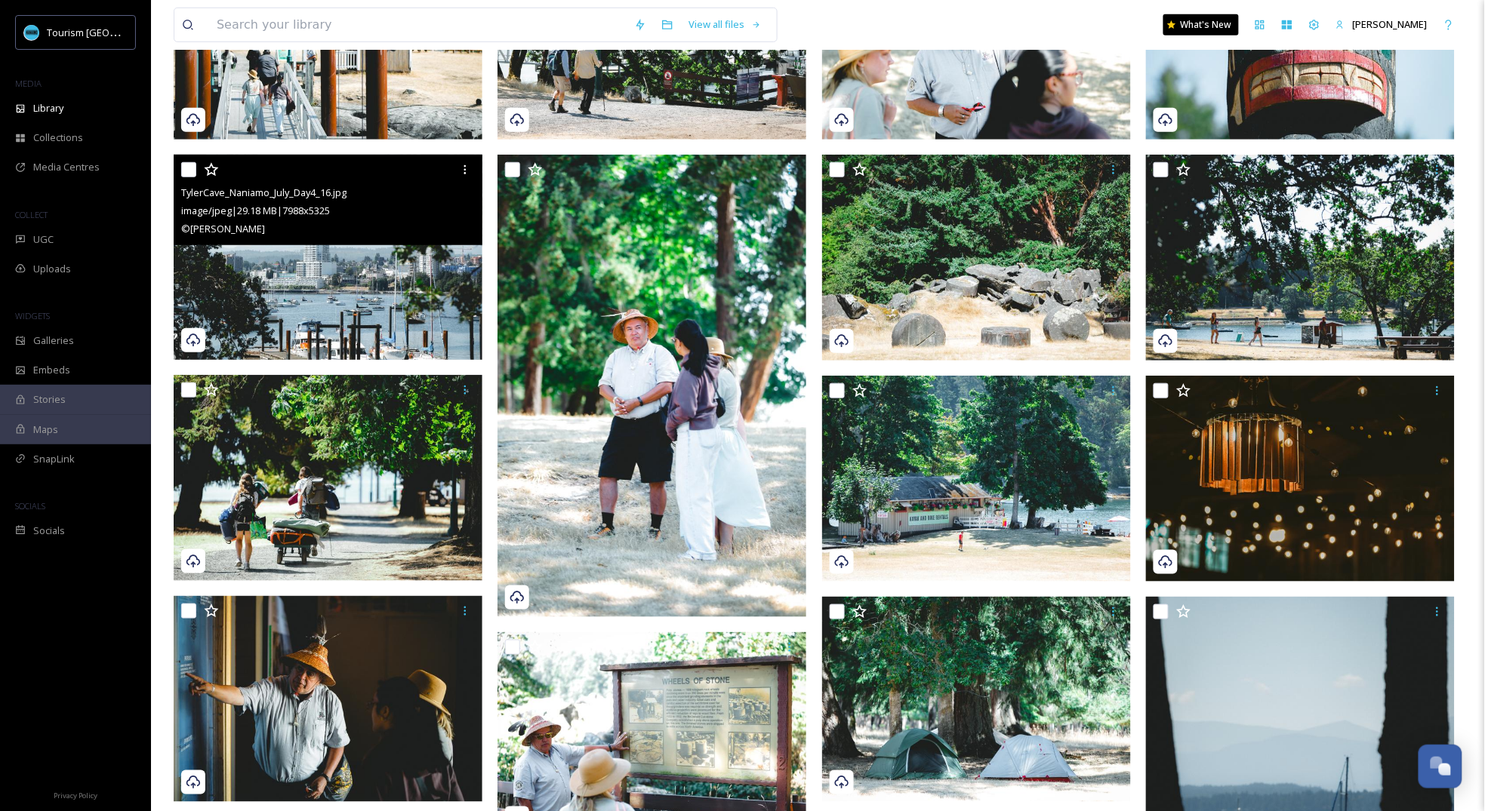
click at [395, 303] on img at bounding box center [328, 258] width 309 height 206
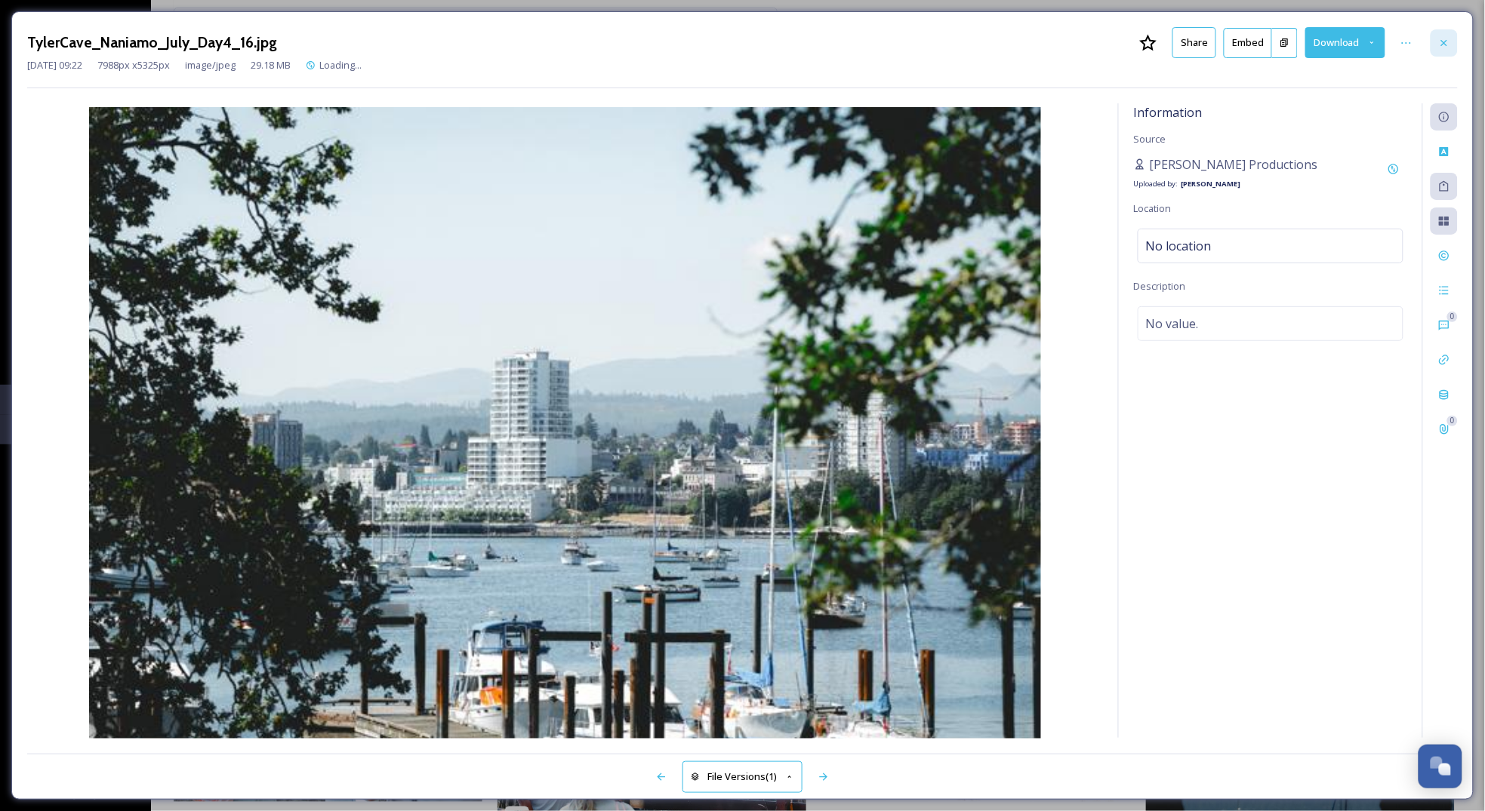
click at [1444, 48] on icon at bounding box center [1444, 43] width 12 height 12
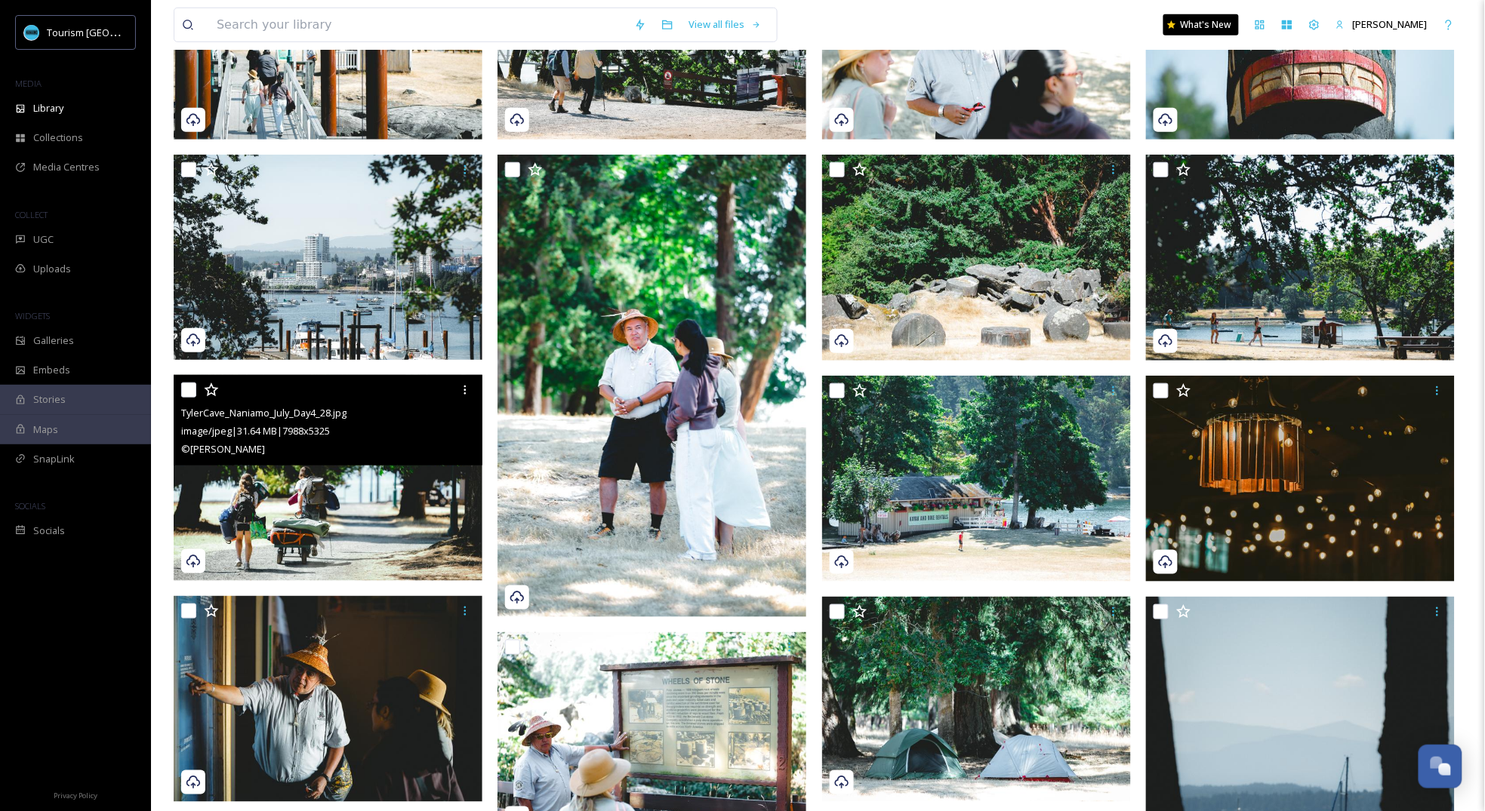
click at [417, 517] on img at bounding box center [328, 478] width 309 height 206
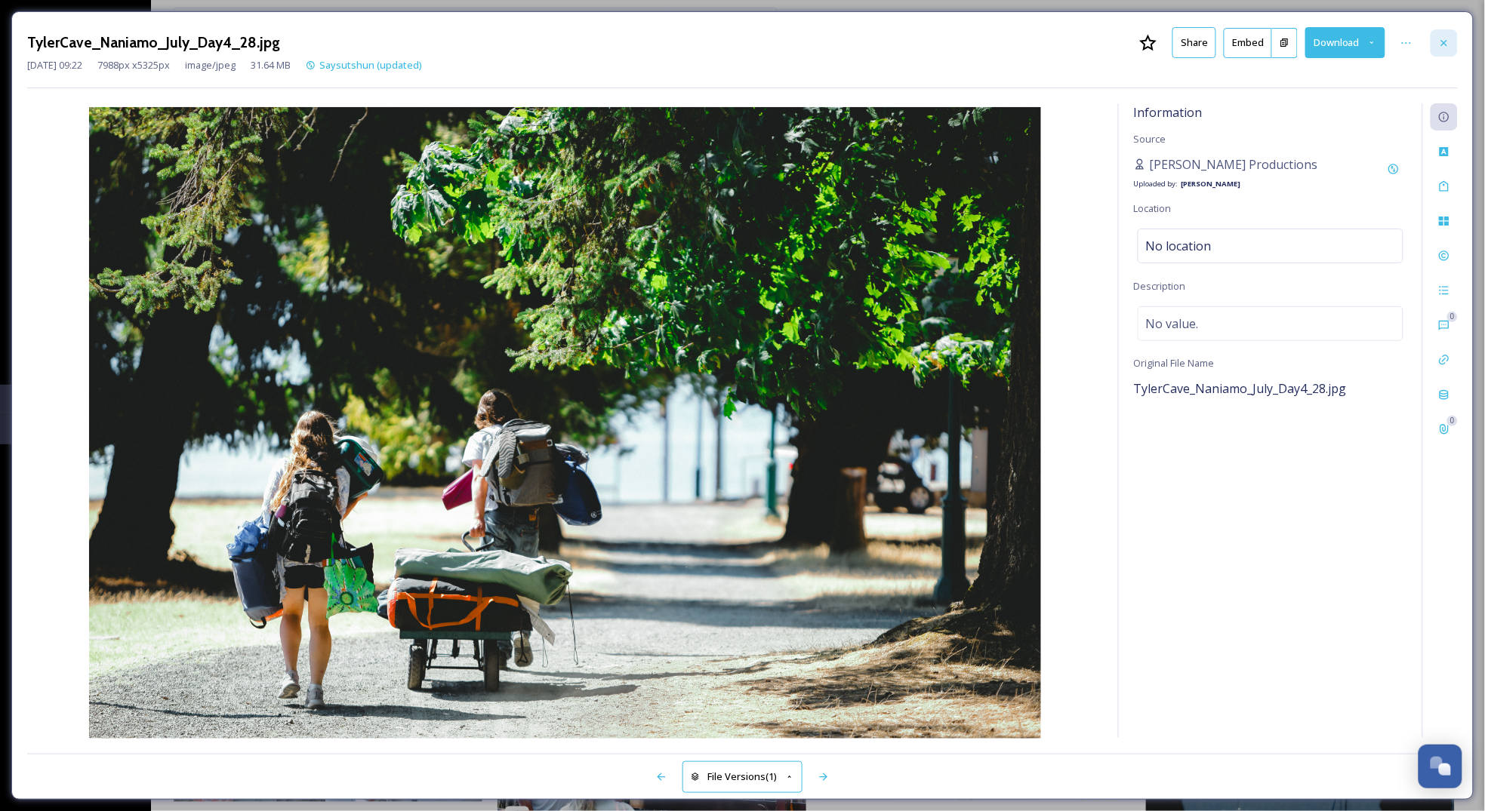
click at [1443, 44] on icon at bounding box center [1444, 43] width 12 height 12
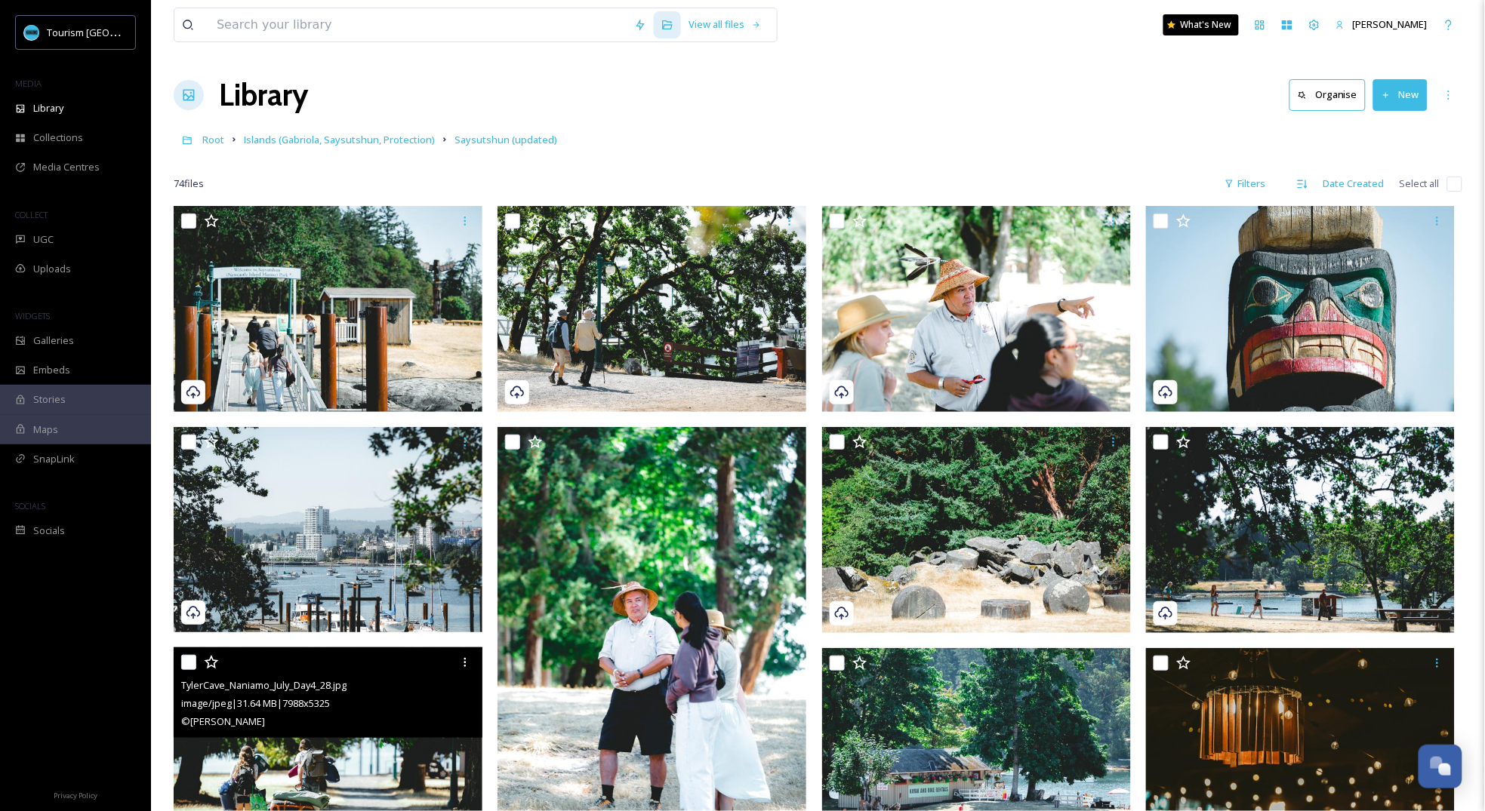
click at [740, 147] on div "Root Islands (Gabriola, Saysutshun, Protection) Saysutshun (updated)" at bounding box center [818, 139] width 1289 height 29
click at [228, 146] on div "Root Islands (Gabriola, Saysutshun, Protection) Saysutshun (updated)" at bounding box center [818, 139] width 1289 height 29
click at [219, 142] on span "Root" at bounding box center [213, 140] width 22 height 14
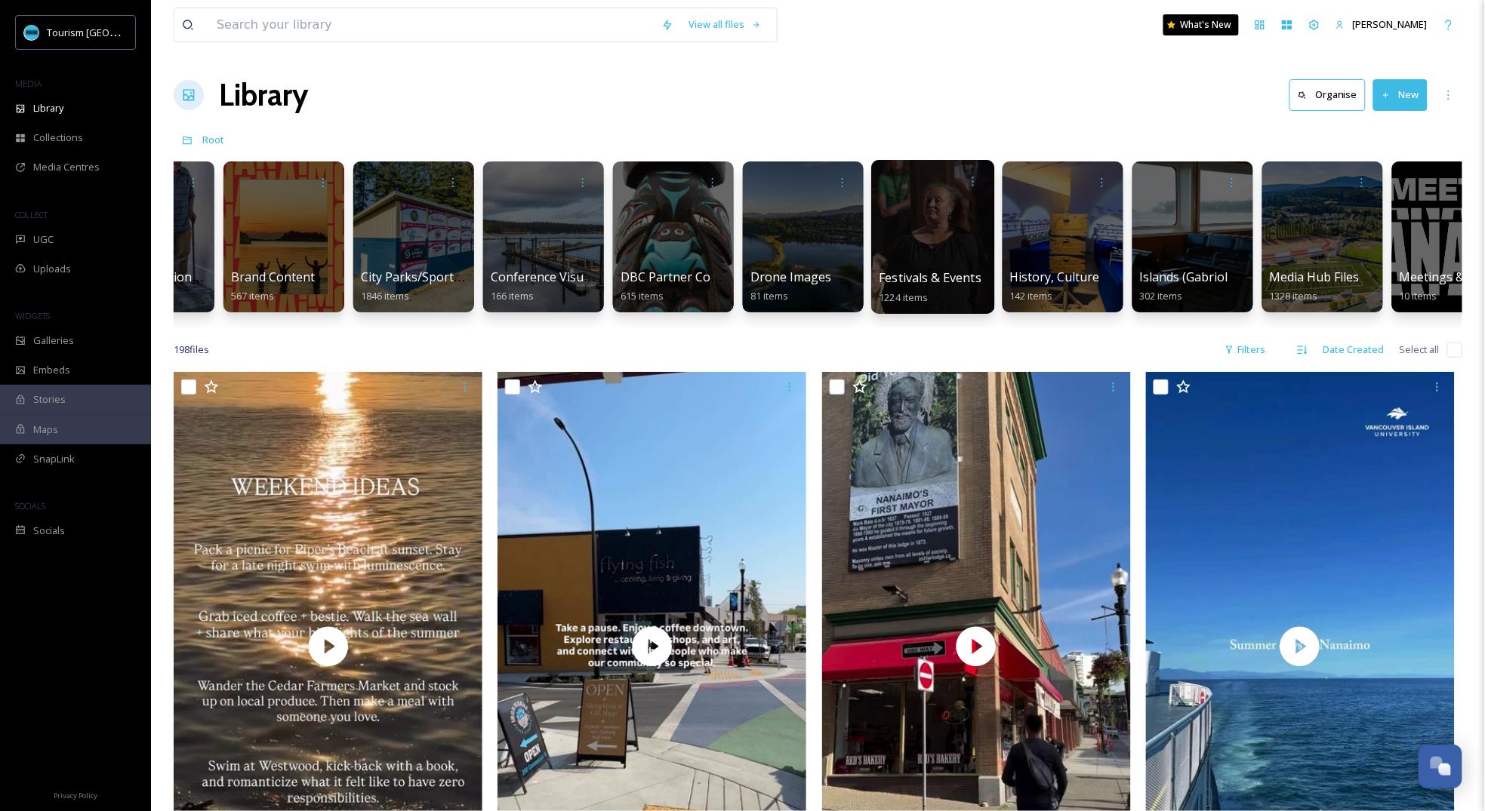
scroll to position [0, 289]
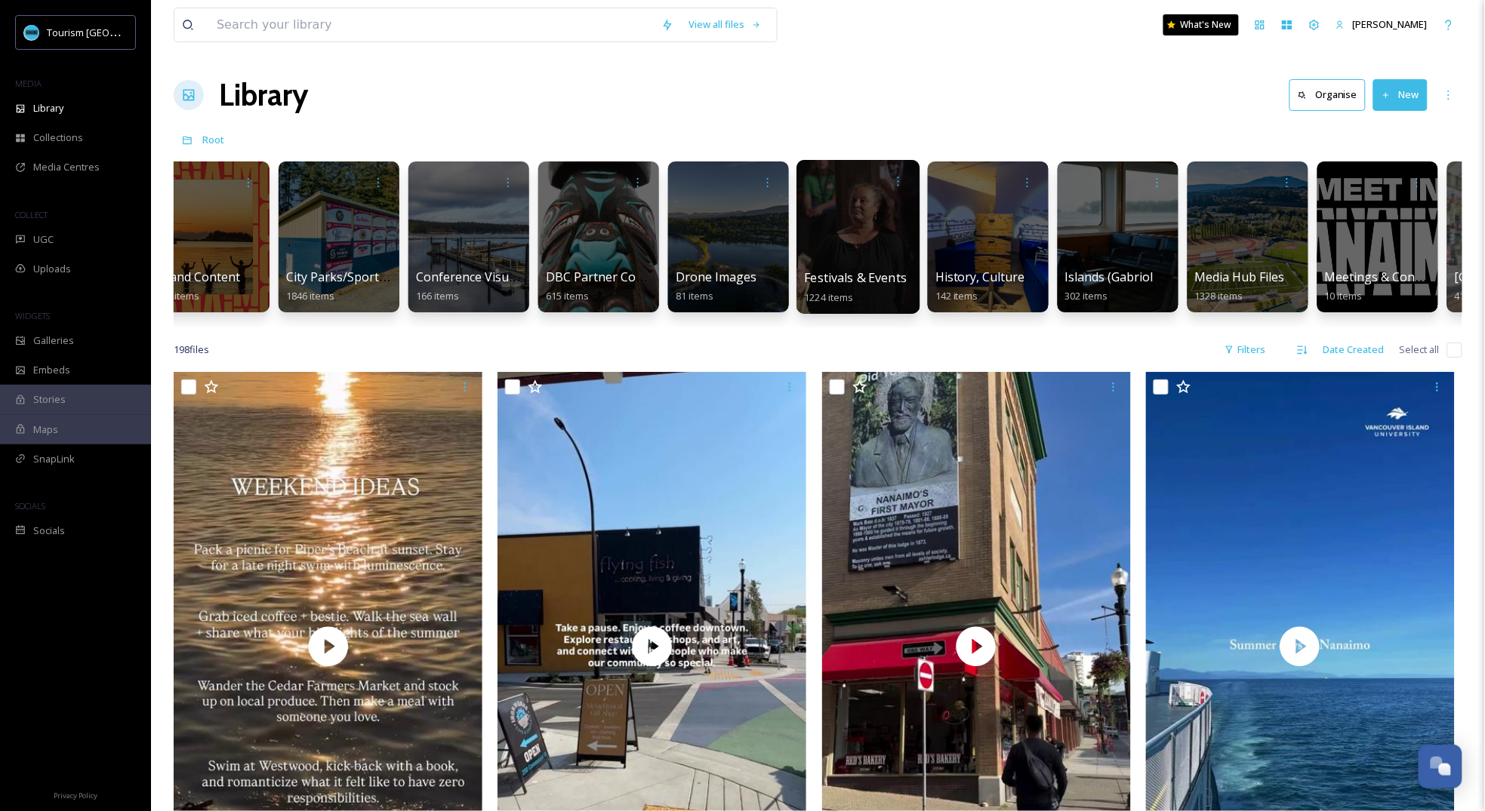
click at [853, 288] on link "Festivals & Events 1224 items" at bounding box center [856, 287] width 103 height 33
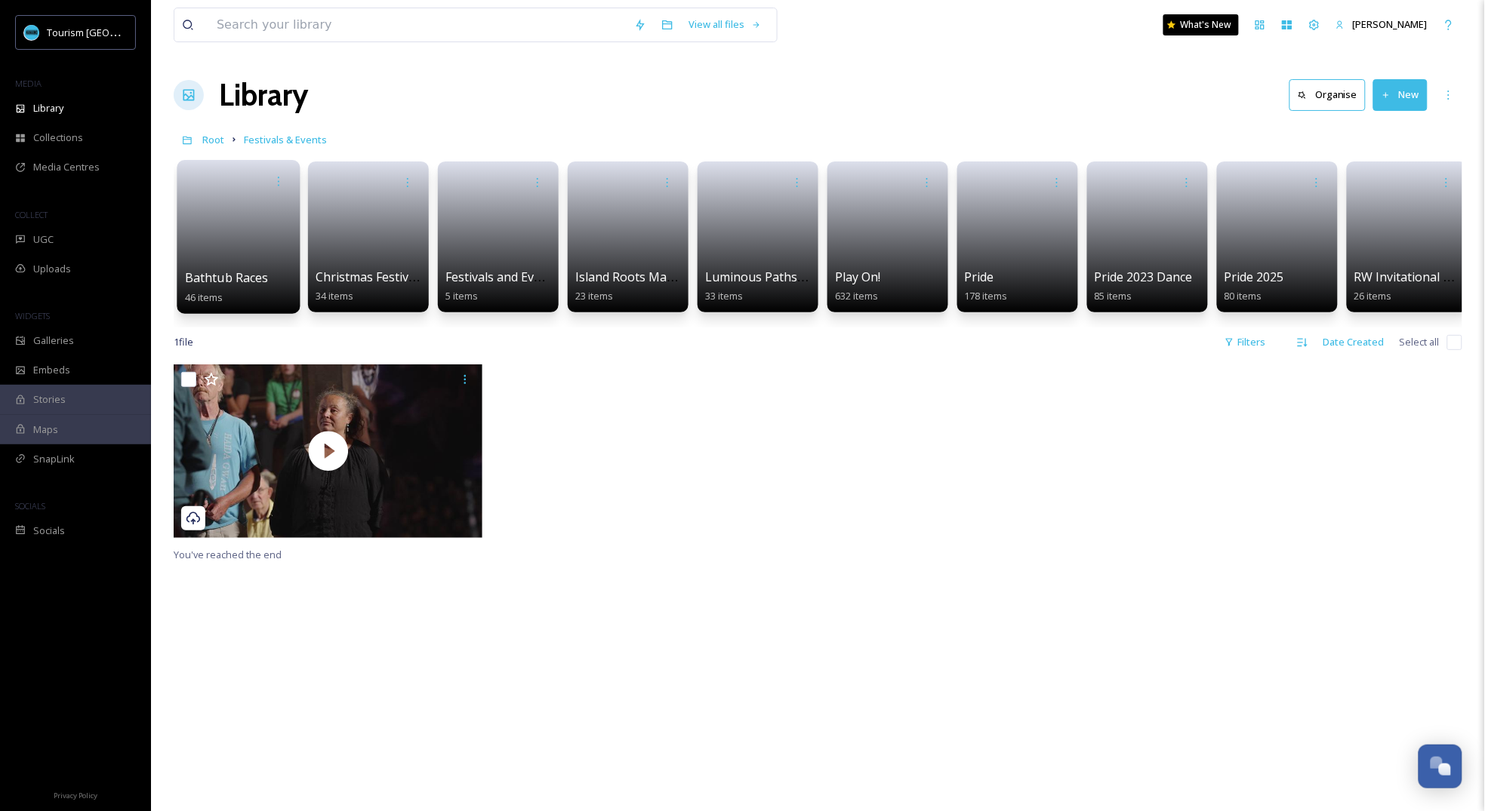
click at [240, 251] on link at bounding box center [239, 232] width 108 height 73
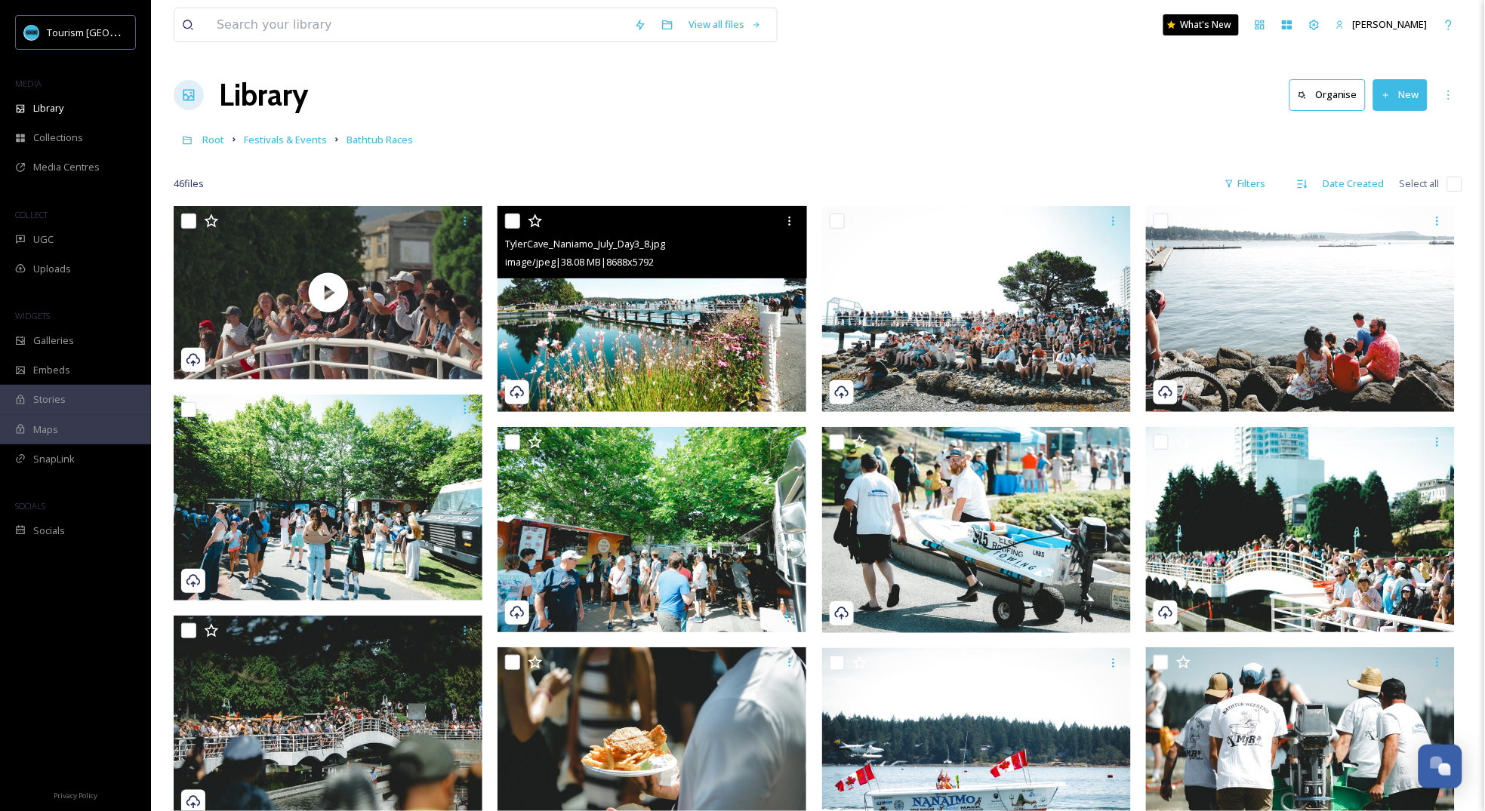
click at [688, 316] on img at bounding box center [651, 309] width 309 height 206
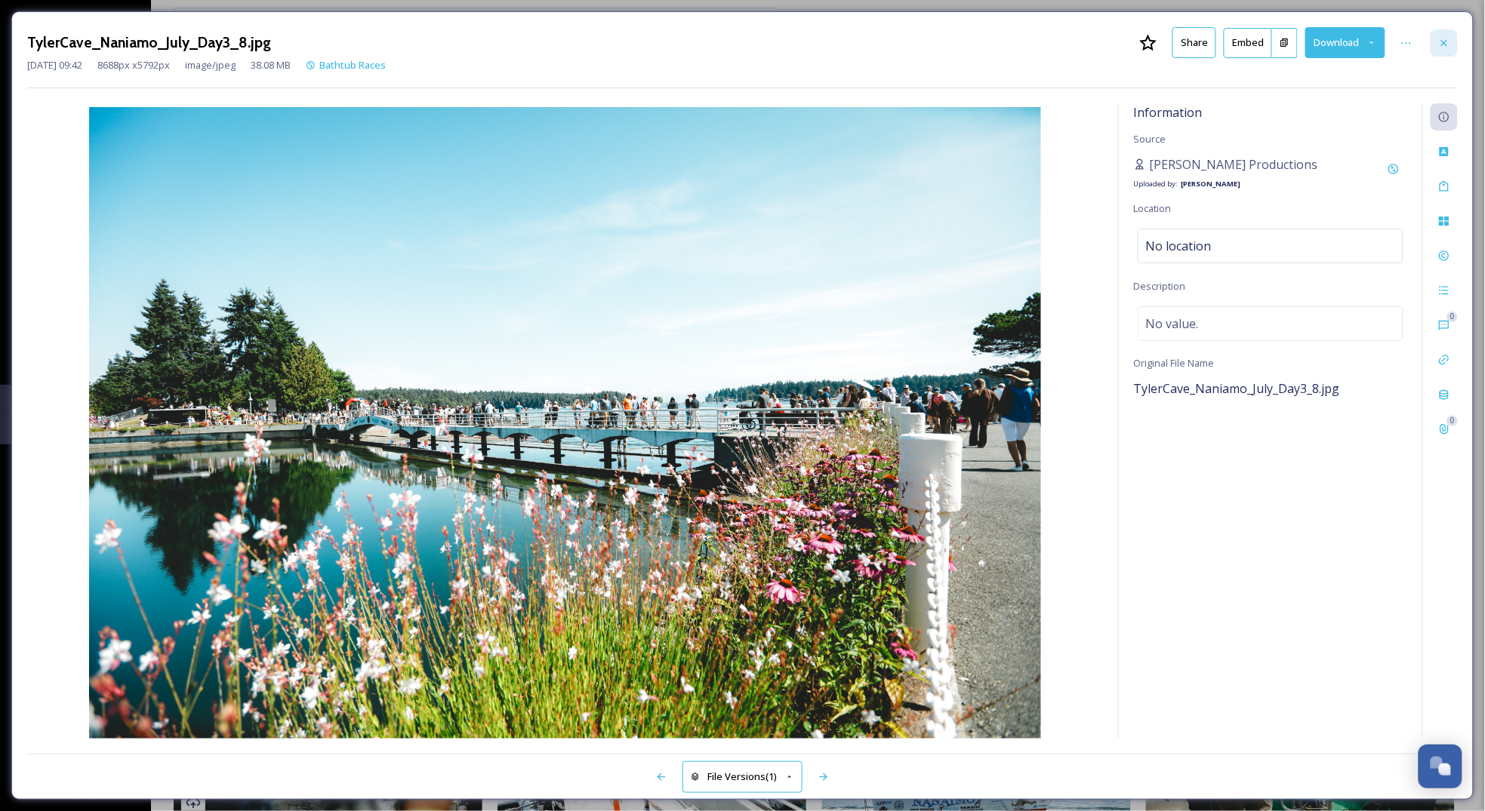
click at [1439, 41] on icon at bounding box center [1444, 43] width 12 height 12
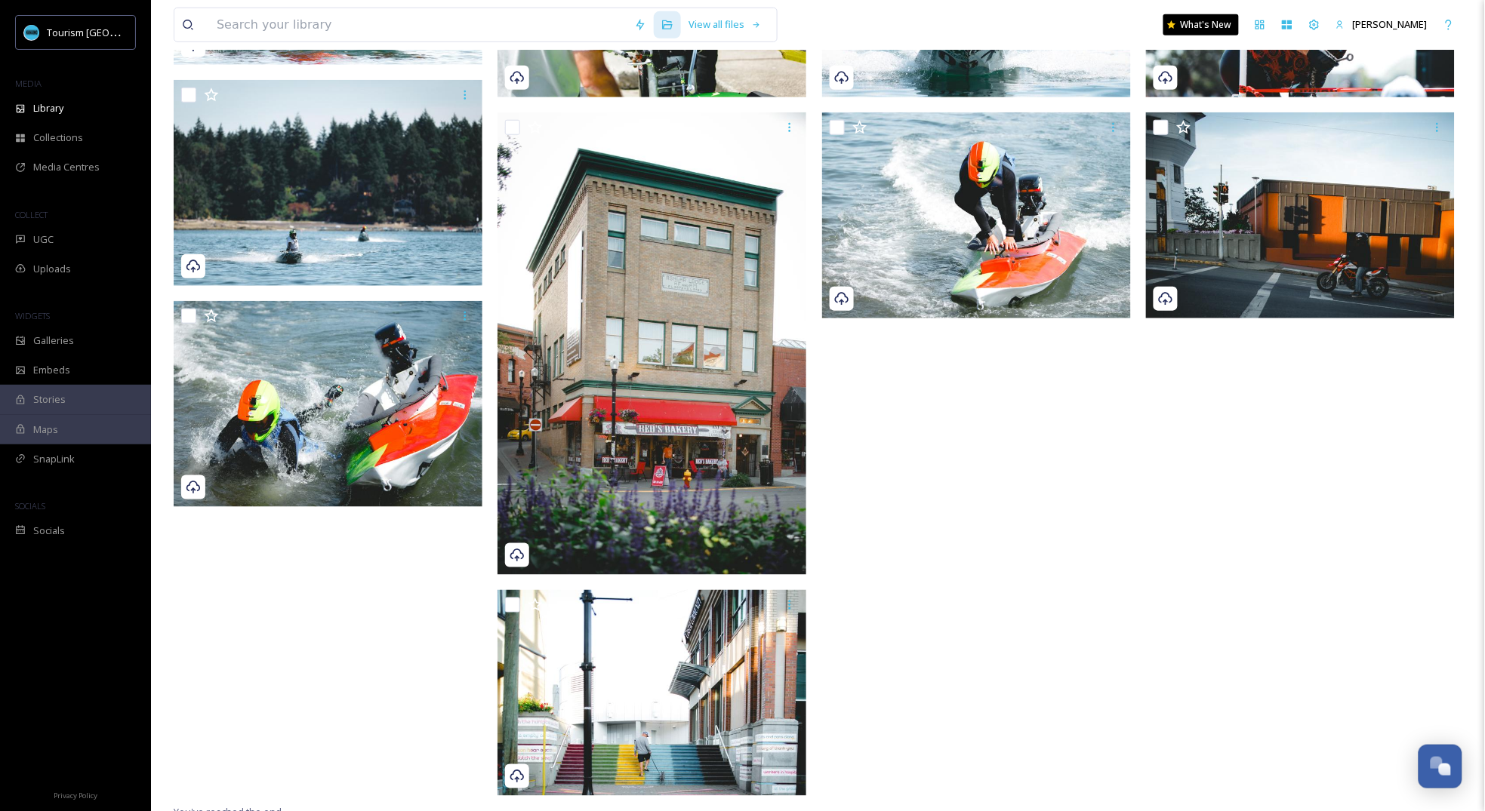
scroll to position [2313, 0]
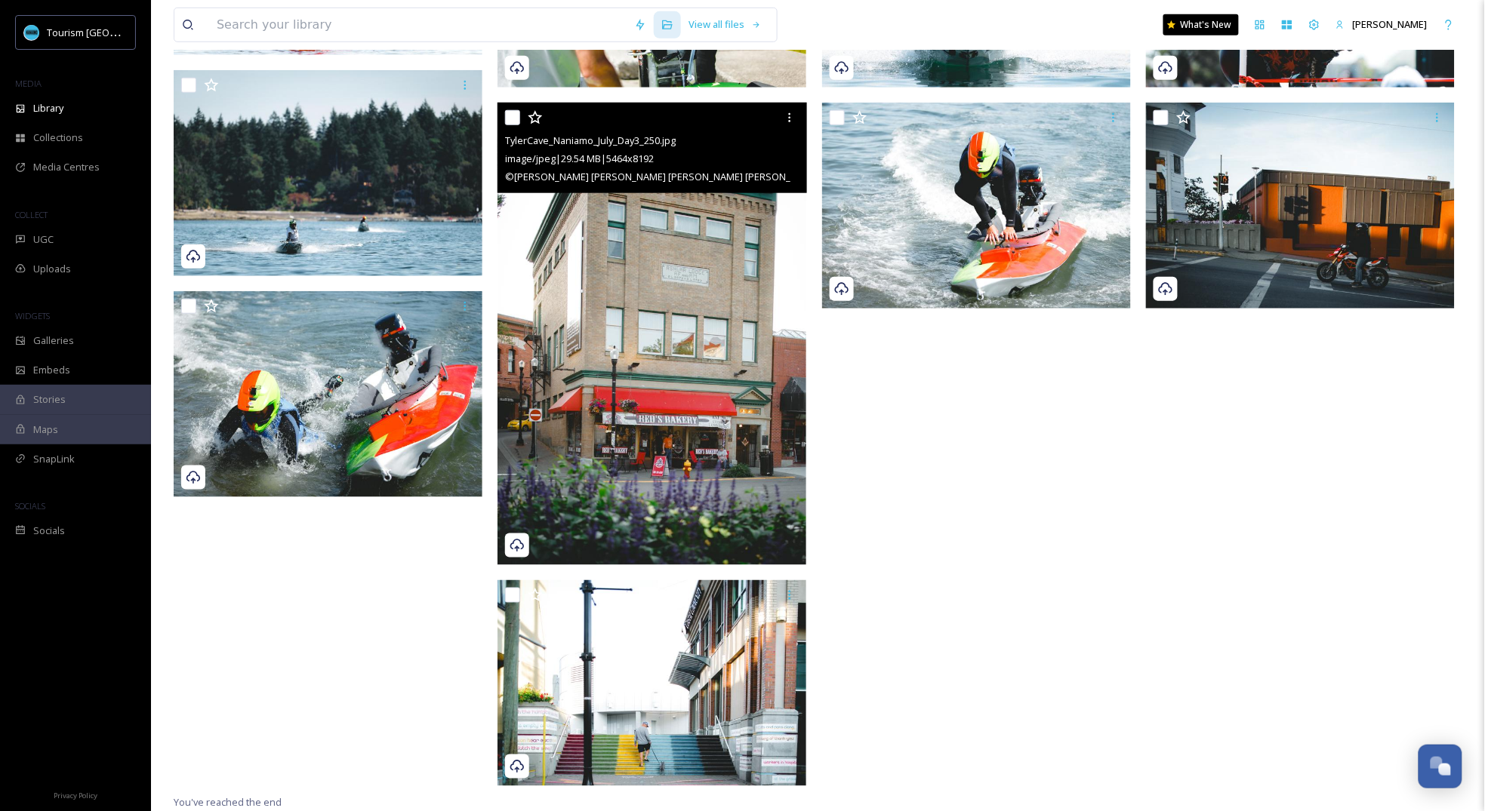
click at [762, 458] on img at bounding box center [651, 334] width 309 height 463
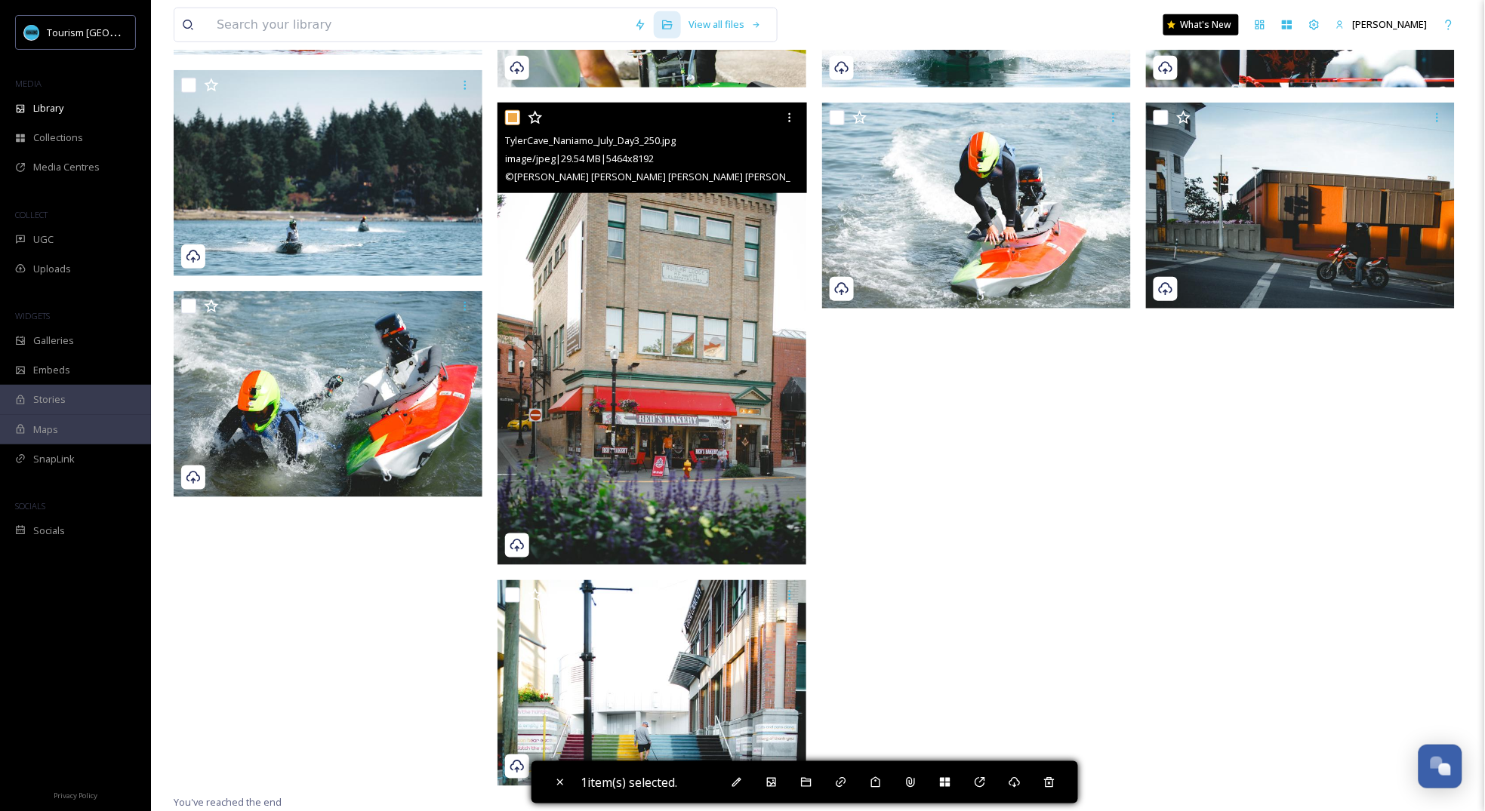
click at [651, 405] on img at bounding box center [651, 334] width 309 height 463
checkbox input "false"
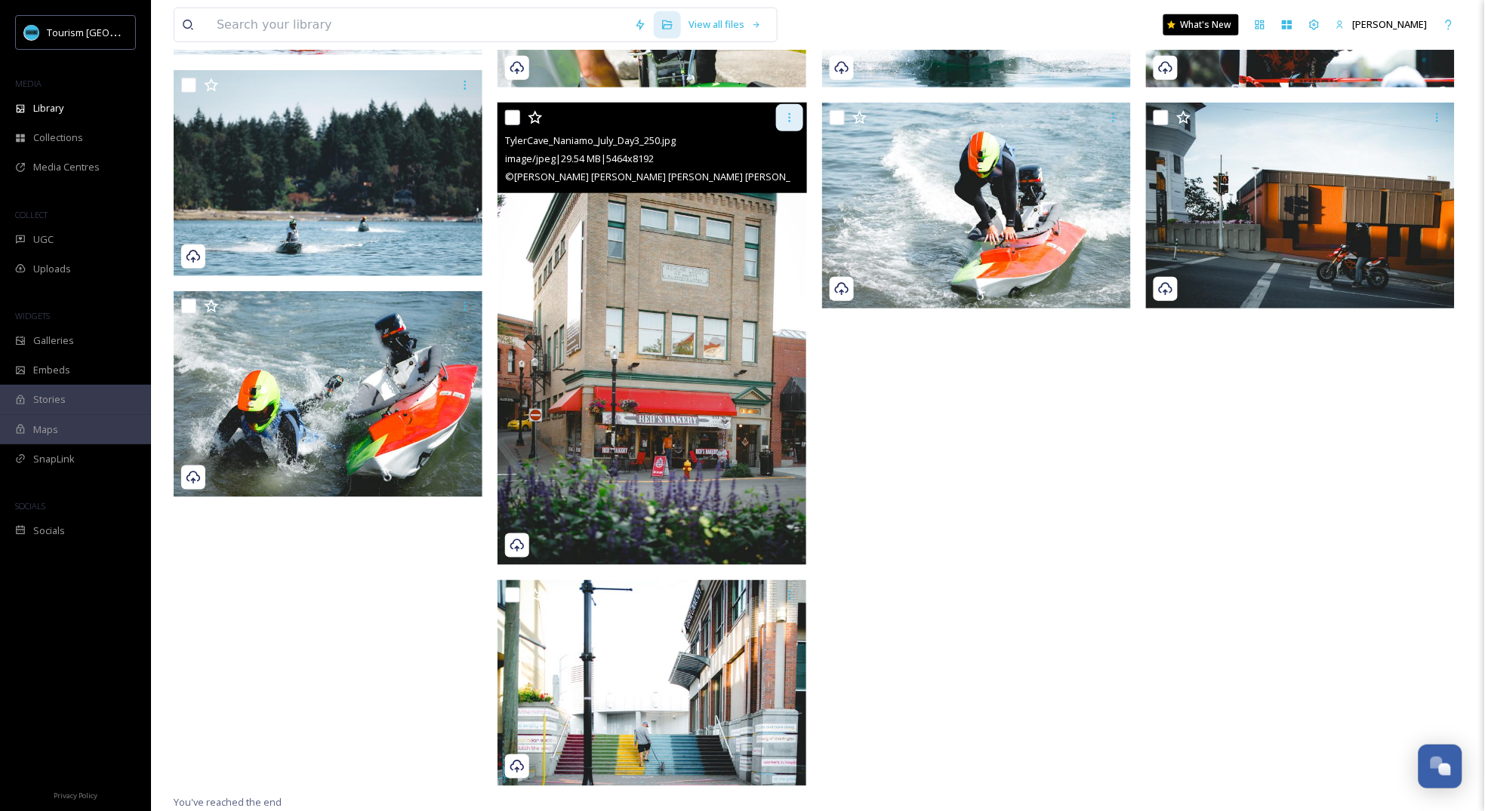
click at [790, 118] on icon at bounding box center [790, 118] width 12 height 12
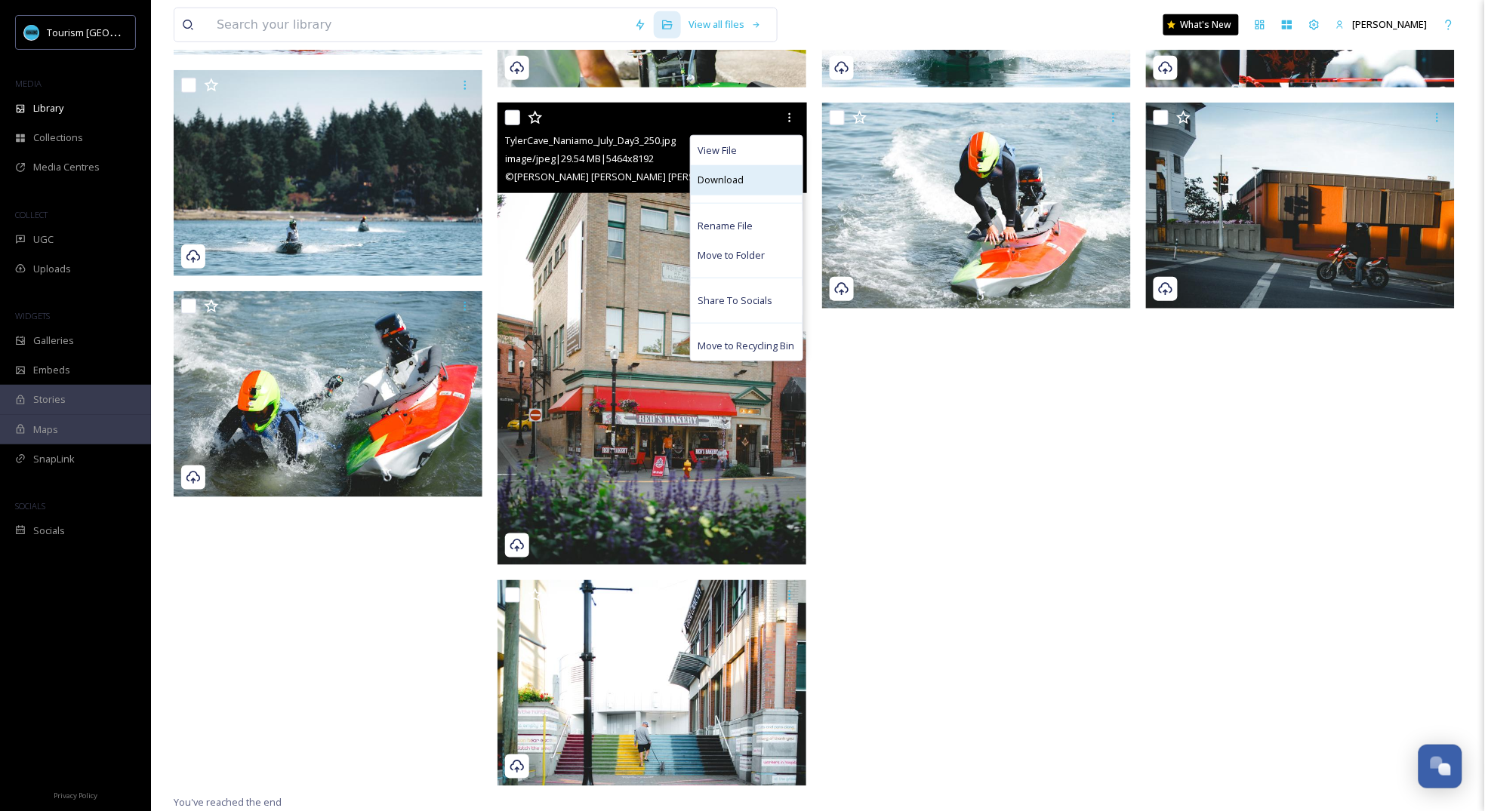
click at [781, 176] on div "Download" at bounding box center [747, 179] width 112 height 29
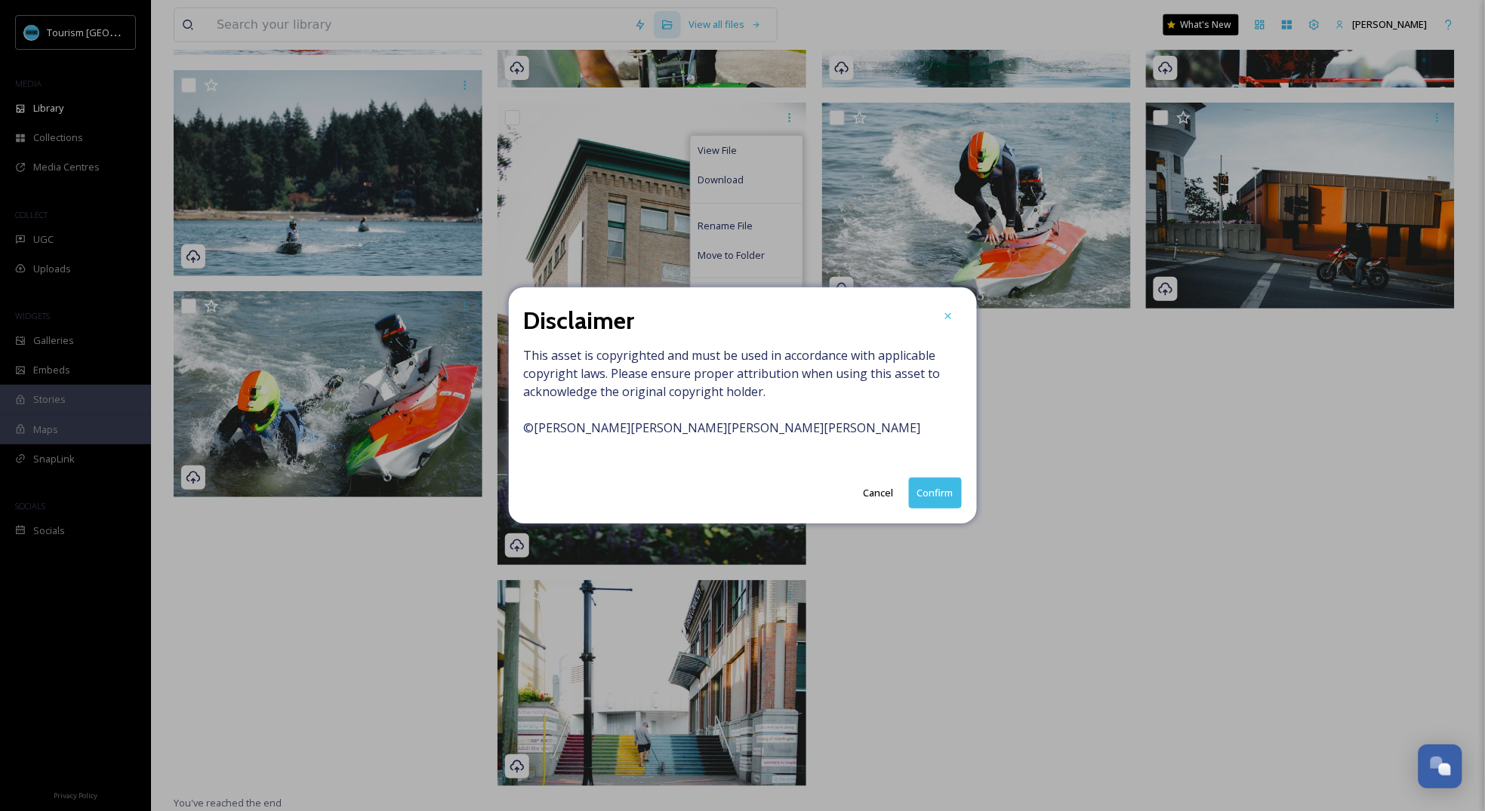
click at [941, 489] on button "Confirm" at bounding box center [935, 493] width 53 height 31
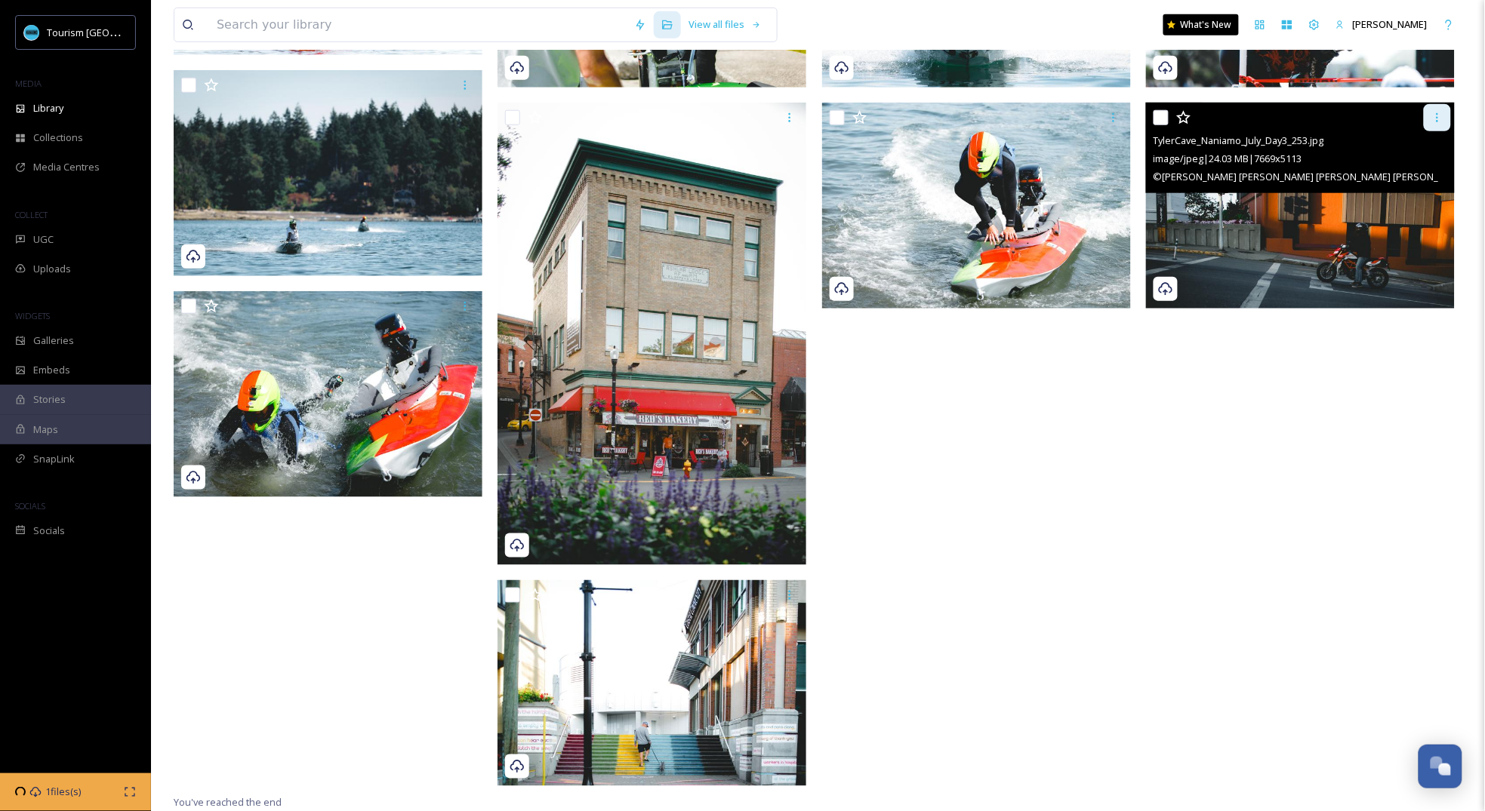
click at [1439, 114] on icon at bounding box center [1437, 118] width 12 height 12
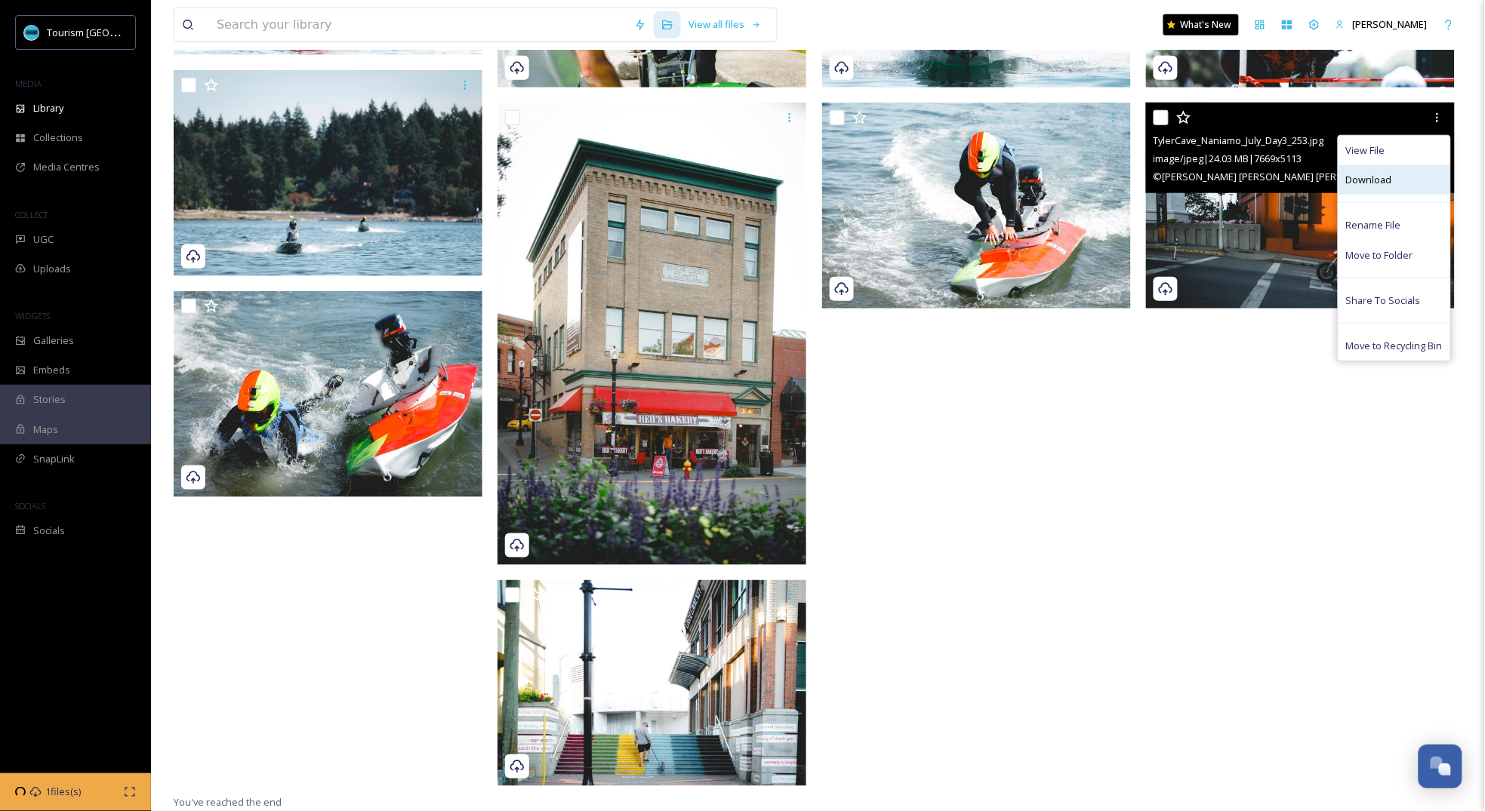
click at [1398, 174] on div "Download" at bounding box center [1394, 179] width 112 height 29
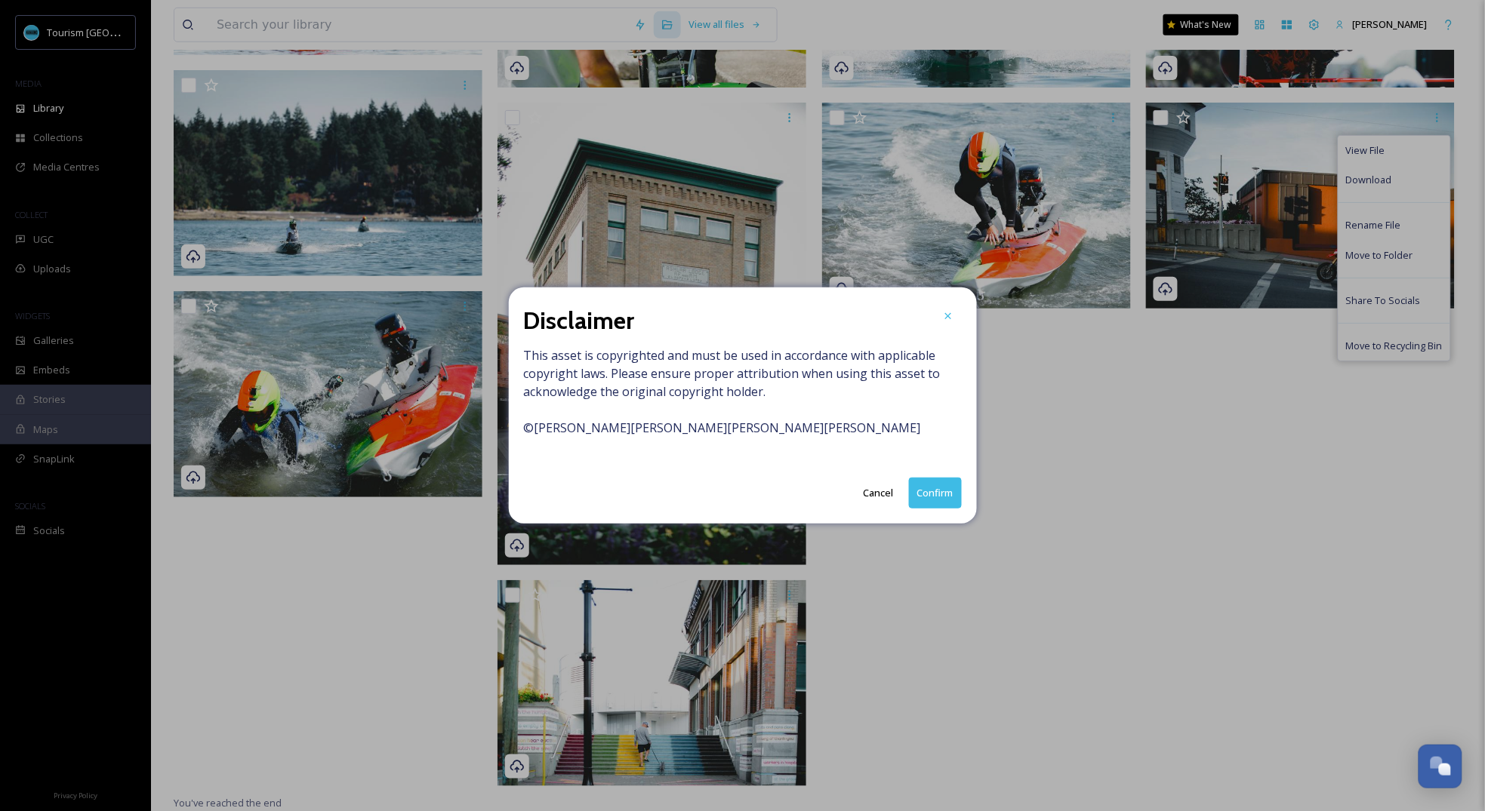
click at [934, 503] on button "Confirm" at bounding box center [935, 493] width 53 height 31
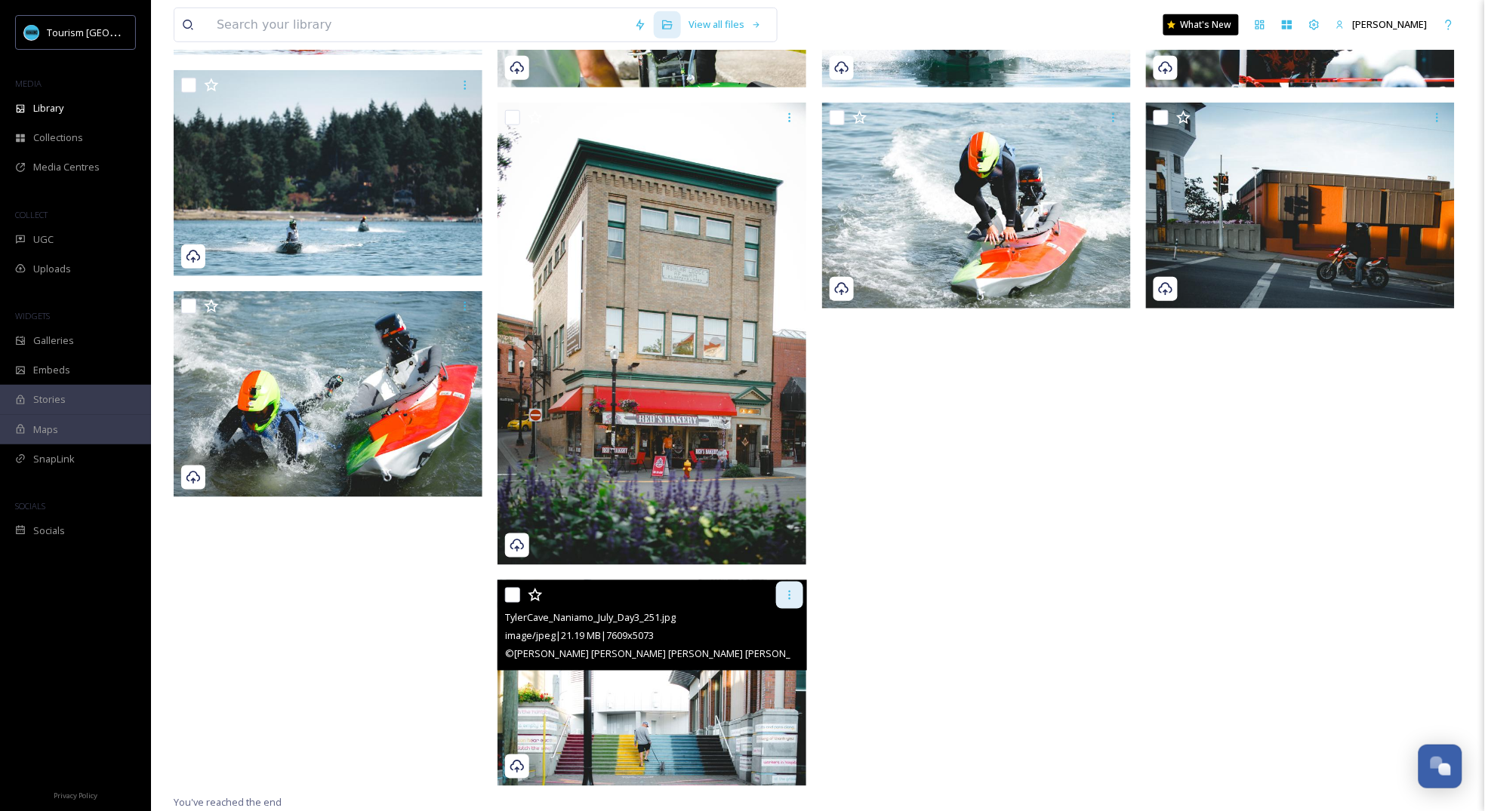
click at [792, 594] on icon at bounding box center [790, 596] width 12 height 12
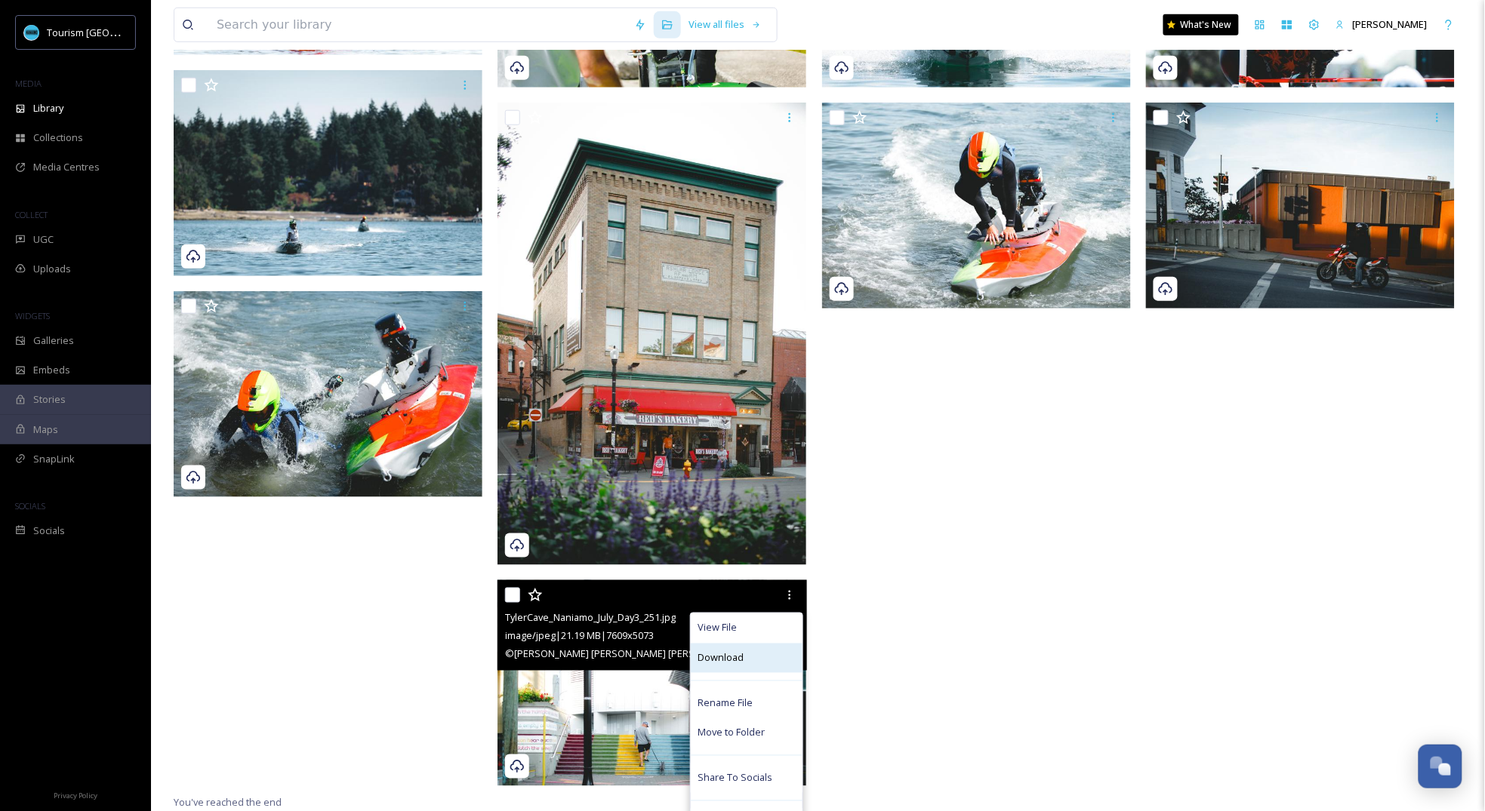
click at [759, 667] on div "Download" at bounding box center [747, 658] width 112 height 29
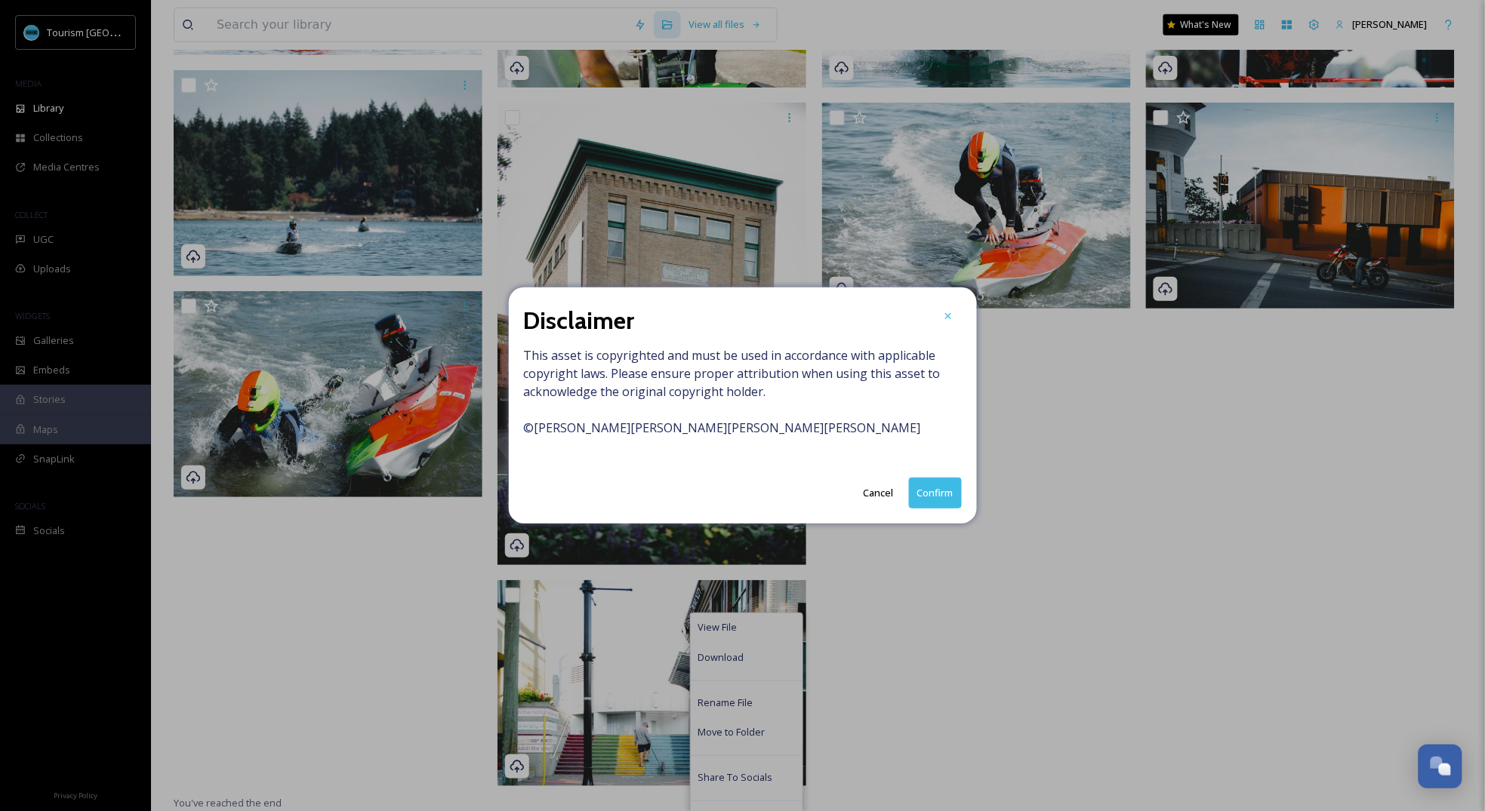
click at [930, 503] on button "Confirm" at bounding box center [935, 493] width 53 height 31
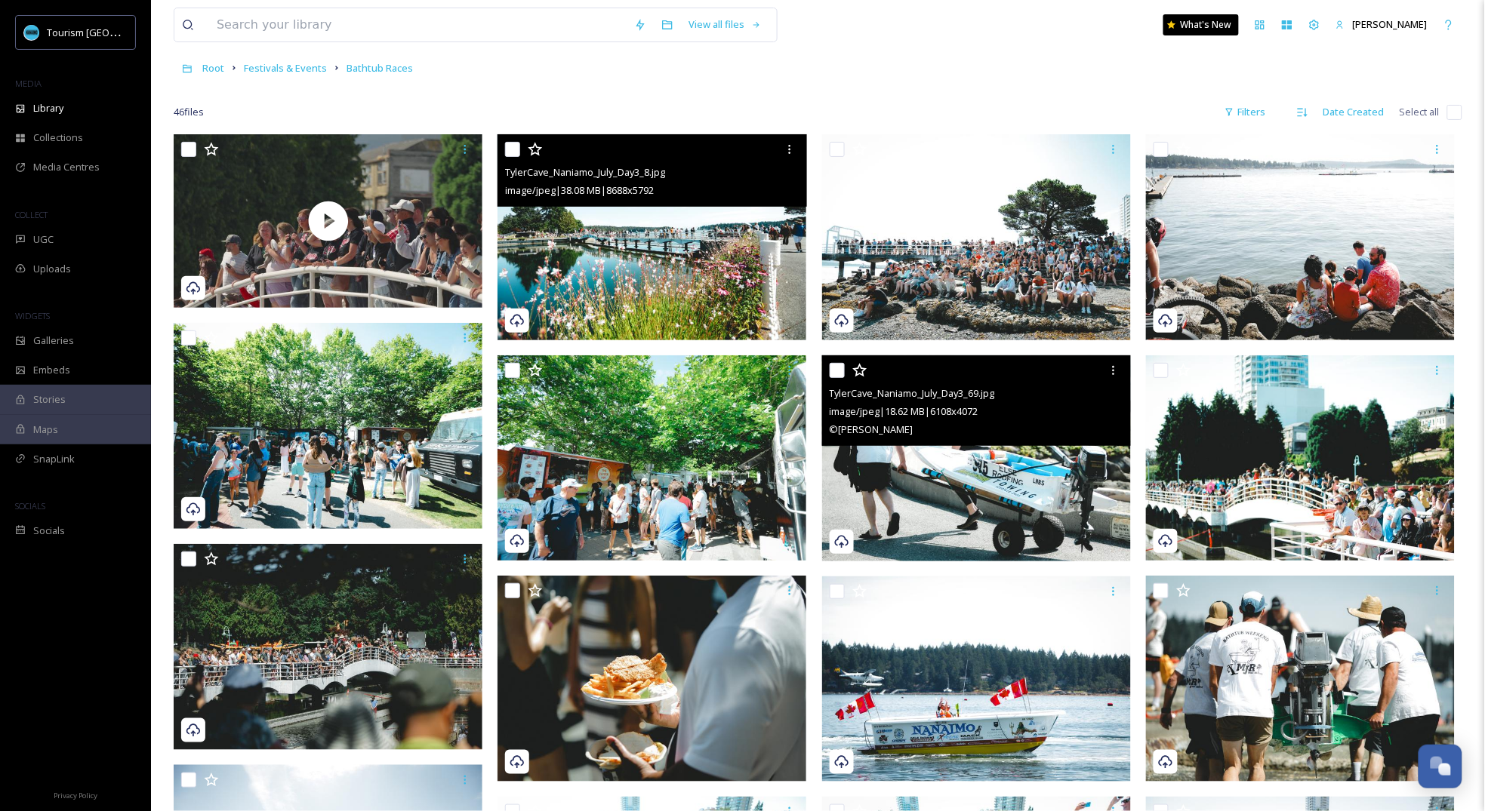
scroll to position [0, 0]
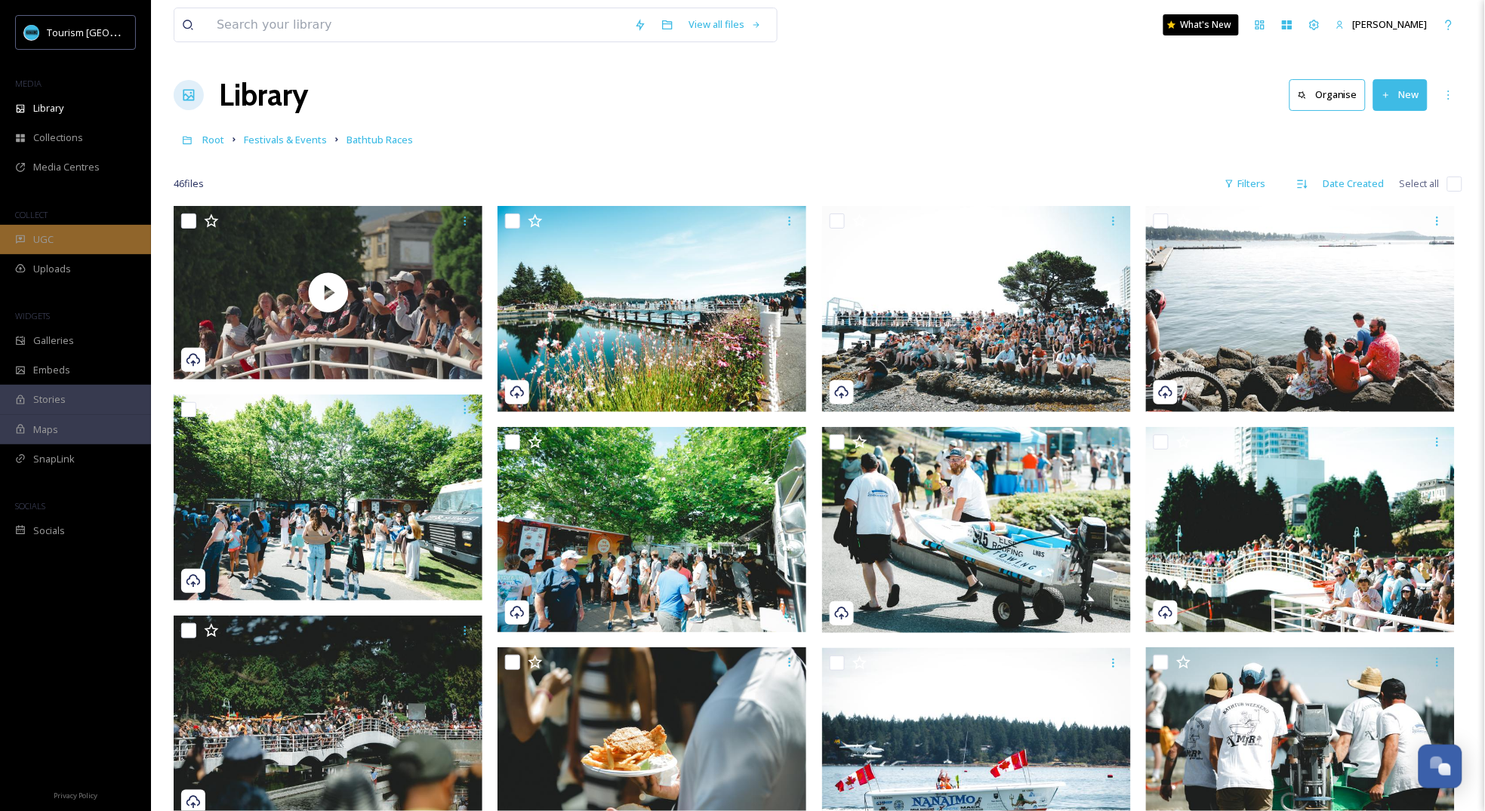
click at [88, 238] on div "UGC" at bounding box center [75, 239] width 151 height 29
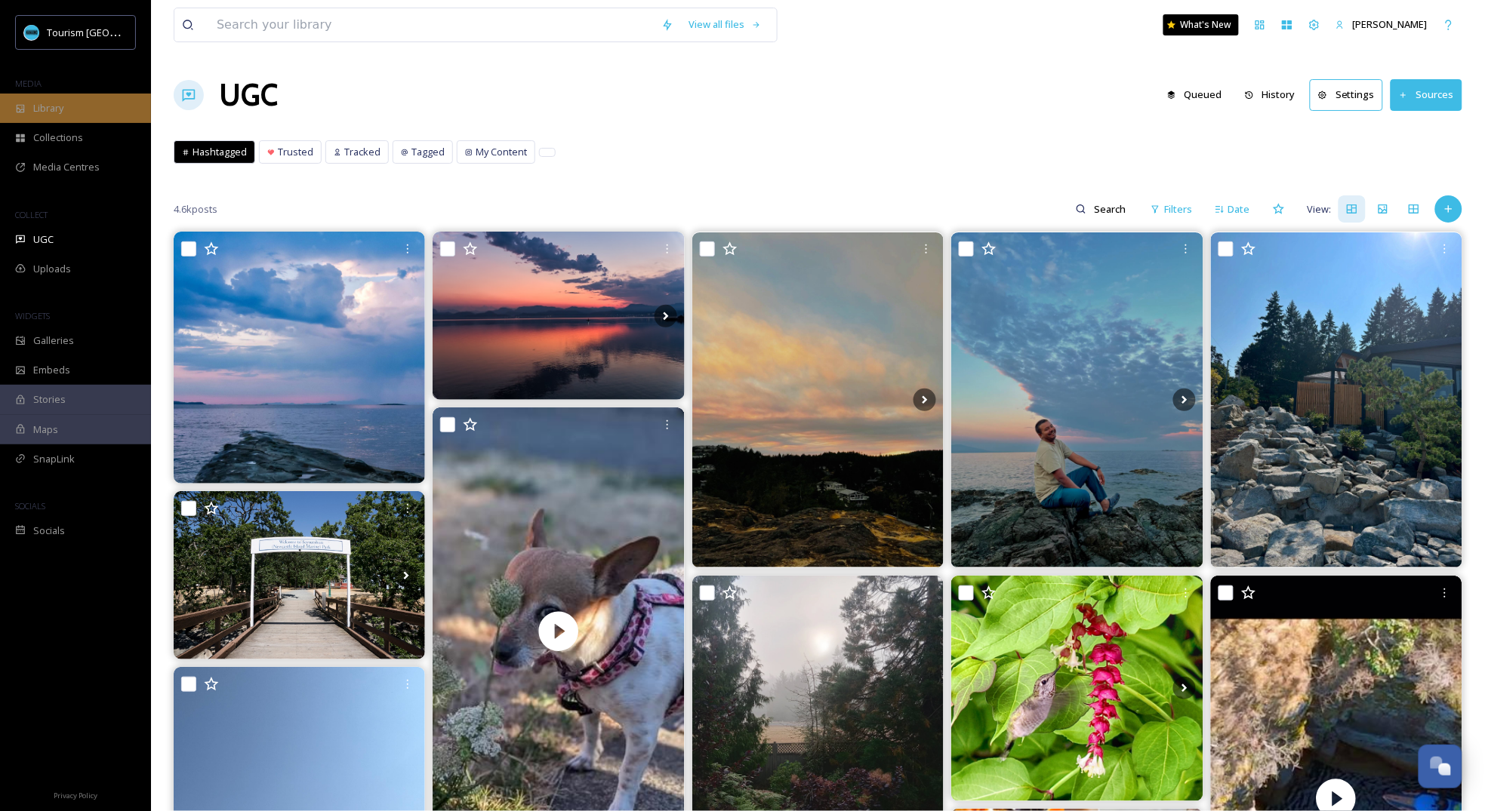
click at [91, 115] on div "Library" at bounding box center [75, 108] width 151 height 29
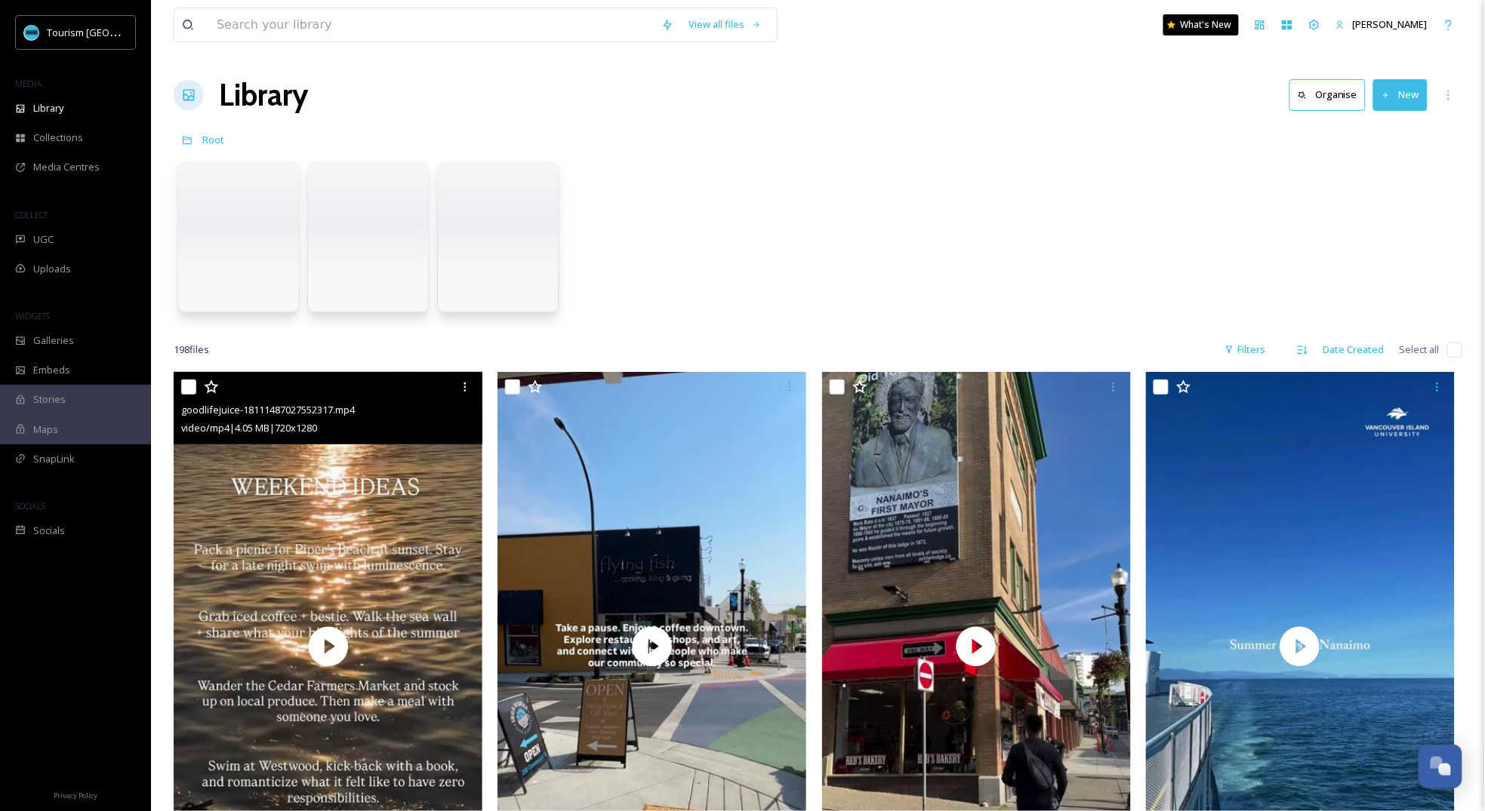
click at [186, 386] on input "checkbox" at bounding box center [188, 387] width 15 height 15
checkbox input "true"
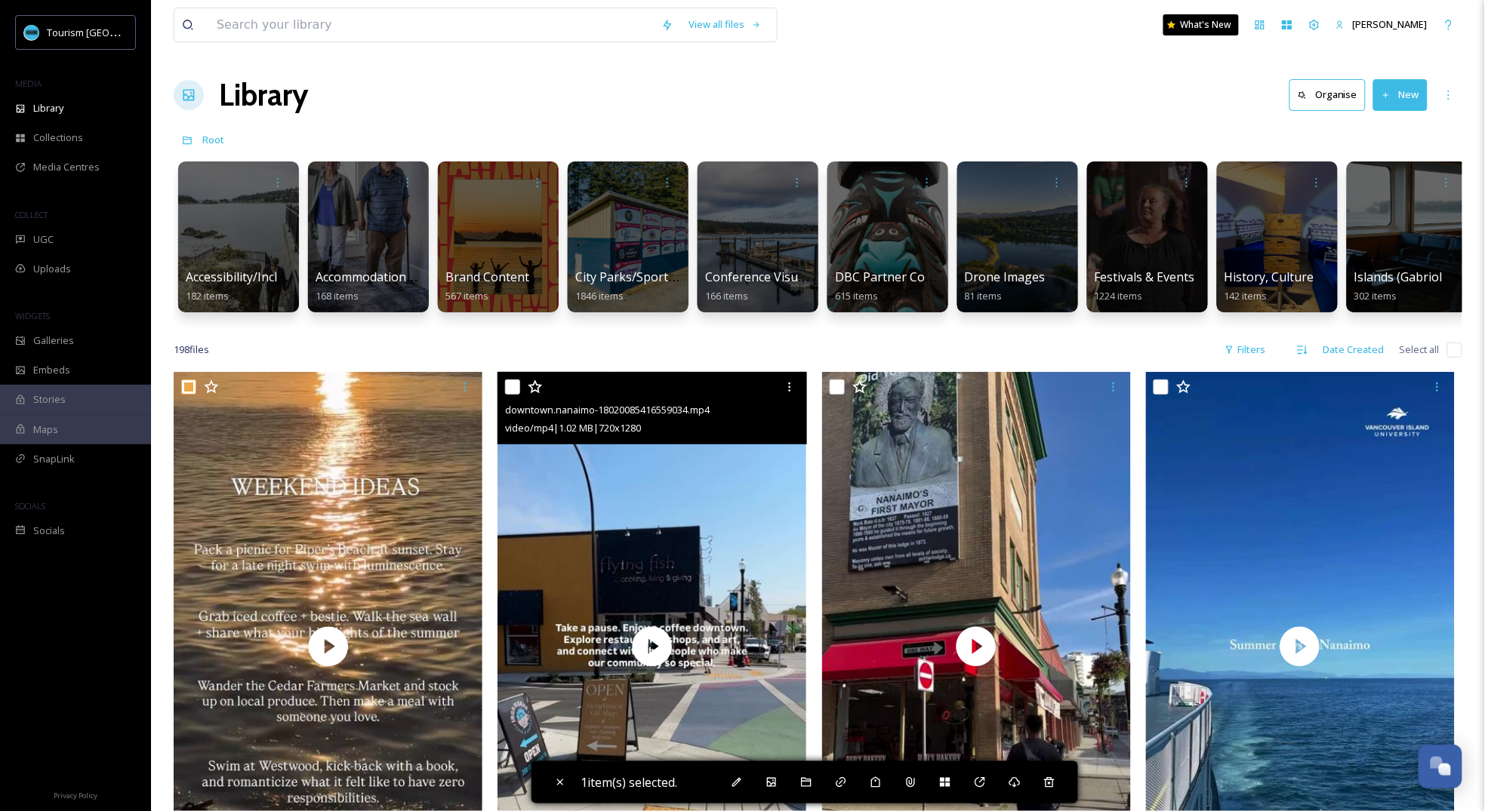
click at [513, 389] on input "checkbox" at bounding box center [512, 387] width 15 height 15
checkbox input "true"
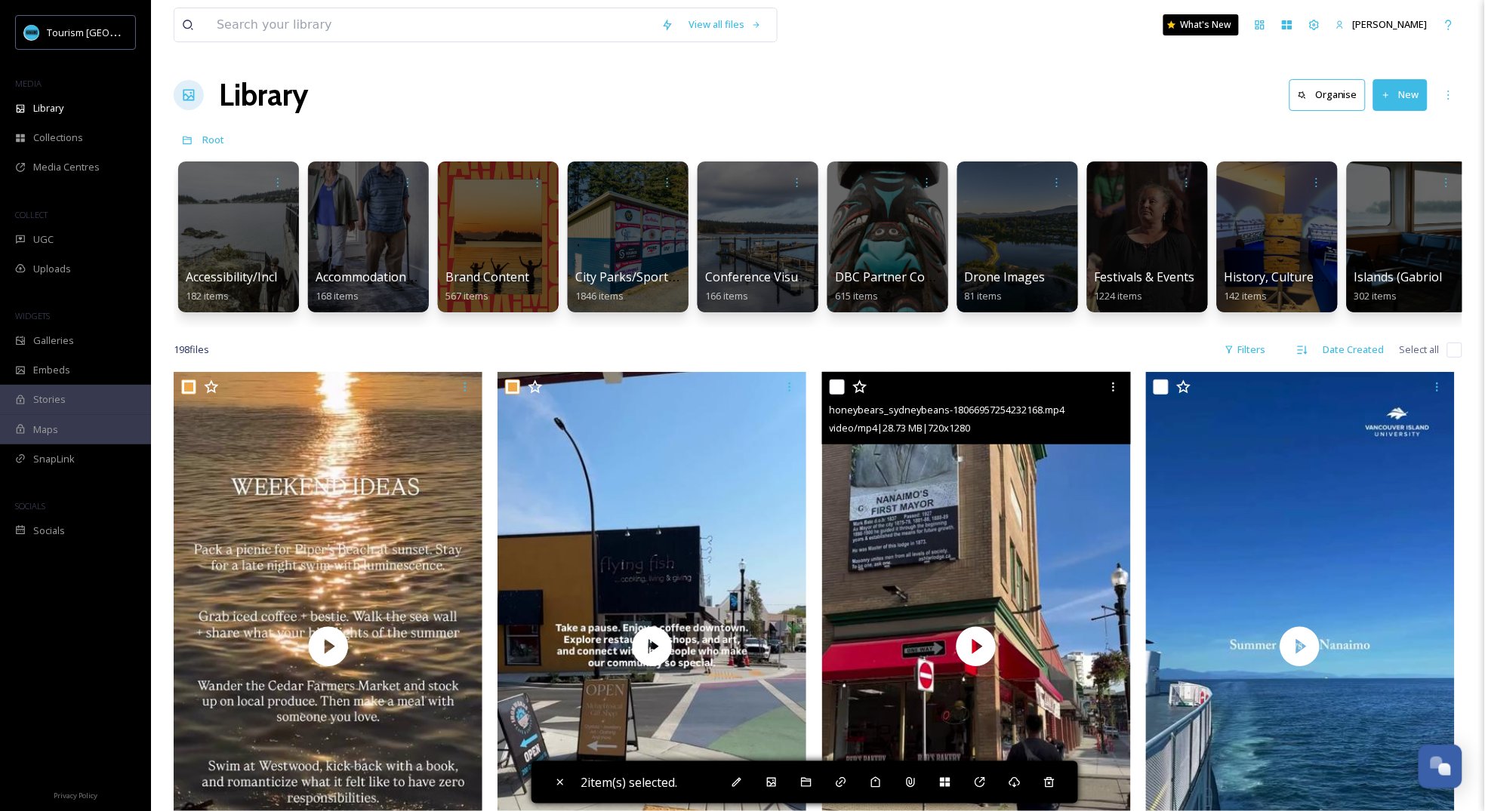
click at [833, 384] on input "checkbox" at bounding box center [837, 387] width 15 height 15
checkbox input "true"
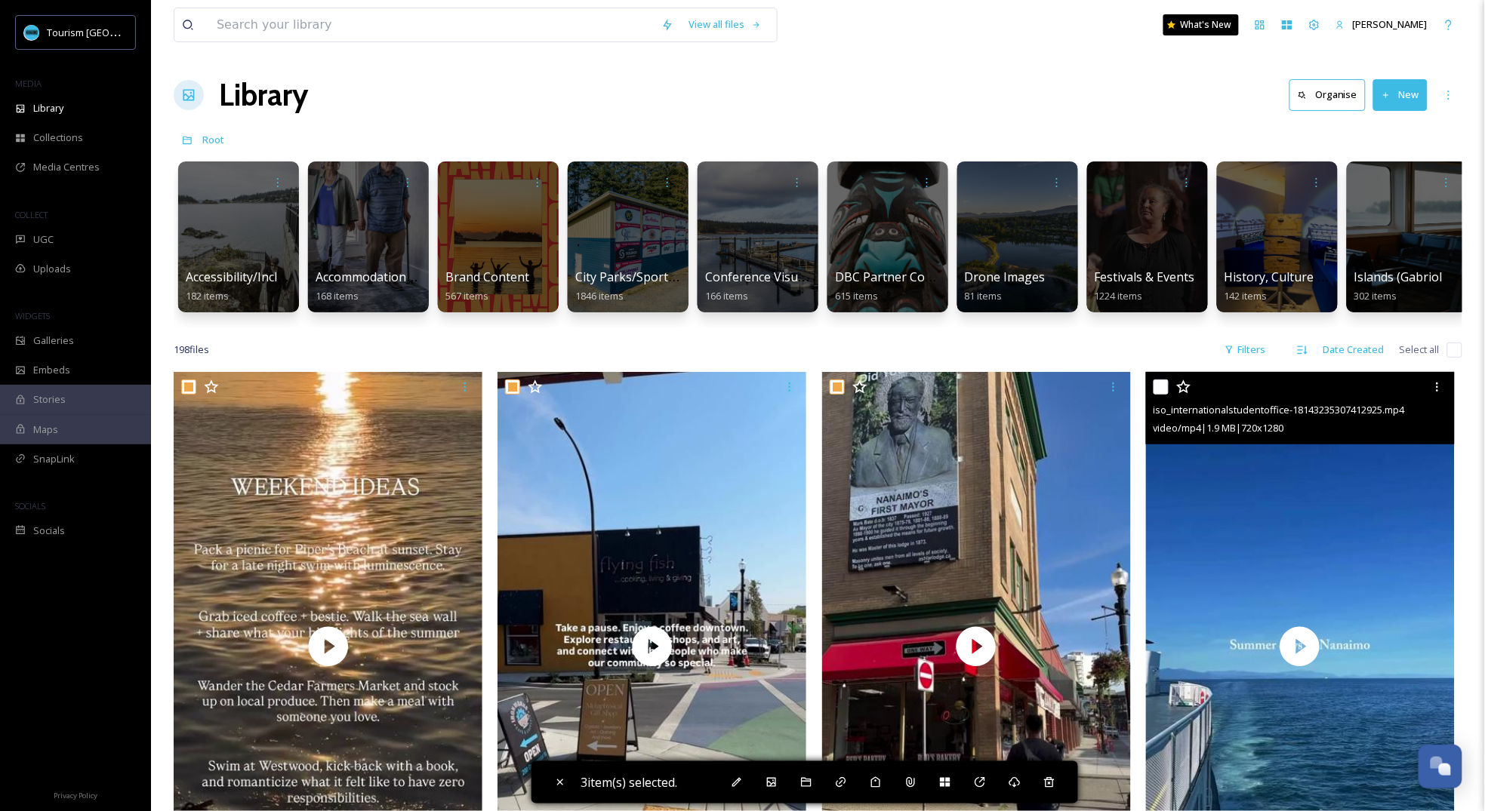
click at [1162, 386] on input "checkbox" at bounding box center [1160, 387] width 15 height 15
checkbox input "true"
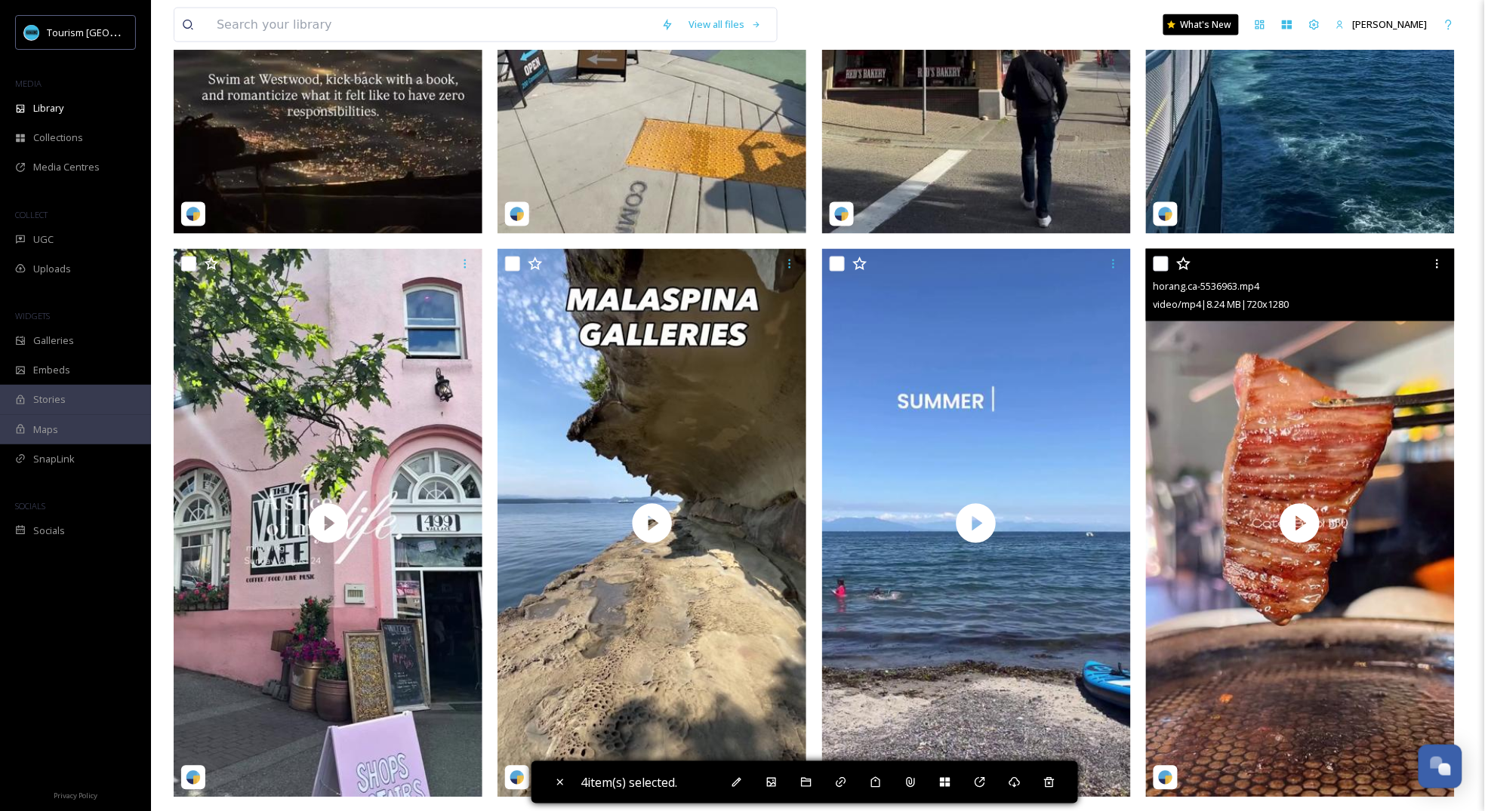
scroll to position [691, 0]
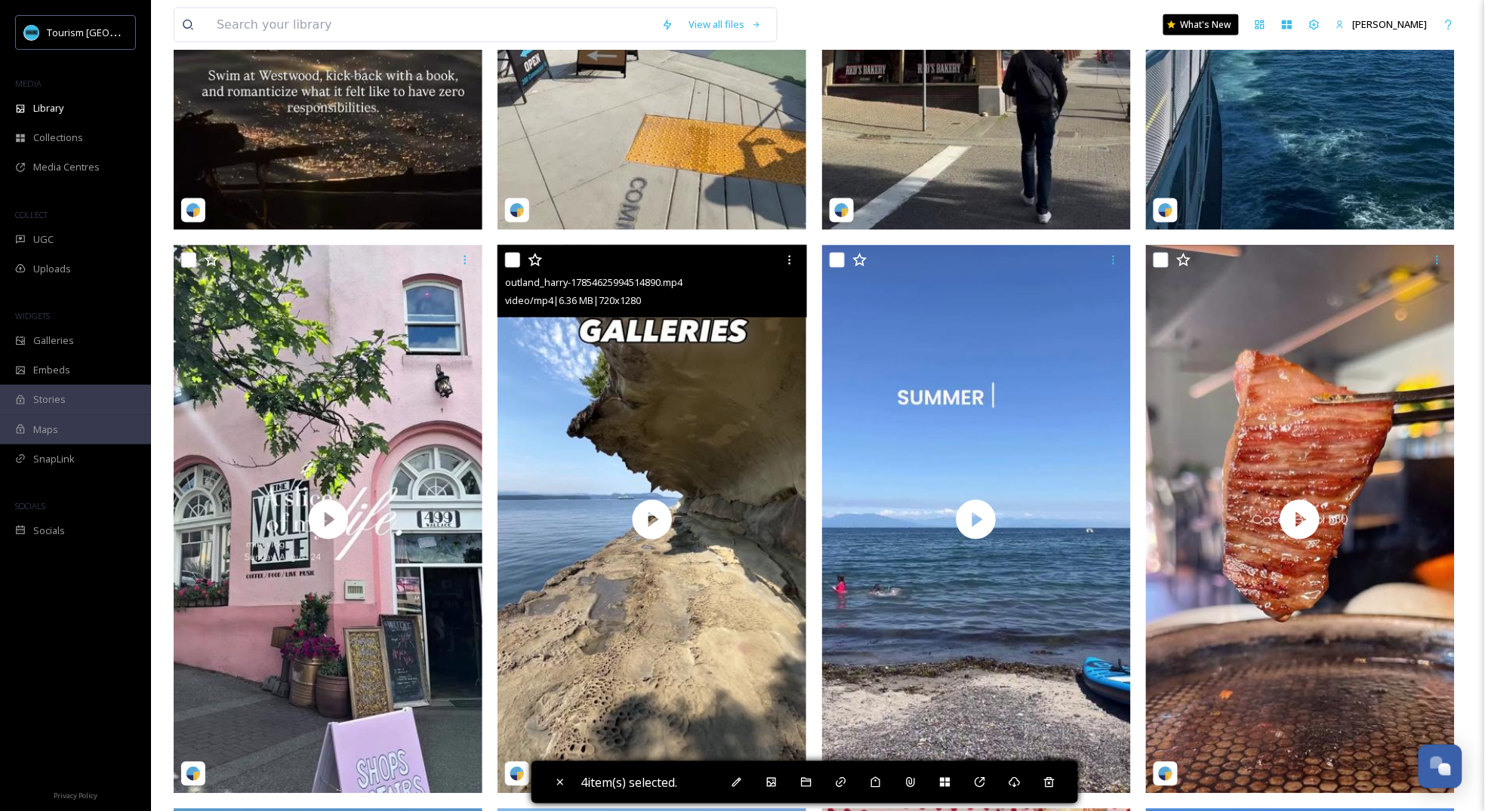
click at [513, 260] on input "checkbox" at bounding box center [512, 260] width 15 height 15
checkbox input "true"
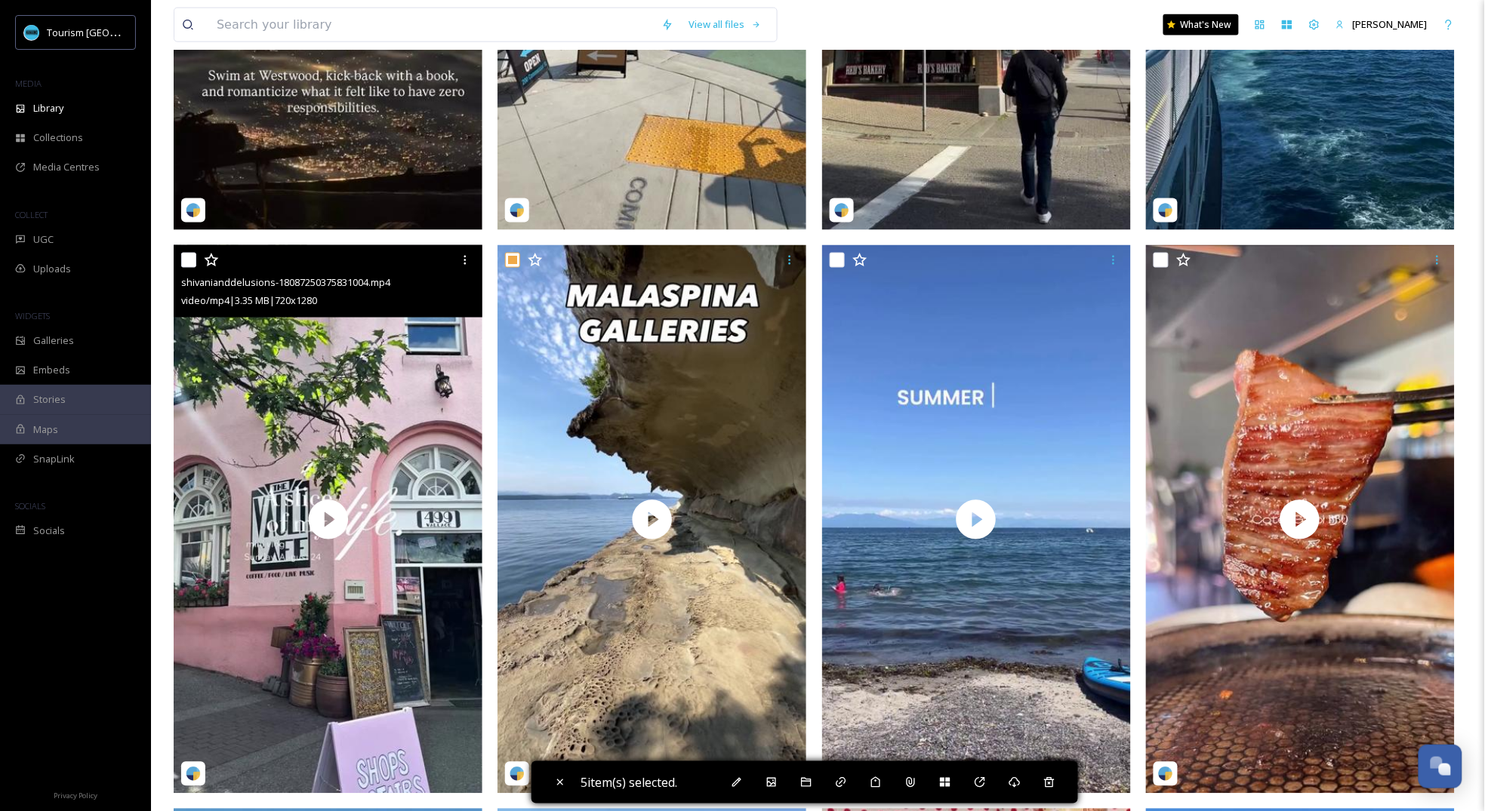
click at [192, 263] on input "checkbox" at bounding box center [188, 260] width 15 height 15
checkbox input "true"
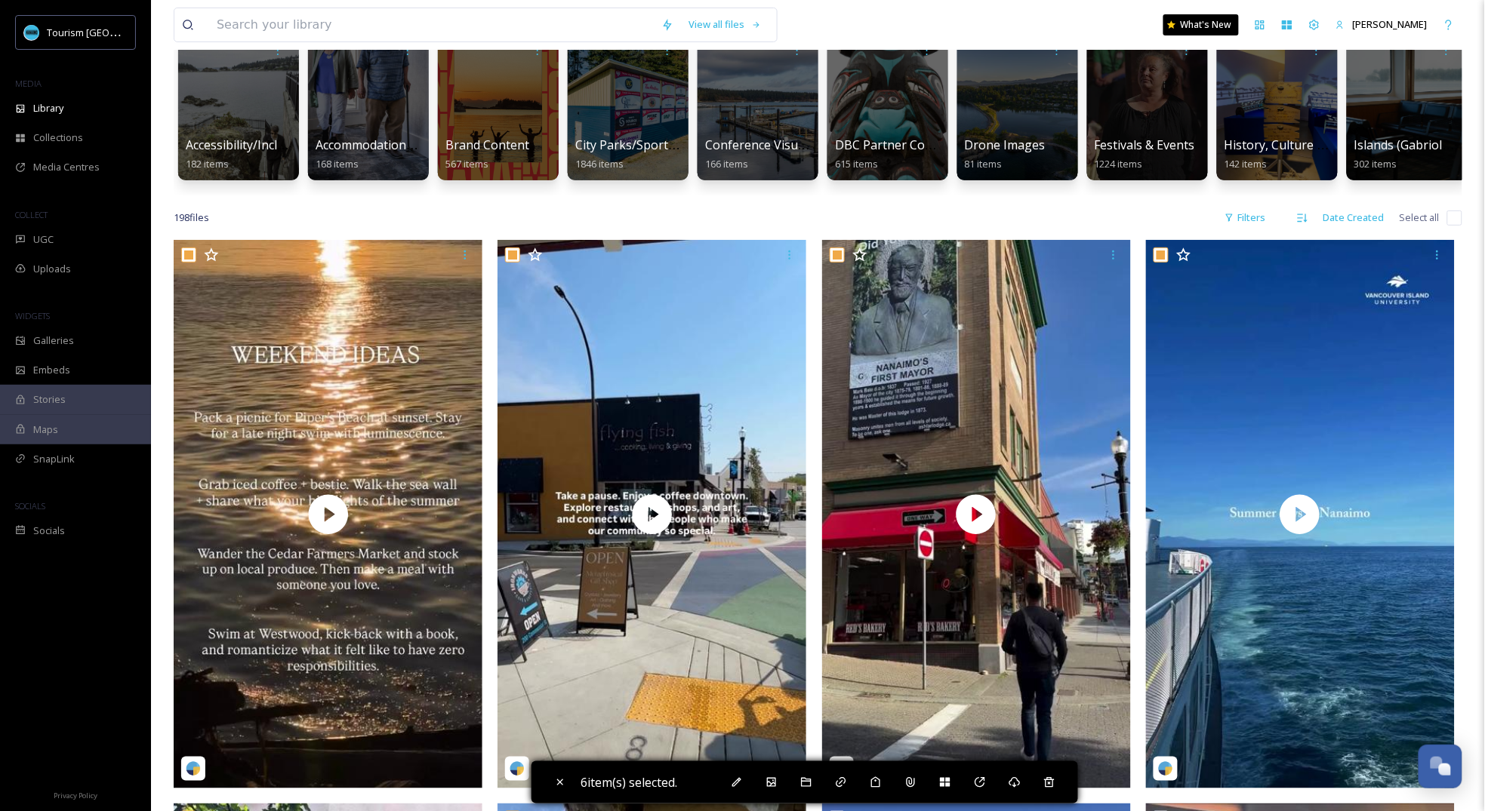
scroll to position [82, 0]
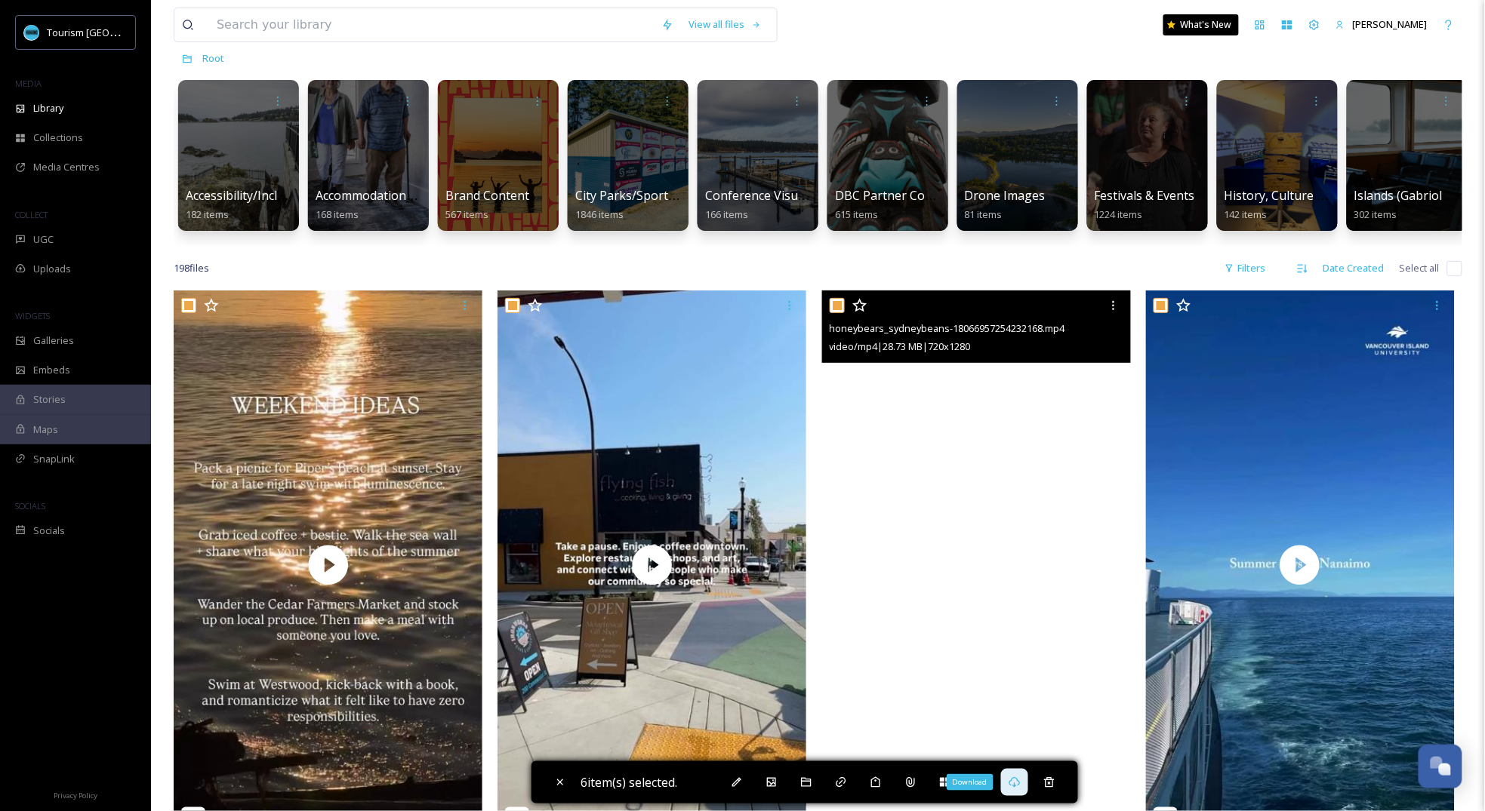
click at [1020, 780] on icon at bounding box center [1013, 782] width 11 height 11
